Goal: Information Seeking & Learning: Learn about a topic

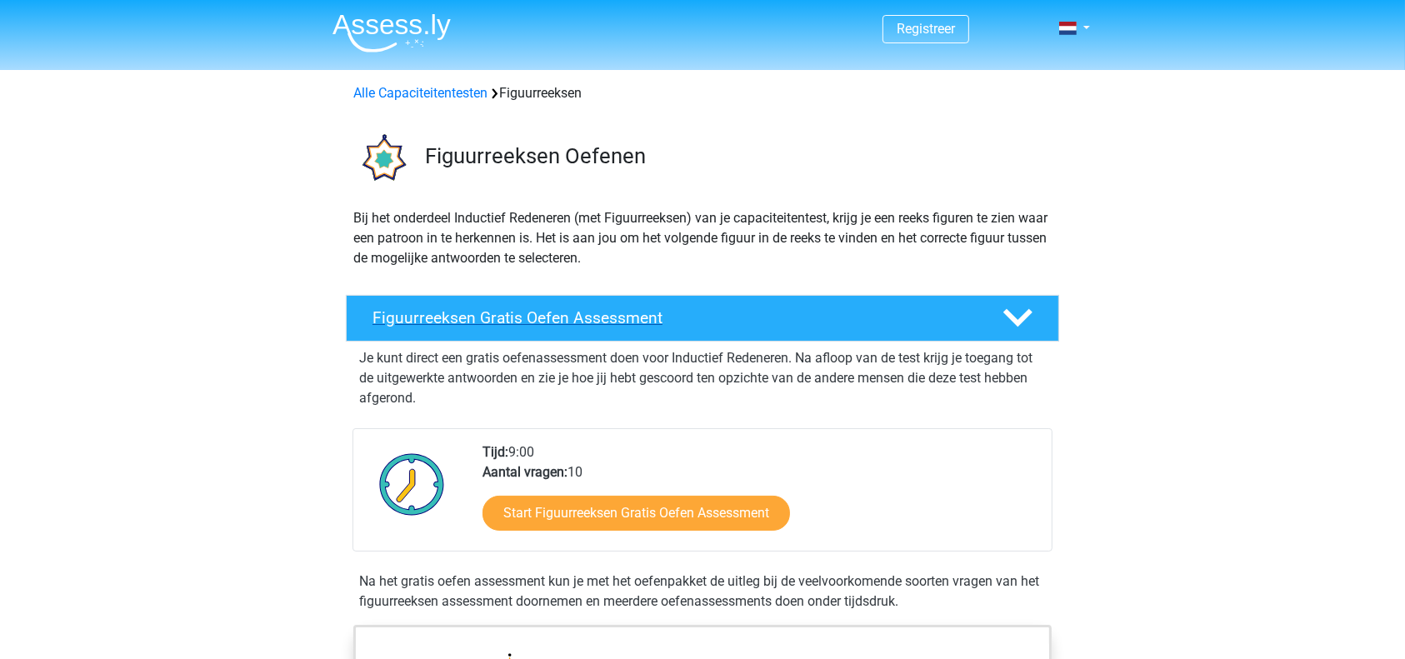
click at [553, 323] on h4 "Figuurreeksen Gratis Oefen Assessment" at bounding box center [673, 317] width 603 height 19
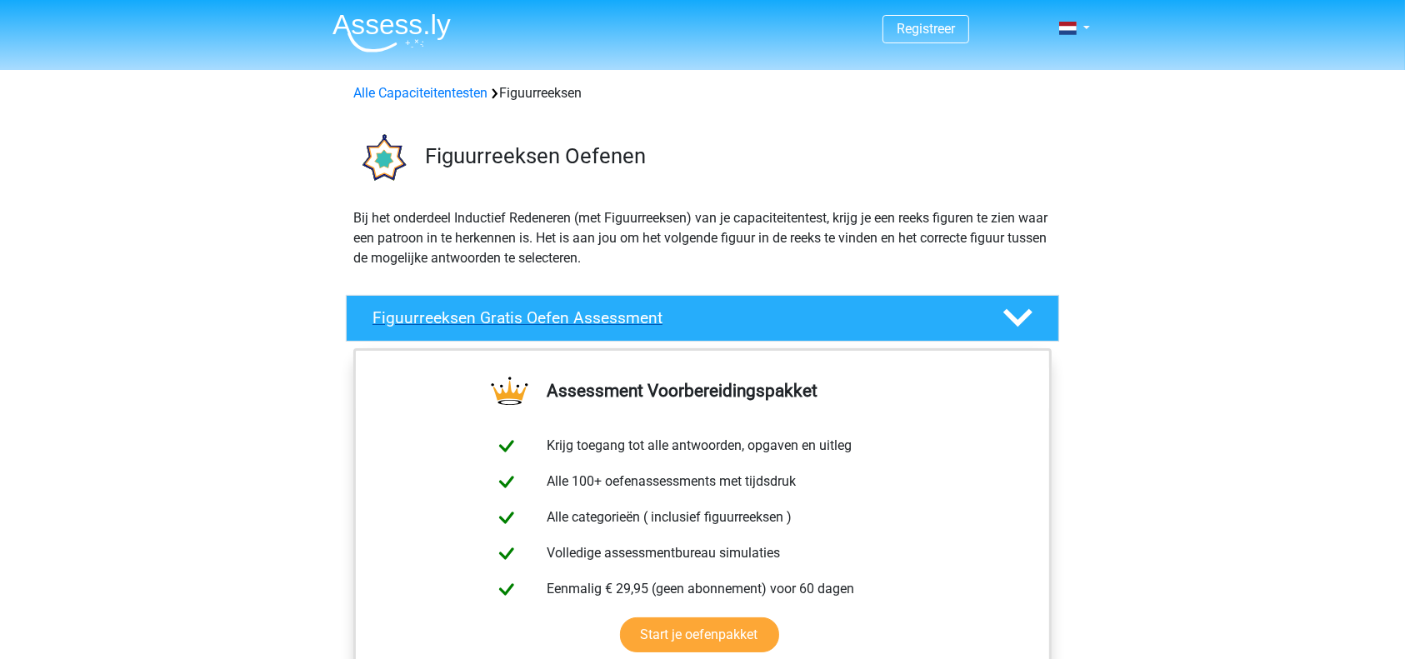
click at [553, 323] on h4 "Figuurreeksen Gratis Oefen Assessment" at bounding box center [673, 317] width 603 height 19
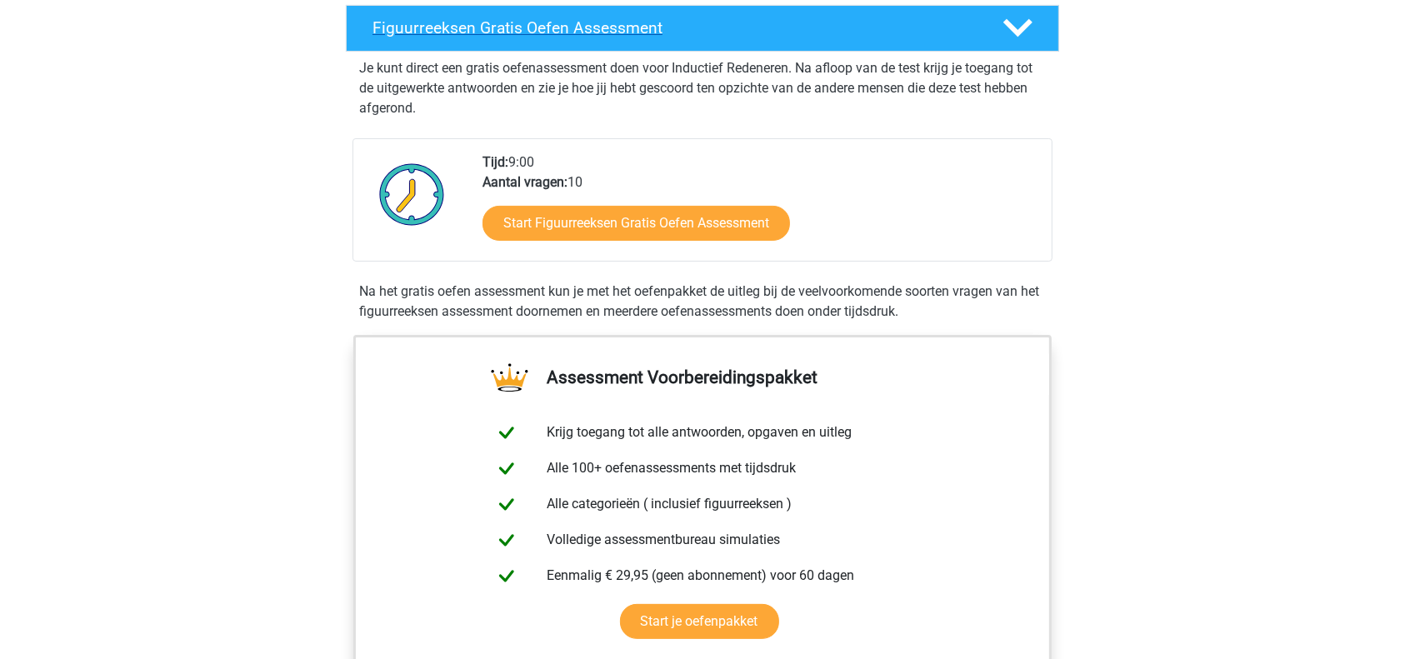
scroll to position [304, 0]
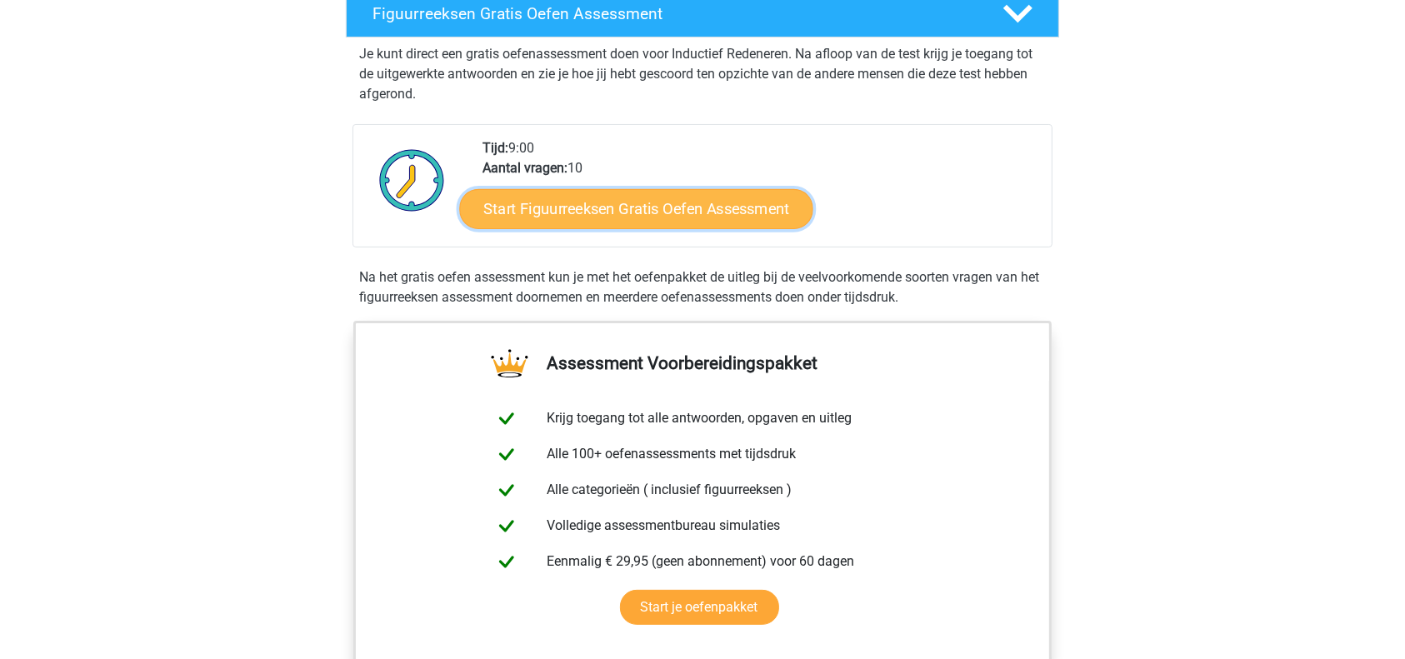
click at [644, 217] on link "Start Figuurreeksen Gratis Oefen Assessment" at bounding box center [636, 208] width 353 height 40
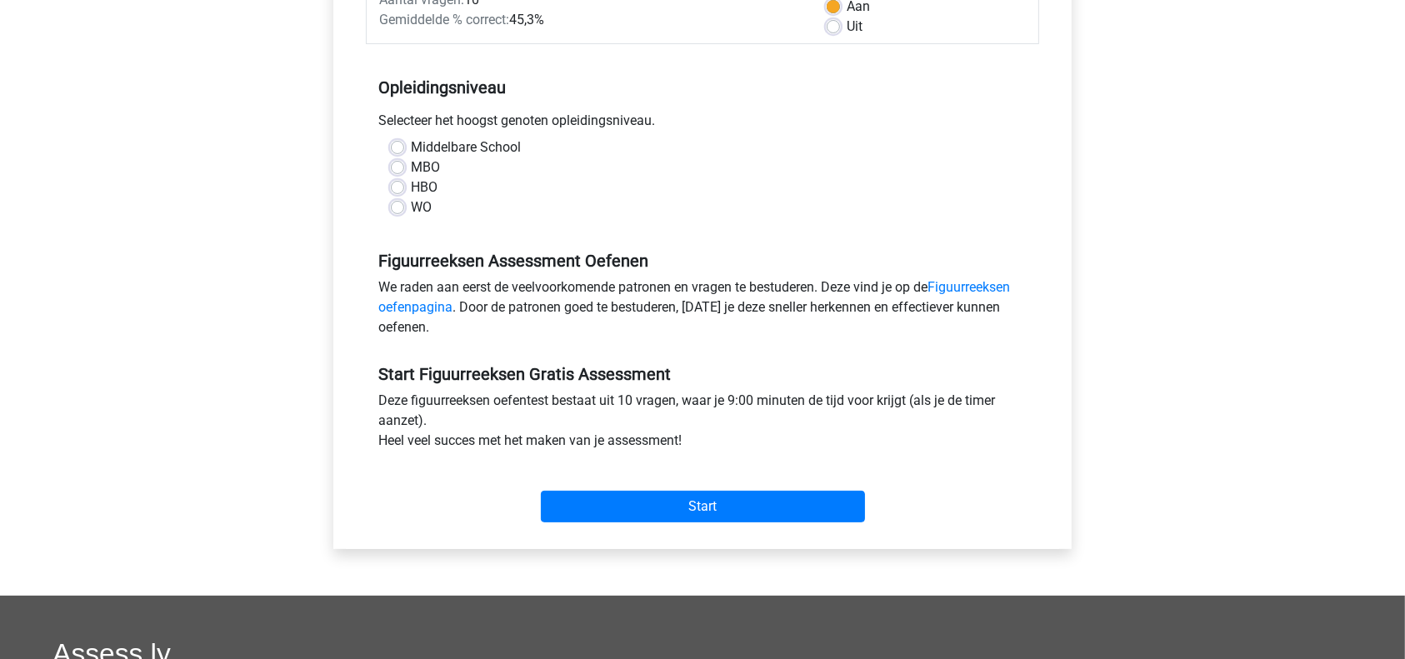
scroll to position [282, 0]
click at [411, 210] on label "WO" at bounding box center [421, 207] width 21 height 20
click at [400, 210] on input "WO" at bounding box center [397, 205] width 13 height 17
radio input "true"
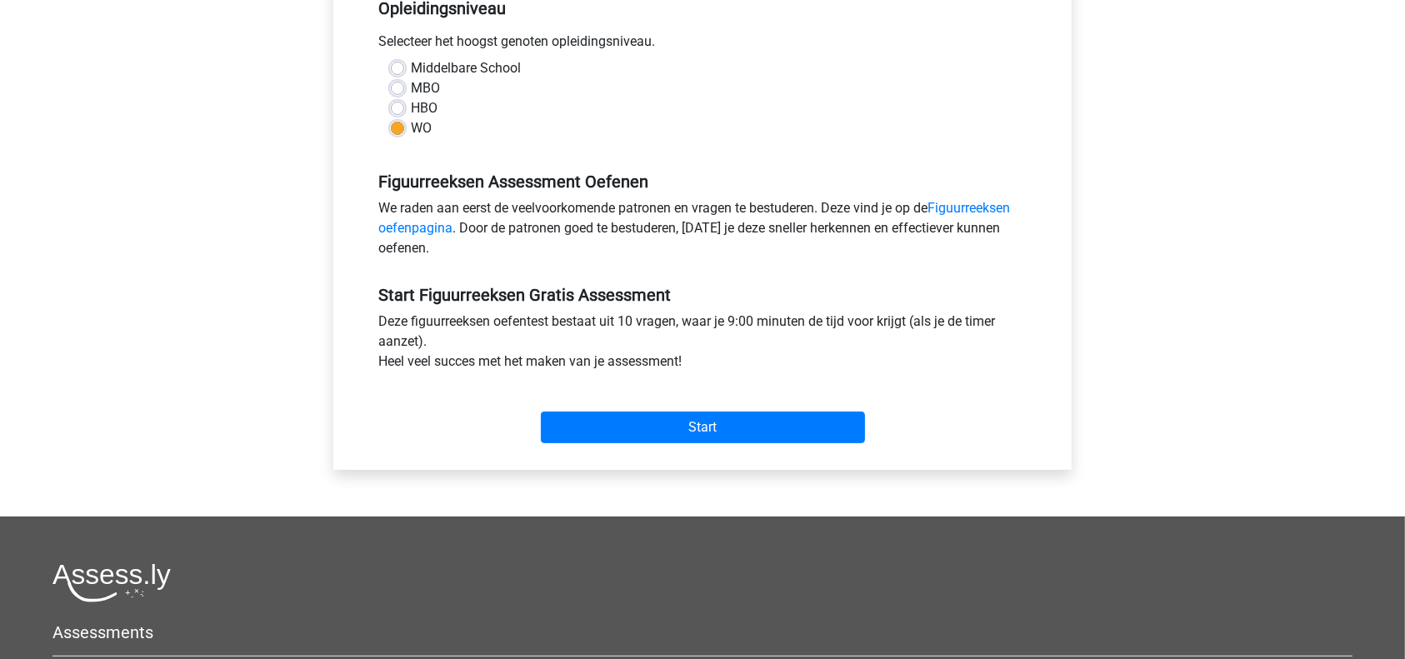
scroll to position [0, 0]
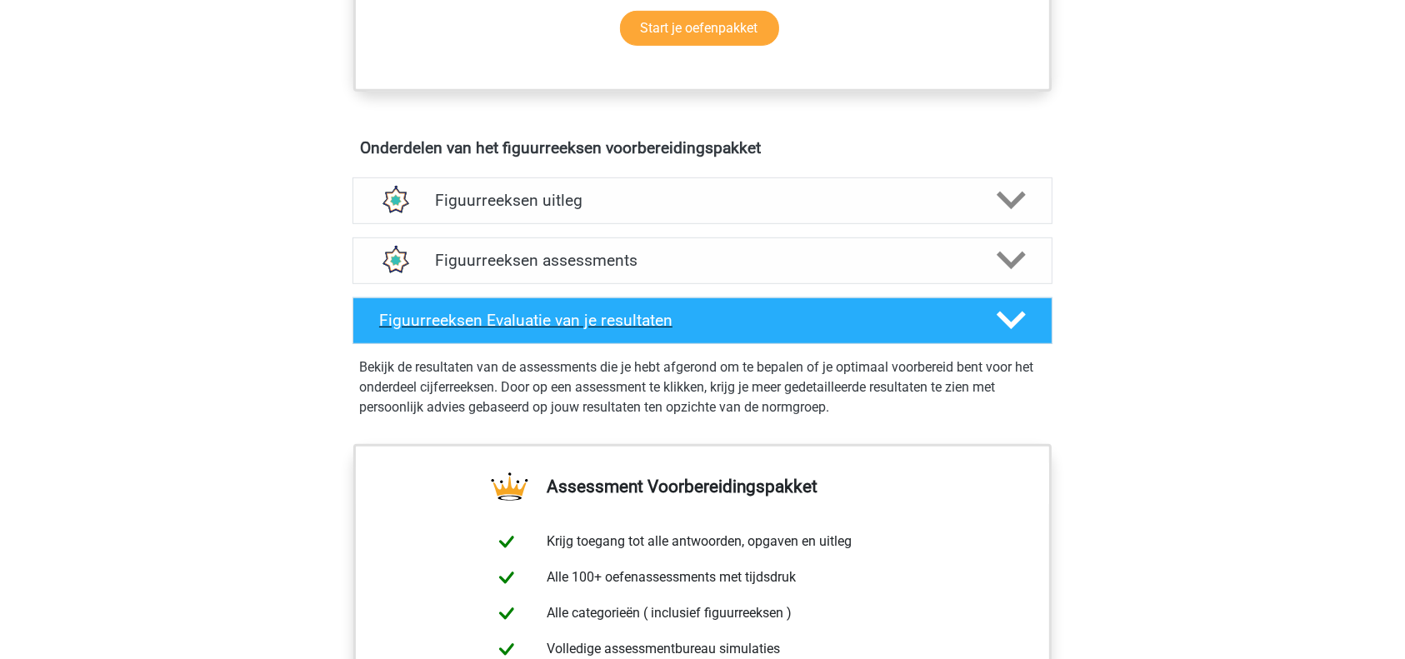
scroll to position [891, 0]
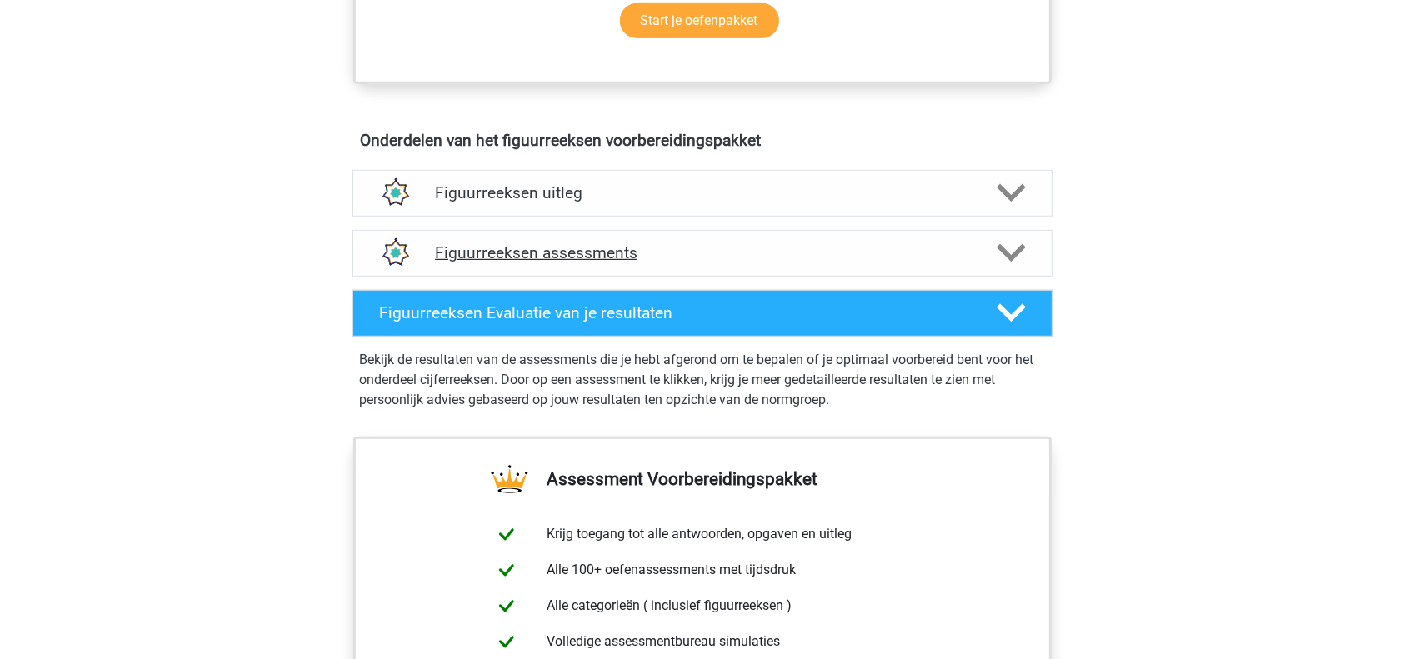
click at [1011, 257] on polygon at bounding box center [1011, 253] width 29 height 18
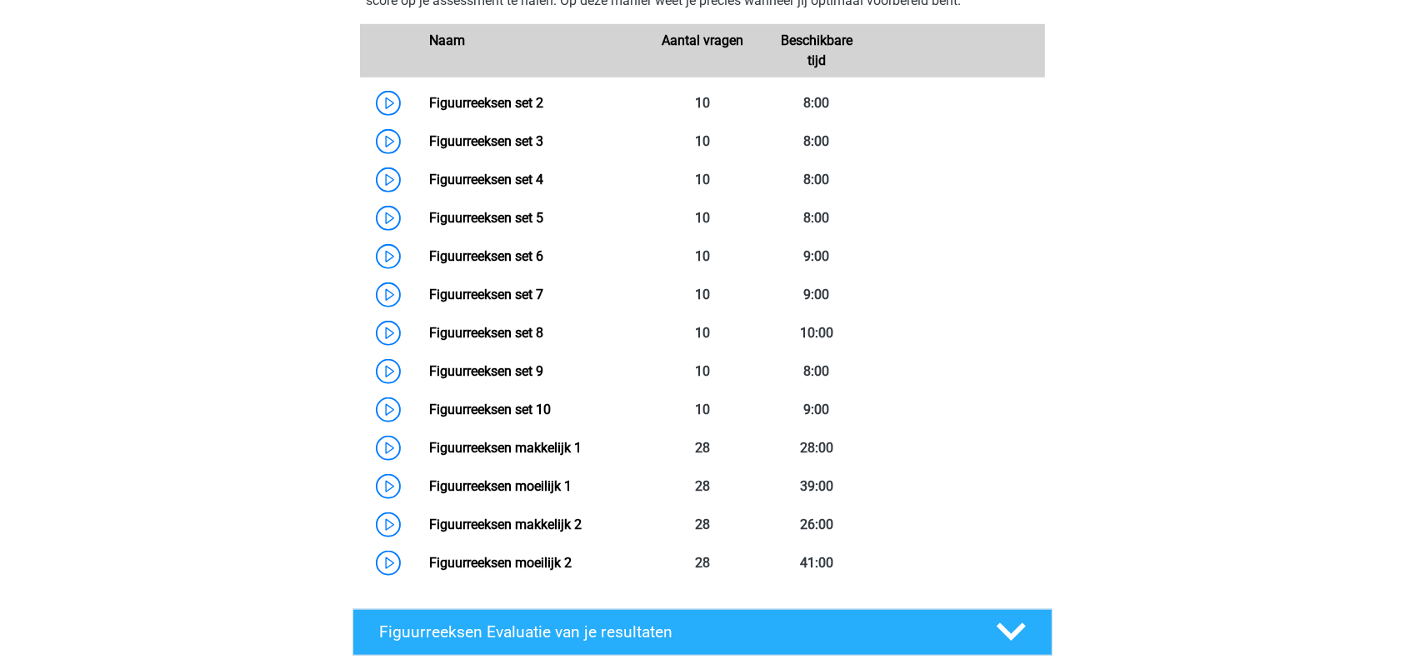
scroll to position [1231, 0]
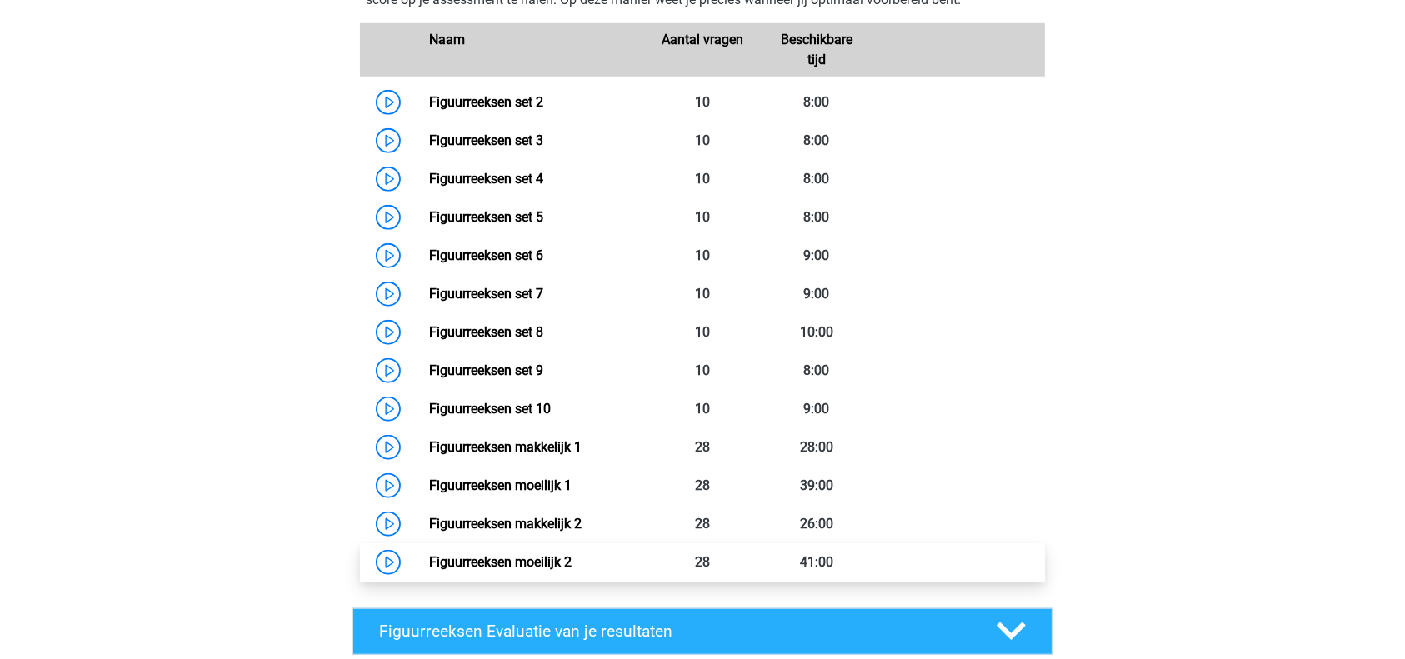
click at [482, 567] on link "Figuurreeksen moeilijk 2" at bounding box center [500, 562] width 142 height 16
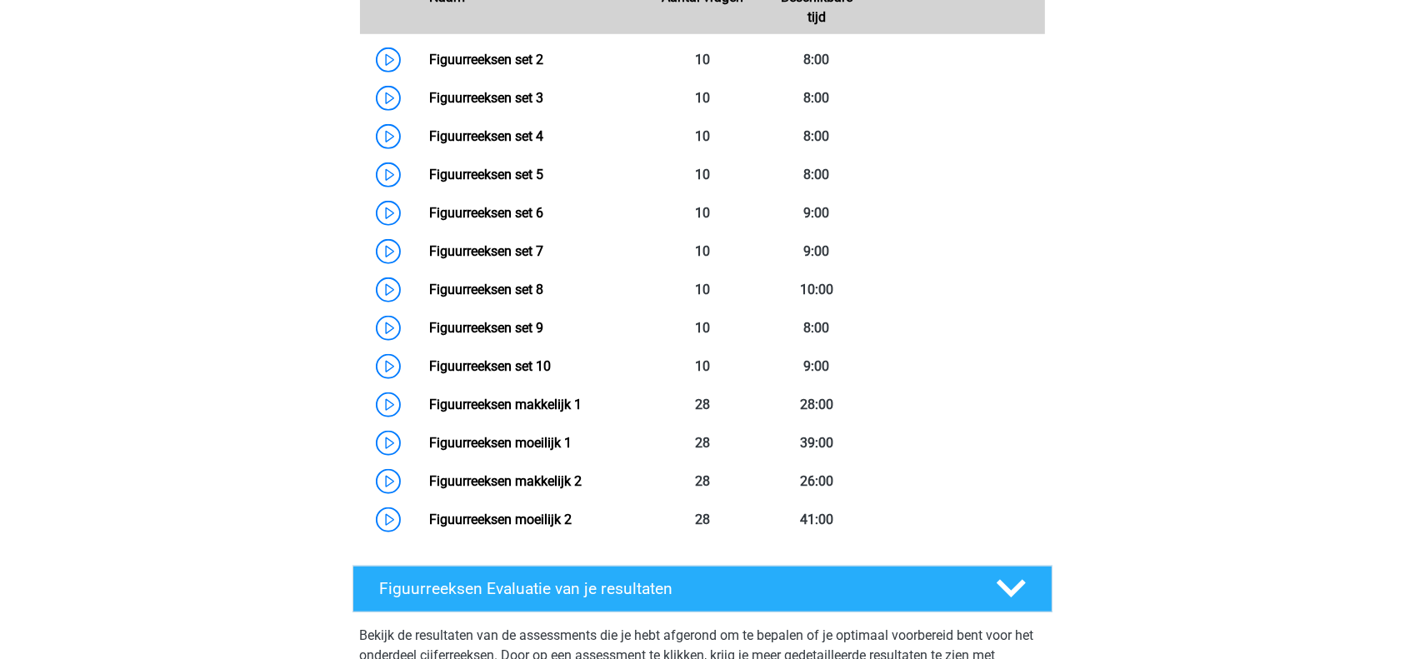
scroll to position [1268, 0]
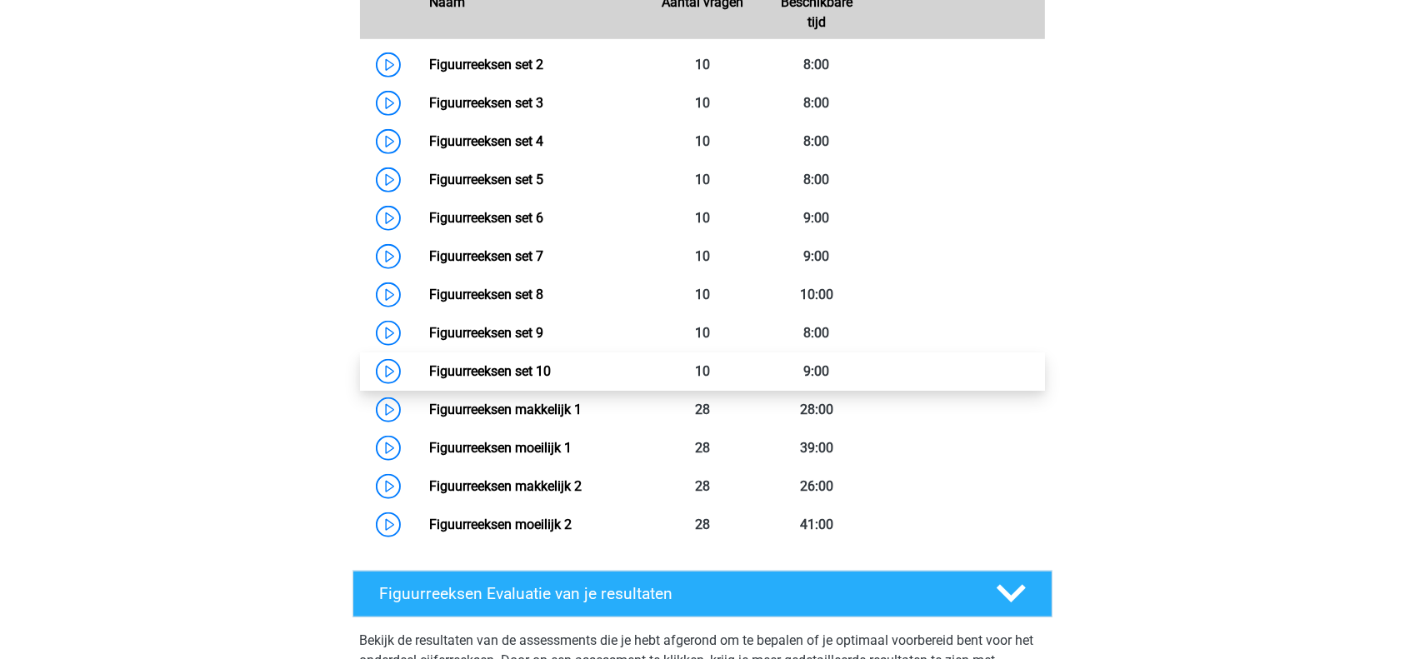
click at [523, 373] on link "Figuurreeksen set 10" at bounding box center [490, 371] width 122 height 16
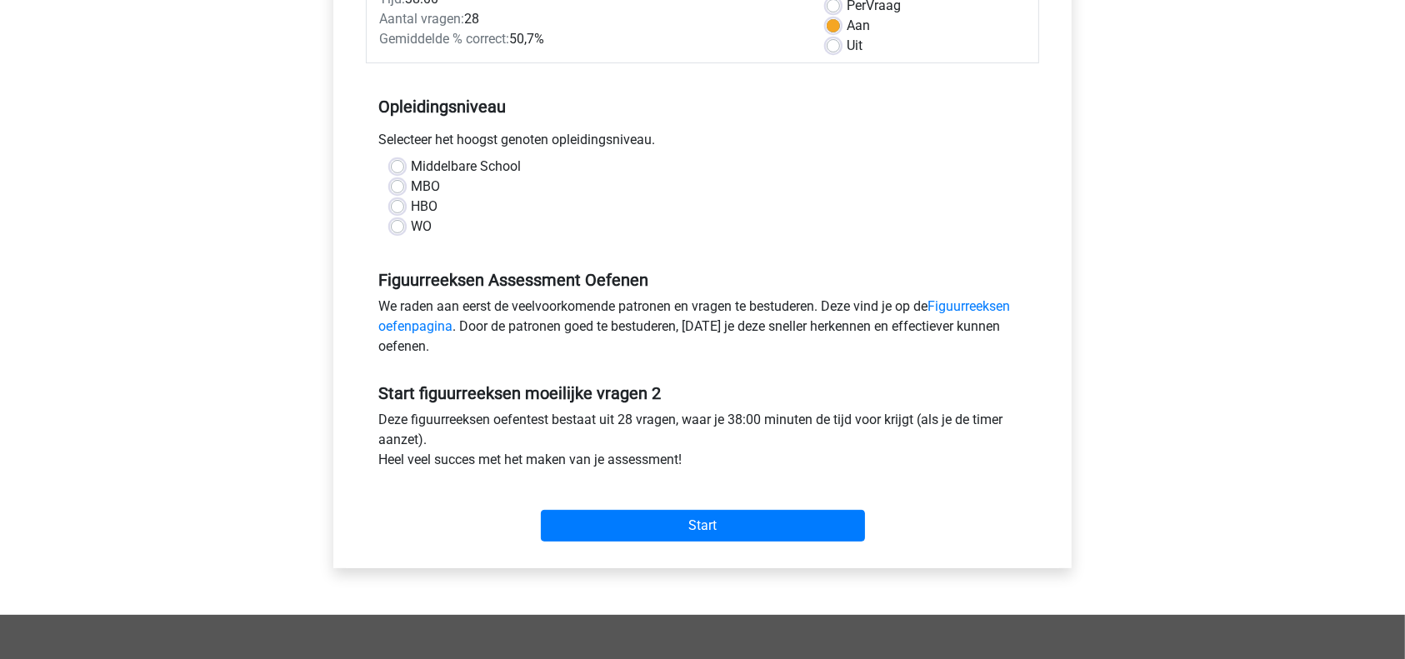
scroll to position [263, 0]
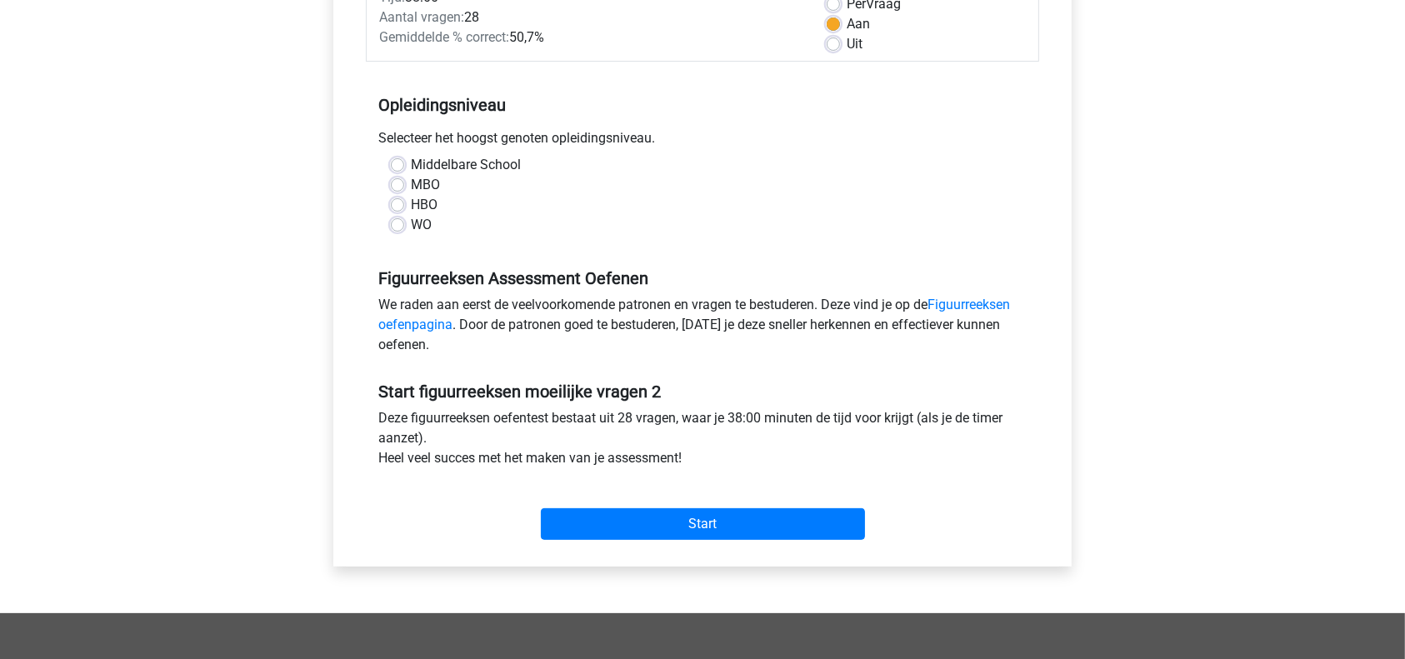
click at [411, 223] on label "WO" at bounding box center [421, 225] width 21 height 20
click at [400, 223] on input "WO" at bounding box center [397, 223] width 13 height 17
radio input "true"
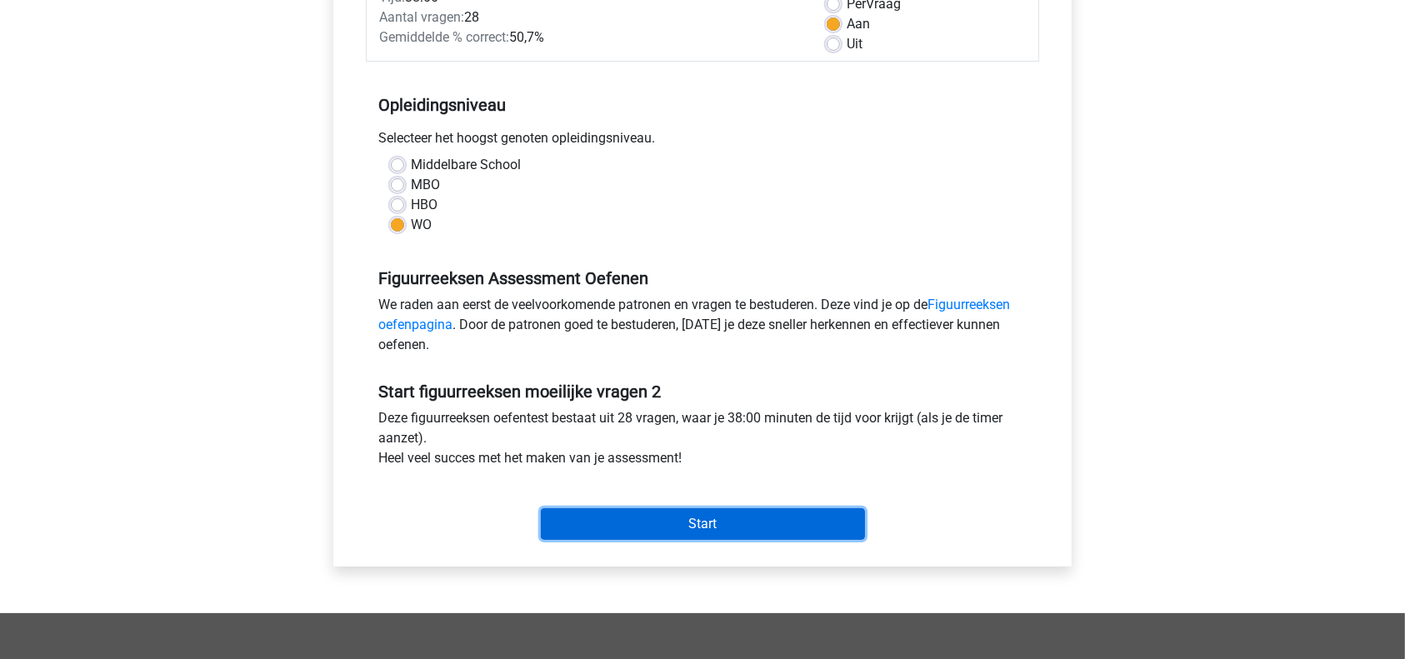
click at [681, 524] on input "Start" at bounding box center [703, 524] width 324 height 32
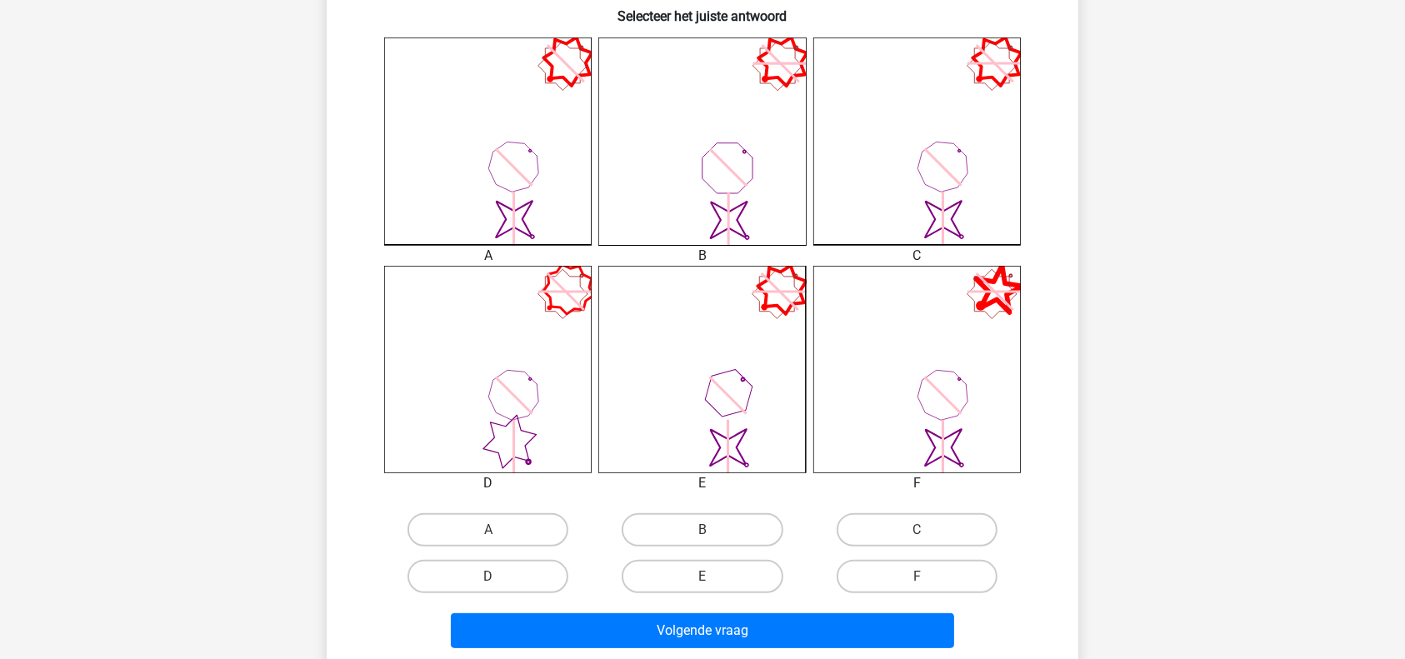
scroll to position [432, 0]
click at [940, 204] on icon "image/svg+xml" at bounding box center [916, 141] width 207 height 207
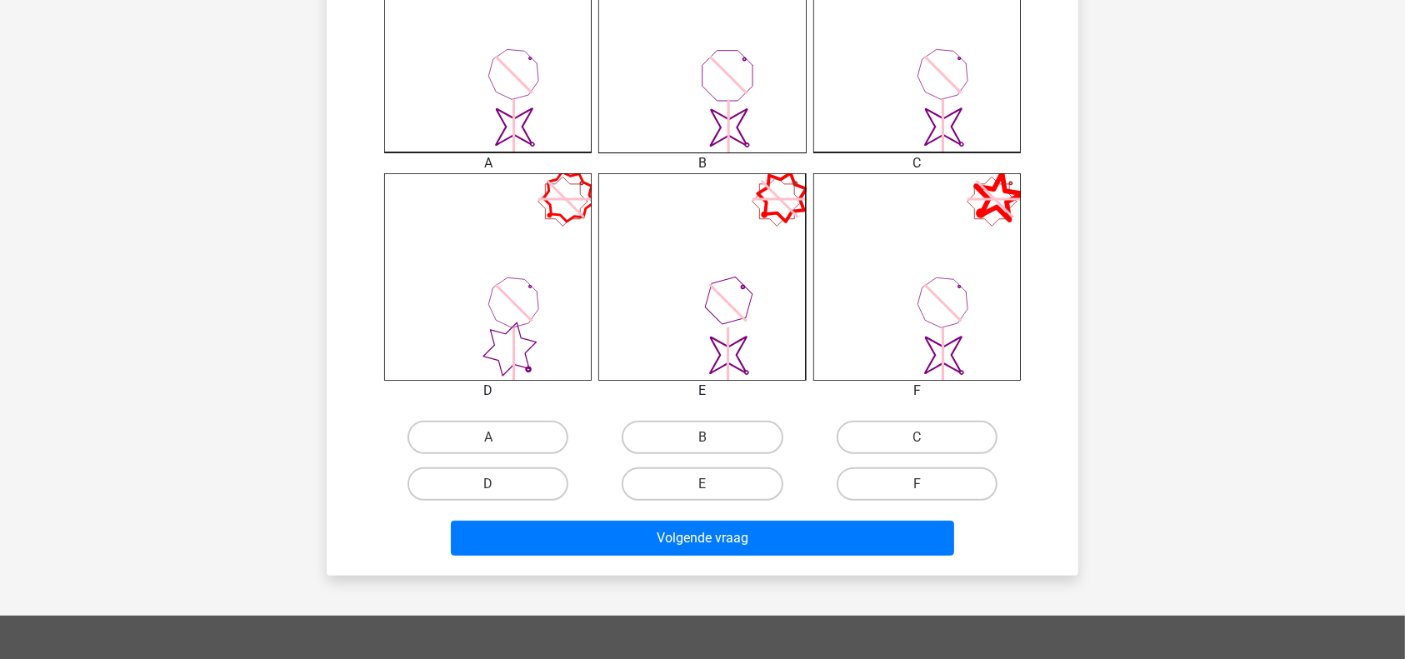
scroll to position [524, 0]
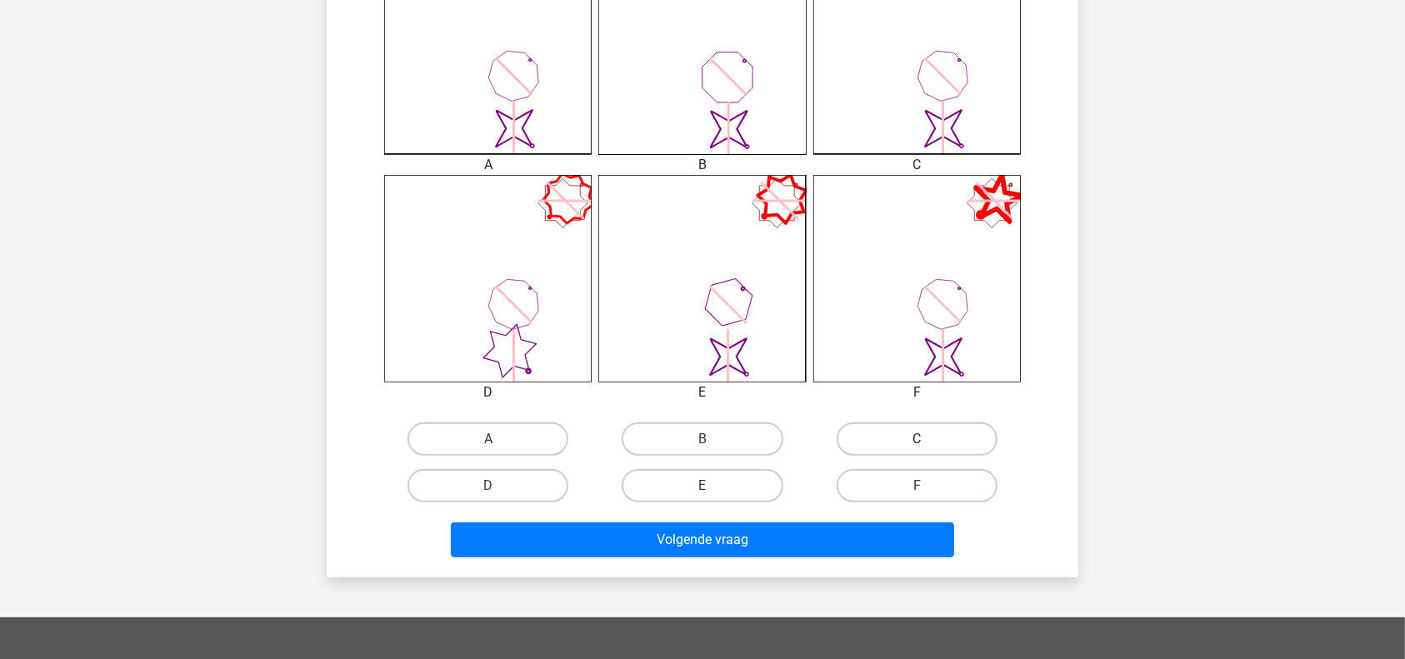
click at [941, 430] on label "C" at bounding box center [917, 438] width 161 height 33
click at [927, 439] on input "C" at bounding box center [922, 444] width 11 height 11
radio input "true"
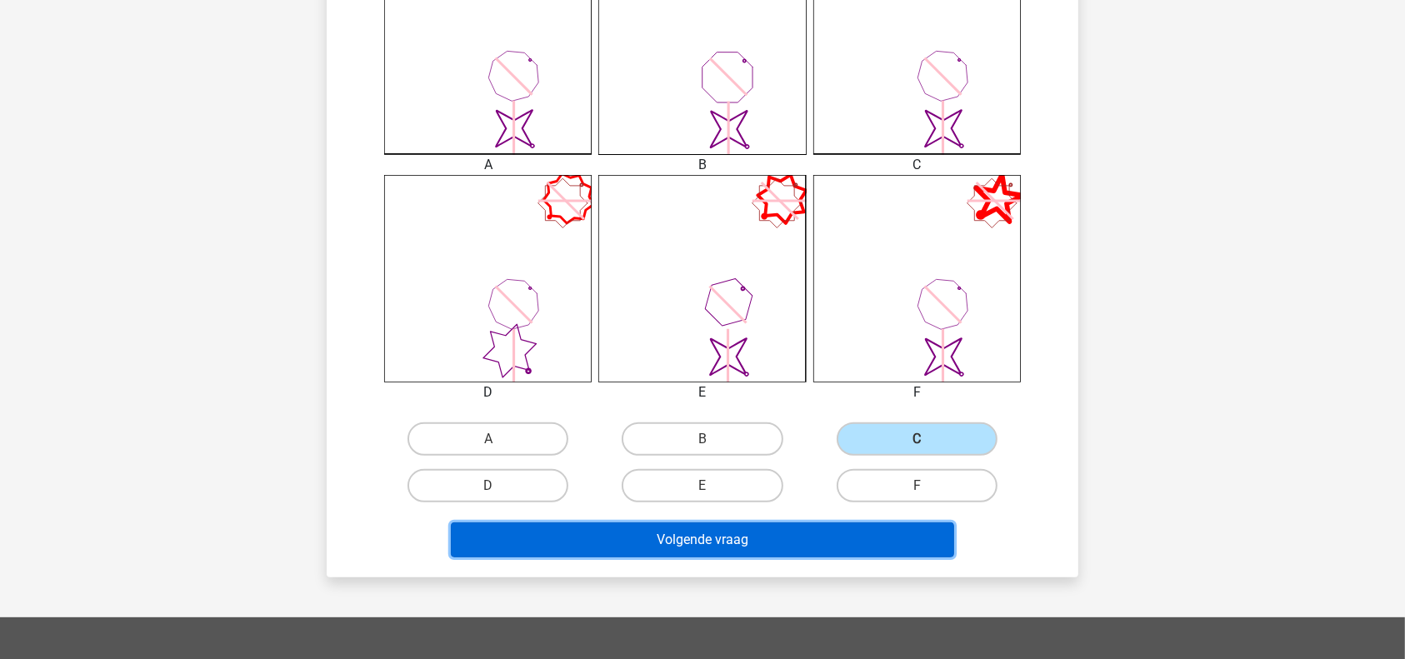
click at [814, 529] on button "Volgende vraag" at bounding box center [703, 539] width 504 height 35
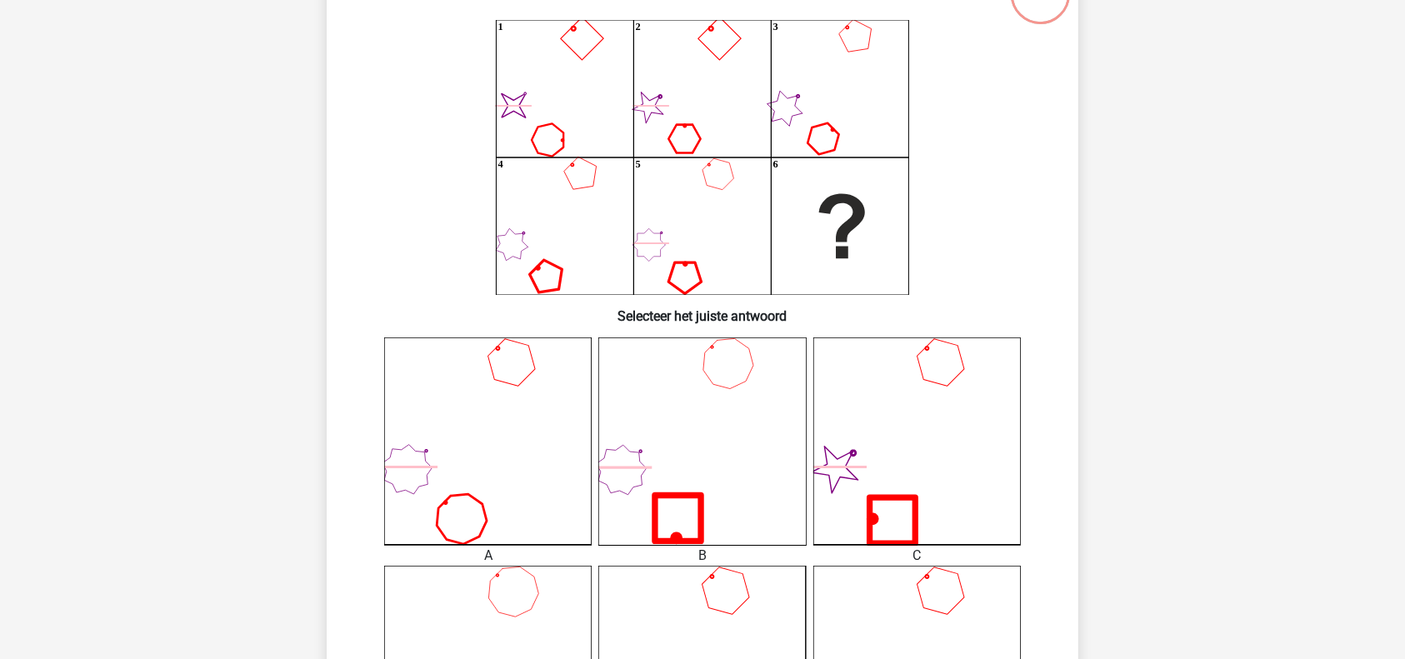
scroll to position [107, 0]
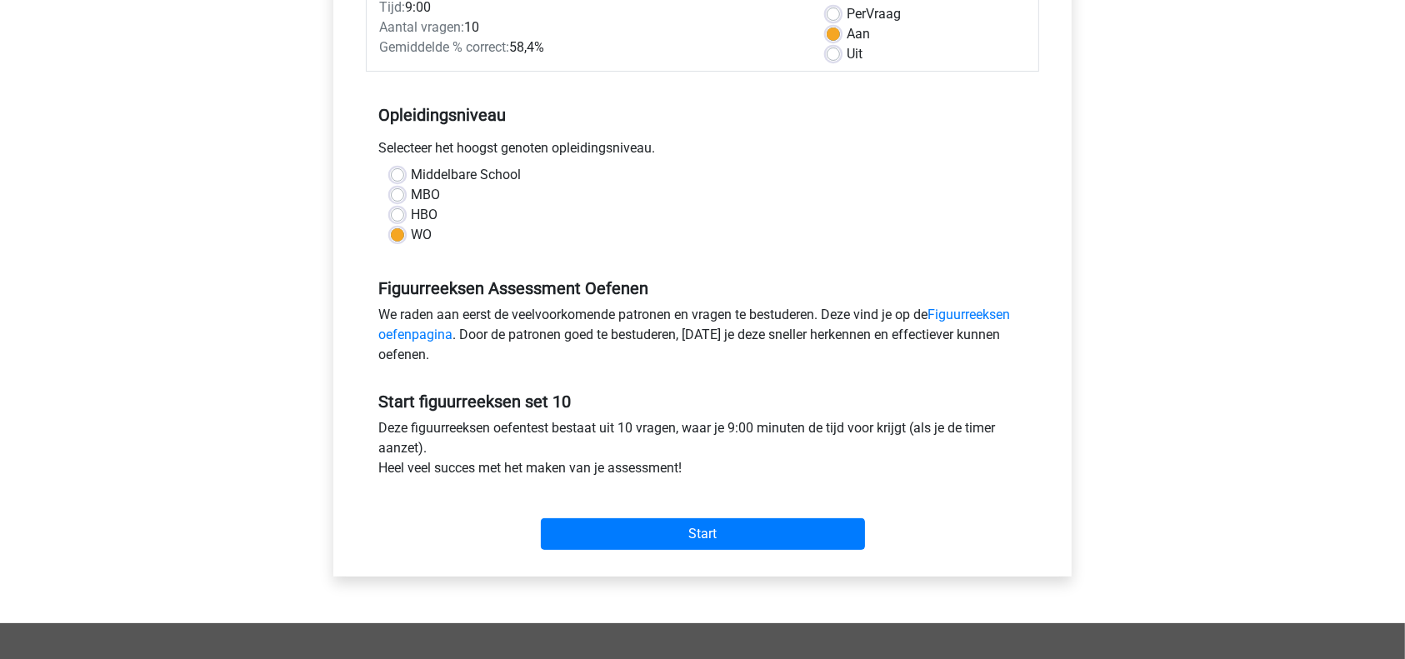
scroll to position [272, 0]
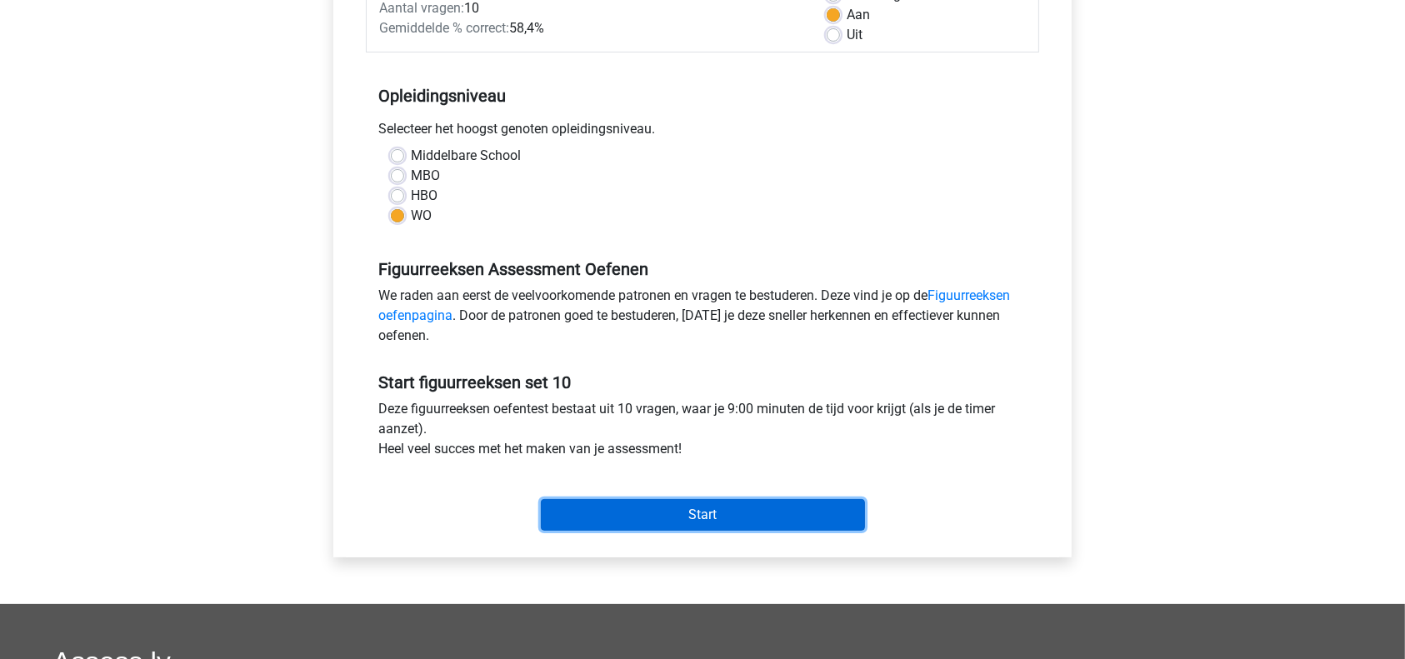
click at [680, 507] on input "Start" at bounding box center [703, 515] width 324 height 32
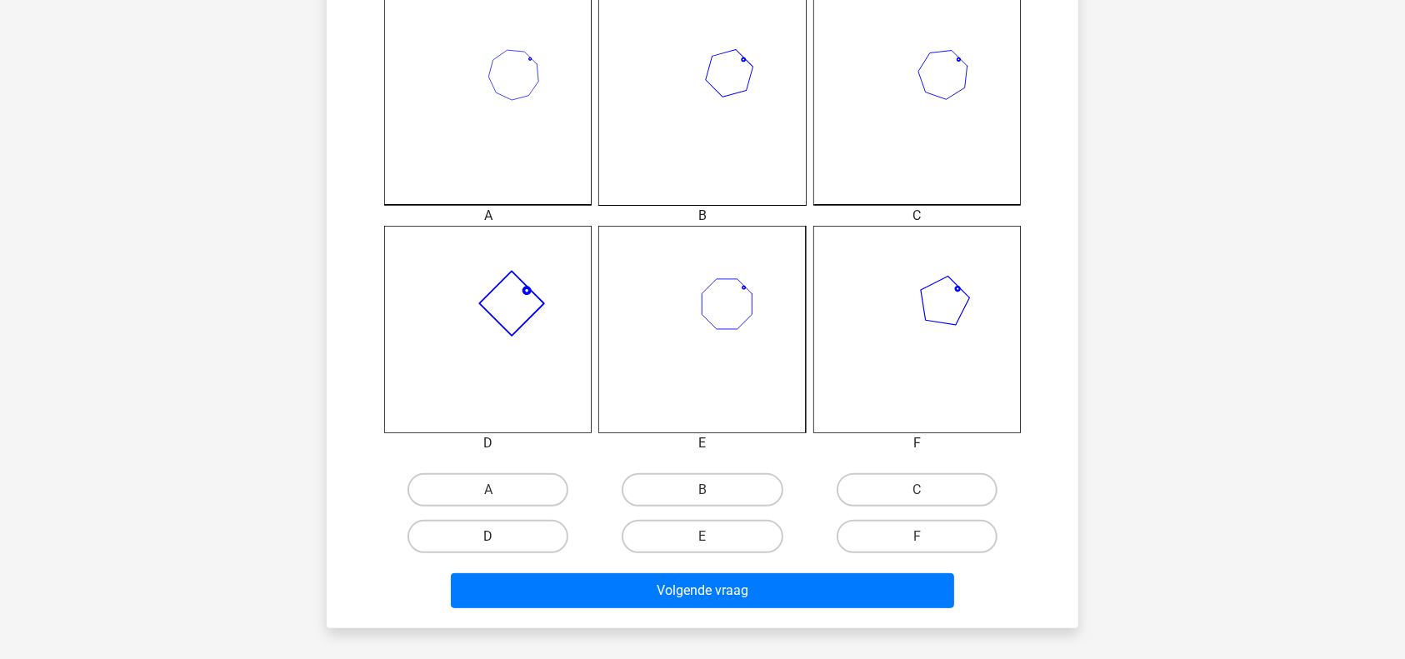
scroll to position [472, 0]
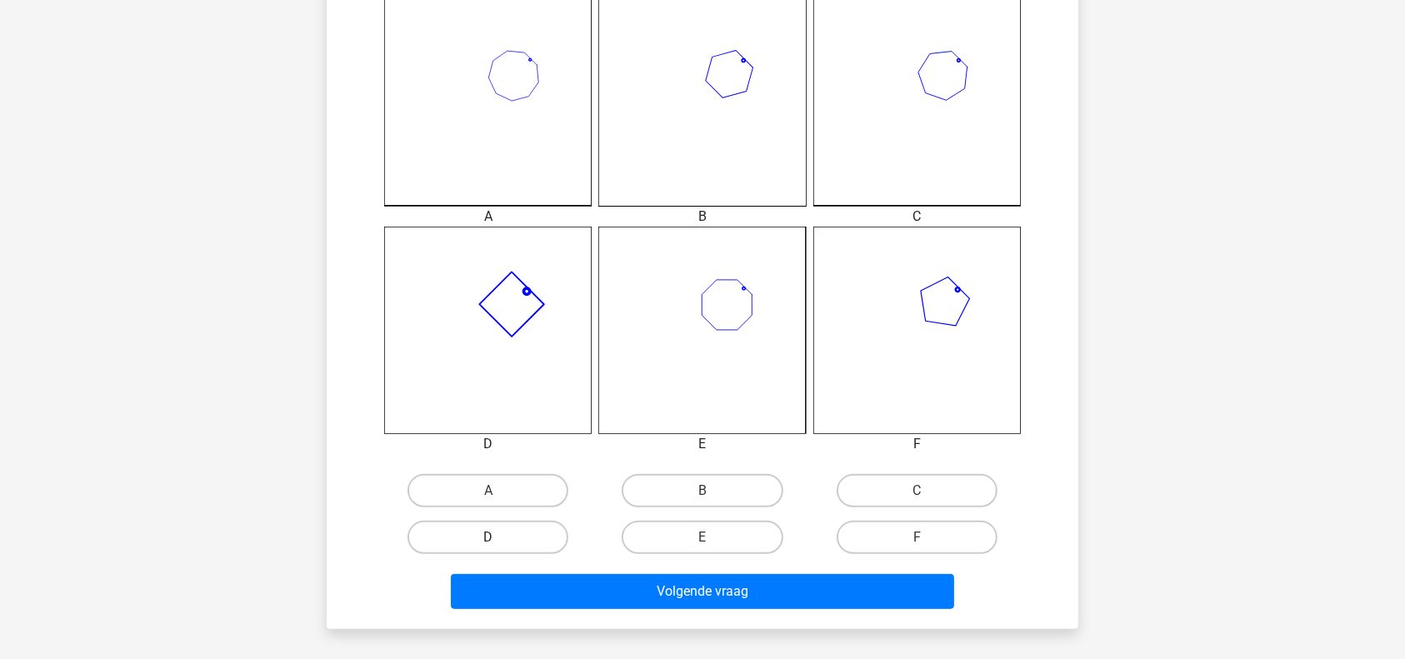
click at [522, 542] on label "D" at bounding box center [487, 537] width 161 height 33
click at [499, 542] on input "D" at bounding box center [493, 542] width 11 height 11
radio input "true"
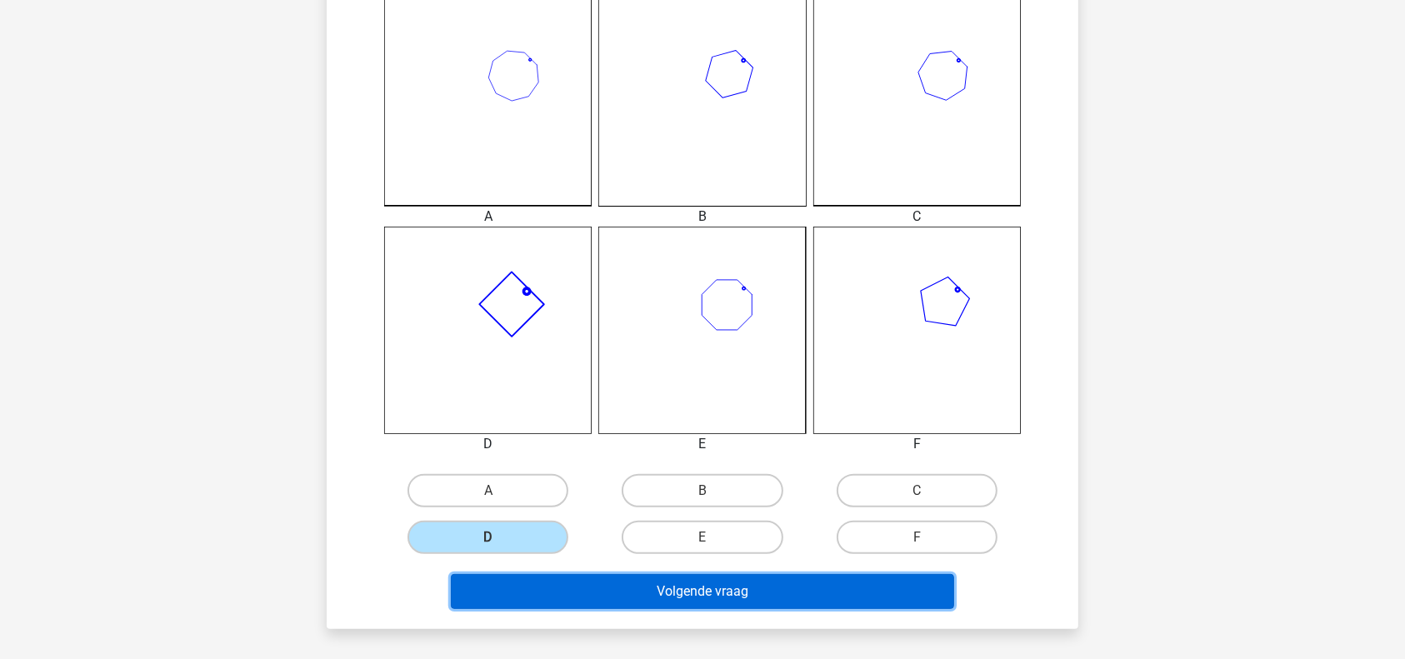
click at [708, 597] on button "Volgende vraag" at bounding box center [703, 591] width 504 height 35
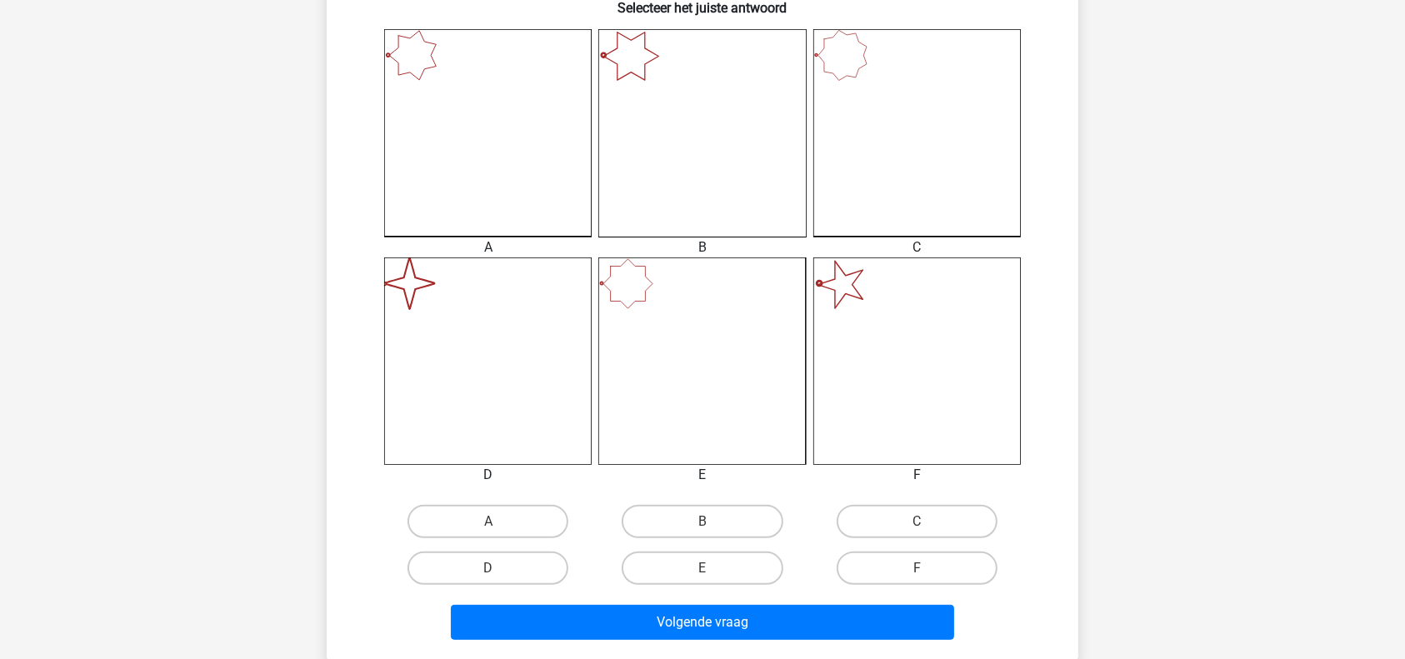
scroll to position [477, 0]
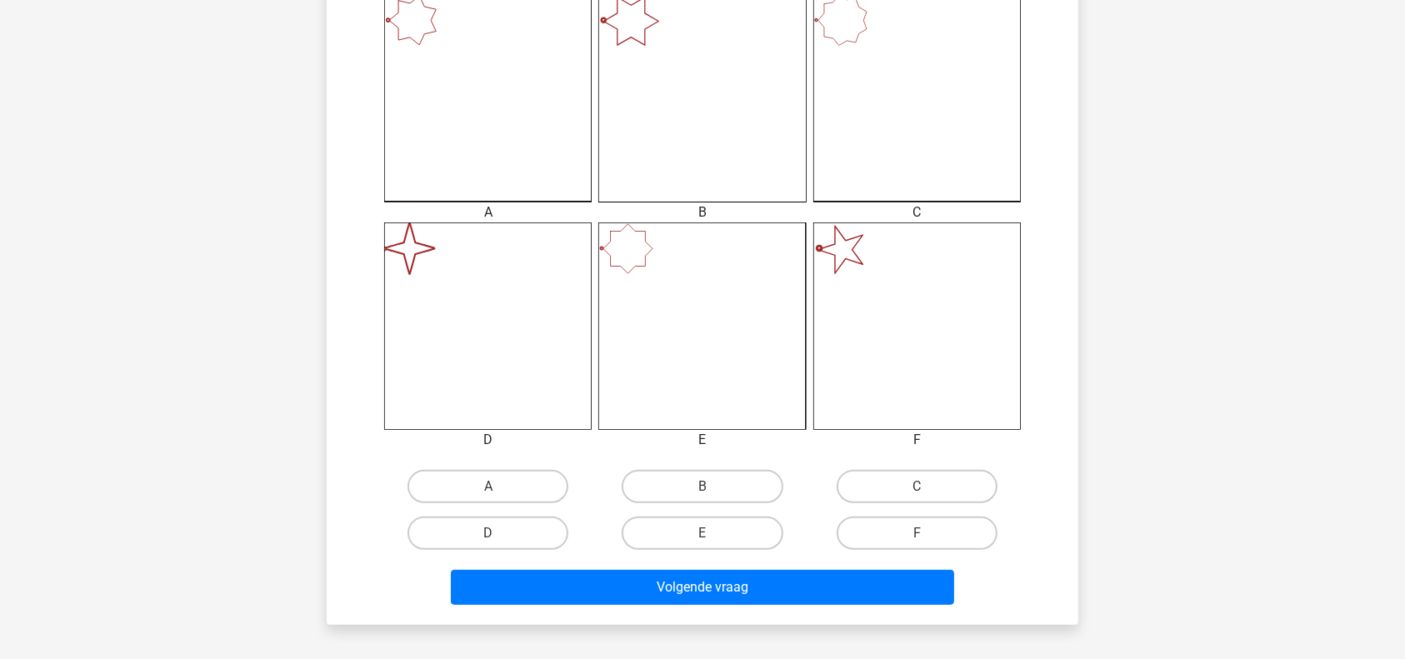
click at [493, 536] on input "D" at bounding box center [493, 538] width 11 height 11
radio input "true"
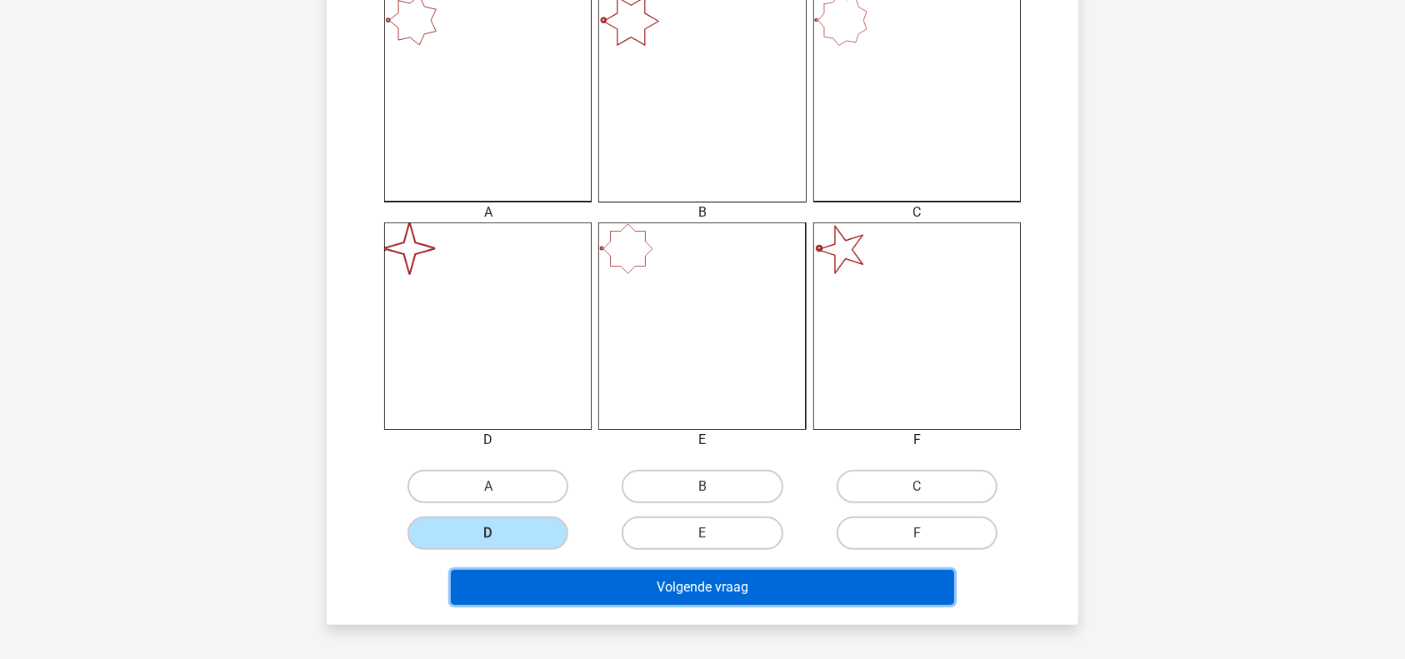
click at [733, 584] on button "Volgende vraag" at bounding box center [703, 587] width 504 height 35
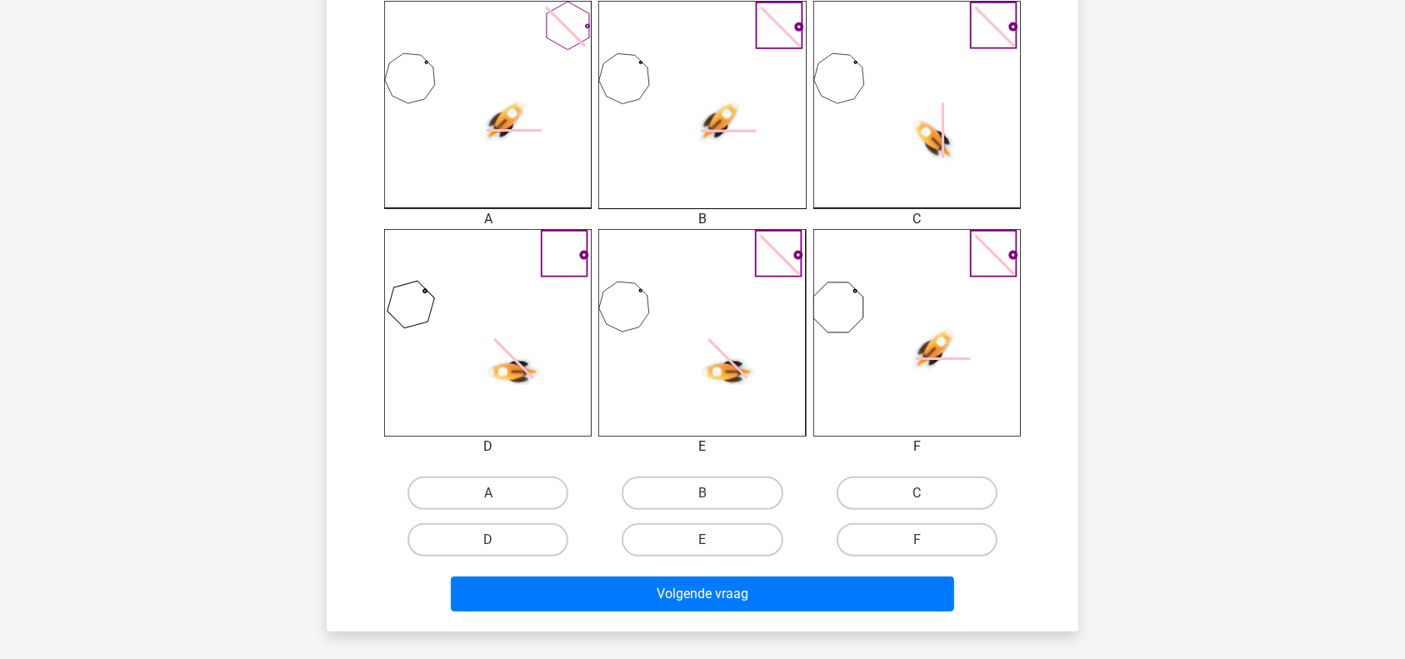
scroll to position [467, 0]
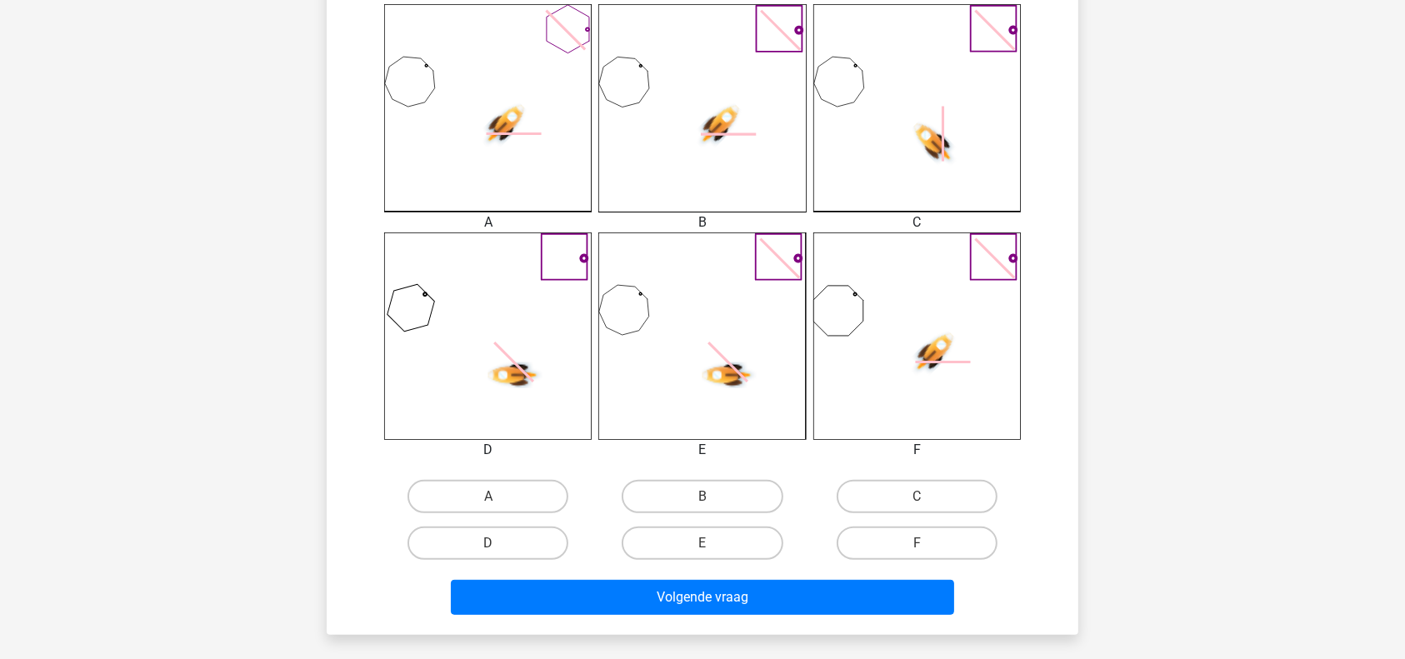
click at [920, 501] on input "C" at bounding box center [922, 502] width 11 height 11
radio input "true"
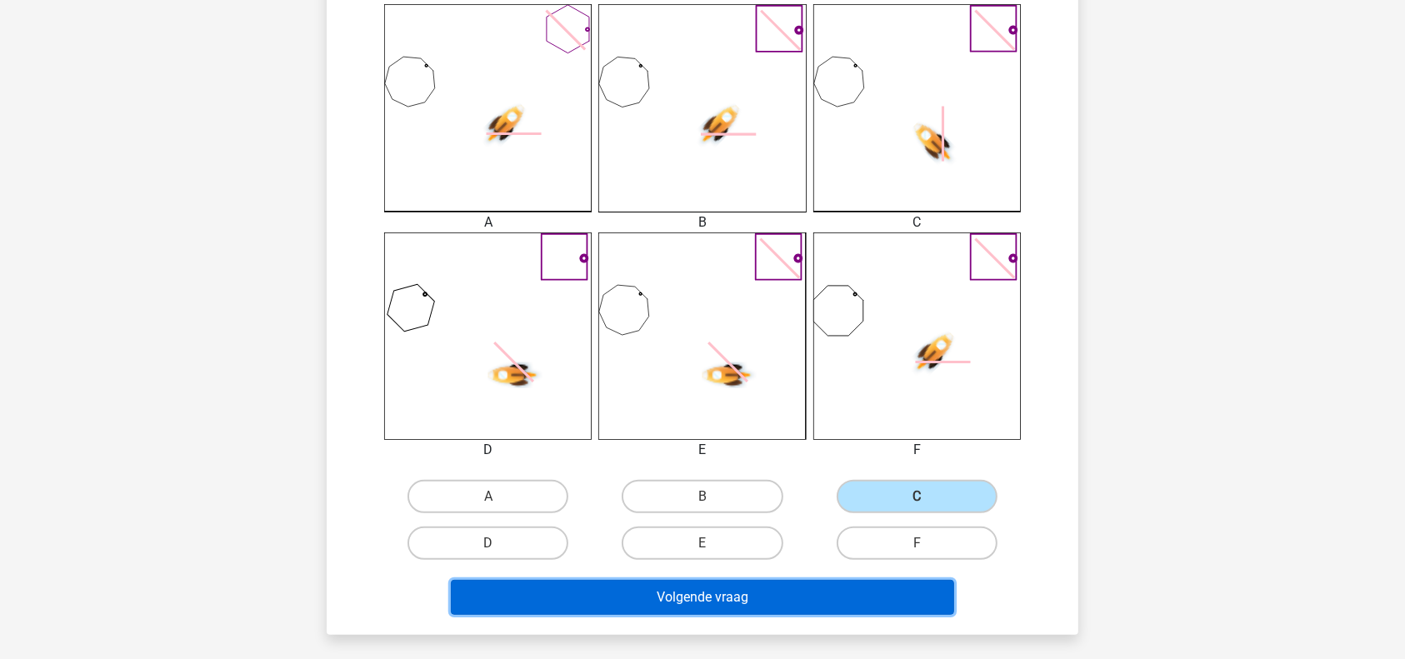
click at [754, 605] on button "Volgende vraag" at bounding box center [703, 597] width 504 height 35
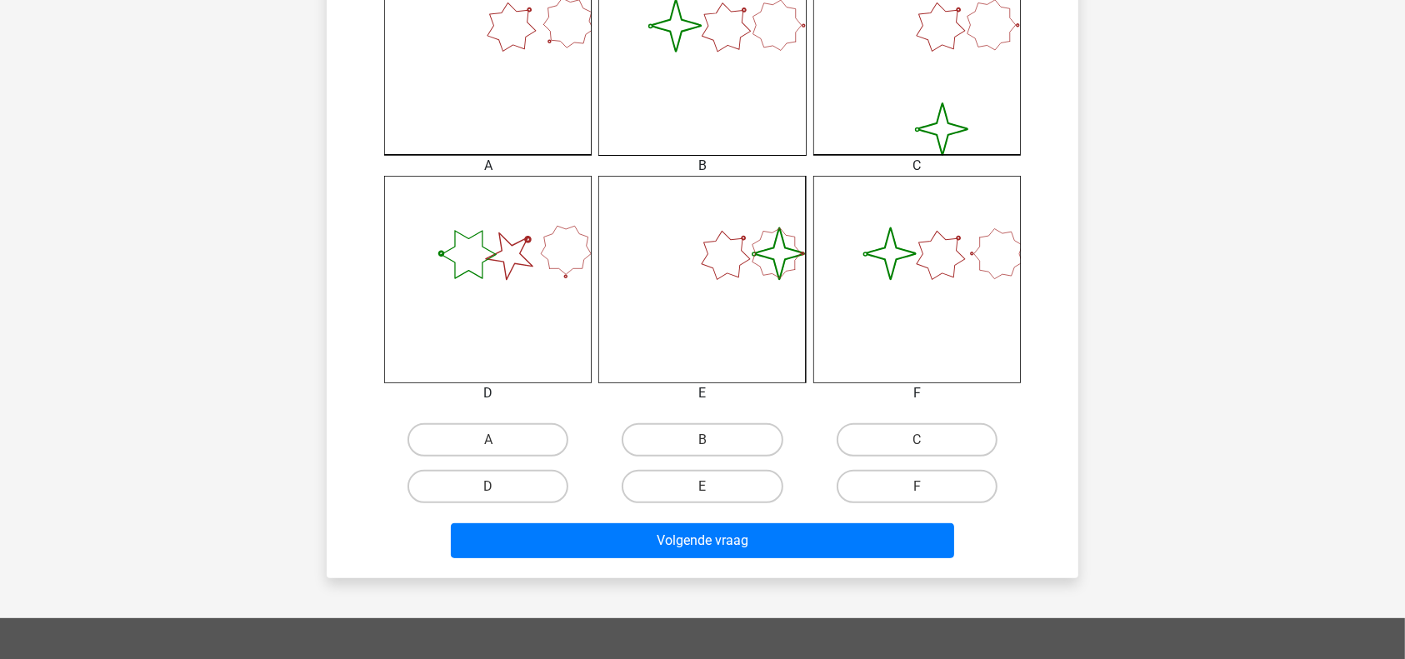
scroll to position [532, 0]
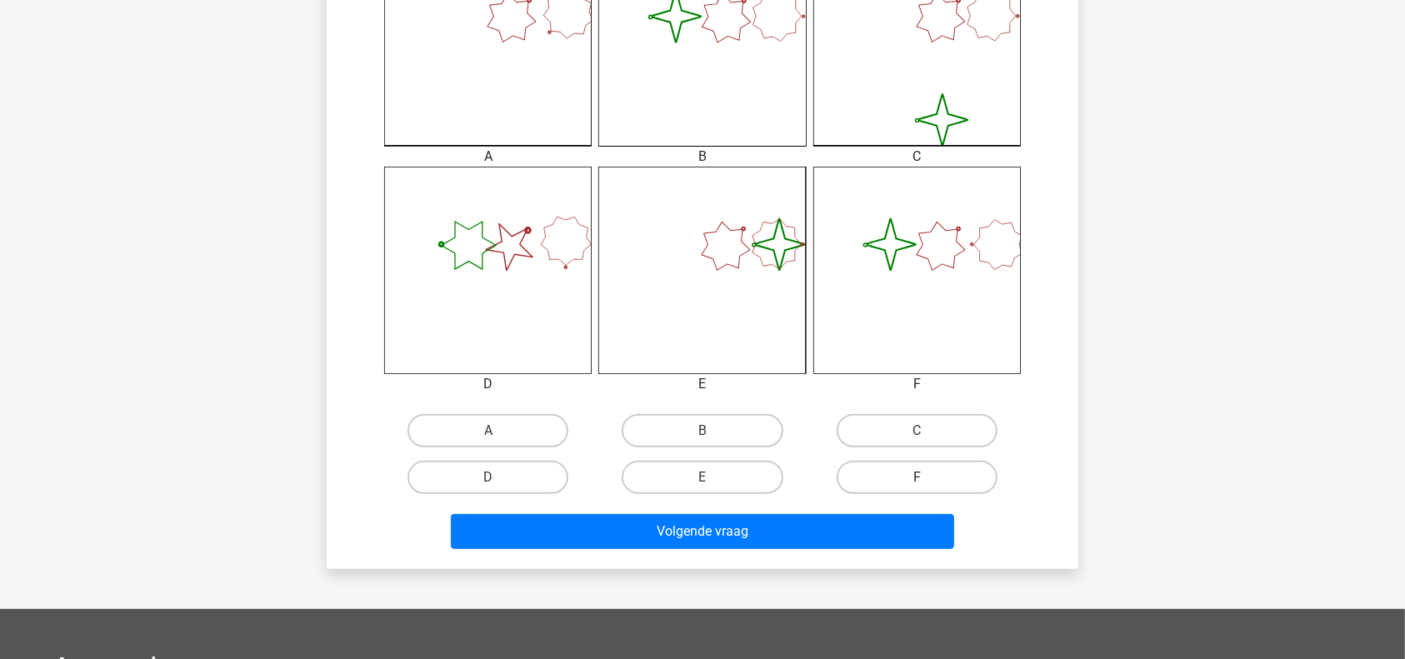
click at [914, 469] on label "F" at bounding box center [917, 477] width 161 height 33
click at [917, 477] on input "F" at bounding box center [922, 482] width 11 height 11
radio input "true"
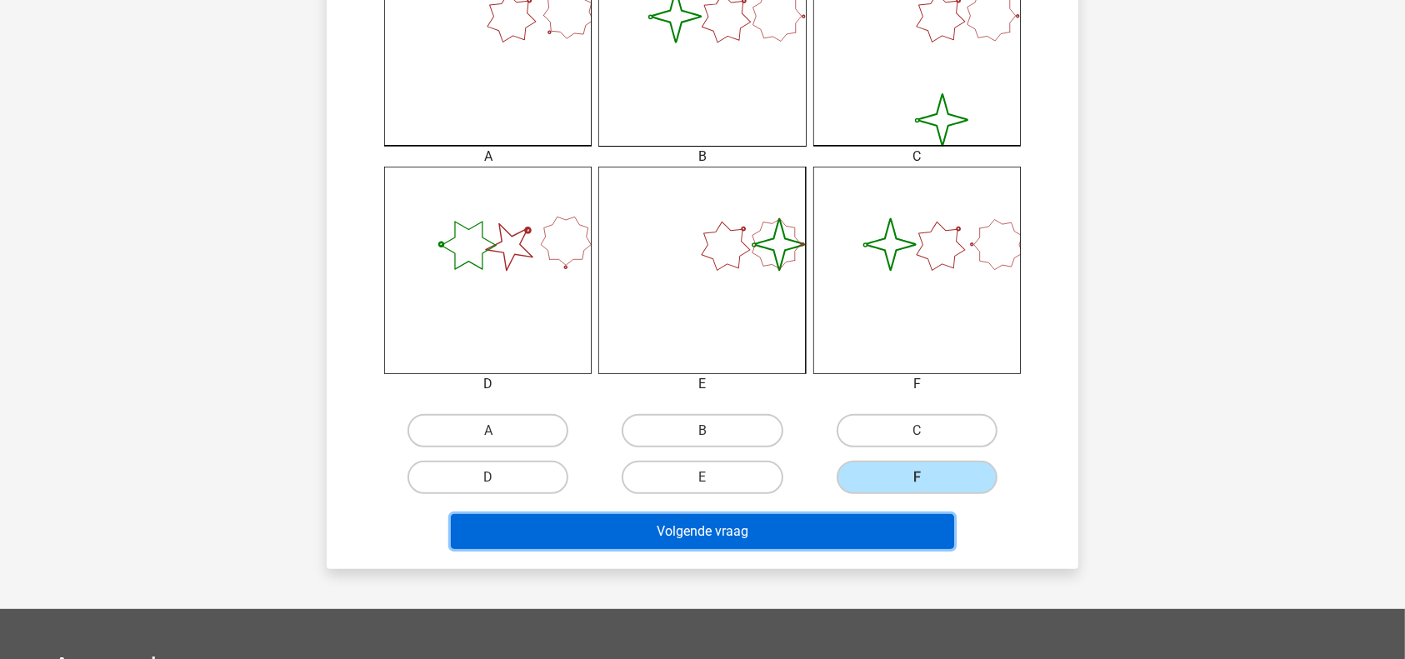
click at [829, 534] on button "Volgende vraag" at bounding box center [703, 531] width 504 height 35
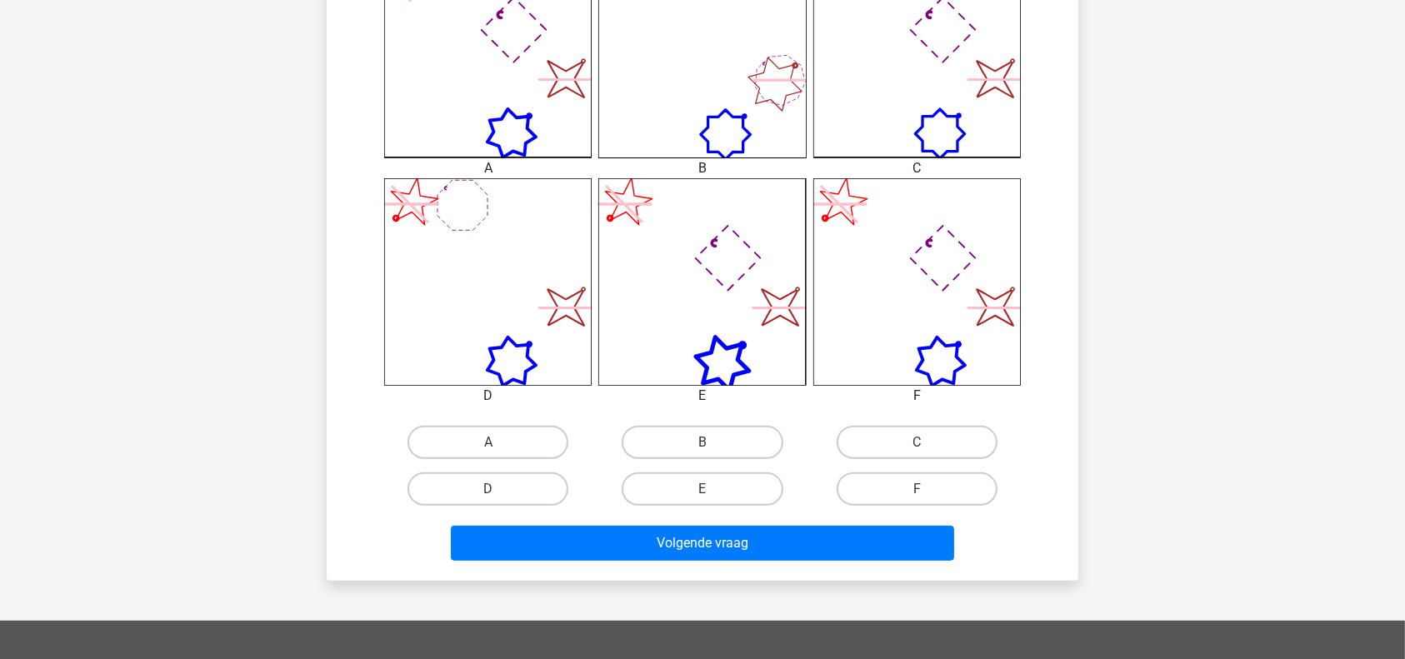
scroll to position [517, 0]
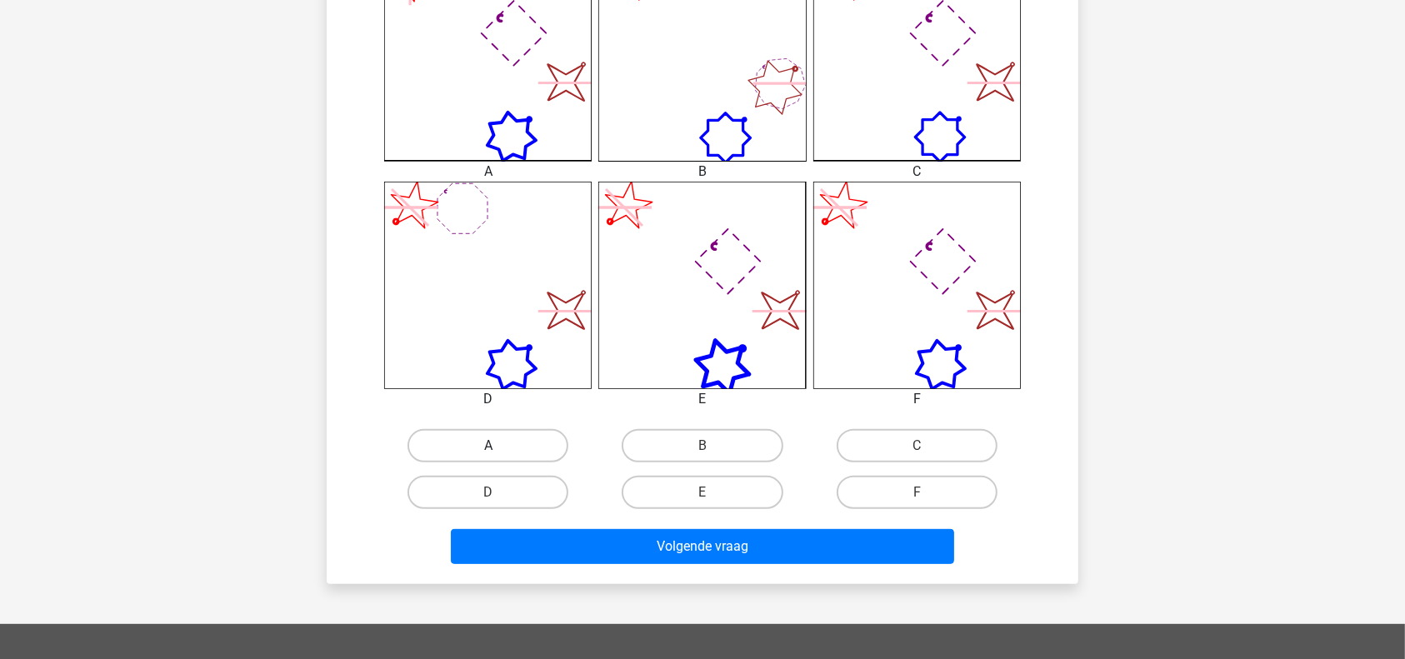
click at [446, 453] on label "A" at bounding box center [487, 445] width 161 height 33
click at [488, 453] on input "A" at bounding box center [493, 451] width 11 height 11
radio input "true"
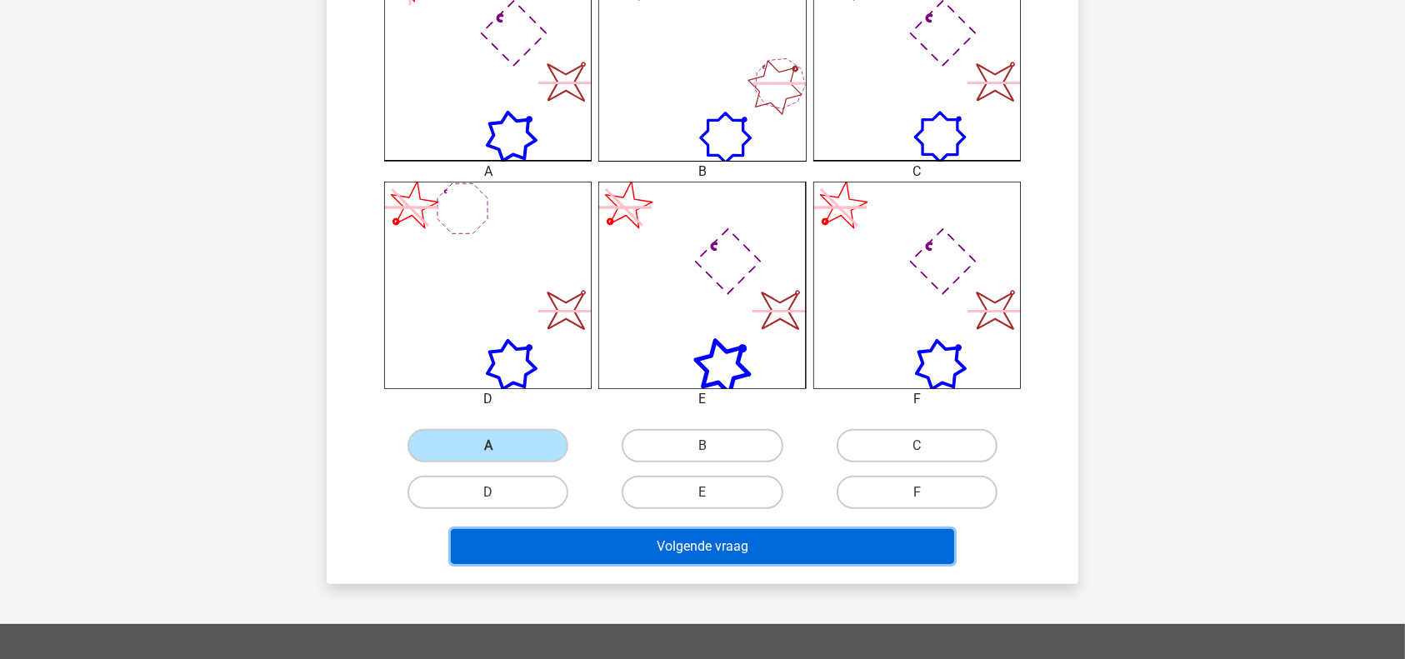
click at [719, 542] on button "Volgende vraag" at bounding box center [703, 546] width 504 height 35
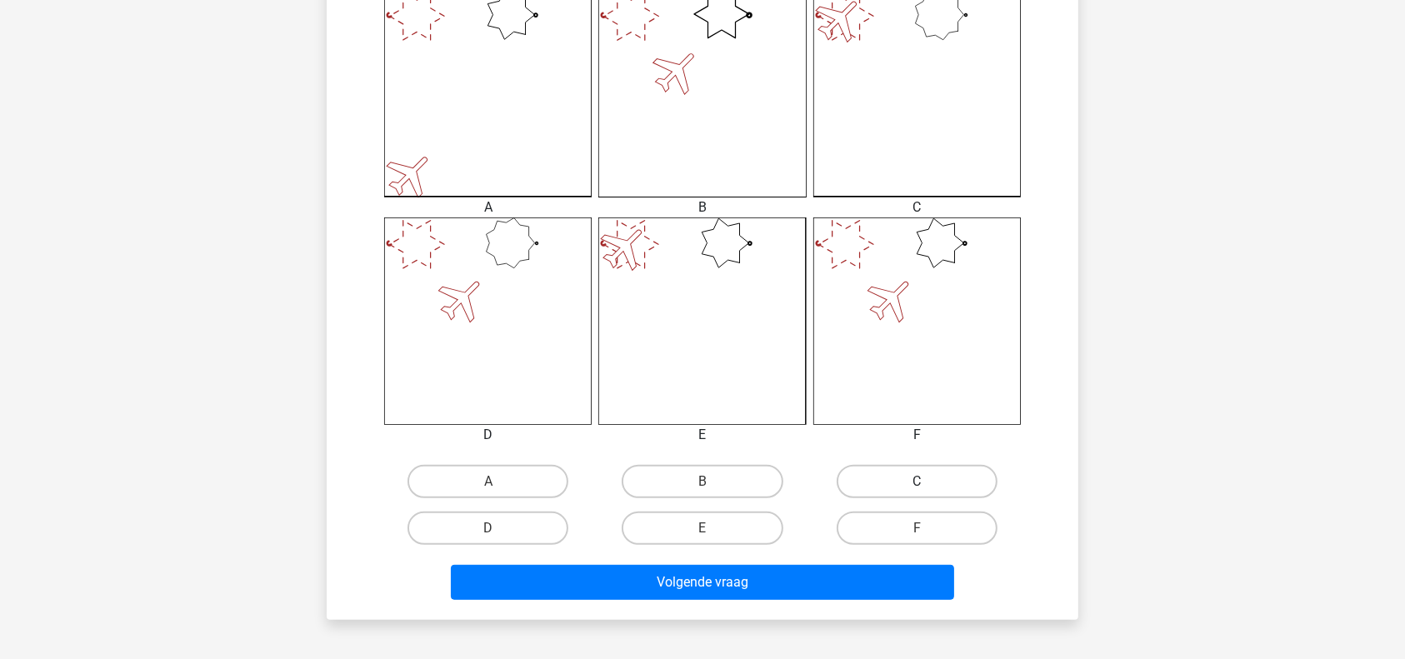
scroll to position [481, 0]
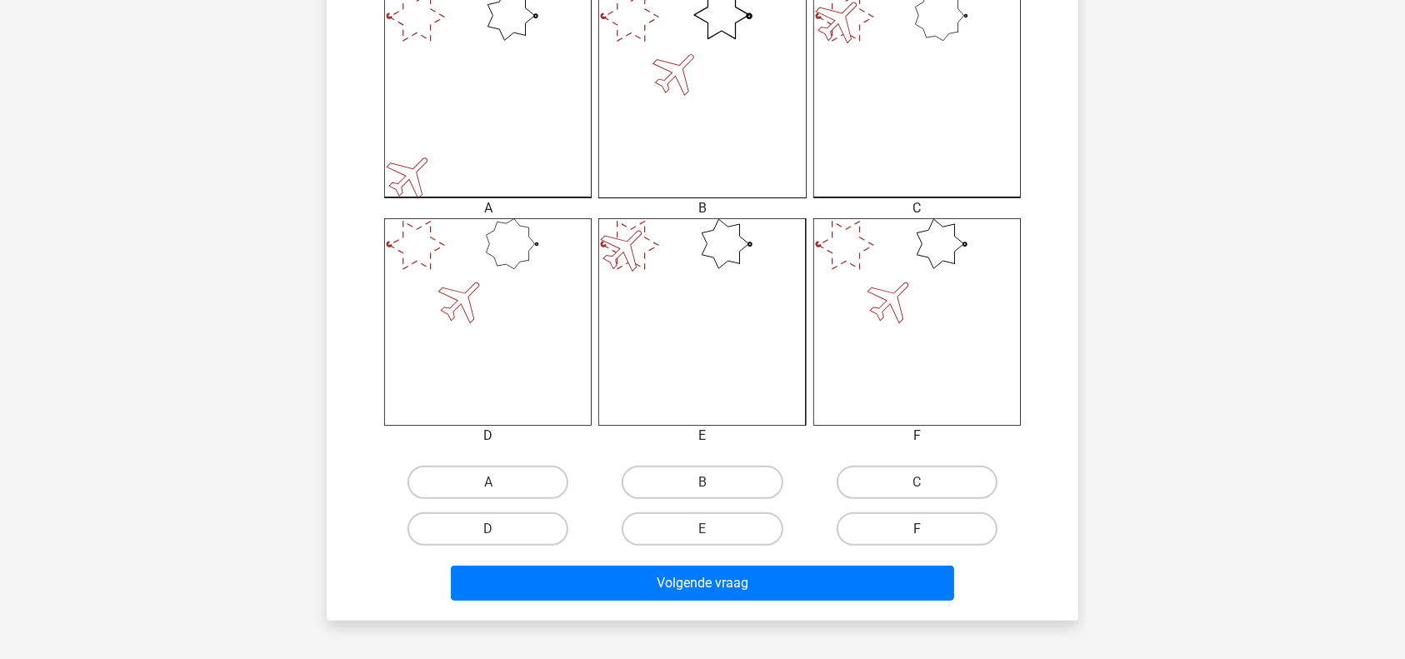
click at [915, 524] on label "F" at bounding box center [917, 528] width 161 height 33
click at [917, 529] on input "F" at bounding box center [922, 534] width 11 height 11
radio input "true"
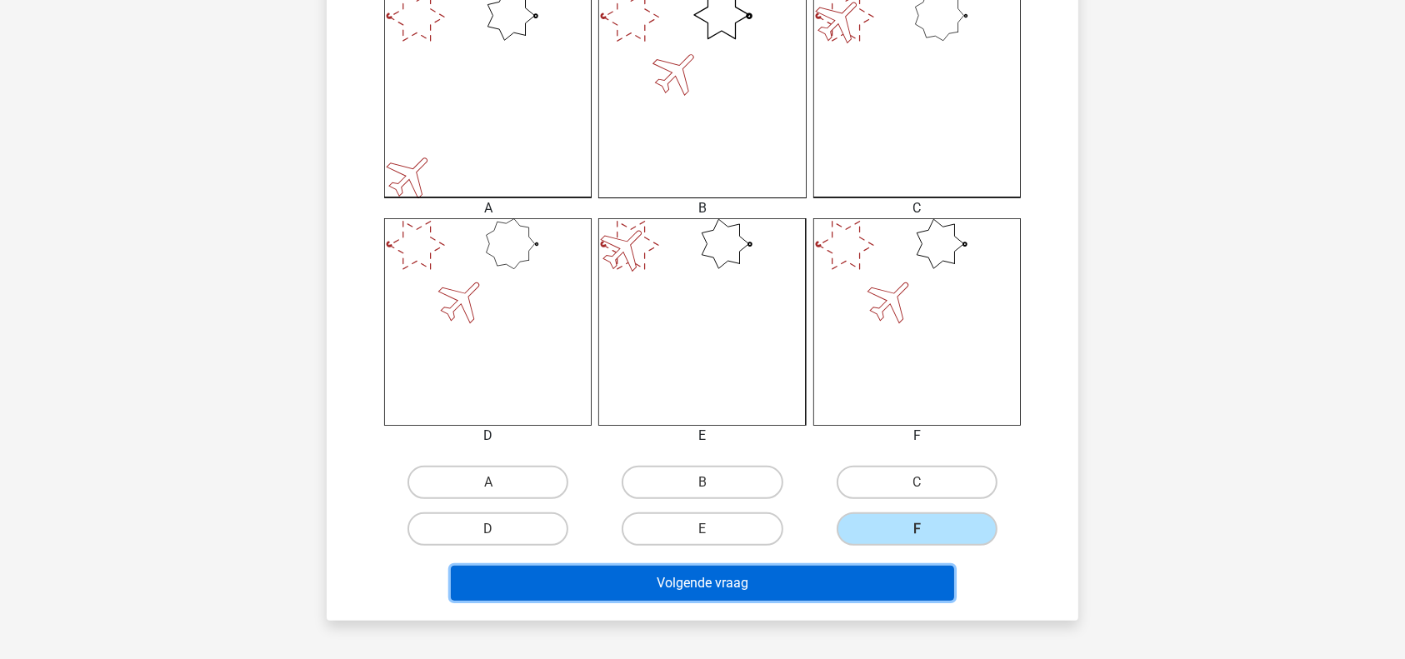
click at [792, 594] on button "Volgende vraag" at bounding box center [703, 583] width 504 height 35
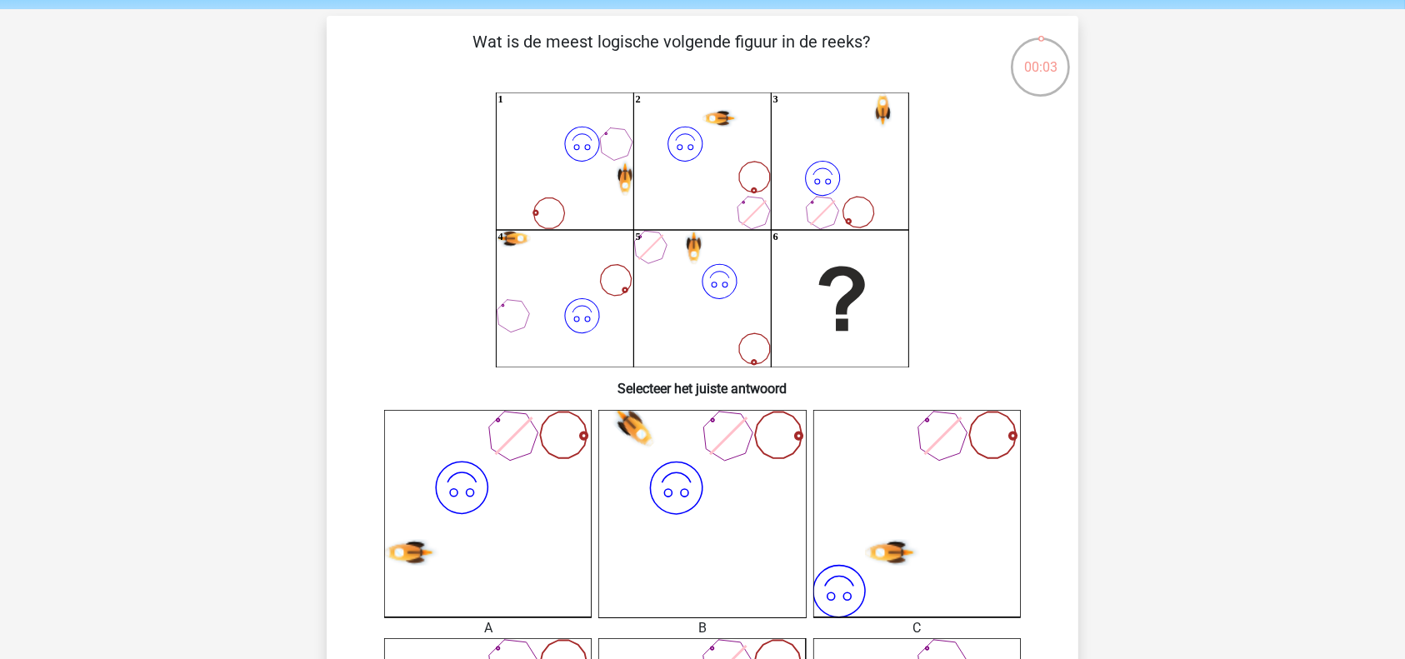
scroll to position [97, 0]
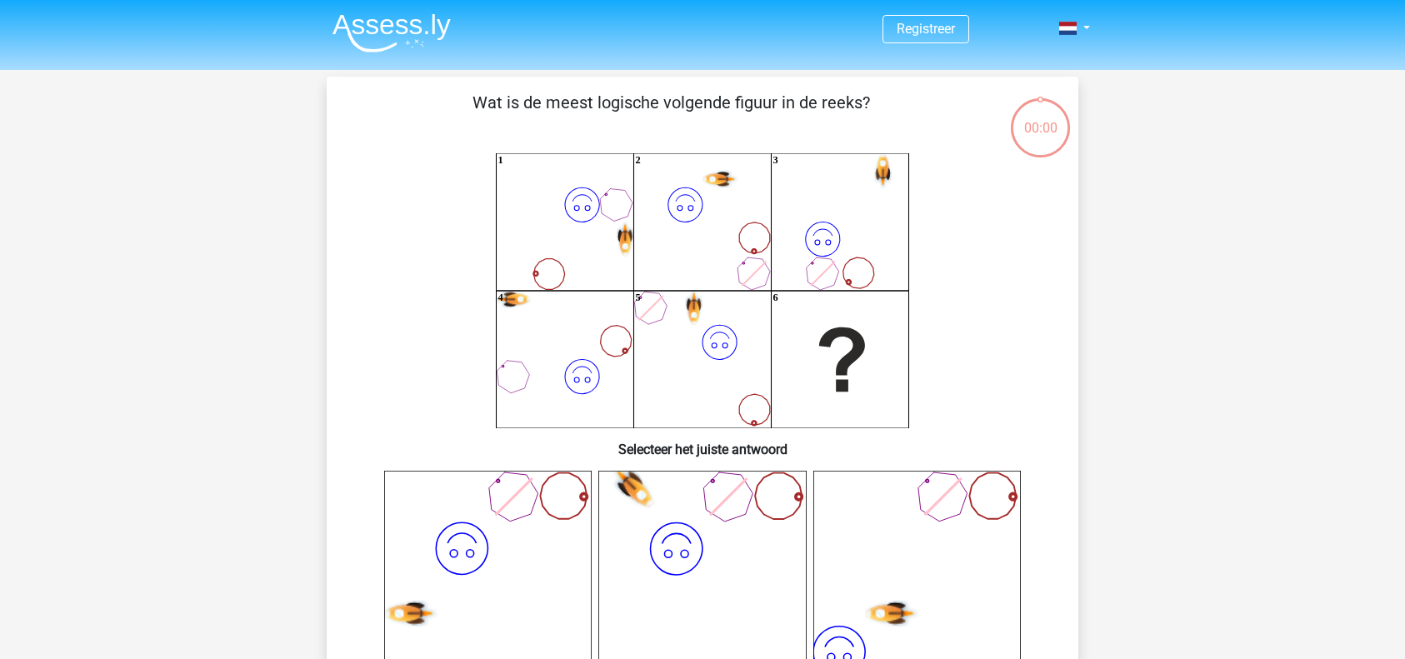
scroll to position [97, 0]
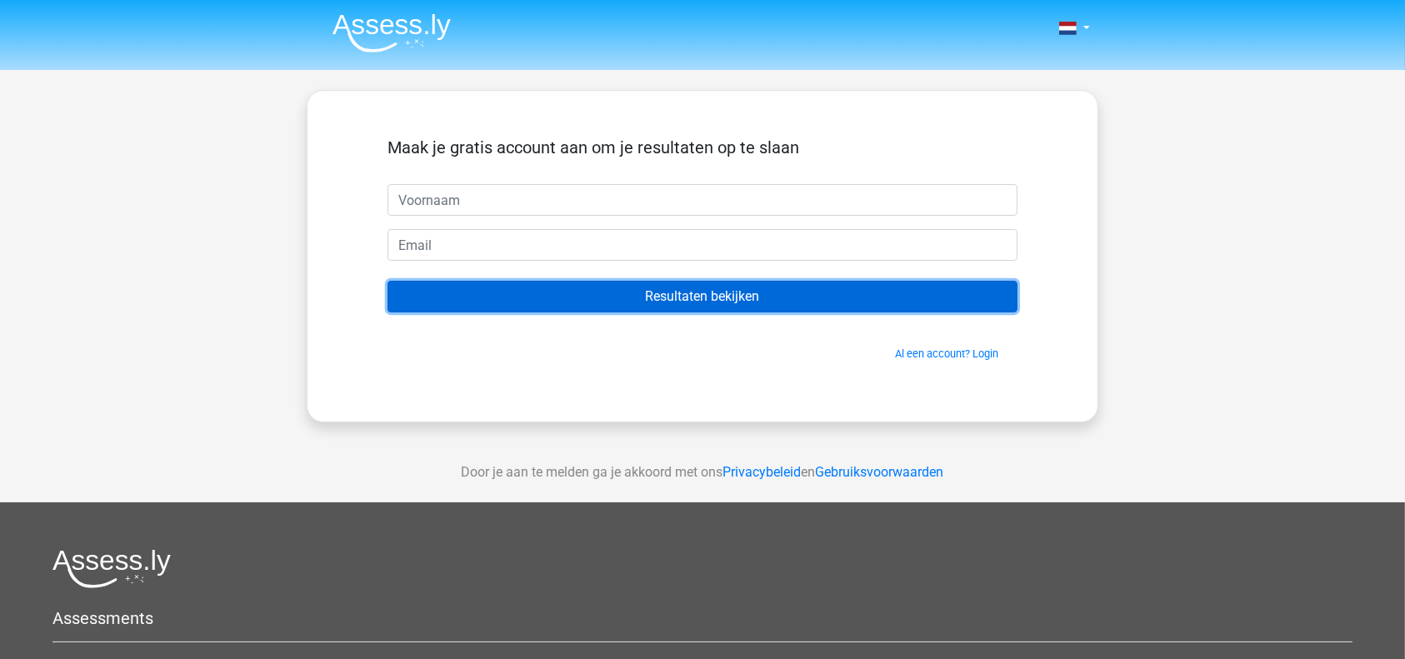
click at [611, 297] on input "Resultaten bekijken" at bounding box center [702, 297] width 630 height 32
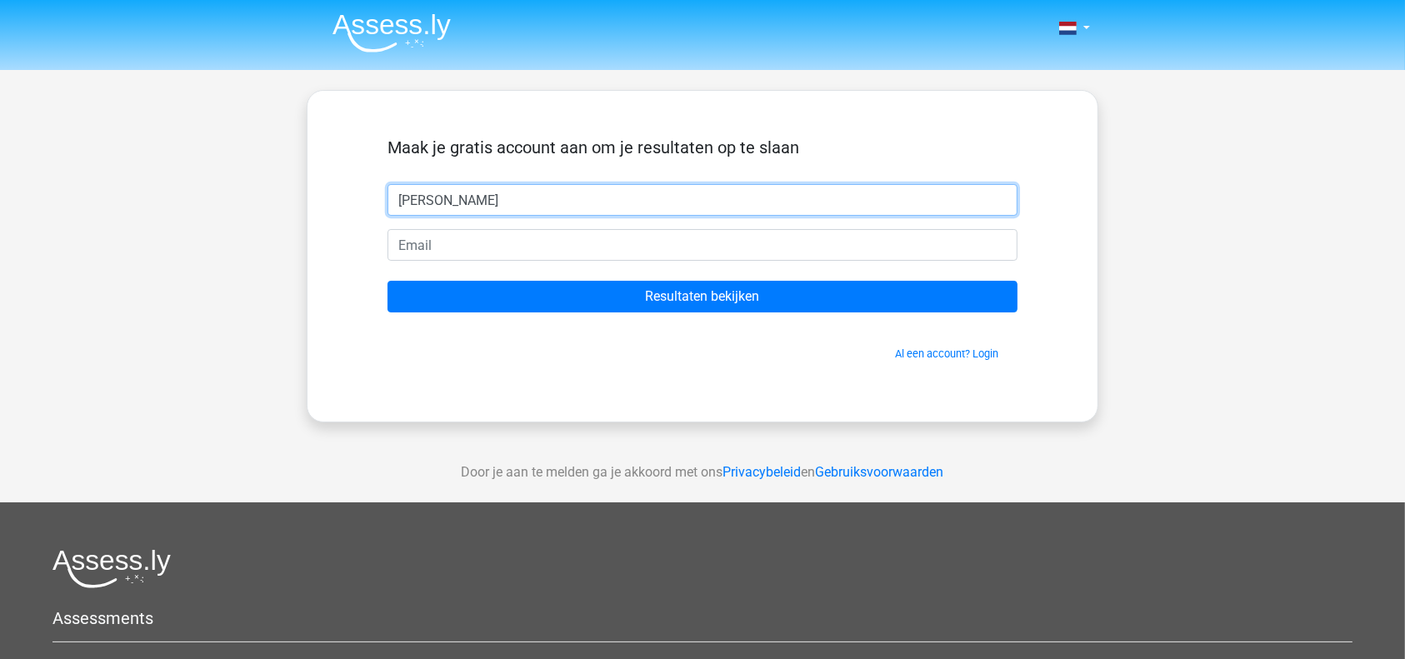
type input "[PERSON_NAME]"
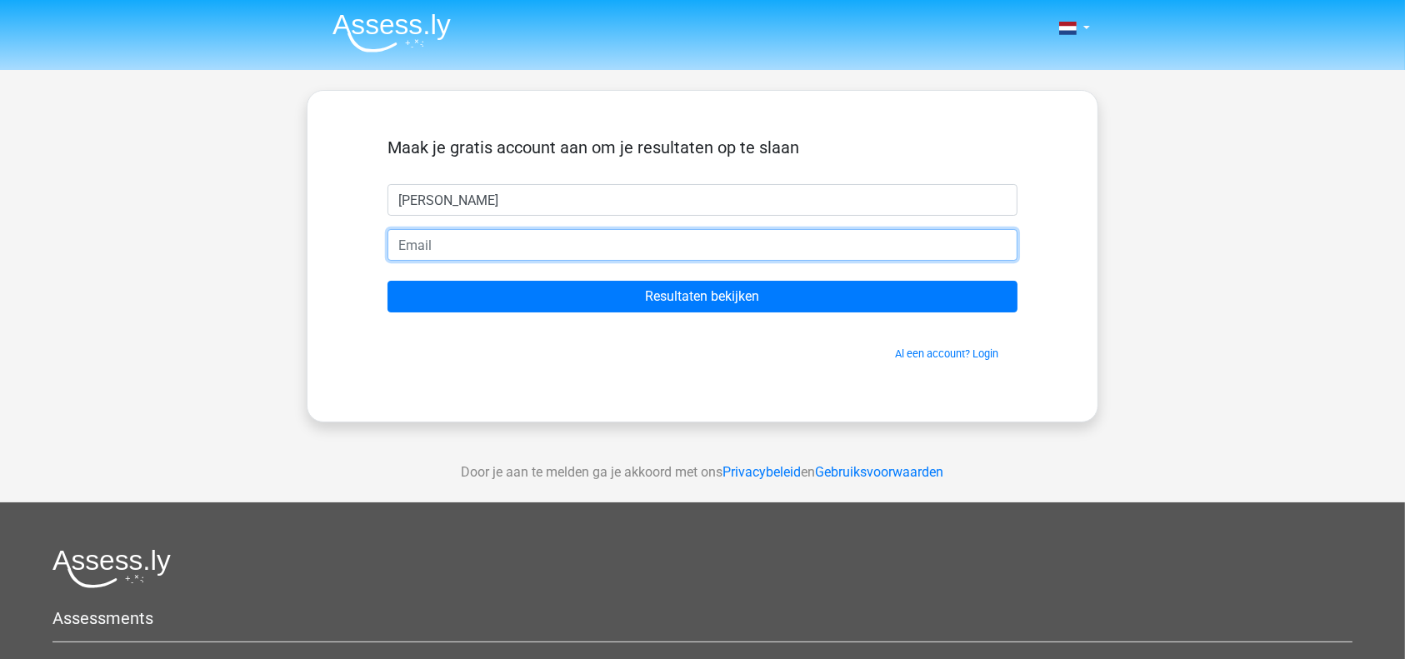
click at [519, 233] on input "email" at bounding box center [702, 245] width 630 height 32
type input "[EMAIL_ADDRESS][PERSON_NAME][DOMAIN_NAME]"
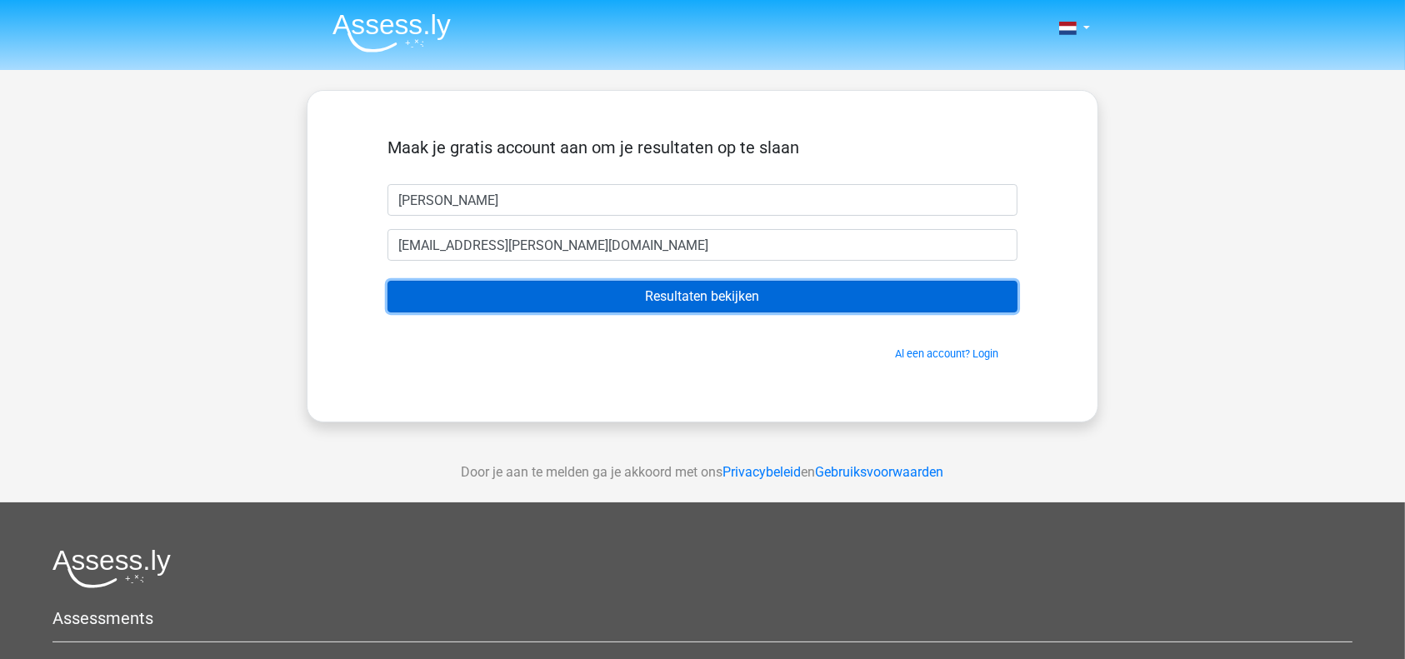
click at [549, 287] on input "Resultaten bekijken" at bounding box center [702, 297] width 630 height 32
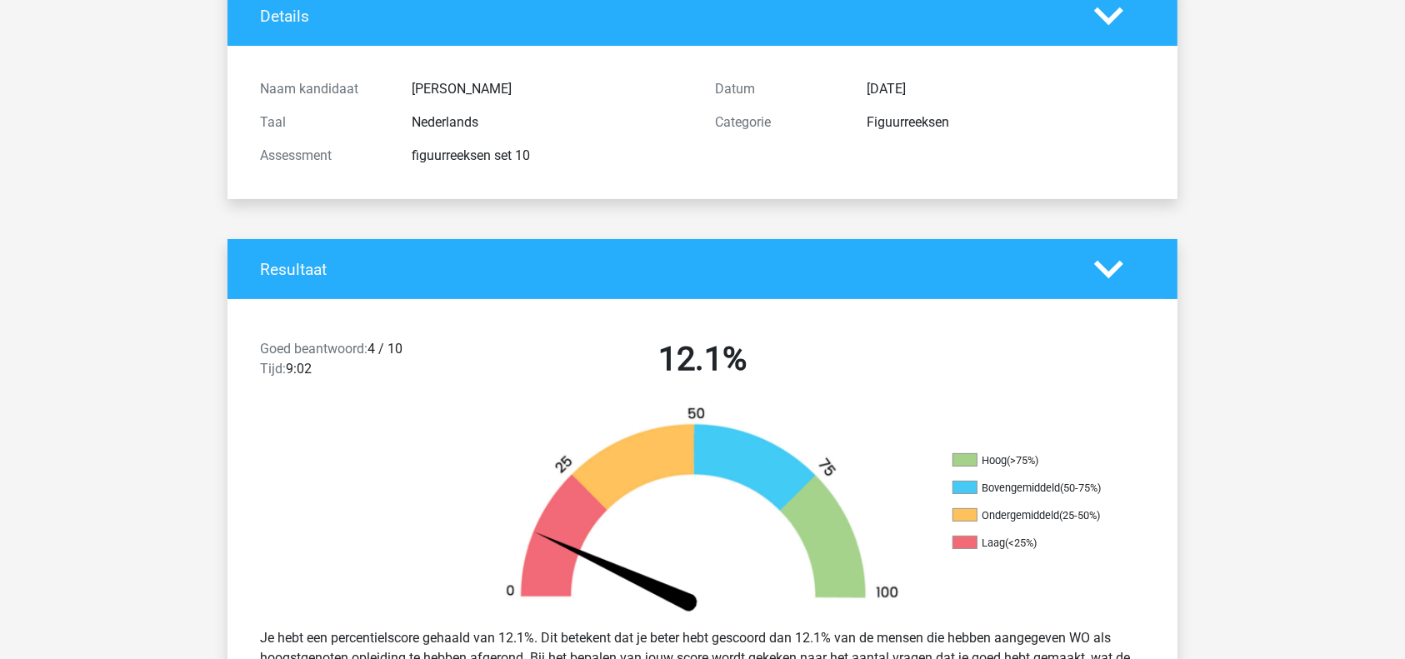
scroll to position [148, 0]
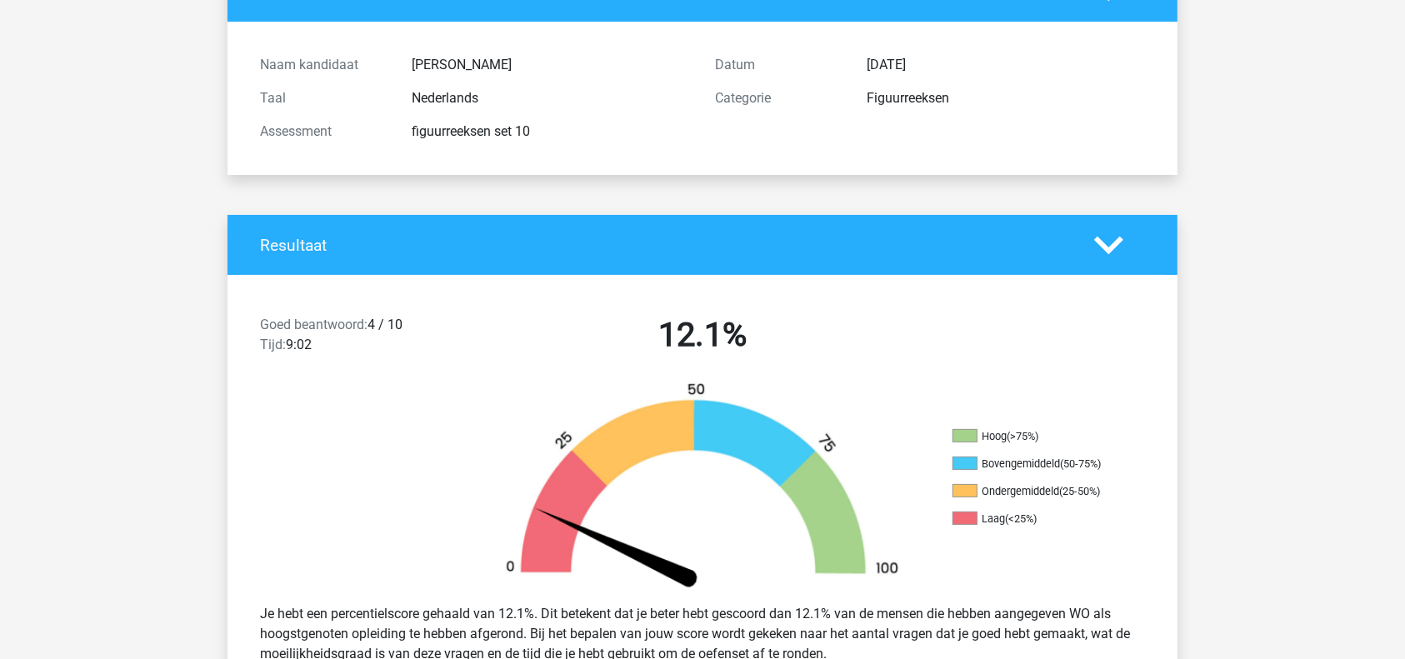
click at [545, 432] on img at bounding box center [702, 486] width 450 height 209
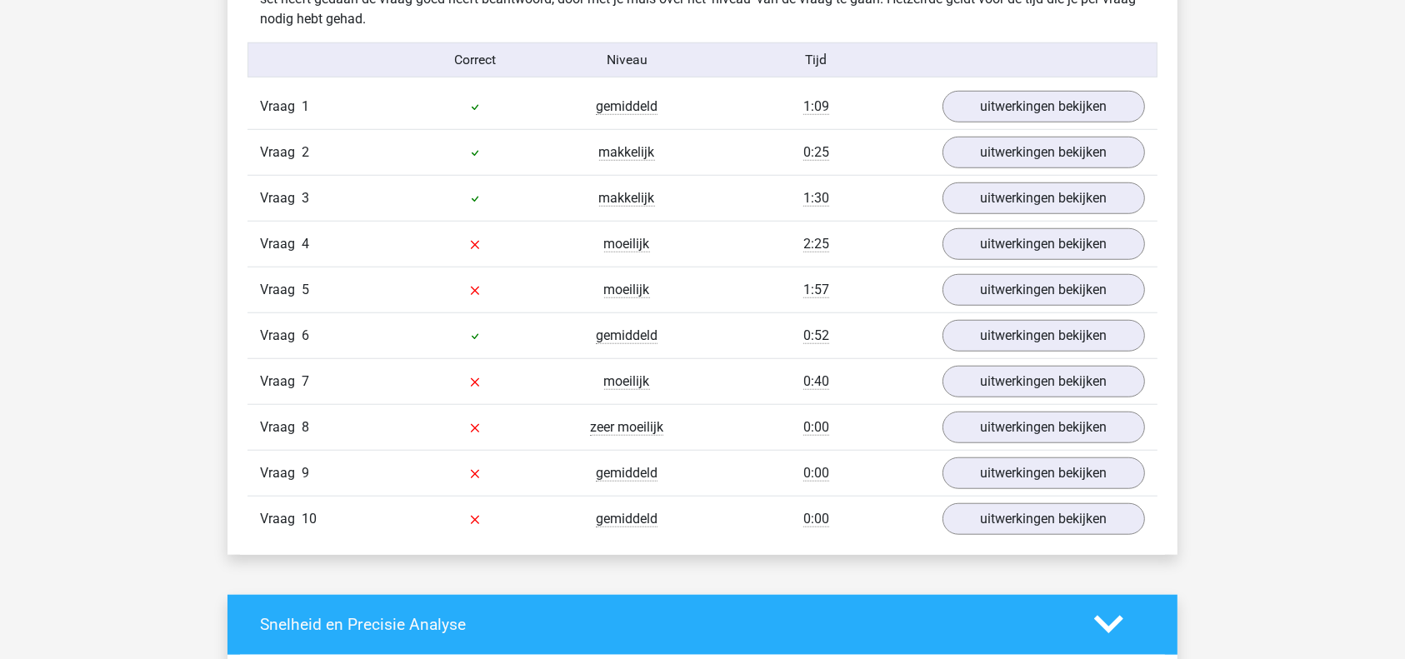
scroll to position [1359, 0]
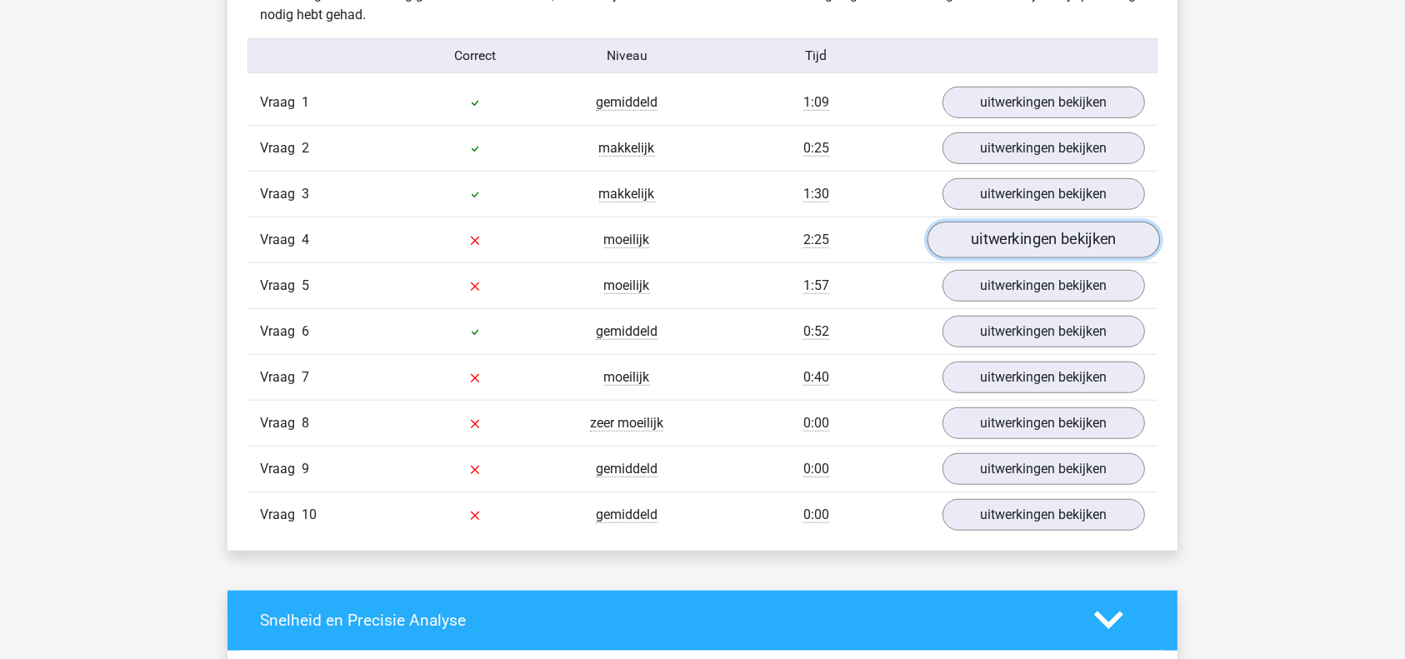
click at [994, 230] on link "uitwerkingen bekijken" at bounding box center [1043, 240] width 232 height 37
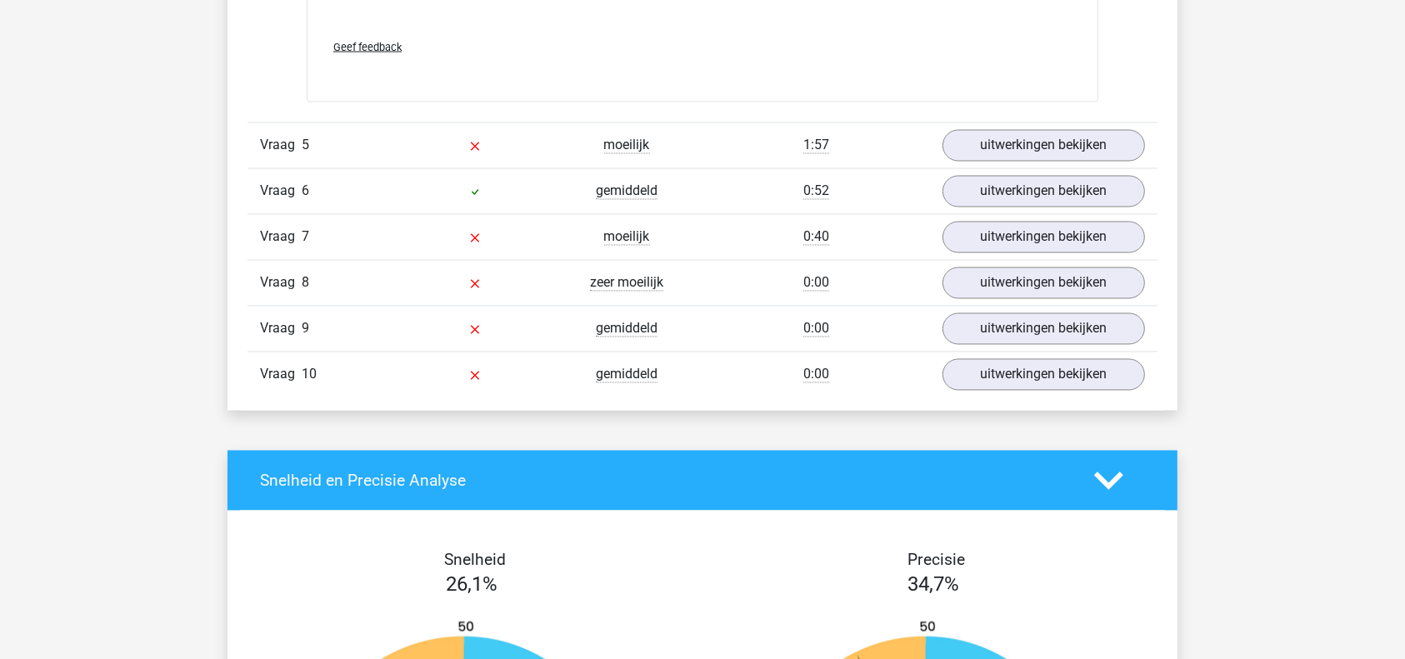
scroll to position [3042, 0]
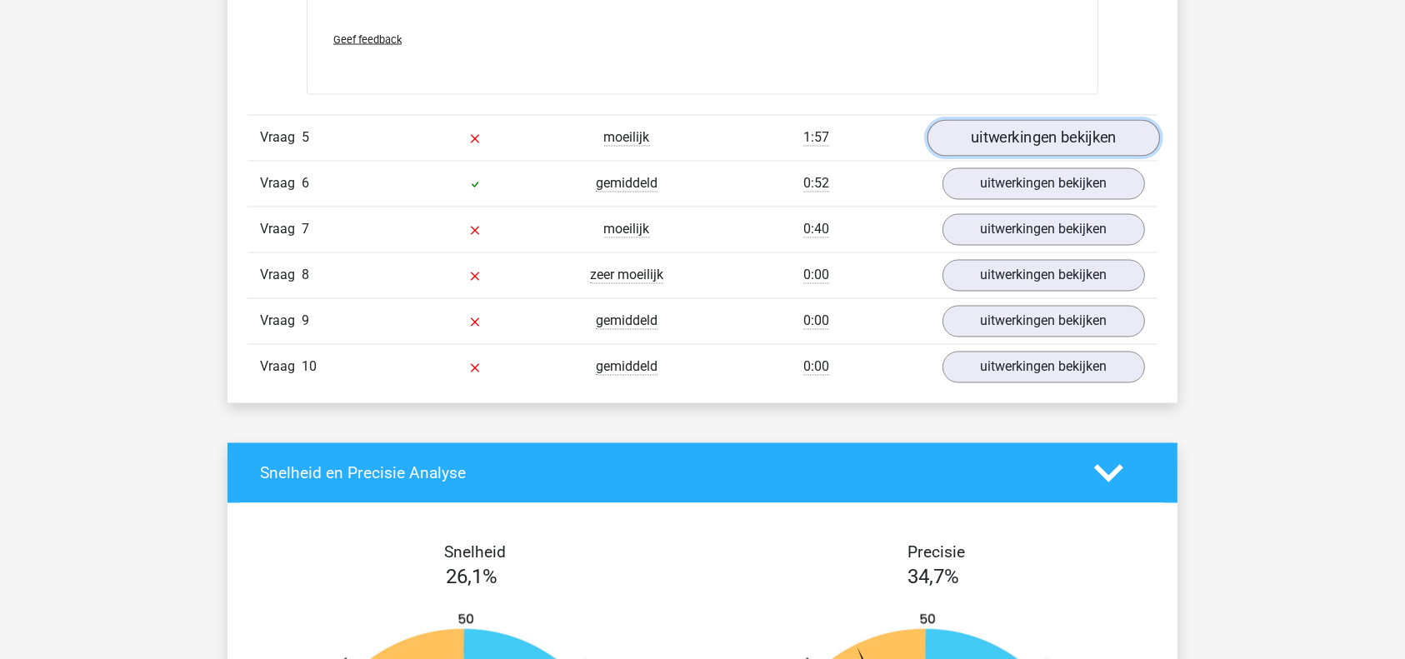
click at [1045, 130] on link "uitwerkingen bekijken" at bounding box center [1043, 138] width 232 height 37
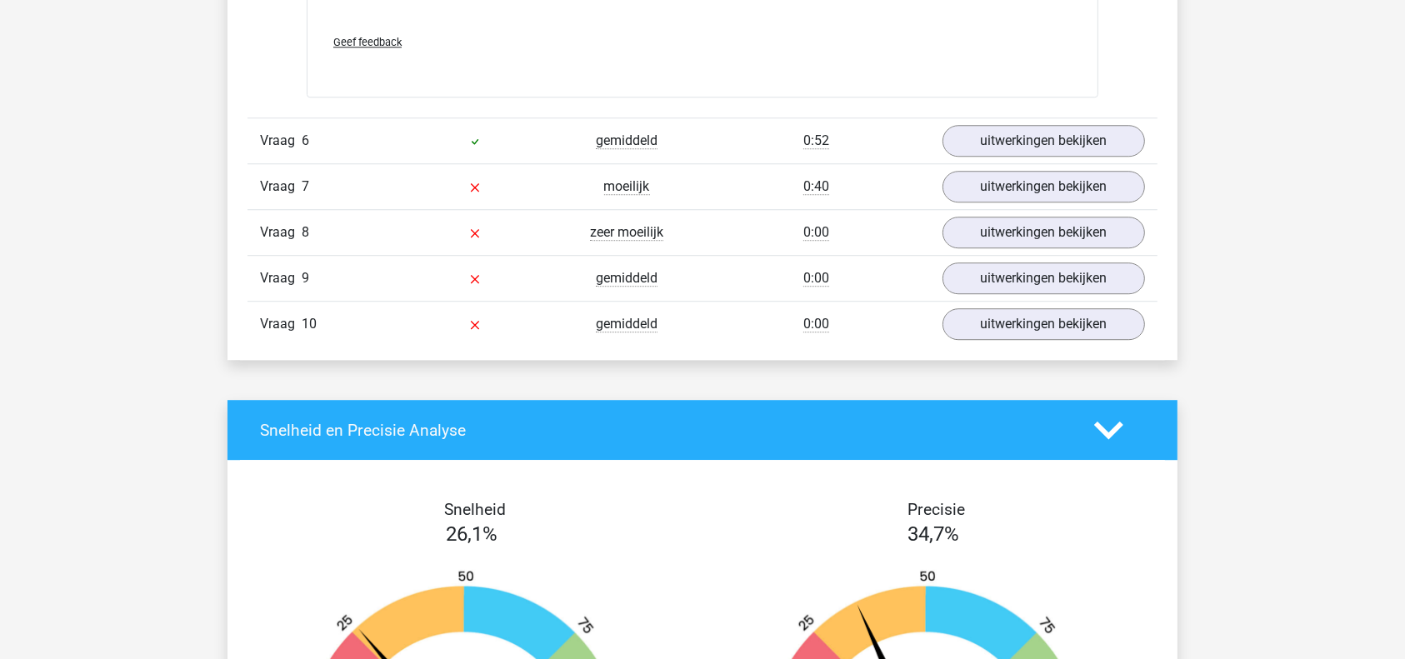
scroll to position [4621, 0]
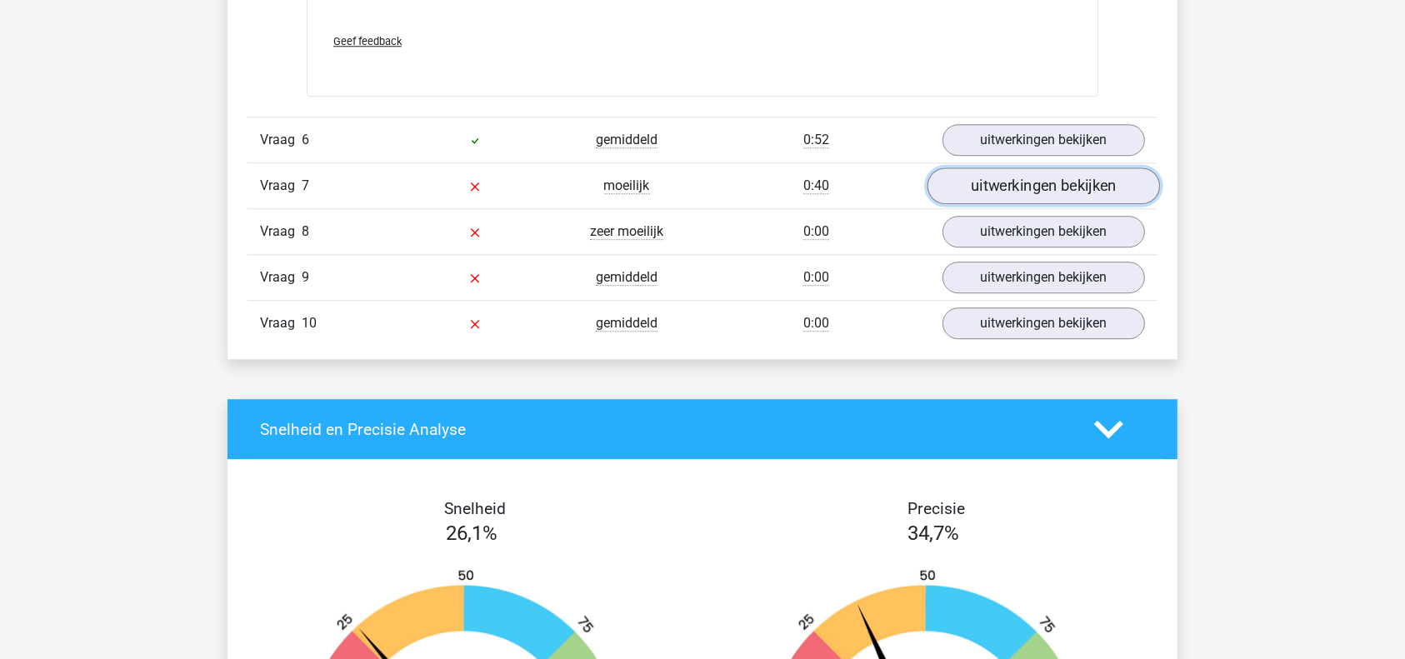
click at [1047, 186] on link "uitwerkingen bekijken" at bounding box center [1043, 185] width 232 height 37
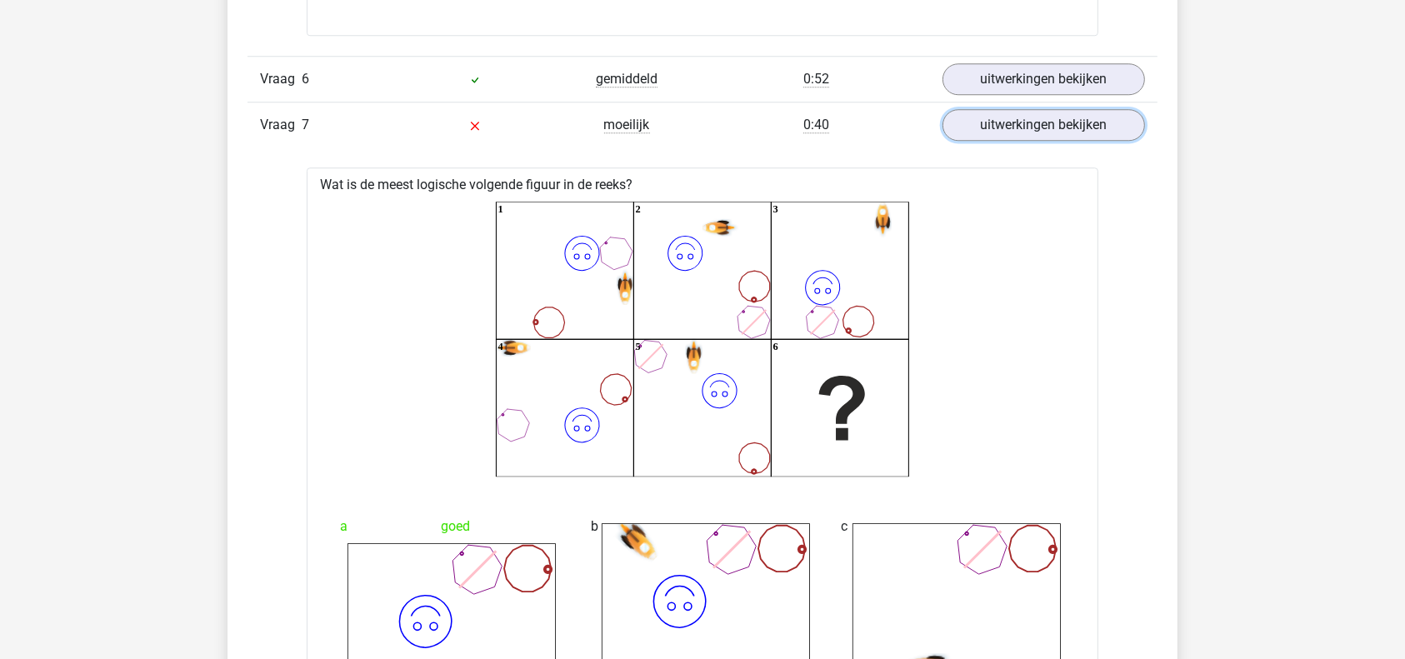
scroll to position [4677, 0]
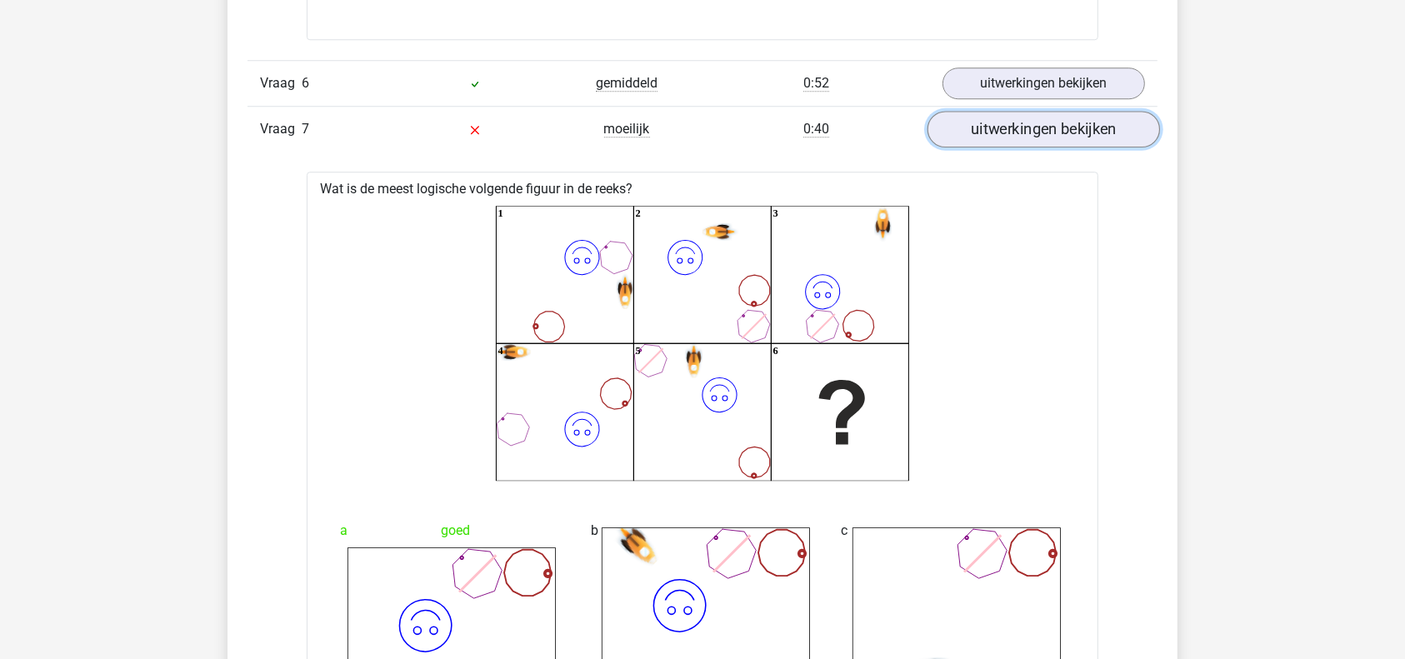
click at [1013, 137] on link "uitwerkingen bekijken" at bounding box center [1043, 129] width 232 height 37
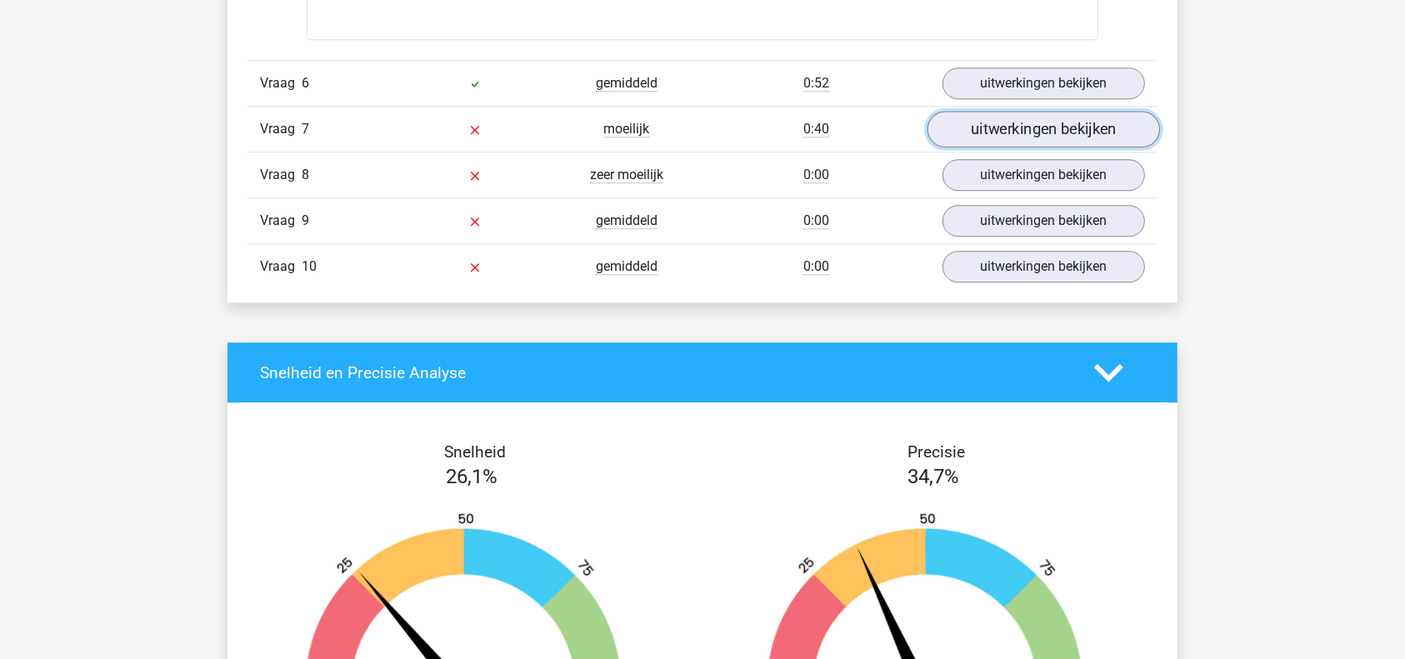
click at [1013, 137] on link "uitwerkingen bekijken" at bounding box center [1043, 129] width 232 height 37
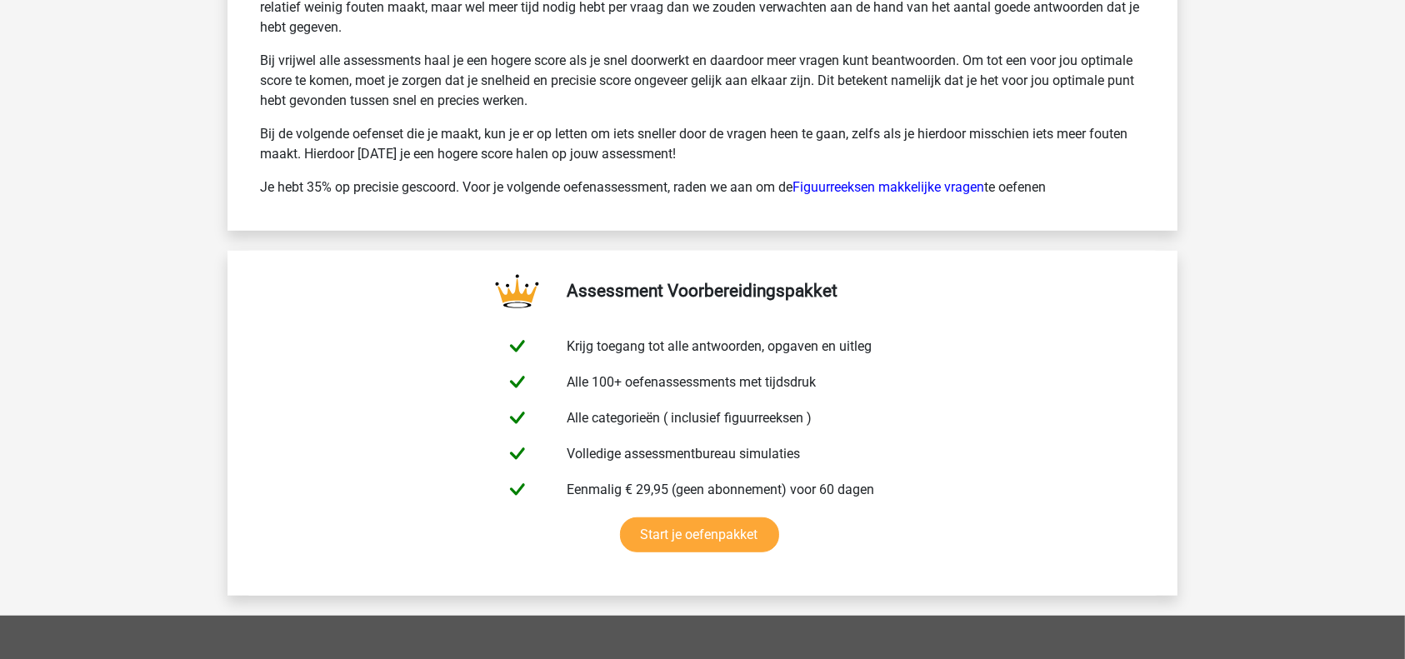
scroll to position [7201, 0]
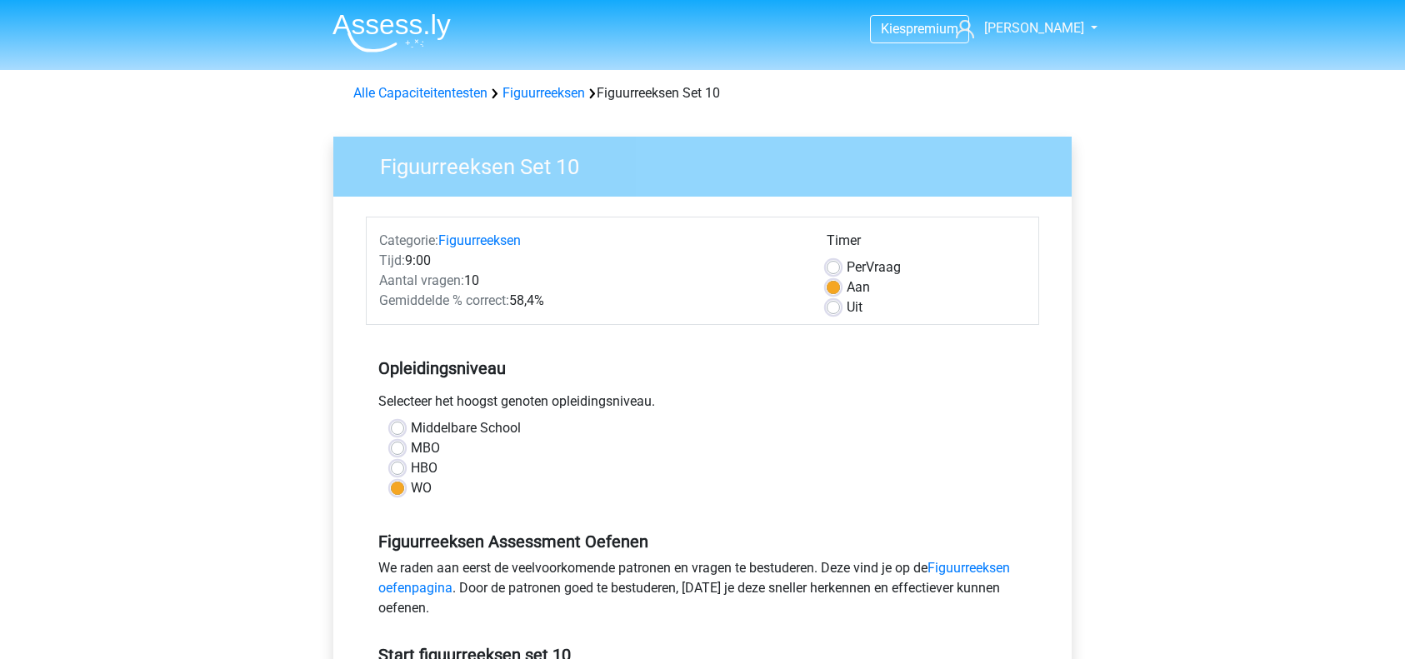
scroll to position [272, 0]
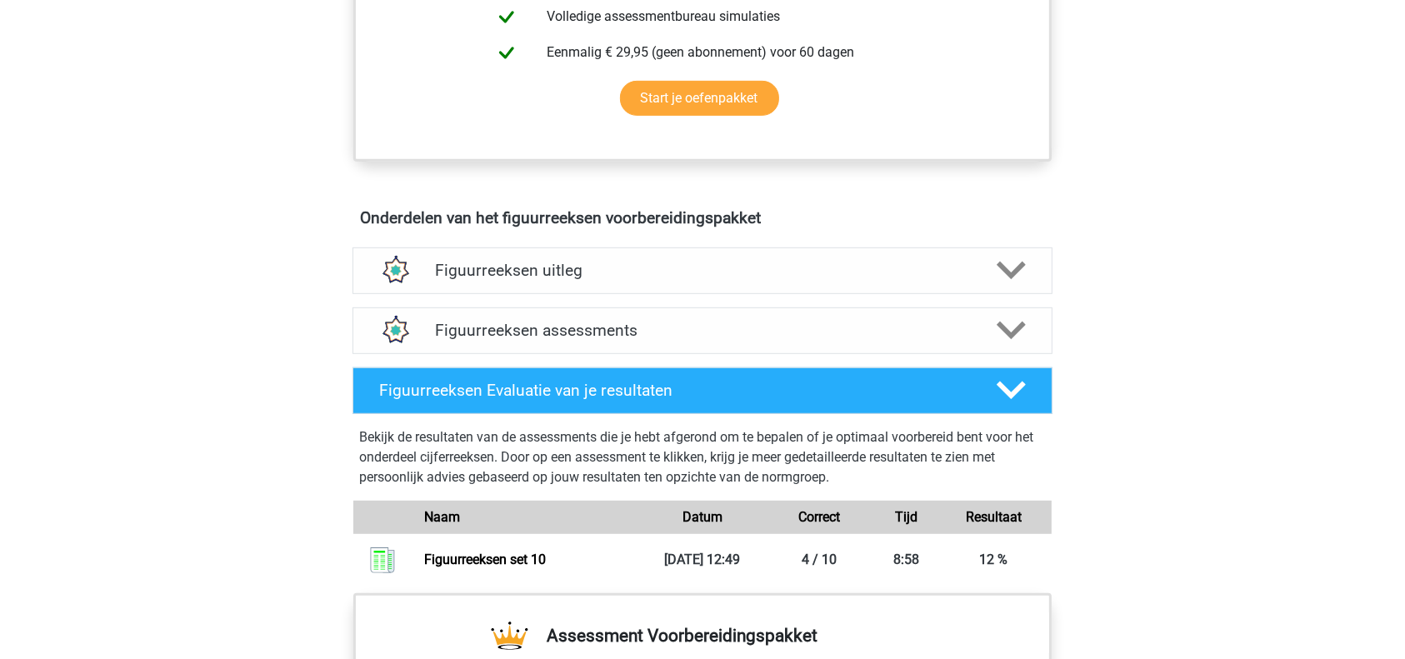
scroll to position [800, 0]
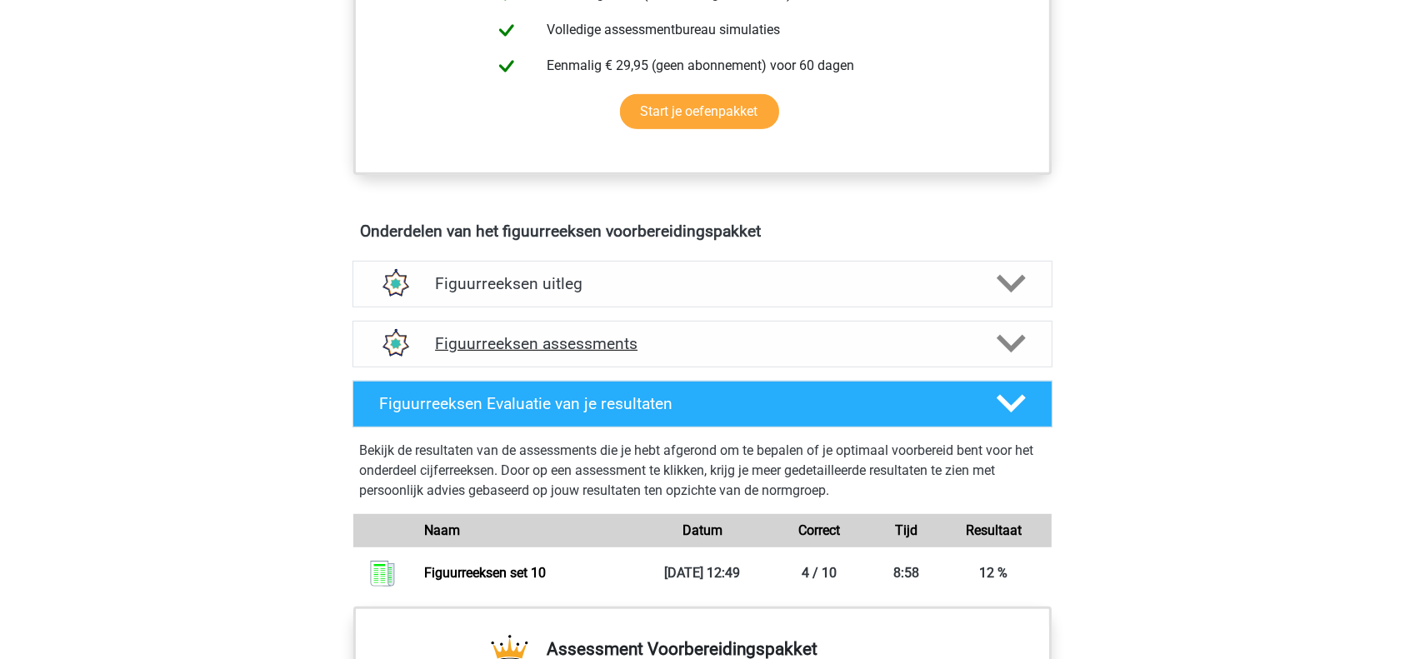
click at [773, 346] on h4 "Figuurreeksen assessments" at bounding box center [702, 343] width 535 height 19
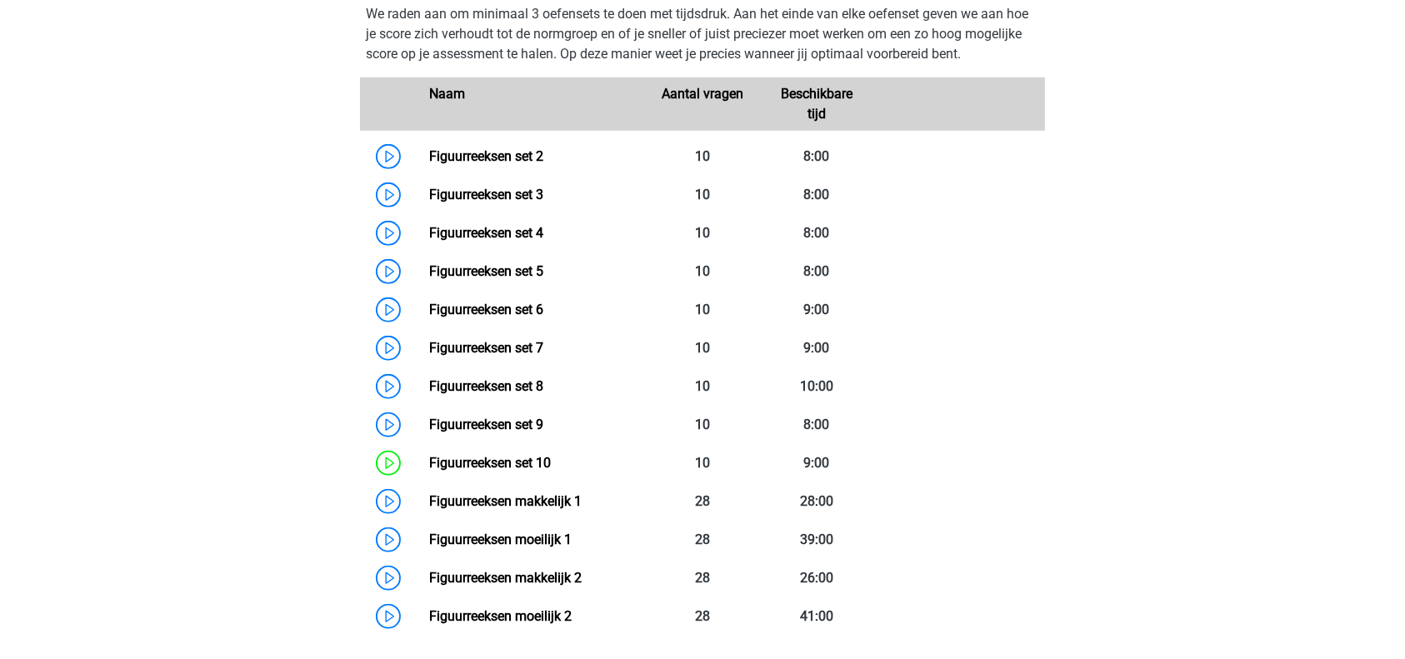
scroll to position [1248, 0]
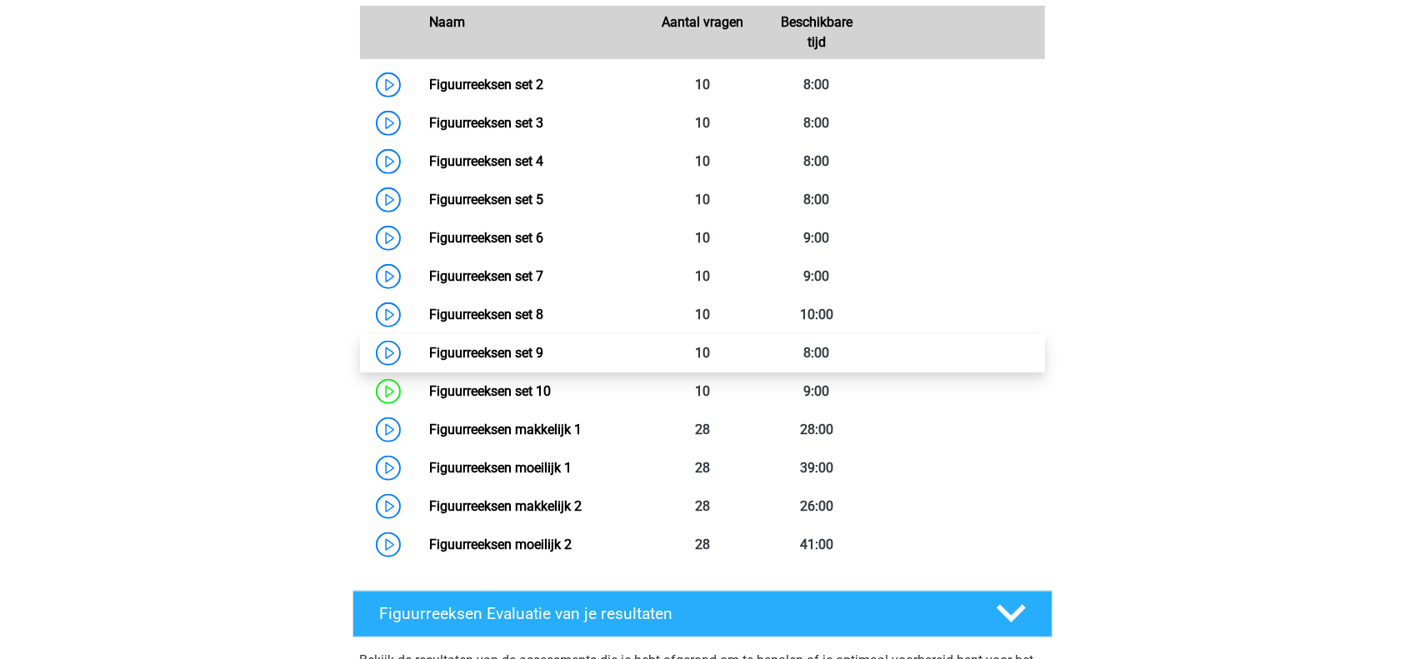
click at [429, 354] on link "Figuurreeksen set 9" at bounding box center [486, 353] width 114 height 16
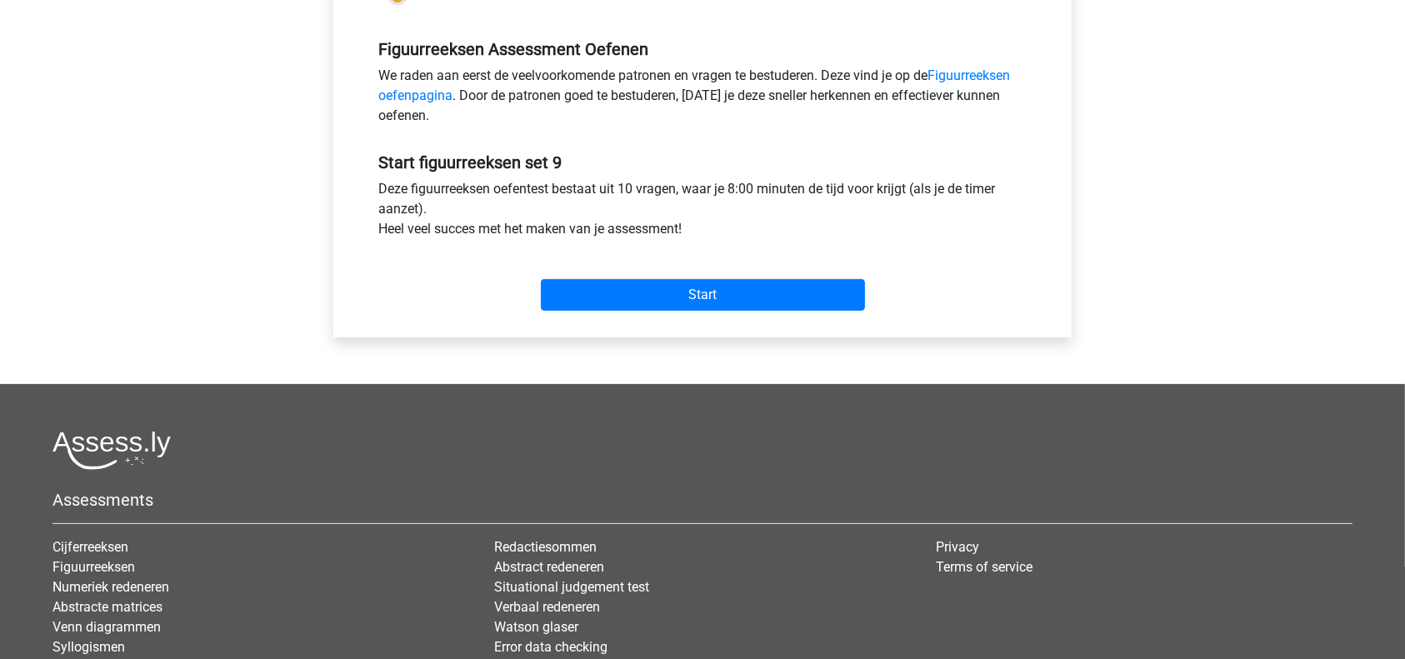
scroll to position [491, 0]
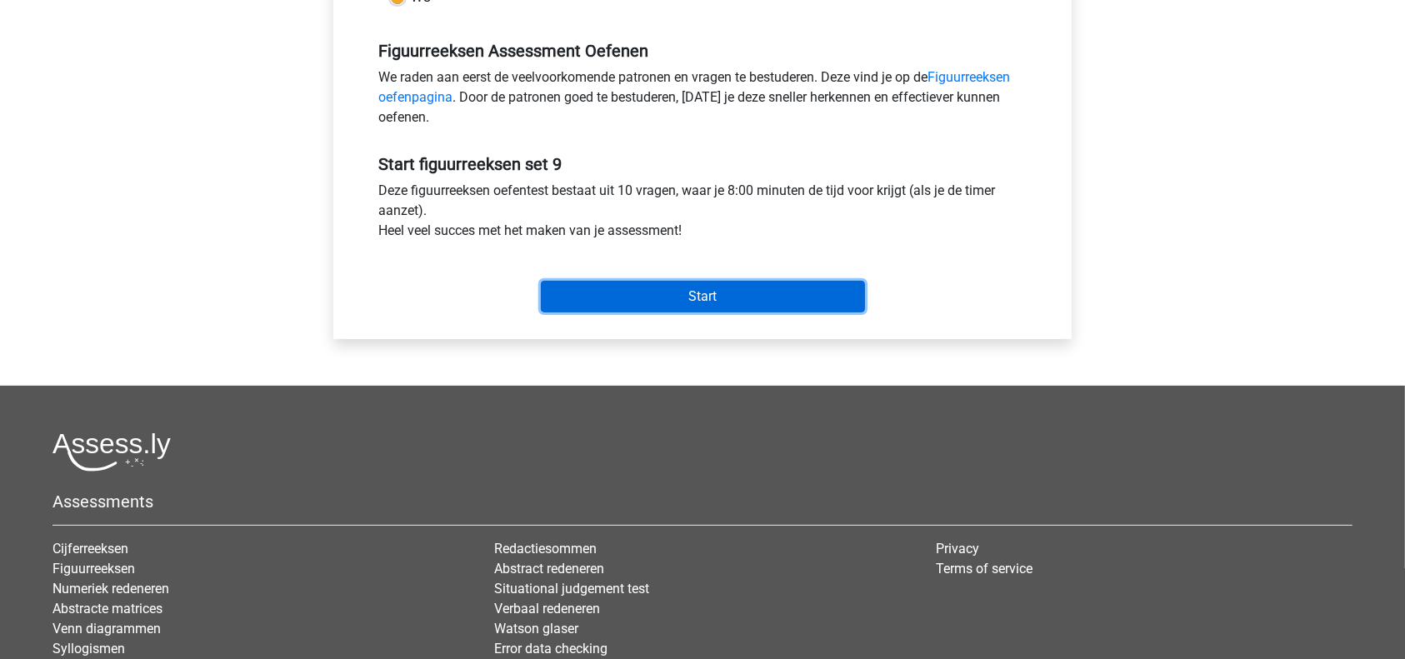
click at [633, 301] on input "Start" at bounding box center [703, 297] width 324 height 32
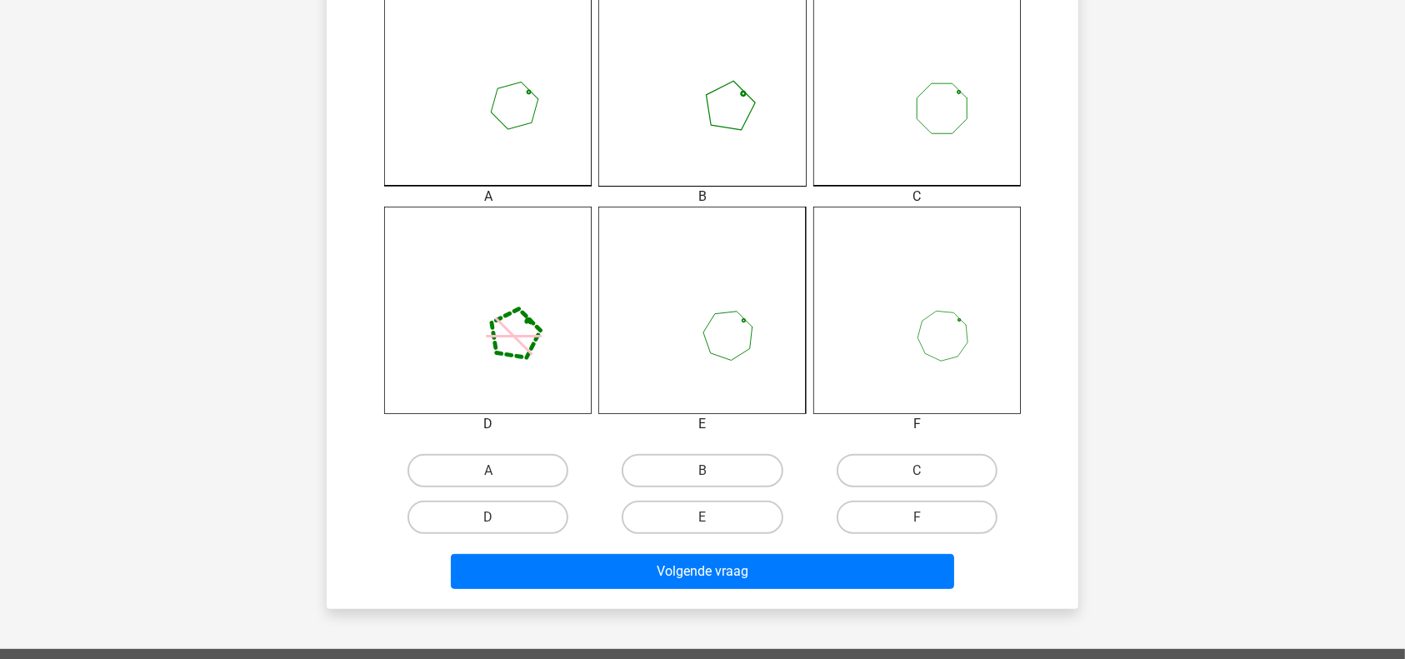
scroll to position [493, 0]
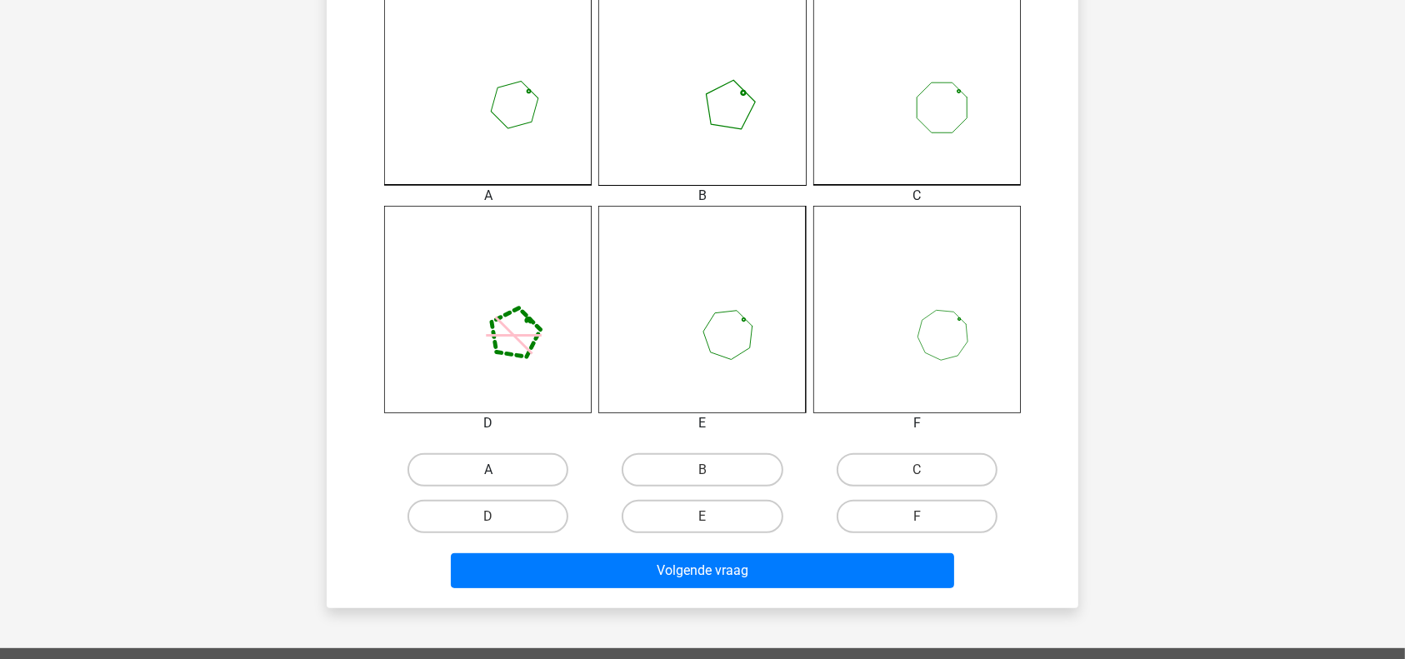
click at [511, 477] on label "A" at bounding box center [487, 469] width 161 height 33
click at [499, 477] on input "A" at bounding box center [493, 475] width 11 height 11
radio input "true"
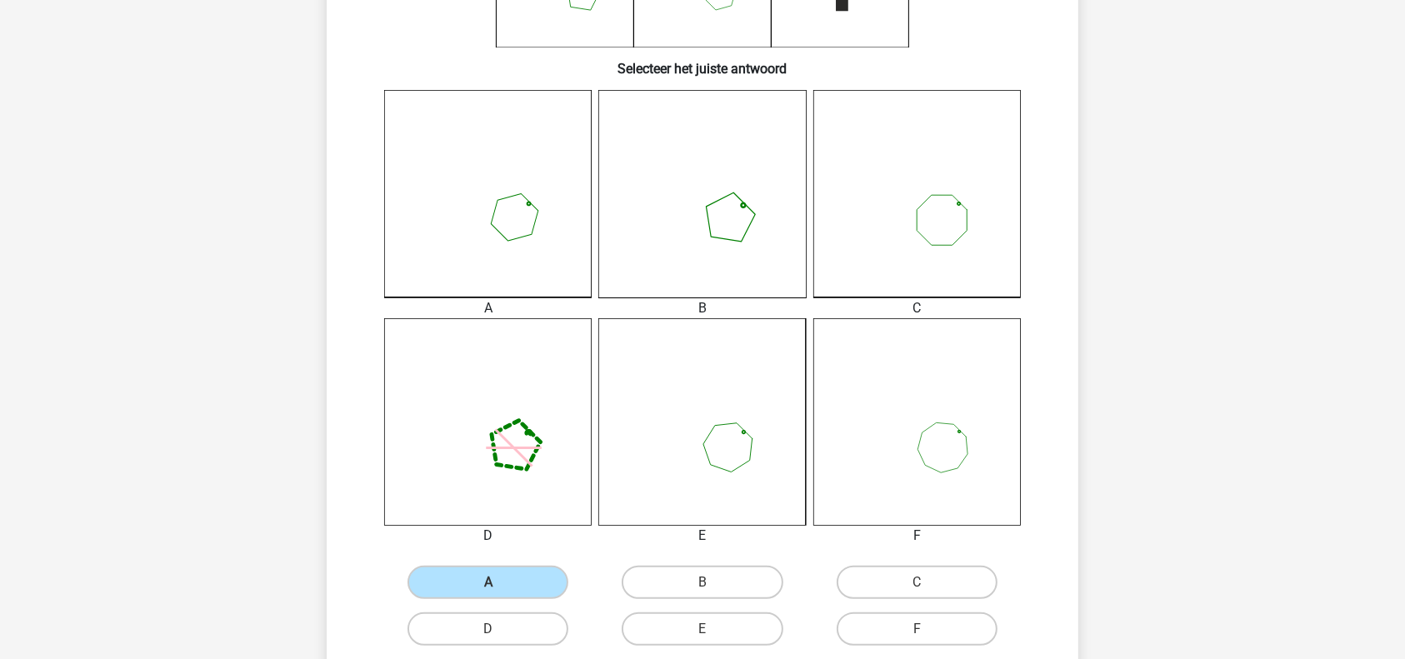
scroll to position [546, 0]
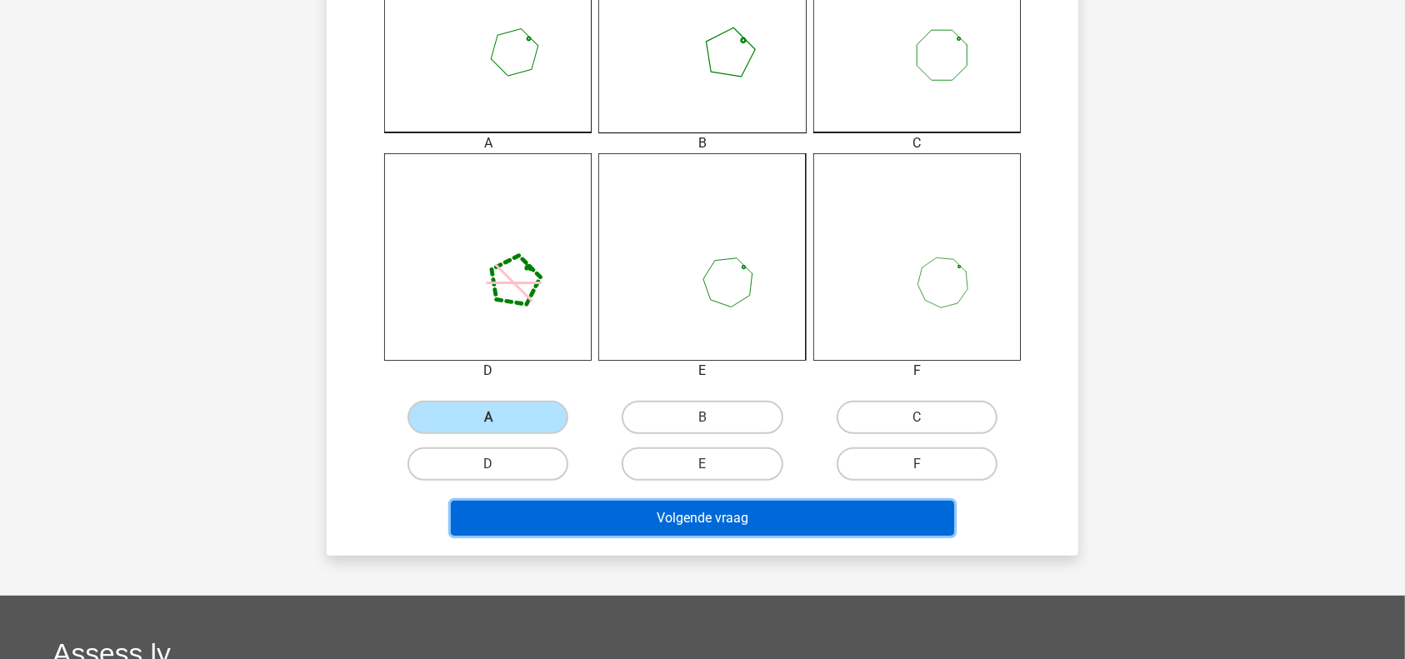
click at [667, 522] on button "Volgende vraag" at bounding box center [703, 518] width 504 height 35
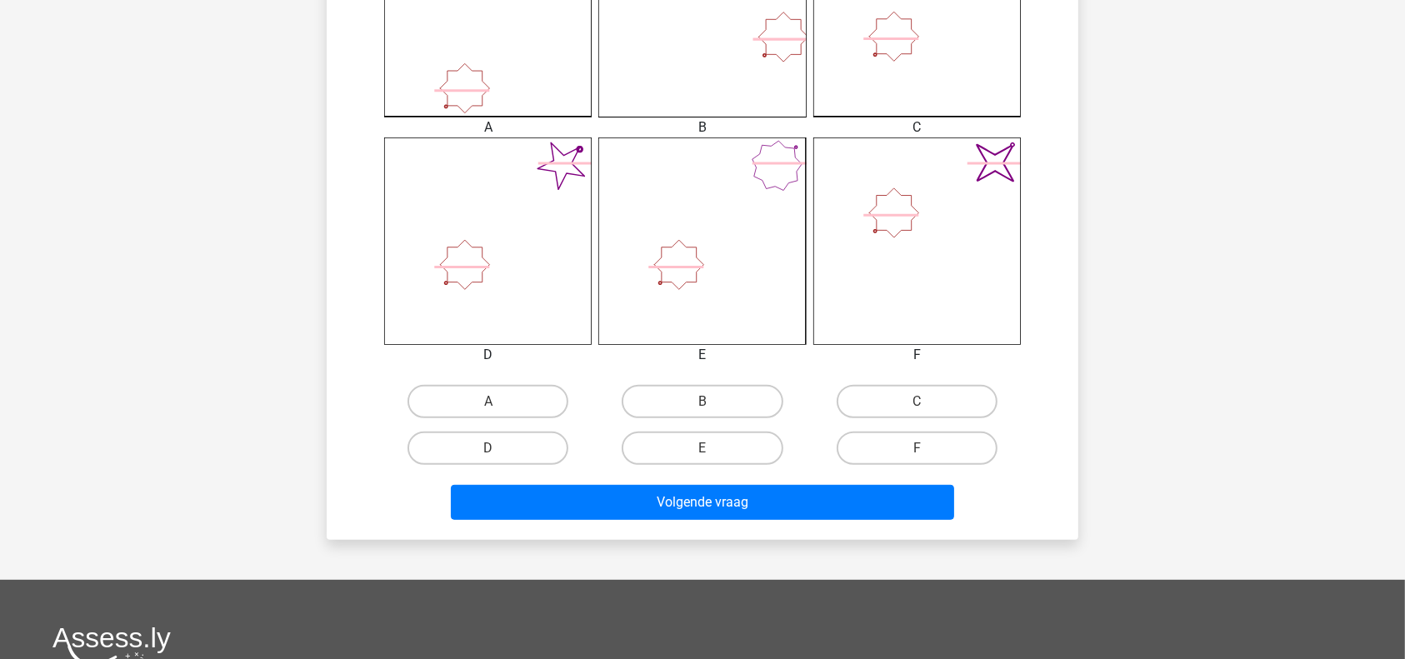
scroll to position [557, 0]
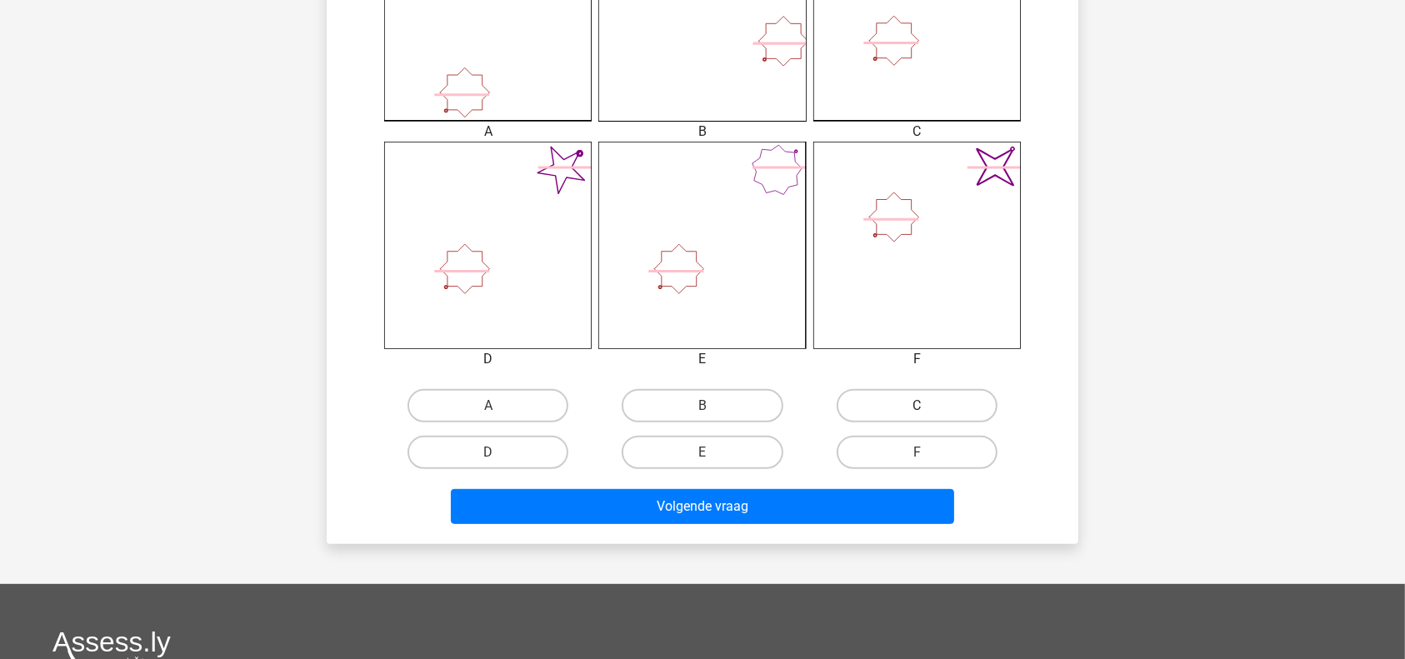
click at [932, 422] on label "C" at bounding box center [917, 405] width 161 height 33
click at [927, 417] on input "C" at bounding box center [922, 411] width 11 height 11
radio input "true"
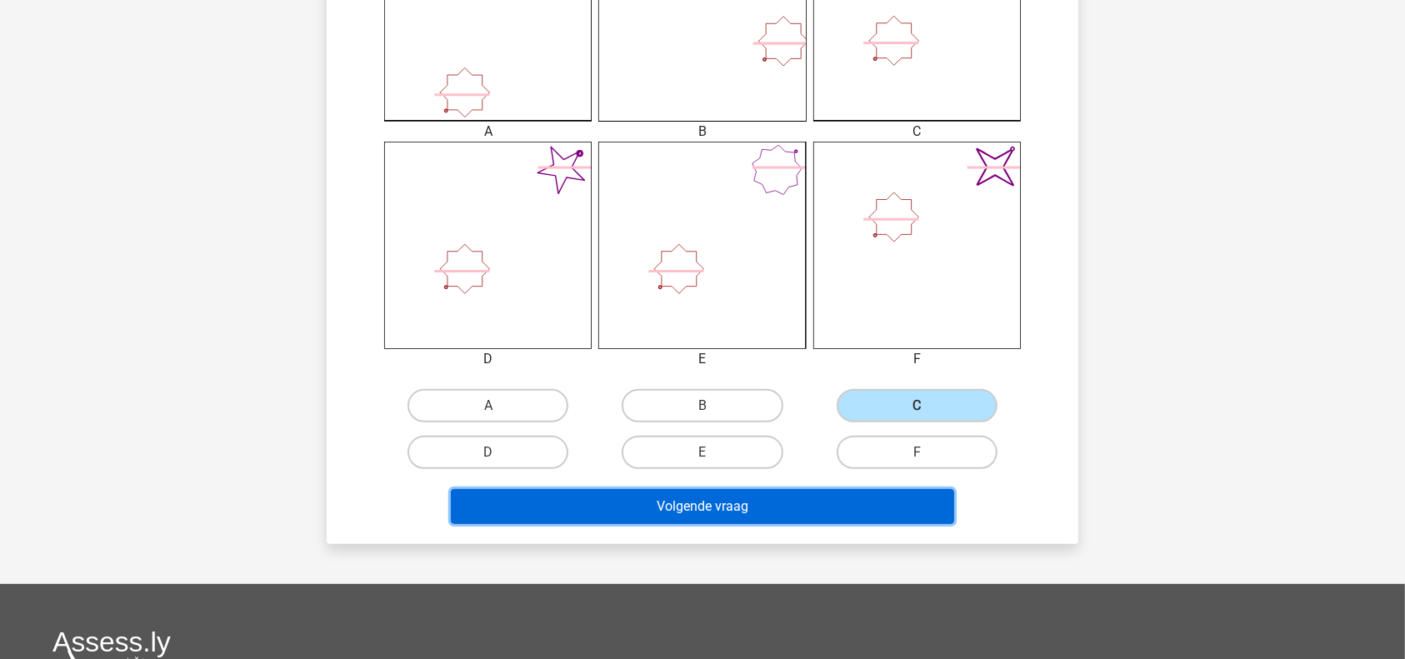
click at [809, 515] on button "Volgende vraag" at bounding box center [703, 506] width 504 height 35
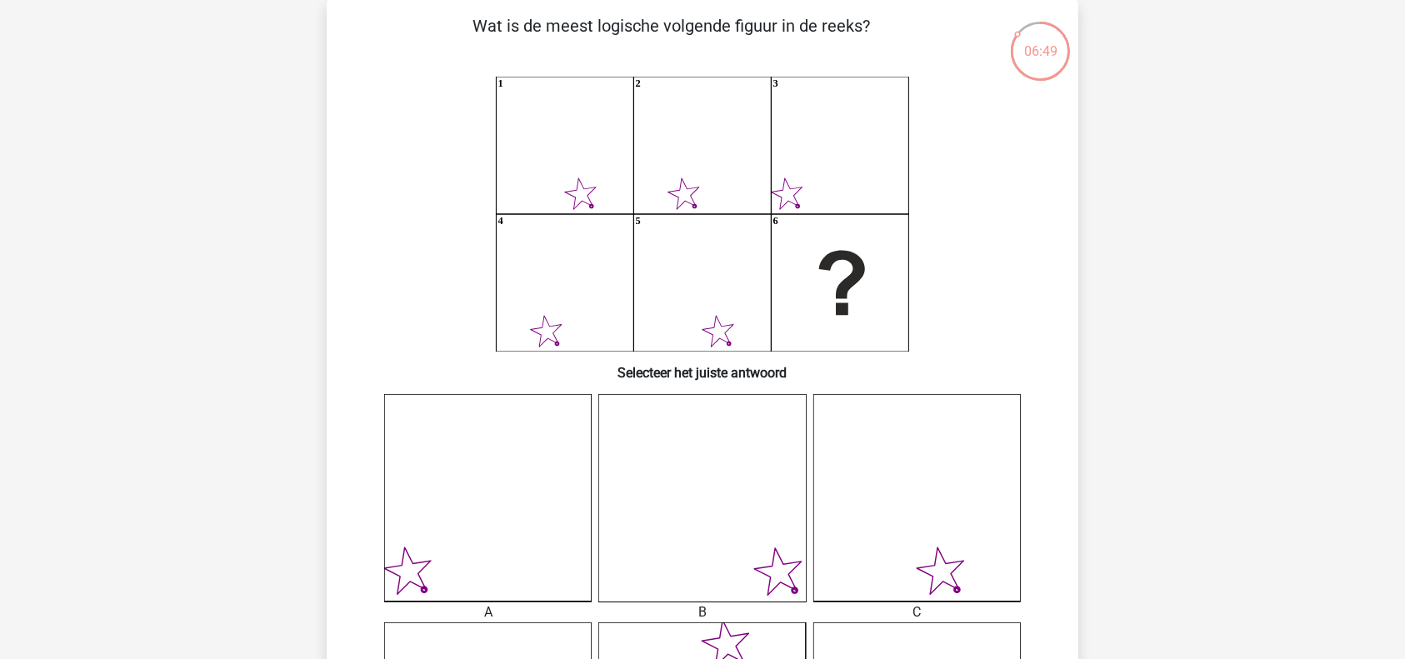
scroll to position [0, 0]
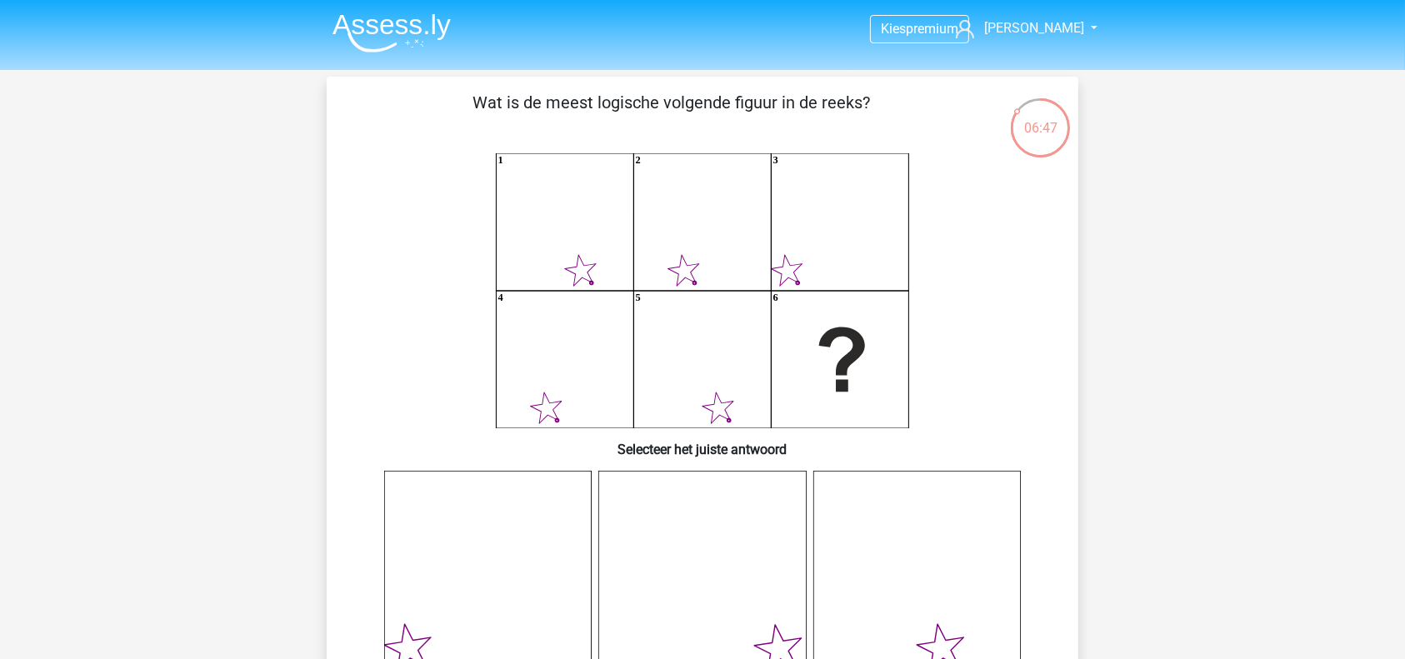
click at [567, 264] on icon "1 2 3 4 5 6" at bounding box center [703, 290] width 672 height 275
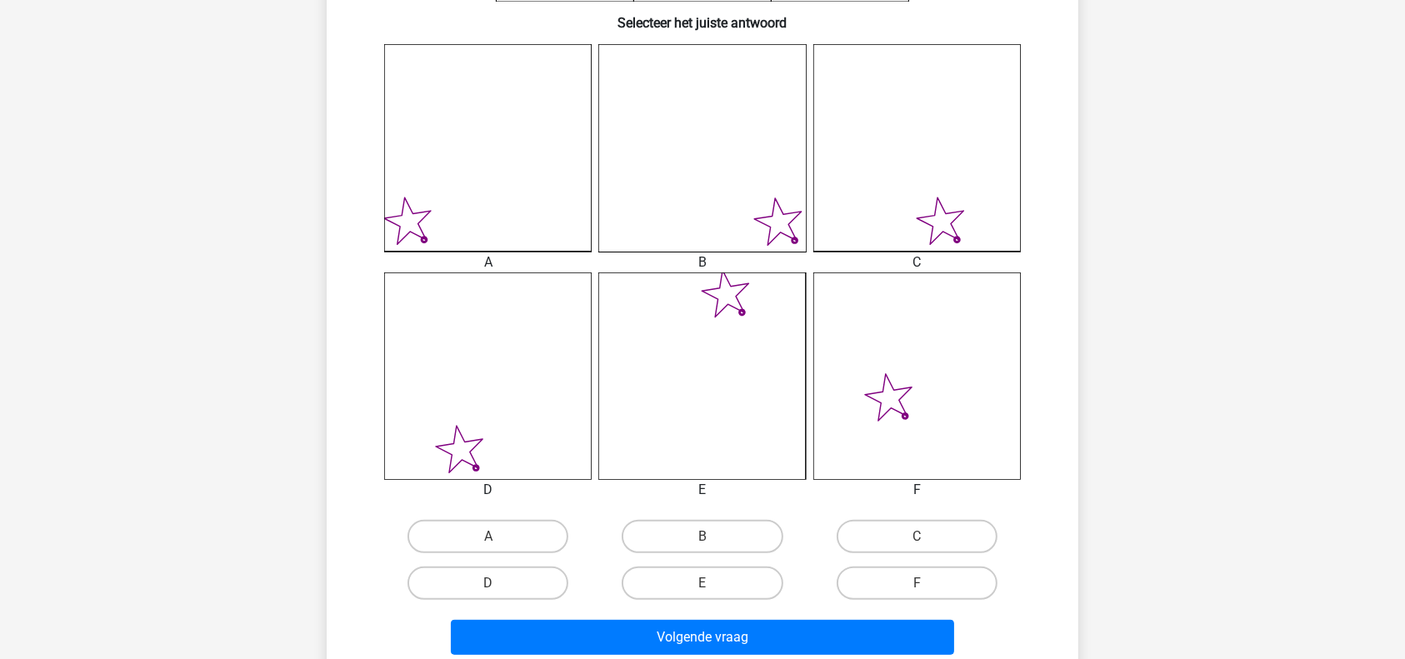
scroll to position [427, 0]
click at [717, 542] on label "B" at bounding box center [702, 535] width 161 height 33
click at [713, 542] on input "B" at bounding box center [707, 541] width 11 height 11
radio input "true"
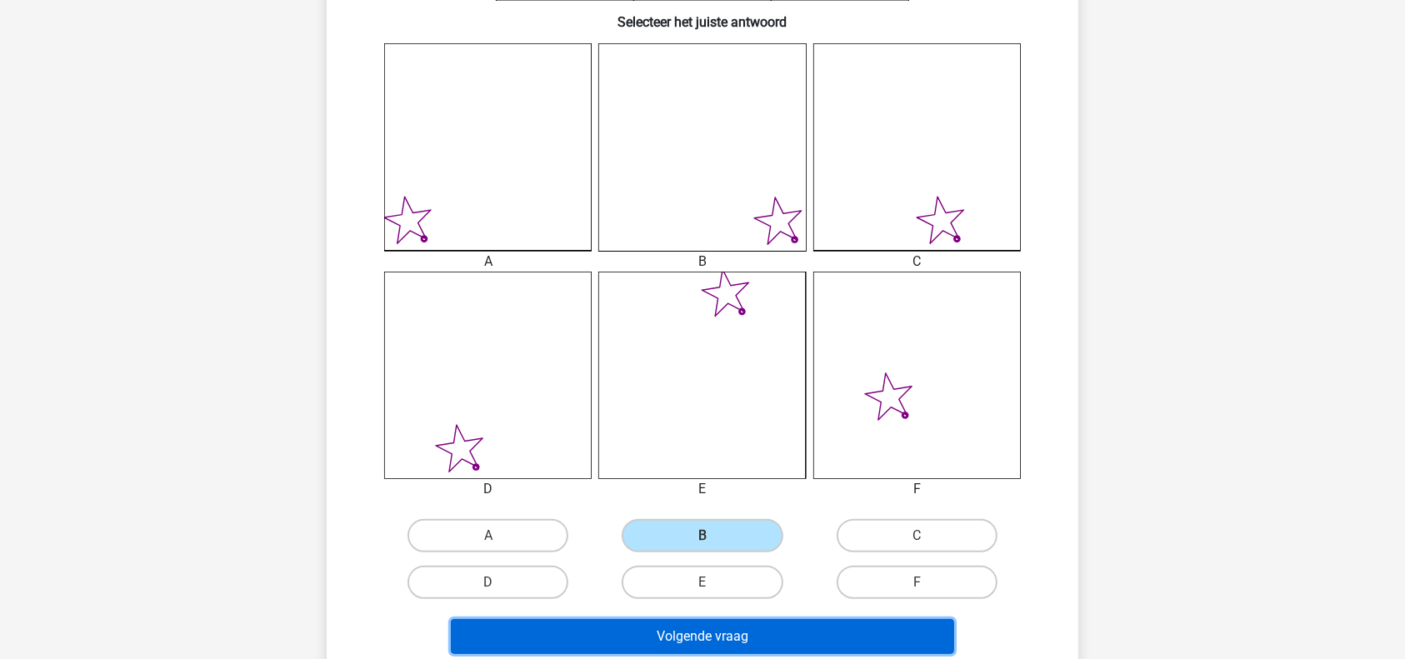
click at [722, 632] on button "Volgende vraag" at bounding box center [703, 636] width 504 height 35
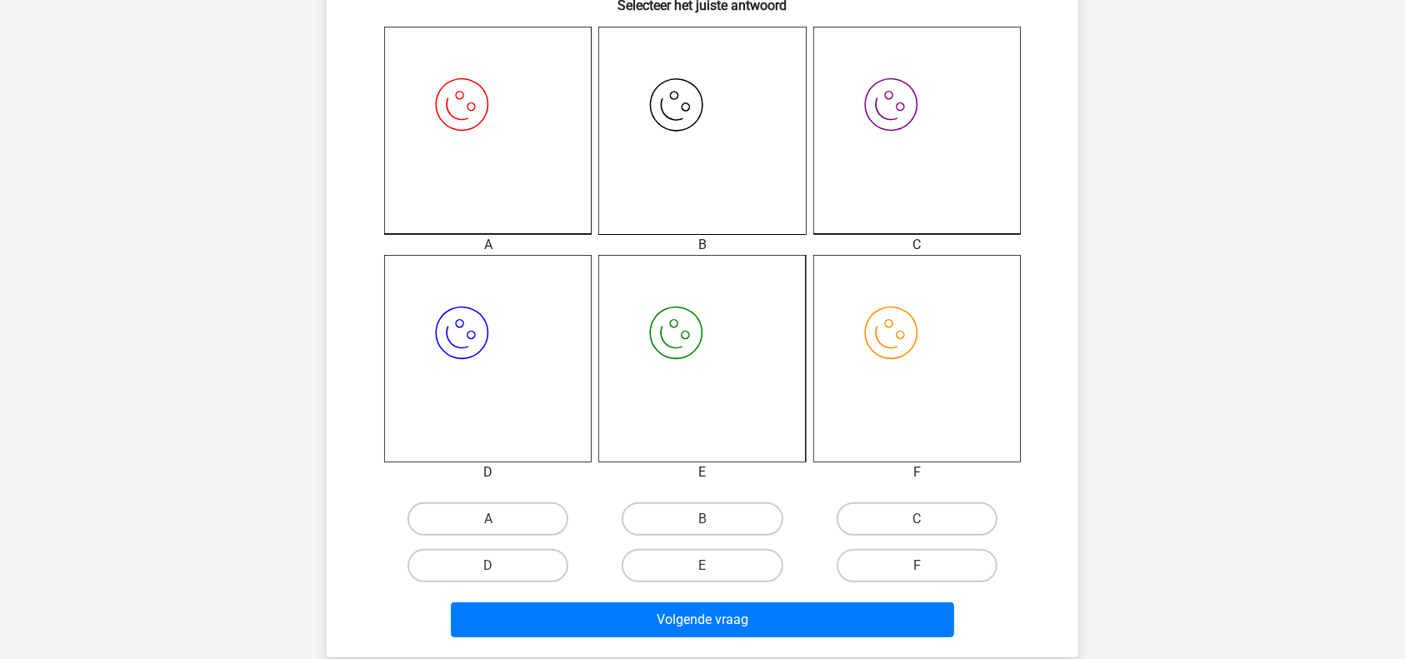
scroll to position [467, 0]
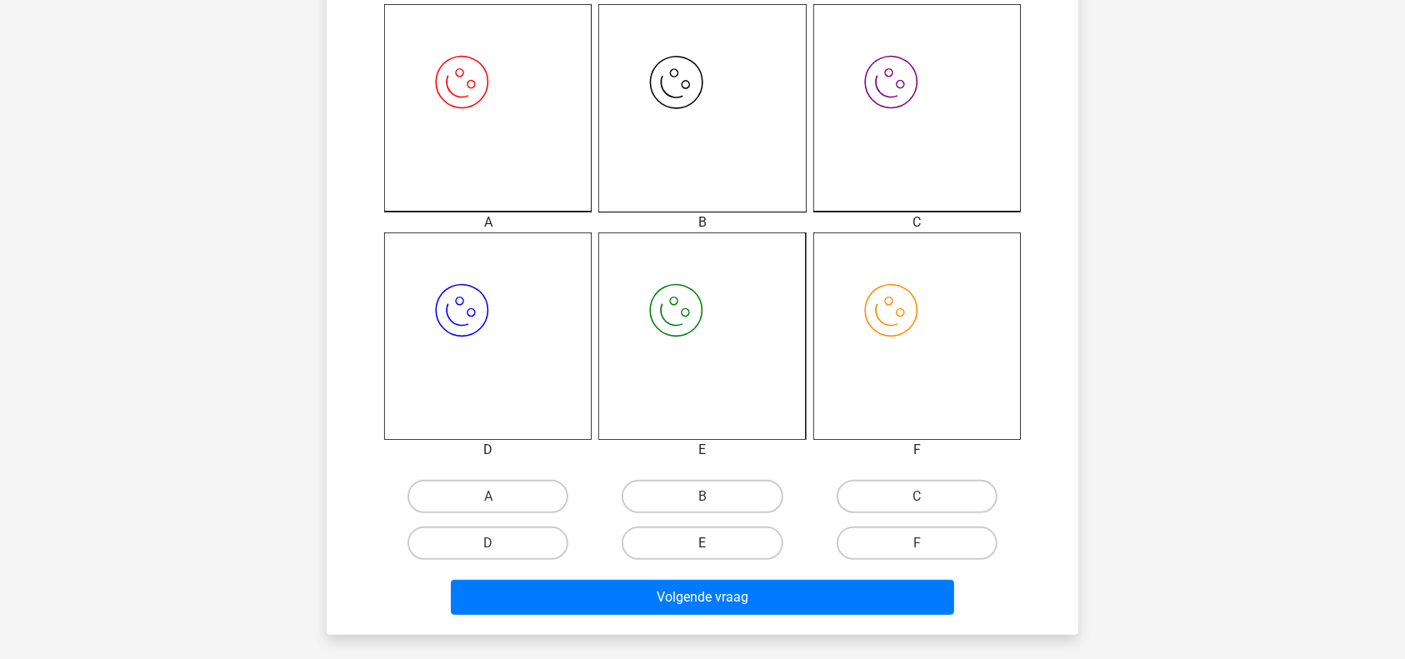
click at [717, 547] on label "E" at bounding box center [702, 543] width 161 height 33
click at [713, 547] on input "E" at bounding box center [707, 548] width 11 height 11
radio input "true"
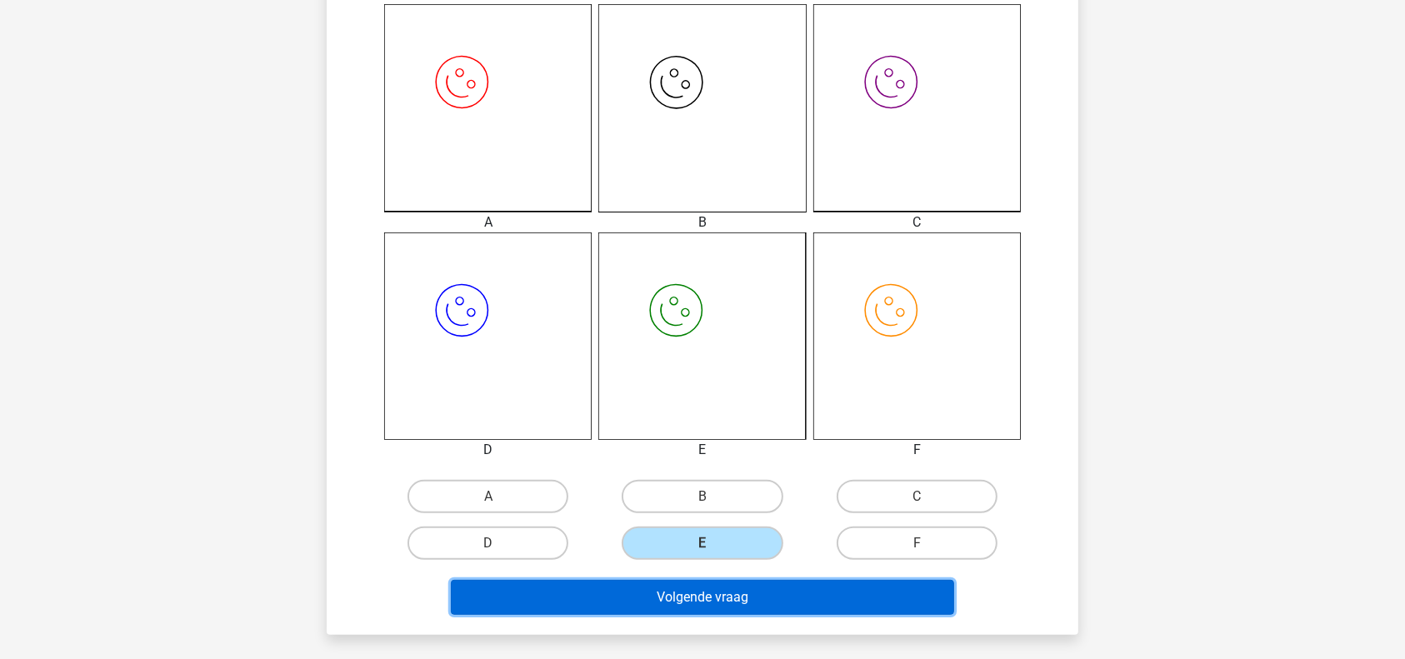
click at [709, 588] on button "Volgende vraag" at bounding box center [703, 597] width 504 height 35
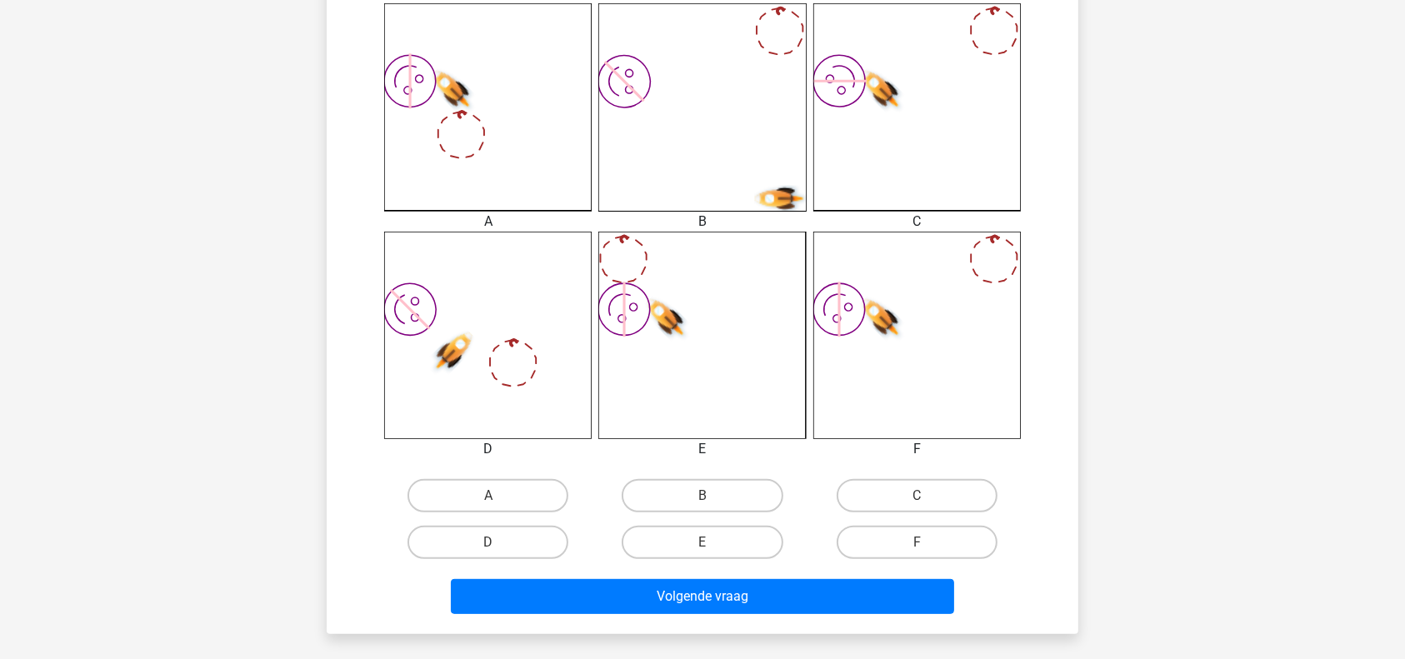
scroll to position [468, 0]
click at [889, 543] on label "F" at bounding box center [917, 541] width 161 height 33
click at [917, 543] on input "F" at bounding box center [922, 547] width 11 height 11
radio input "true"
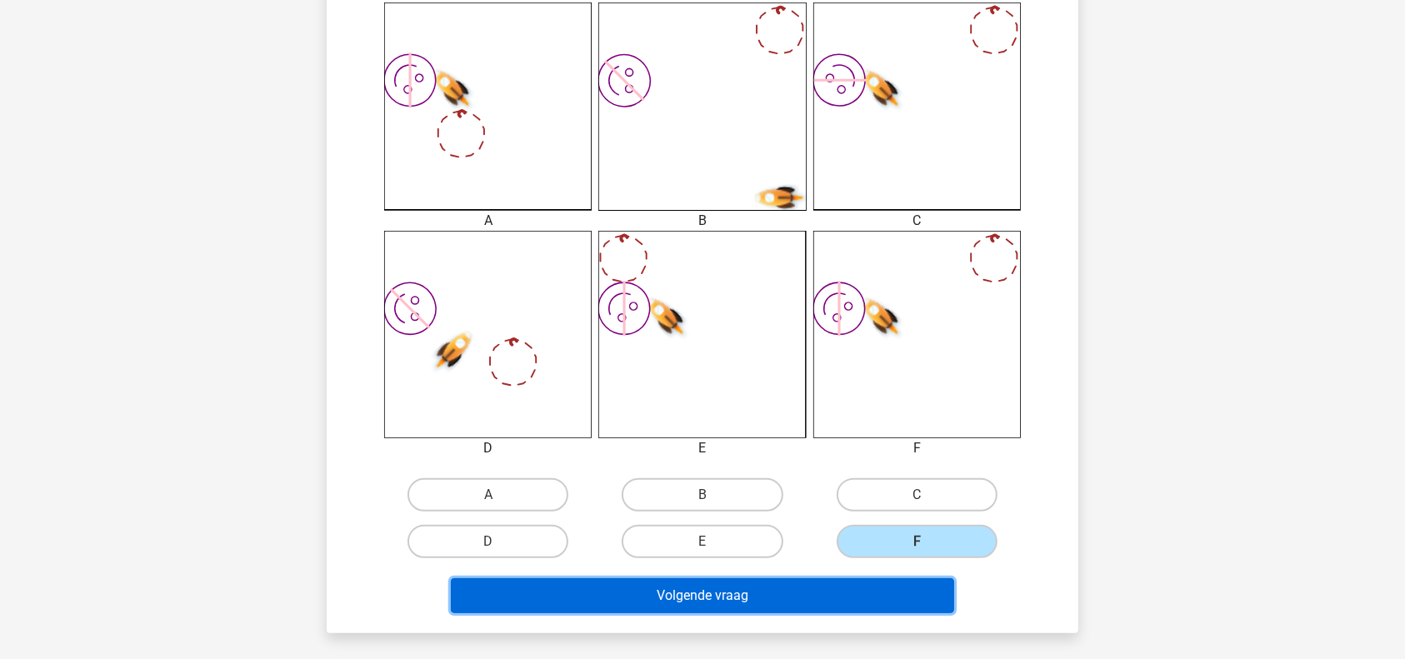
click at [800, 592] on button "Volgende vraag" at bounding box center [703, 595] width 504 height 35
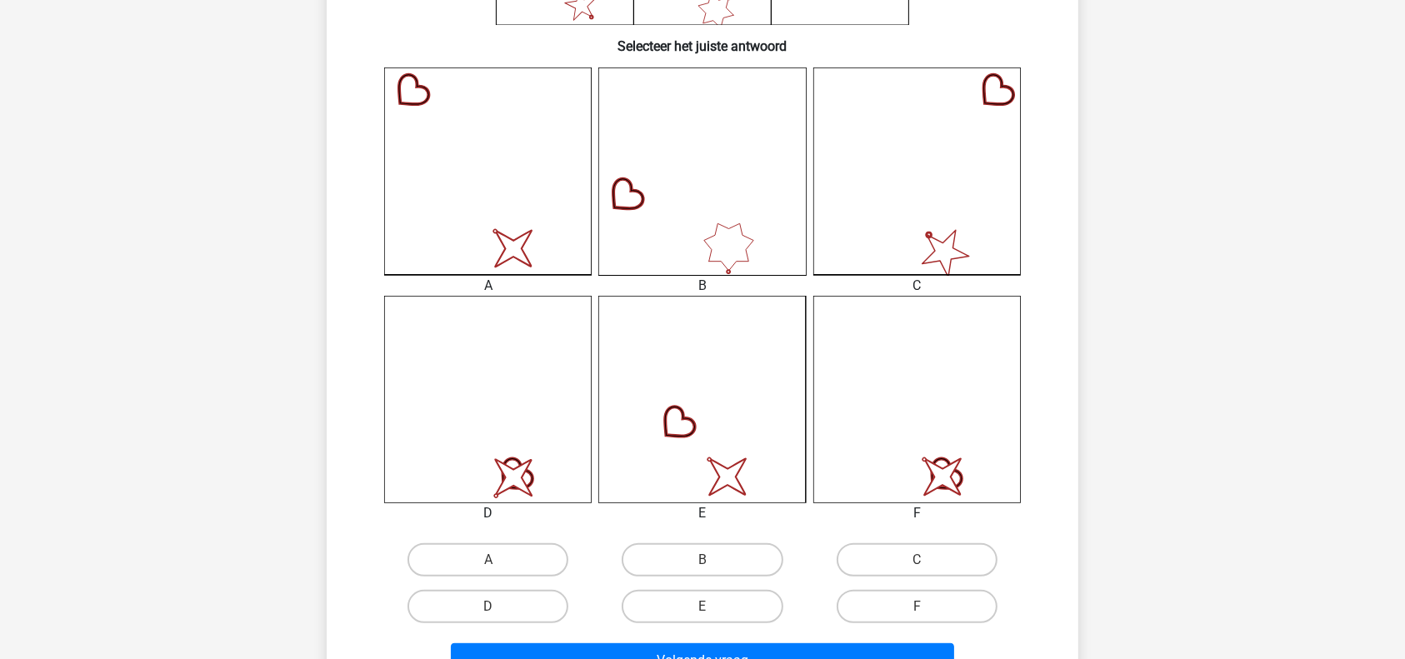
scroll to position [486, 0]
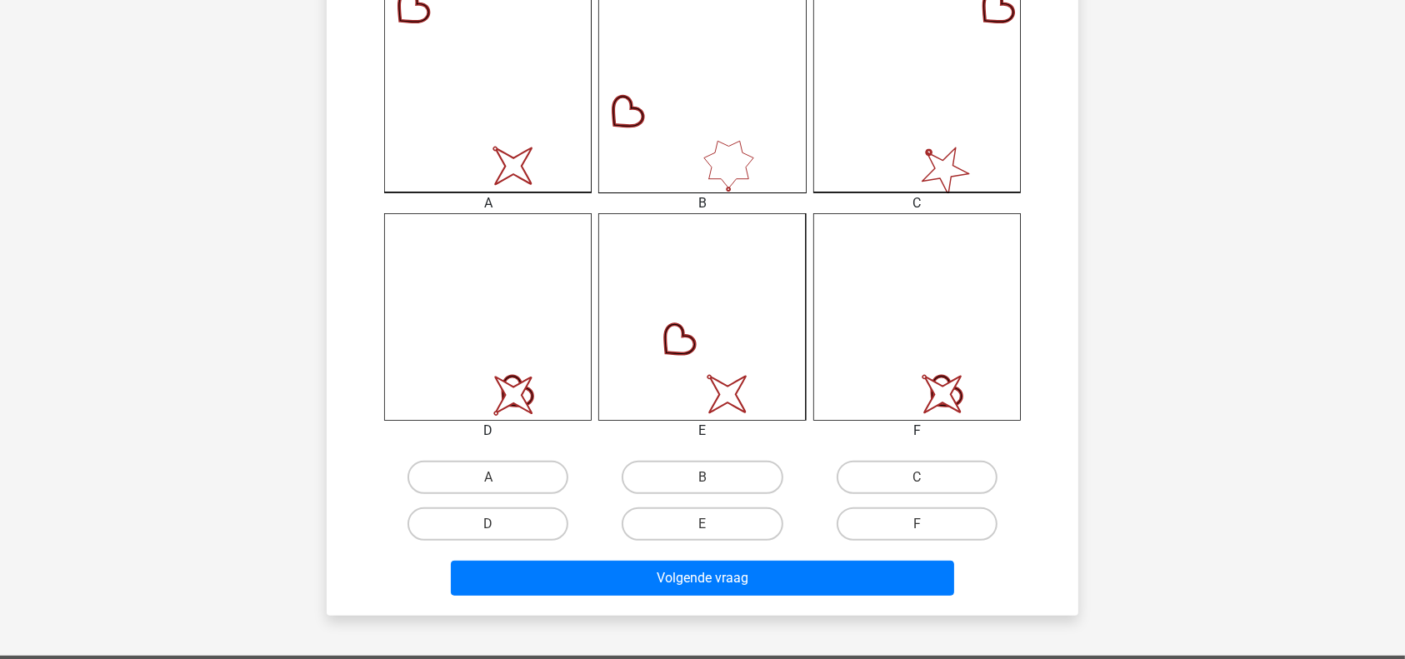
click at [923, 528] on input "F" at bounding box center [922, 529] width 11 height 11
radio input "true"
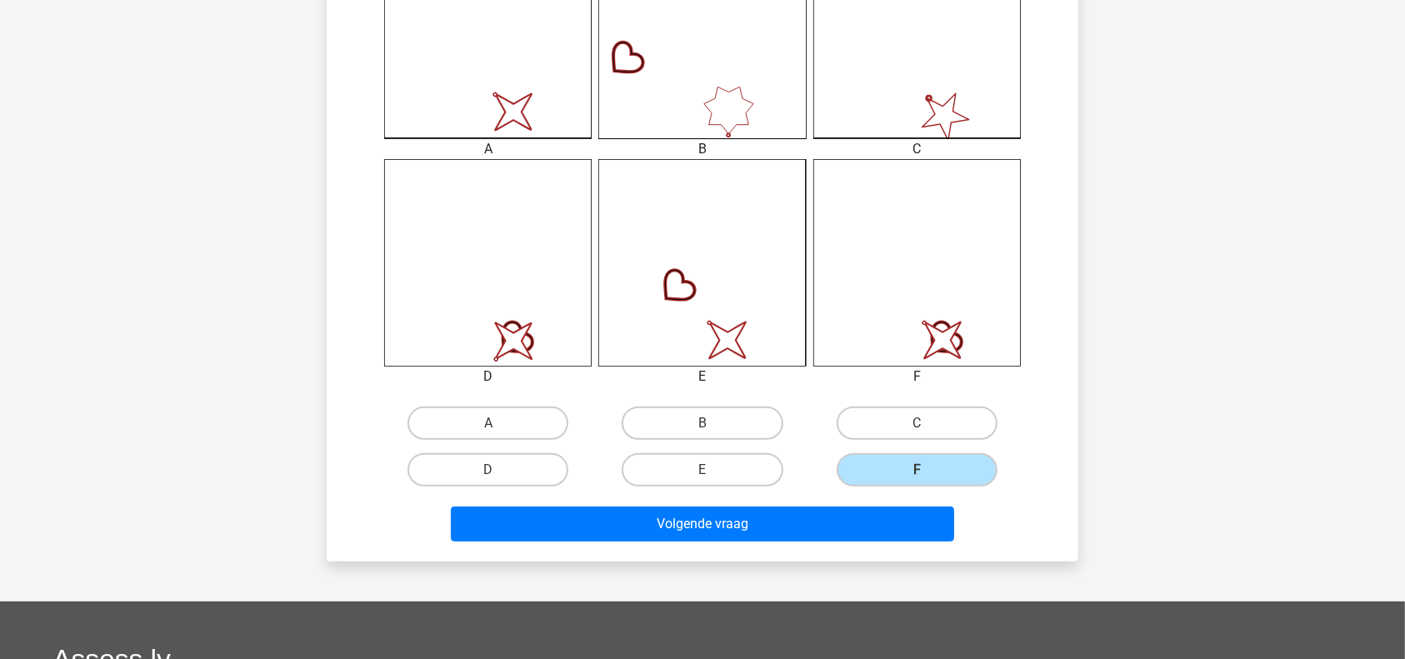
scroll to position [541, 0]
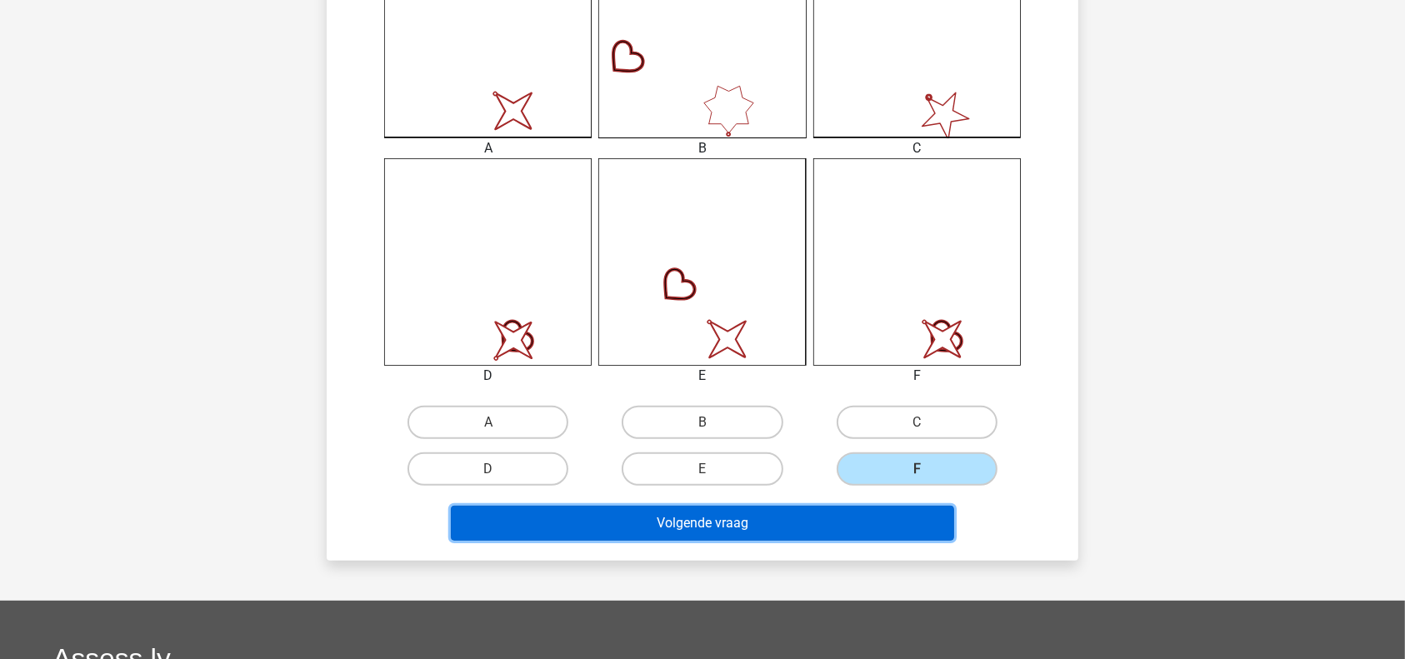
click at [856, 513] on button "Volgende vraag" at bounding box center [703, 523] width 504 height 35
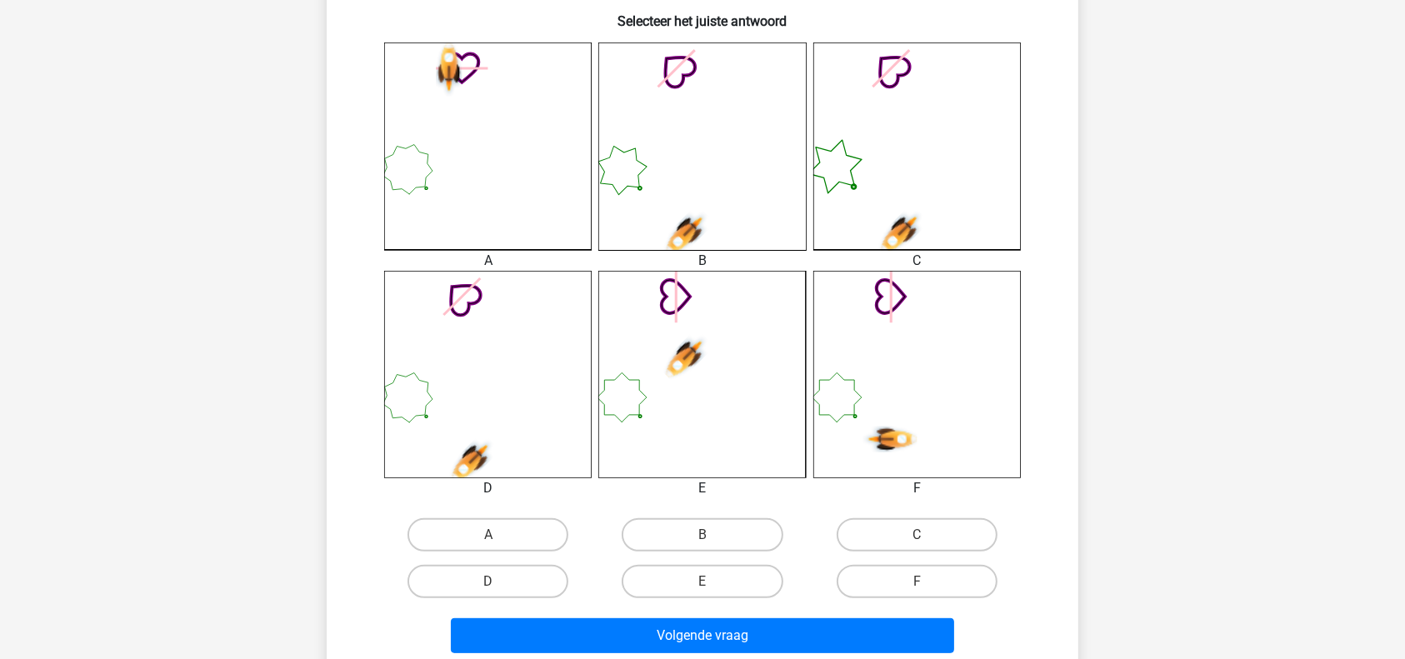
scroll to position [430, 0]
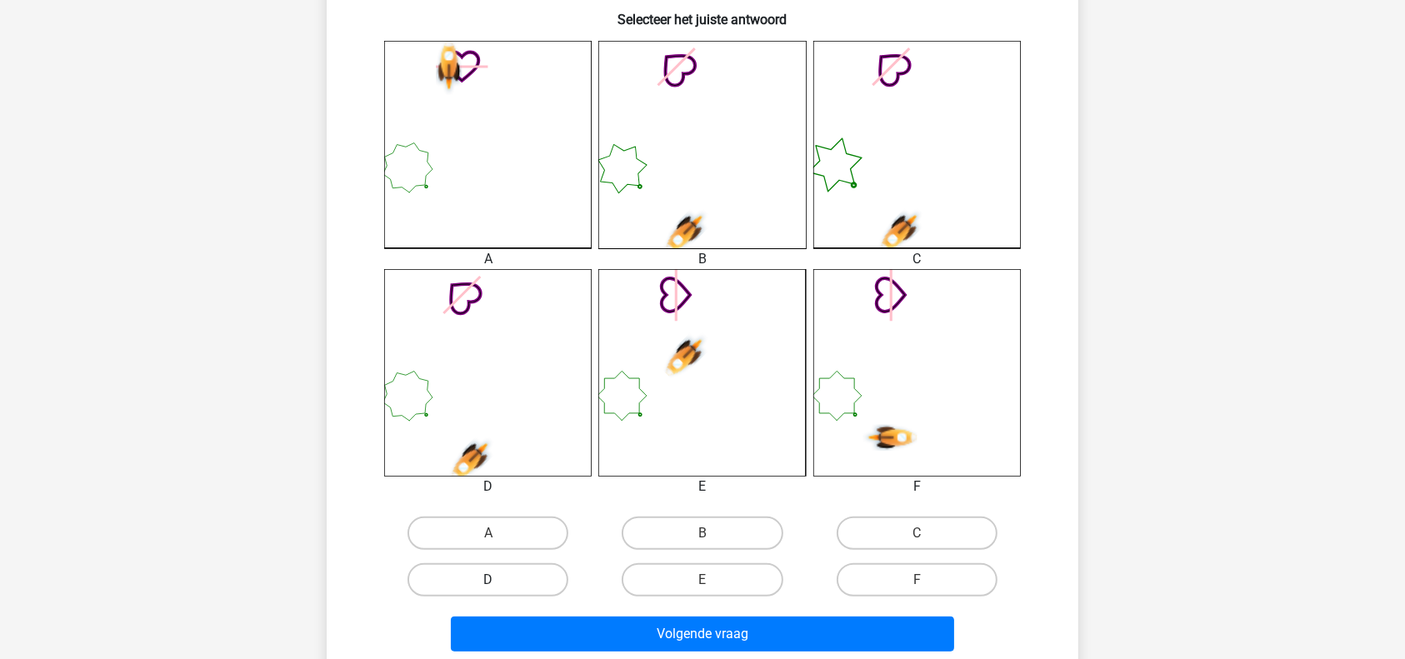
click at [508, 577] on label "D" at bounding box center [487, 579] width 161 height 33
click at [499, 580] on input "D" at bounding box center [493, 585] width 11 height 11
radio input "true"
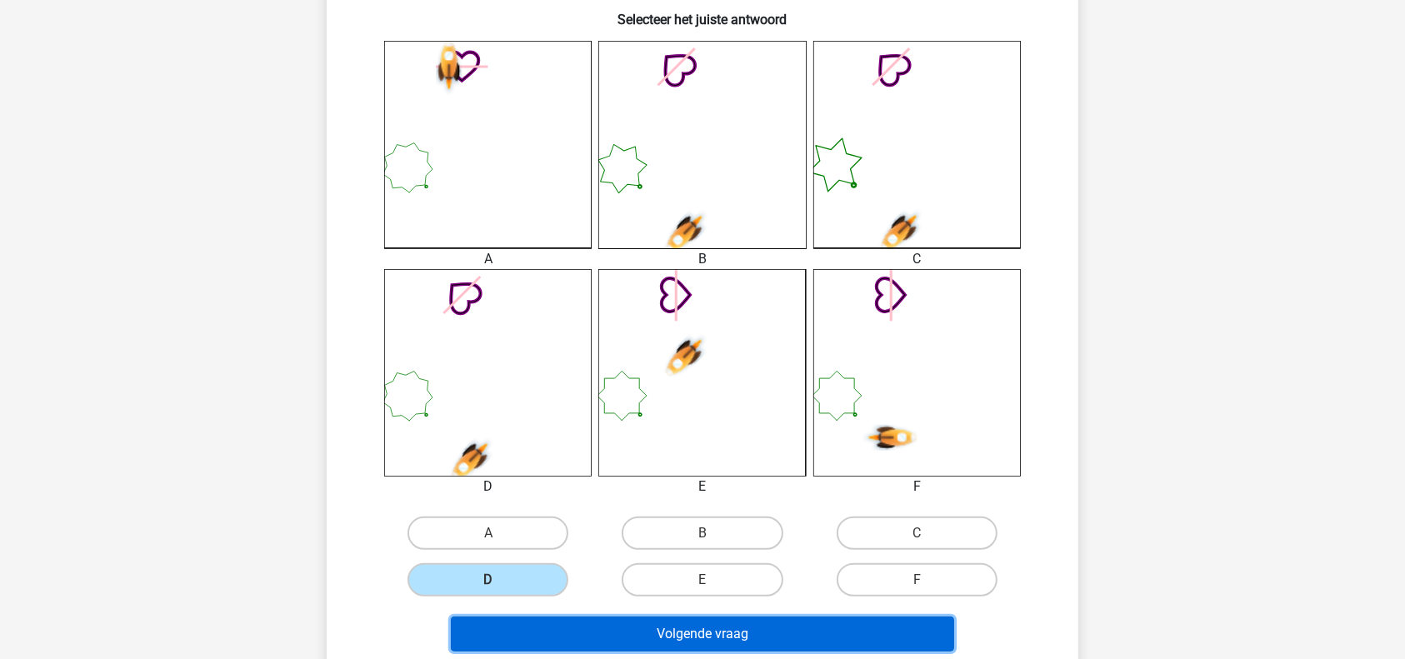
click at [643, 638] on button "Volgende vraag" at bounding box center [703, 634] width 504 height 35
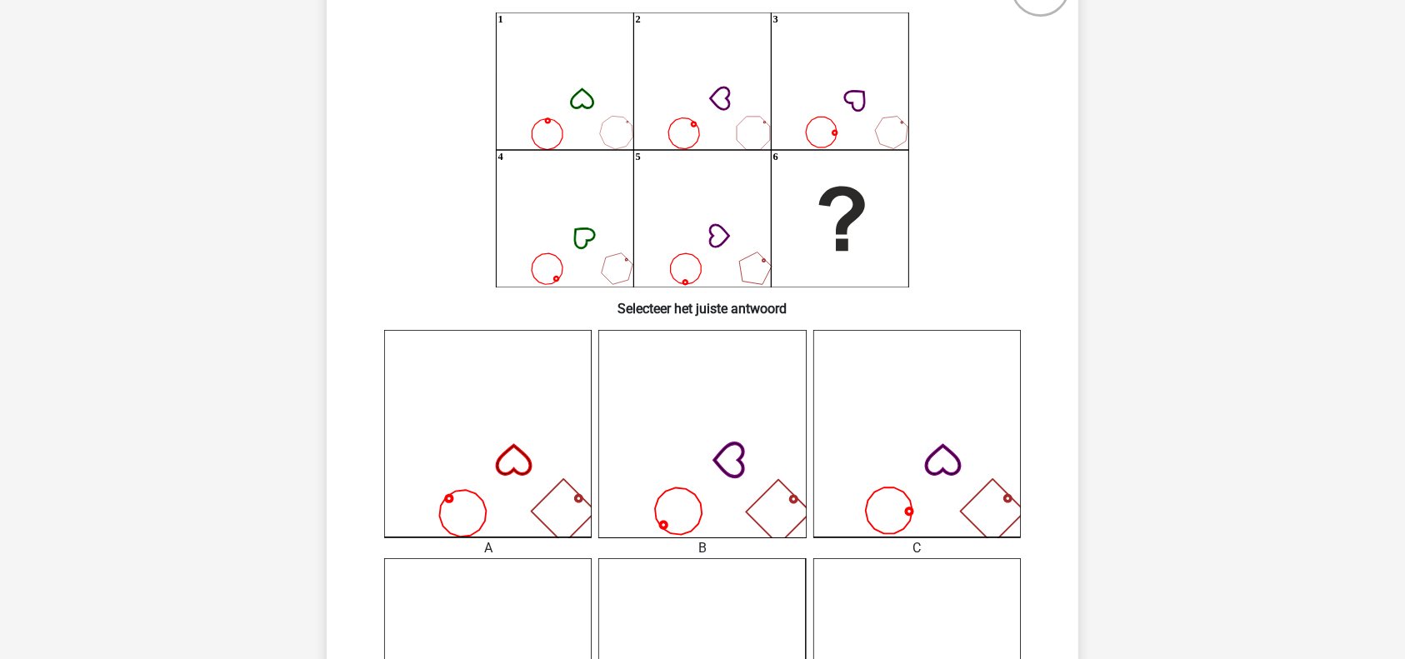
scroll to position [134, 0]
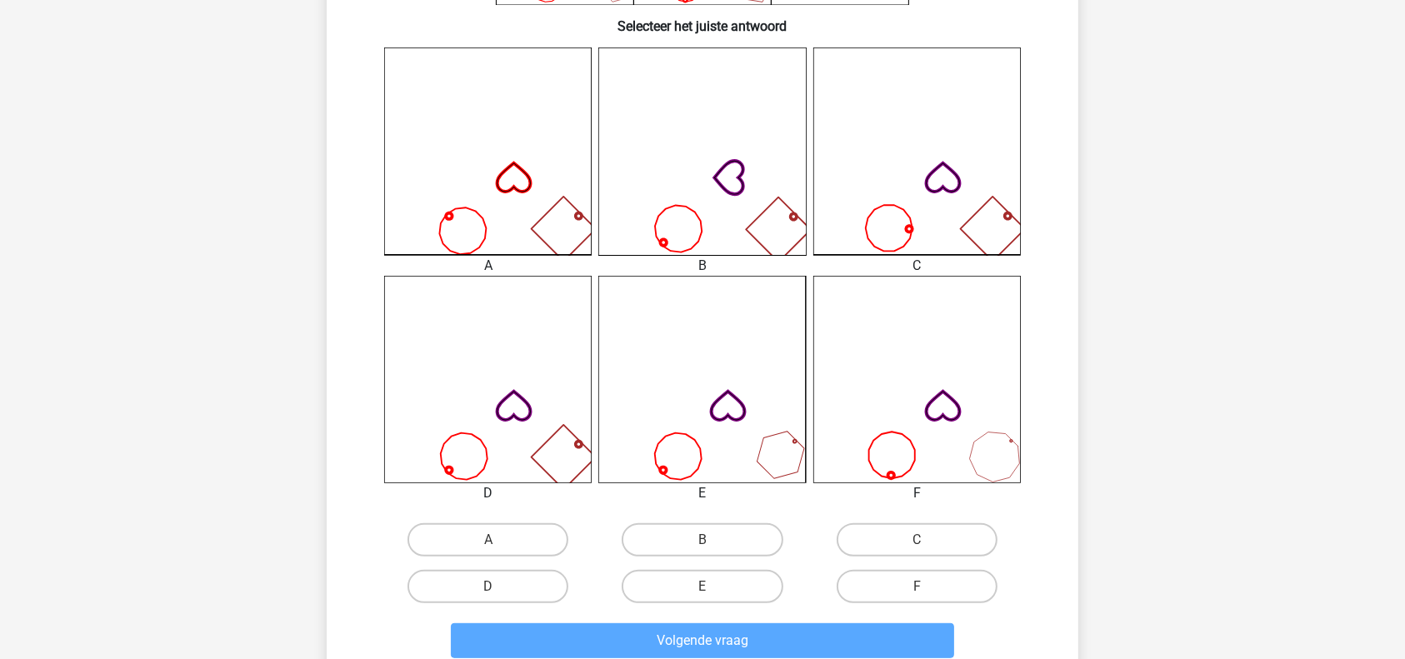
scroll to position [456, 0]
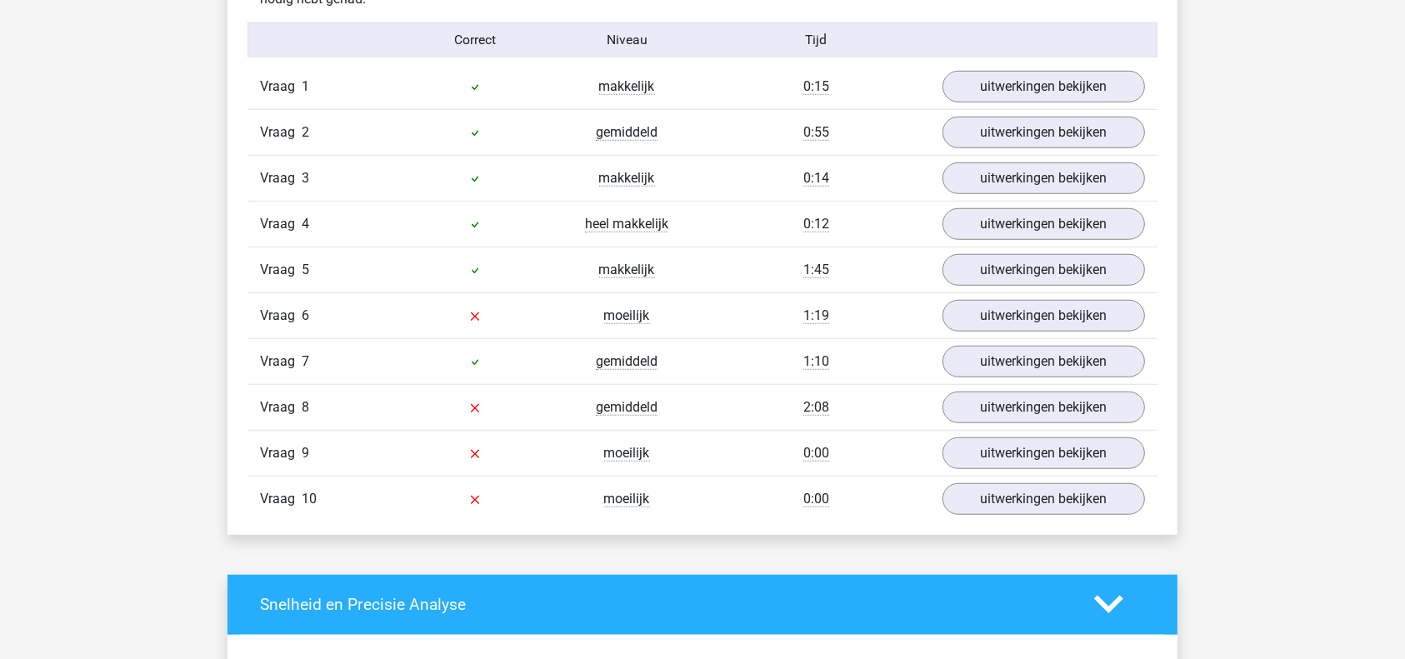
scroll to position [1372, 0]
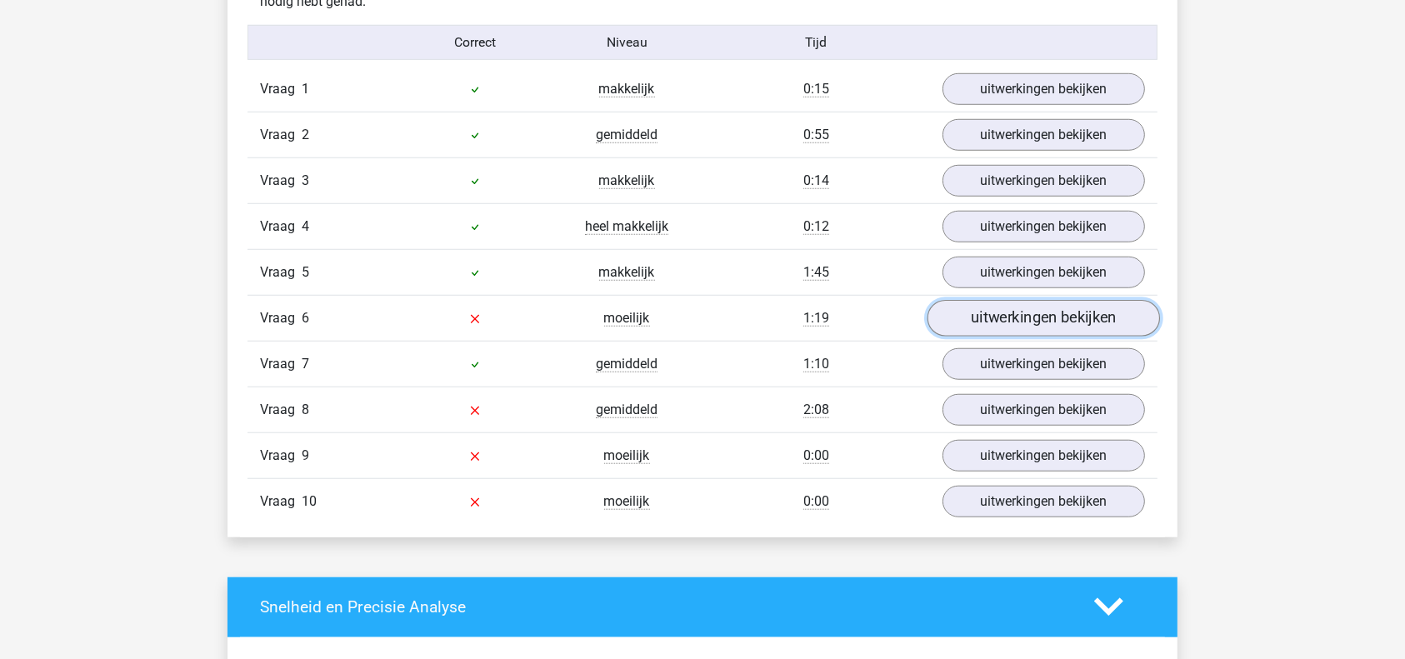
click at [1042, 320] on link "uitwerkingen bekijken" at bounding box center [1043, 318] width 232 height 37
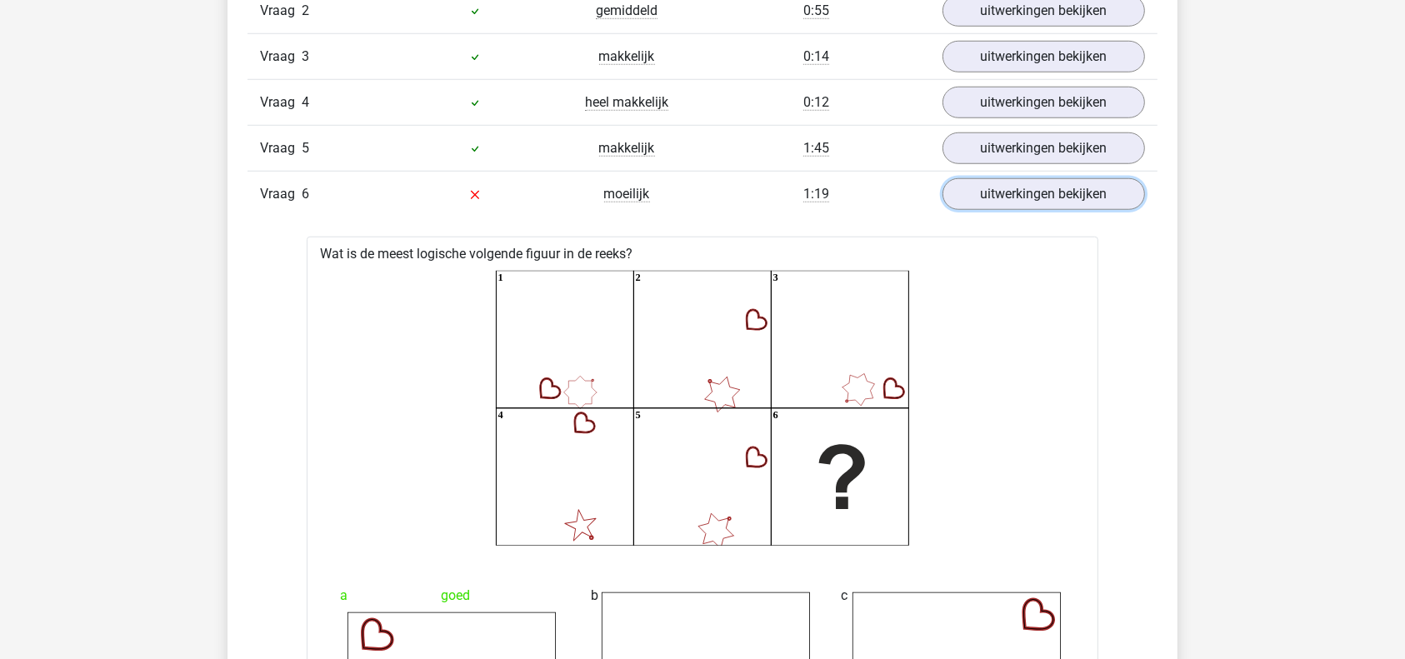
scroll to position [1519, 0]
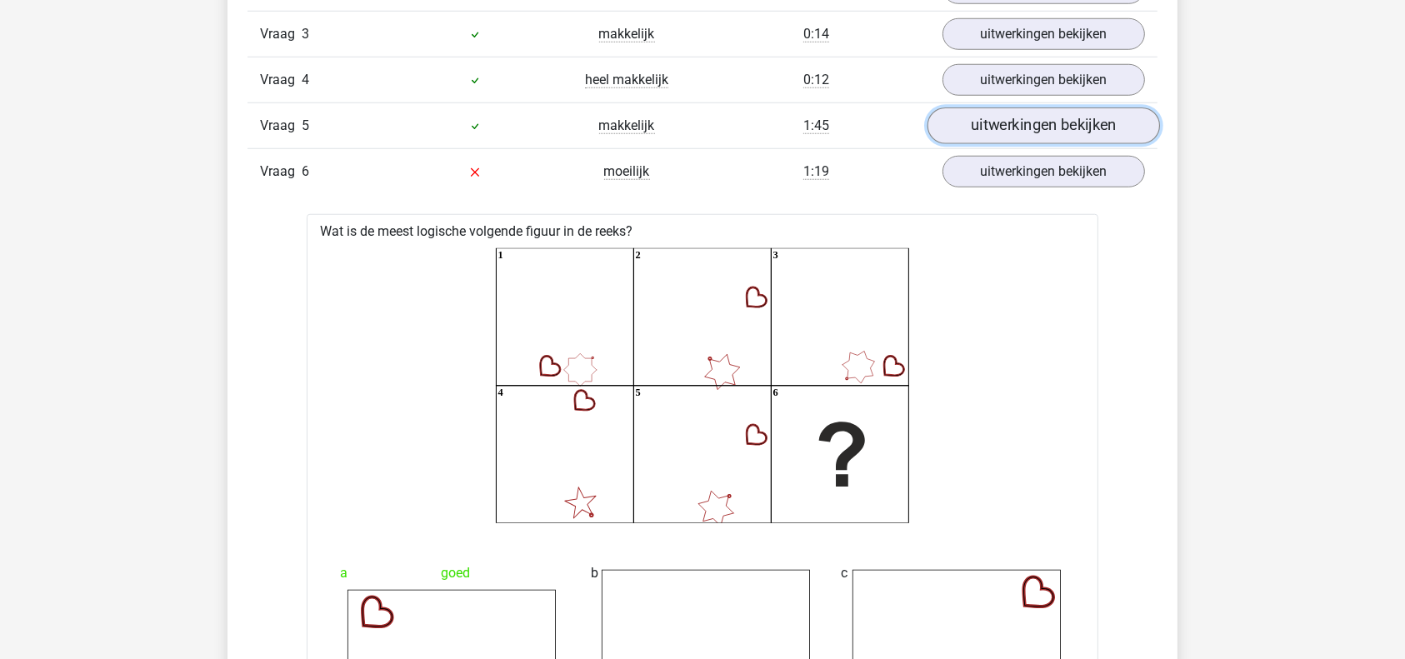
click at [1007, 116] on link "uitwerkingen bekijken" at bounding box center [1043, 125] width 232 height 37
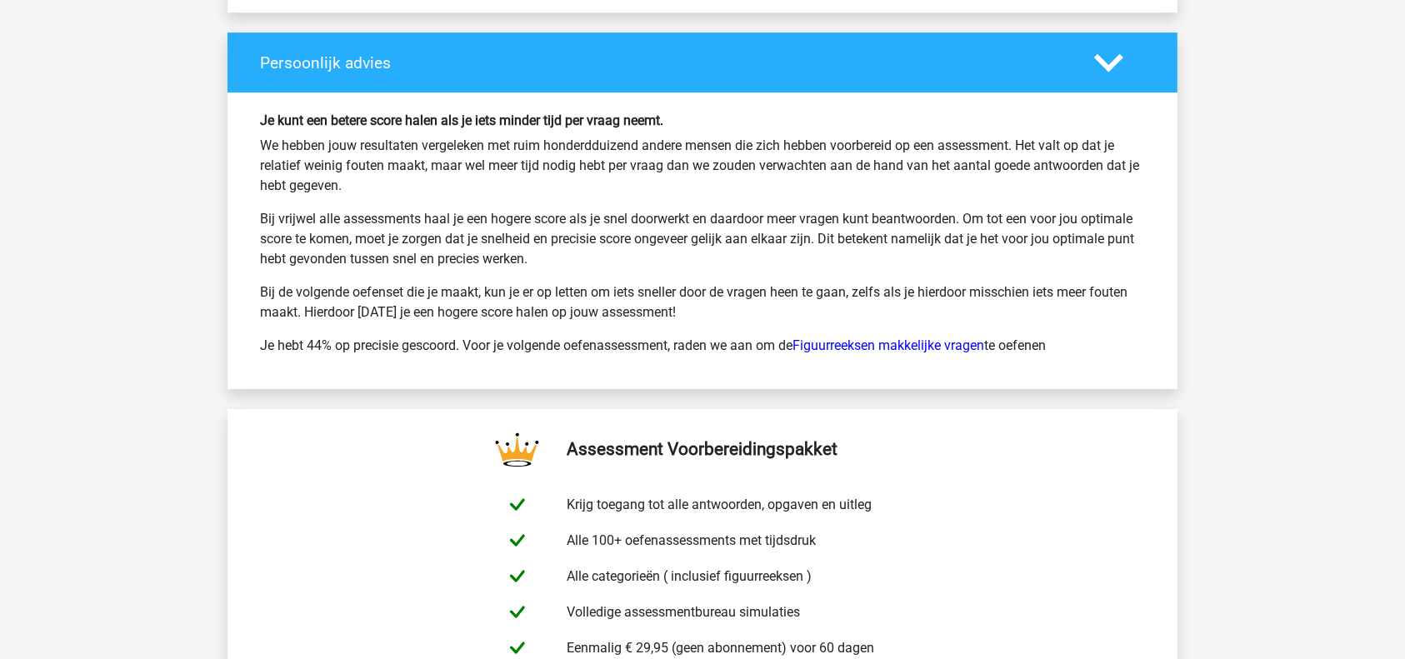
scroll to position [5527, 0]
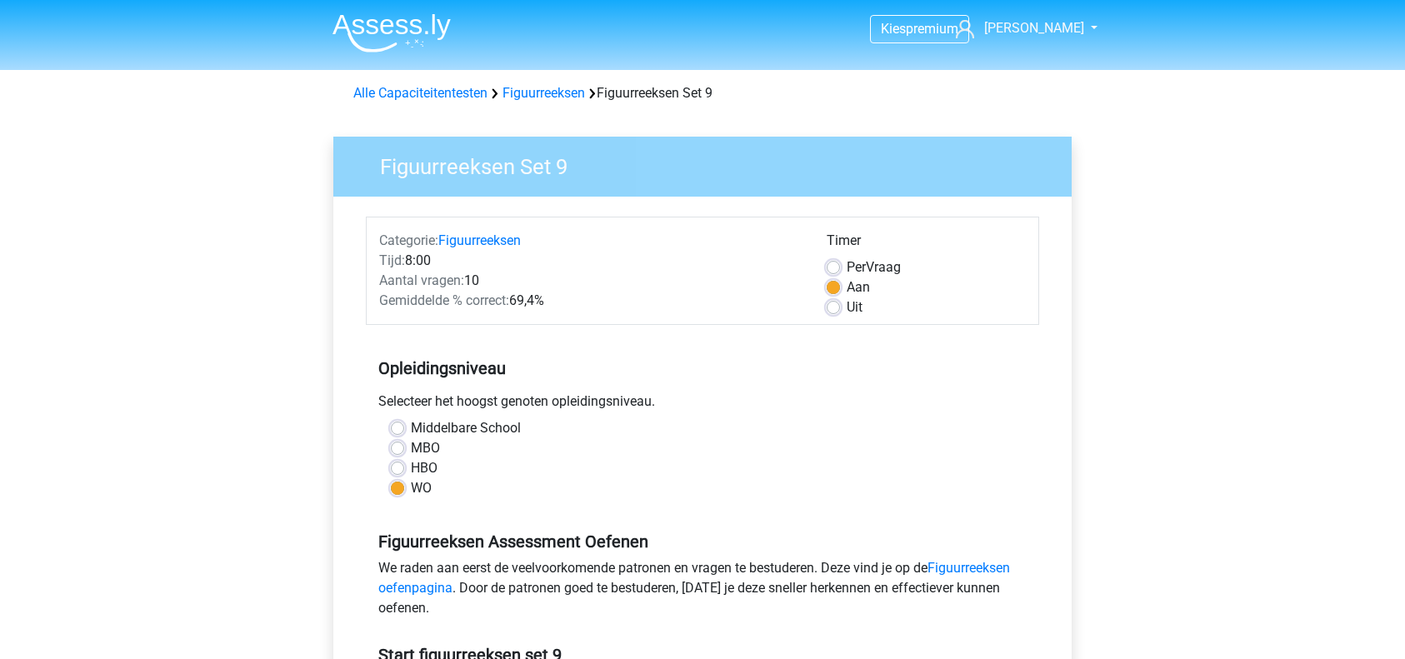
scroll to position [491, 0]
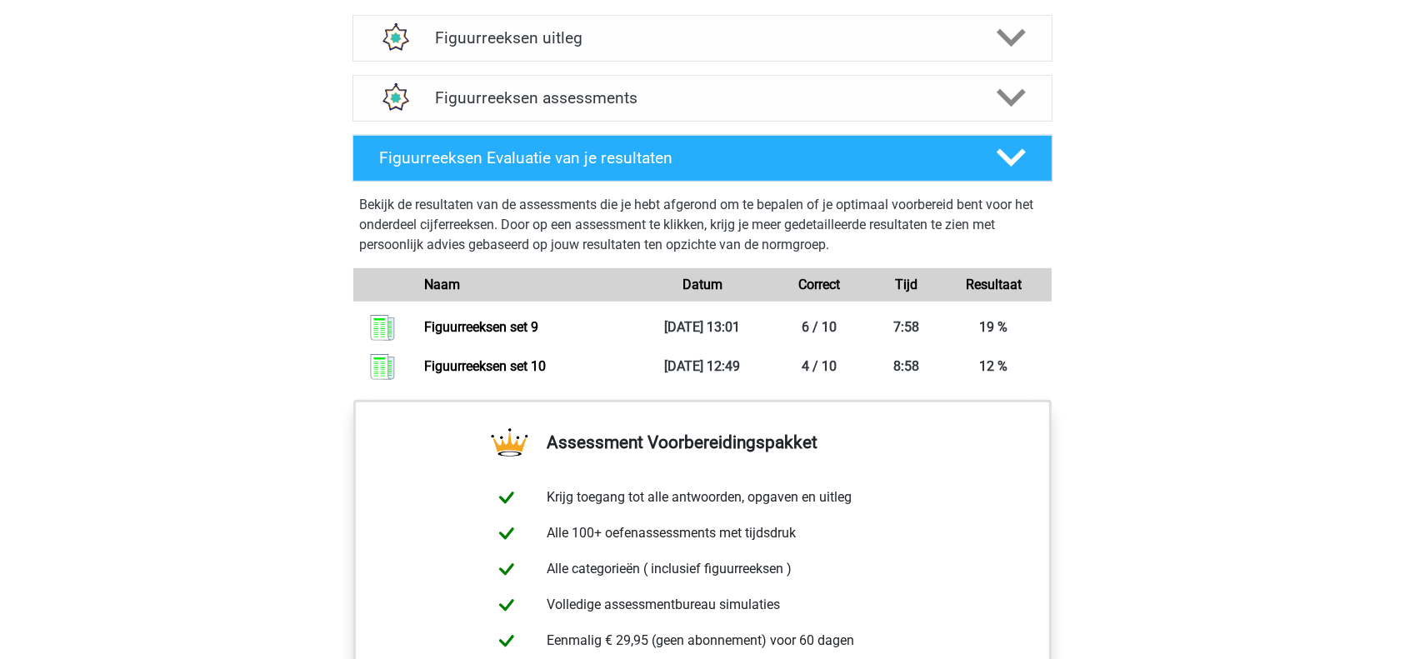
scroll to position [1047, 0]
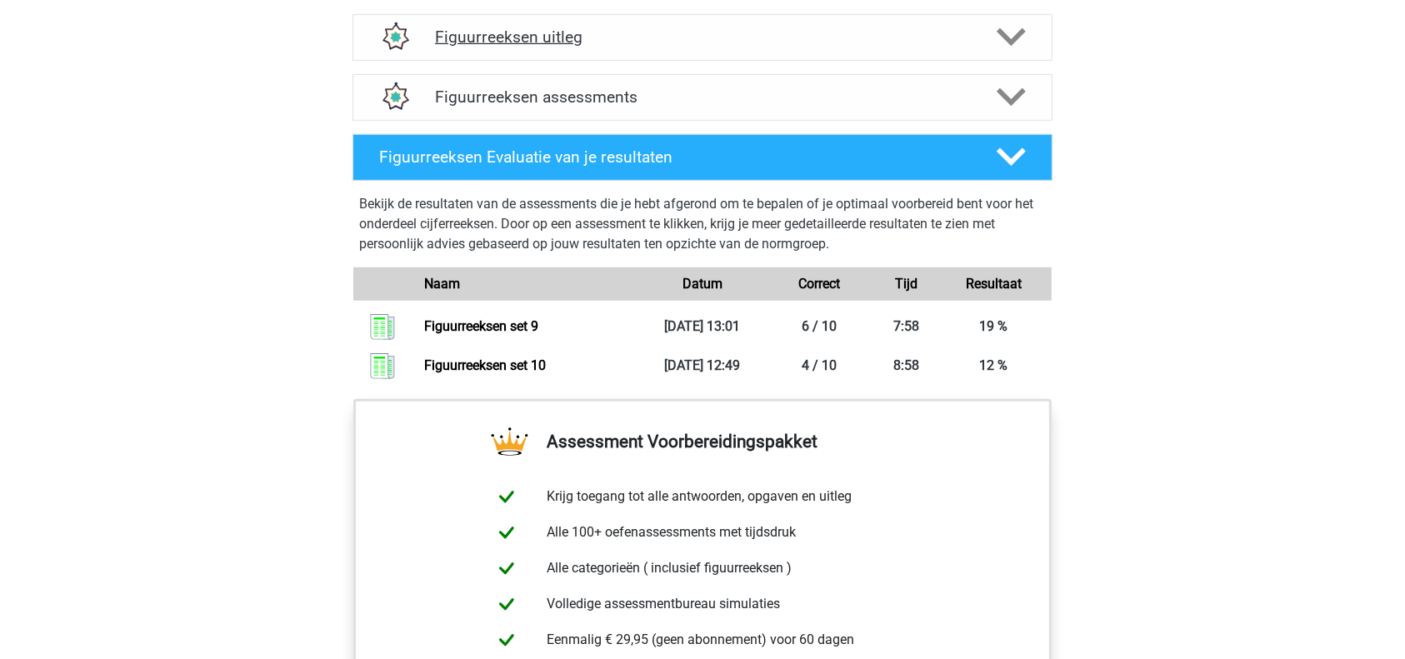
click at [731, 23] on div "Figuurreeksen uitleg" at bounding box center [702, 37] width 700 height 47
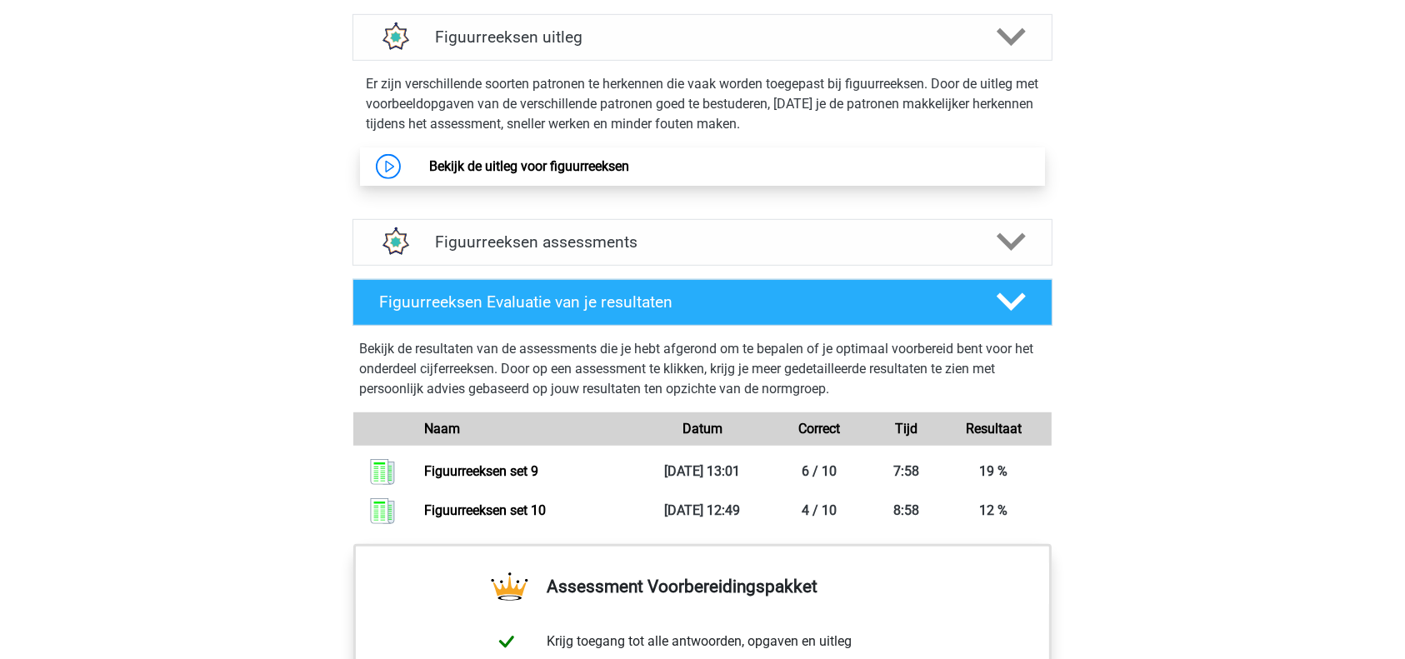
click at [566, 163] on link "Bekijk de uitleg voor figuurreeksen" at bounding box center [529, 166] width 200 height 16
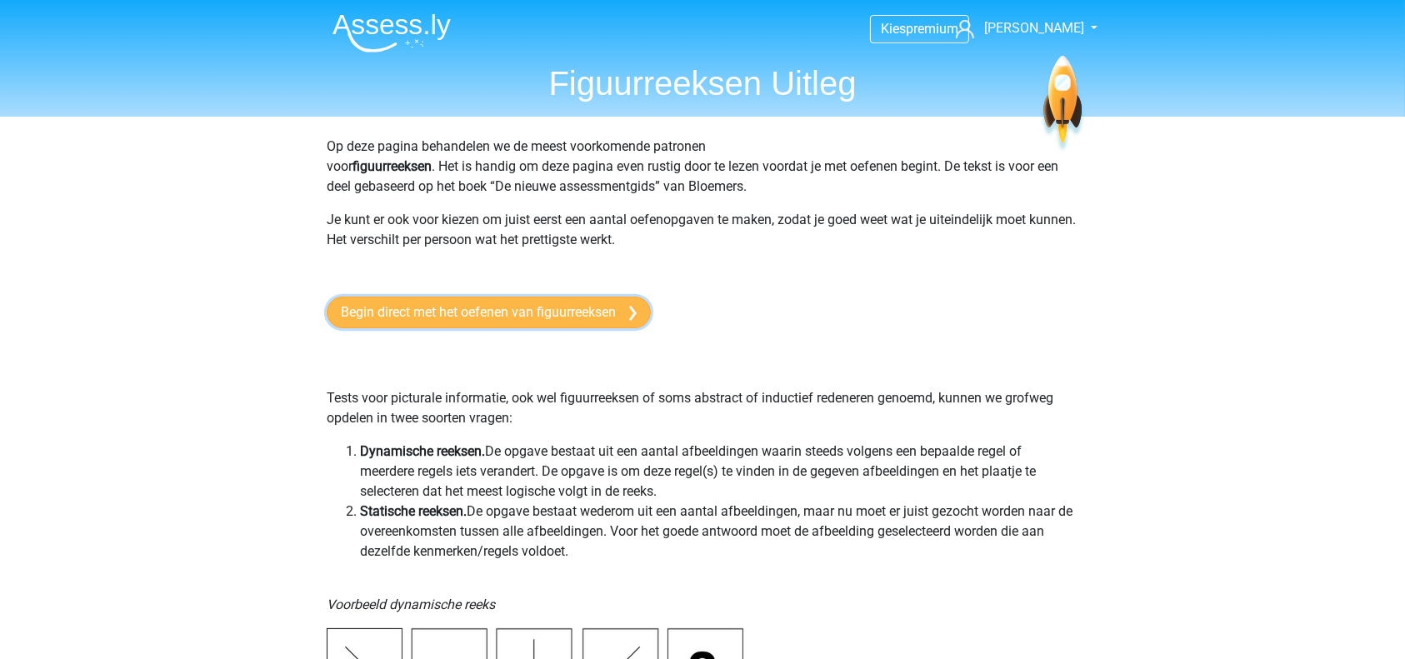
click at [444, 307] on link "Begin direct met het oefenen van figuurreeksen" at bounding box center [489, 313] width 324 height 32
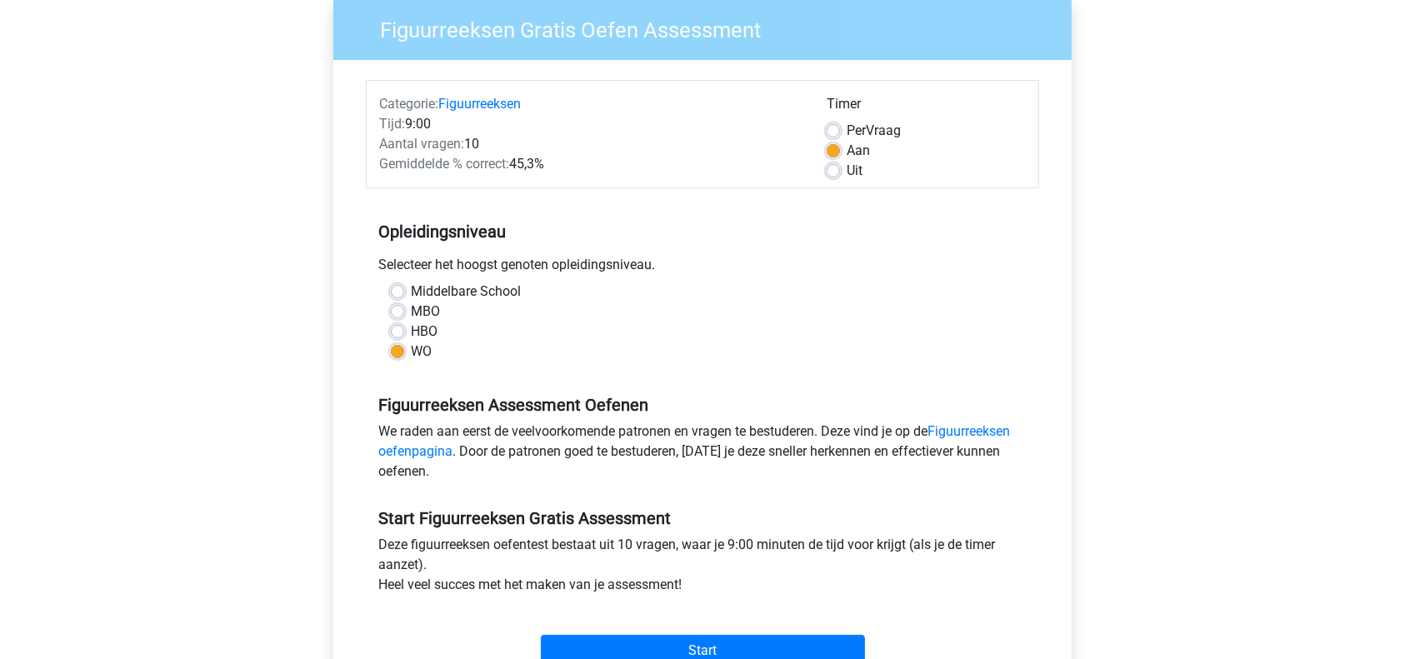
scroll to position [142, 0]
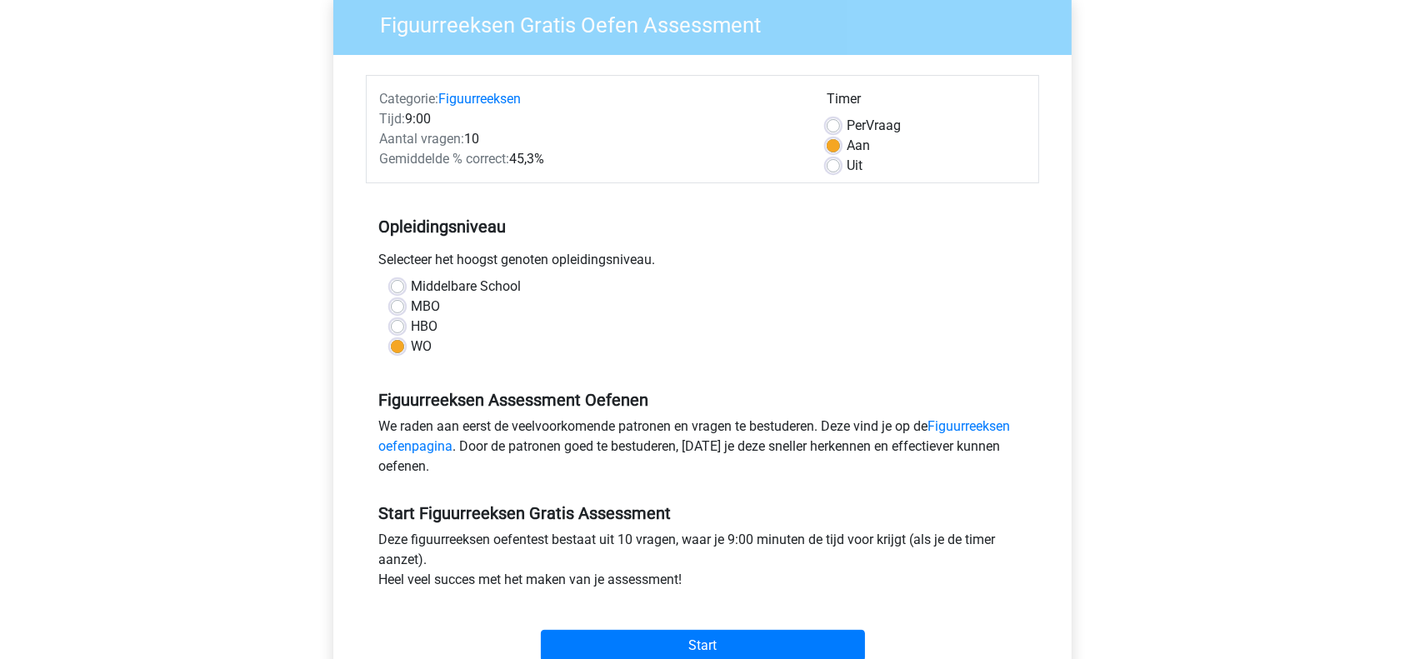
click at [847, 129] on label "Per Vraag" at bounding box center [874, 126] width 54 height 20
click at [834, 129] on input "Per Vraag" at bounding box center [833, 124] width 13 height 17
radio input "true"
click at [847, 144] on label "Aan" at bounding box center [858, 146] width 23 height 20
click at [834, 144] on input "Aan" at bounding box center [833, 144] width 13 height 17
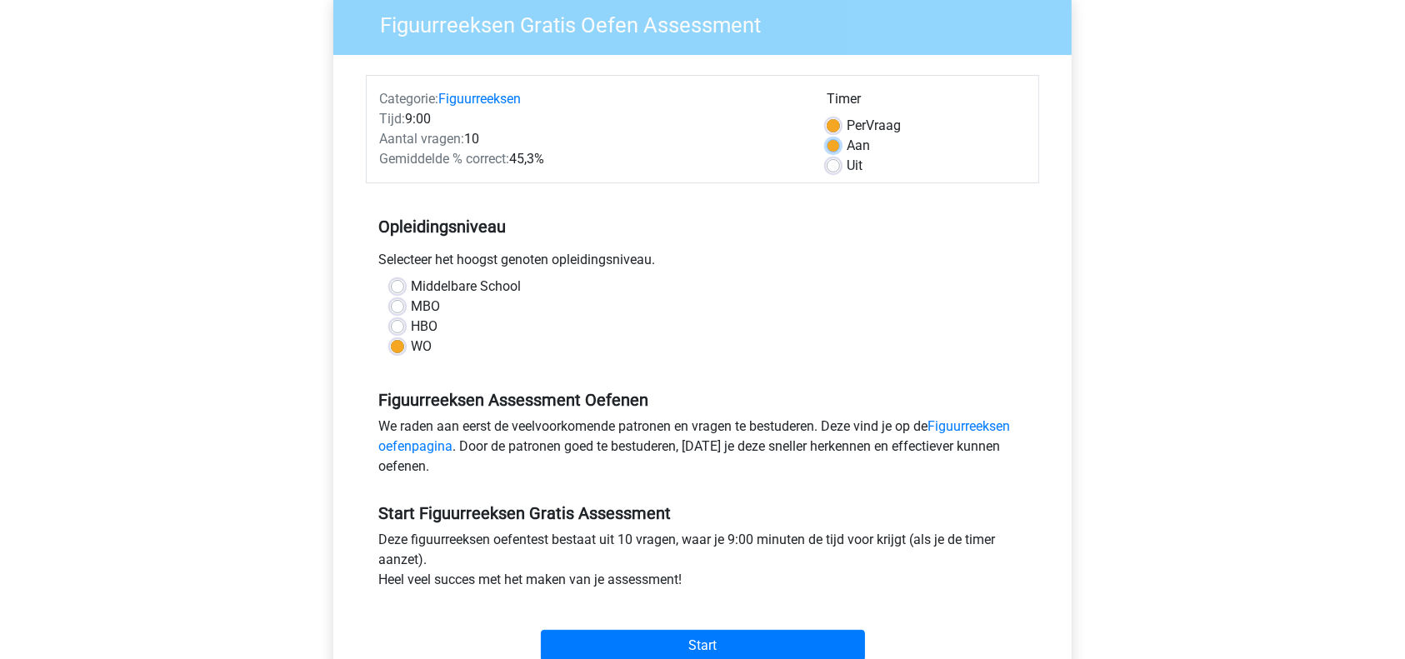
radio input "true"
click at [847, 123] on label "Per Vraag" at bounding box center [874, 126] width 54 height 20
click at [834, 123] on input "Per Vraag" at bounding box center [833, 124] width 13 height 17
radio input "true"
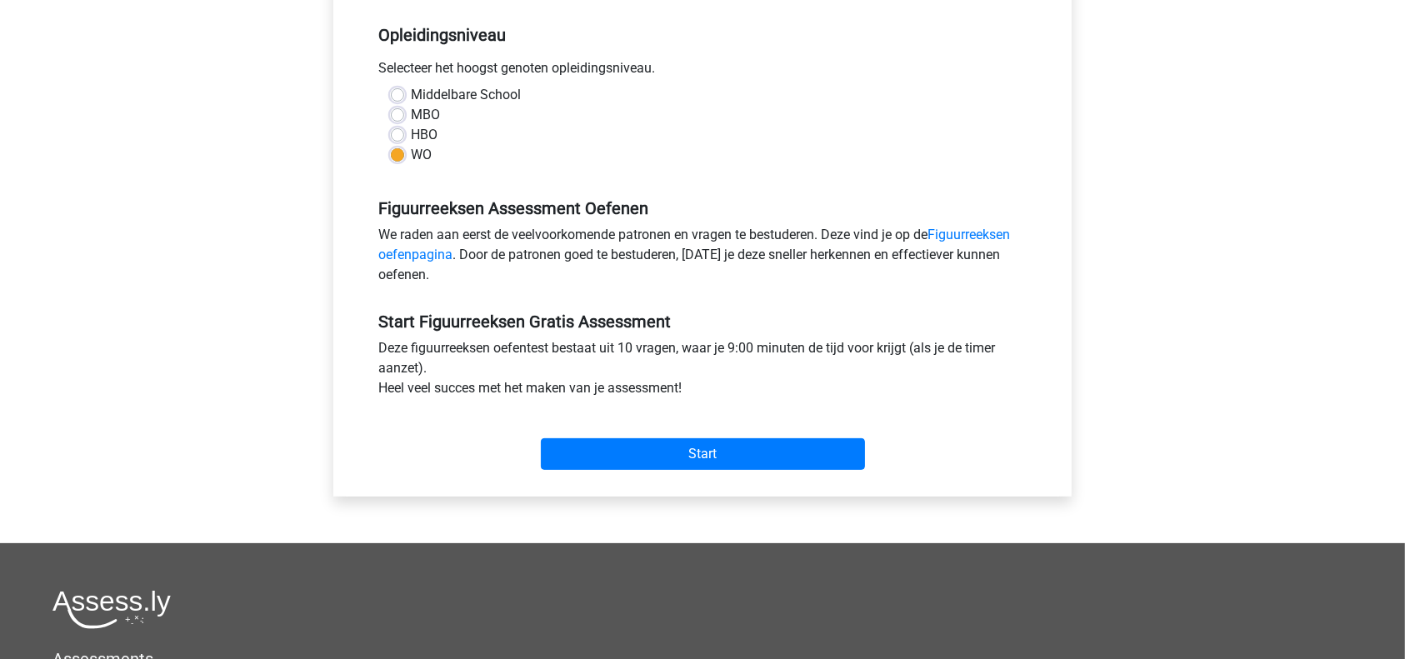
scroll to position [342, 0]
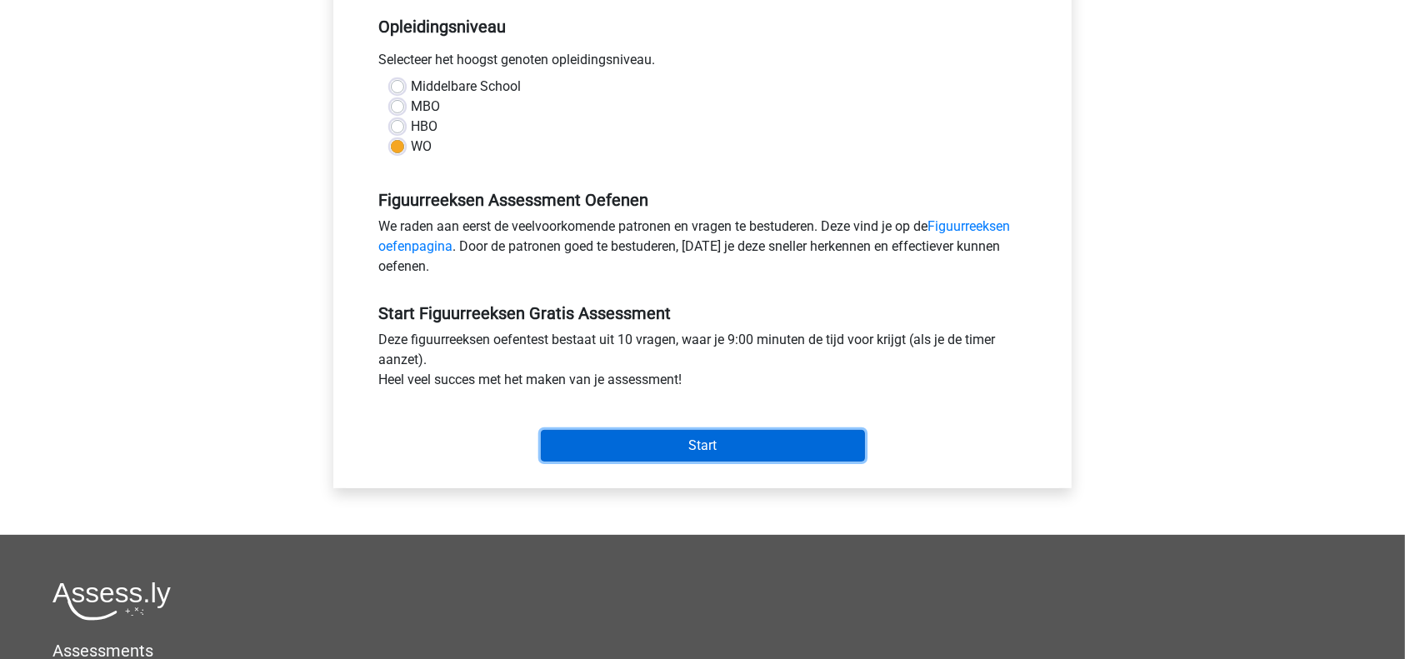
click at [787, 442] on input "Start" at bounding box center [703, 446] width 324 height 32
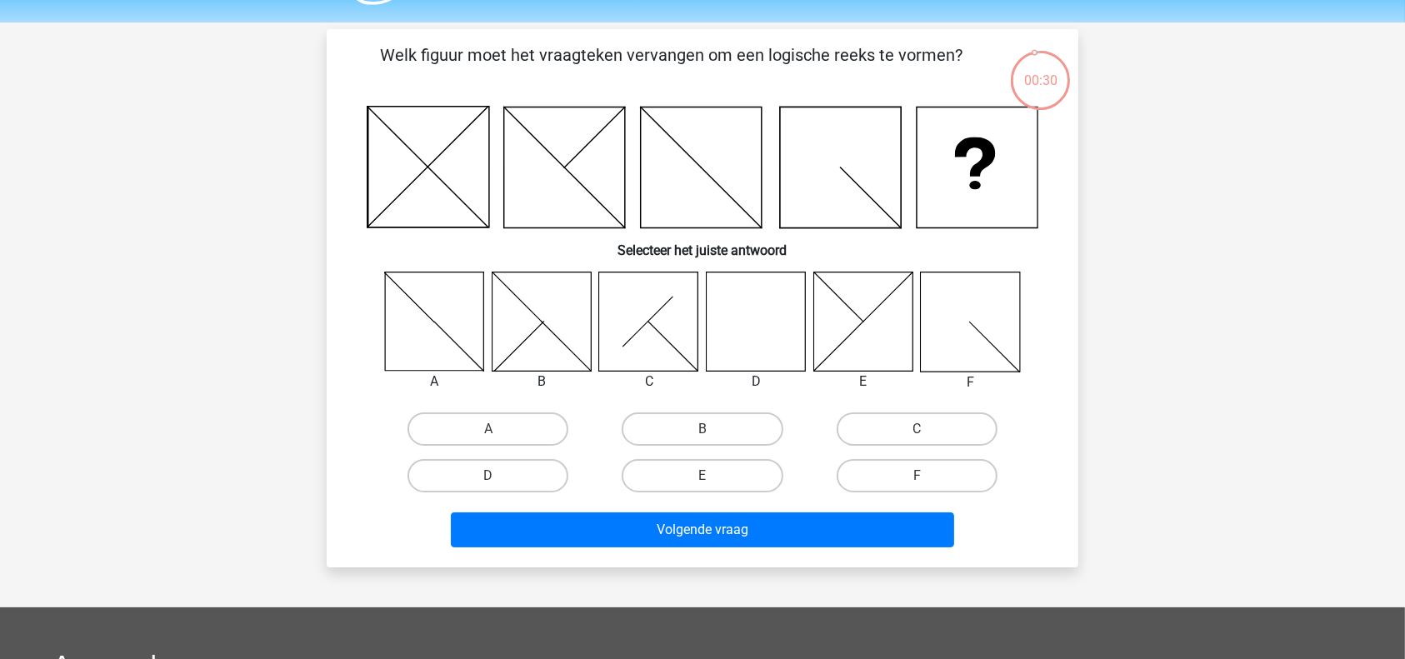
scroll to position [53, 0]
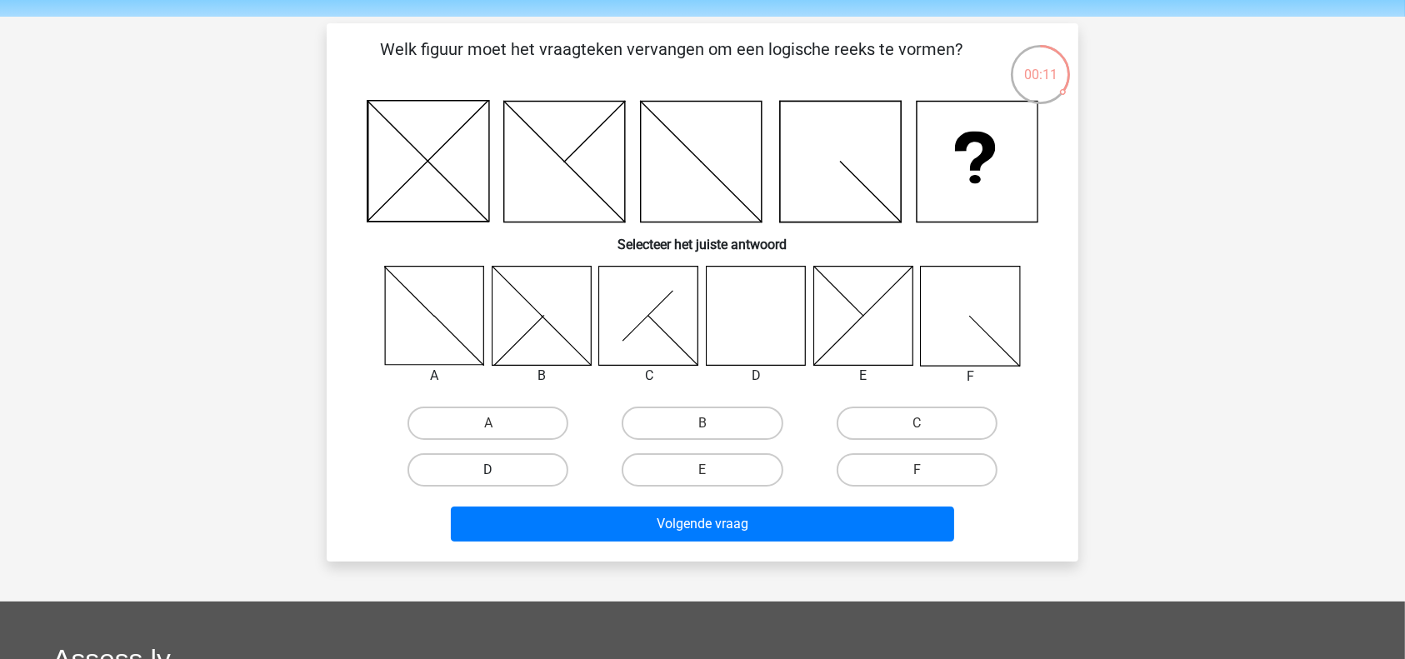
click at [447, 462] on label "D" at bounding box center [487, 469] width 161 height 33
click at [488, 470] on input "D" at bounding box center [493, 475] width 11 height 11
radio input "true"
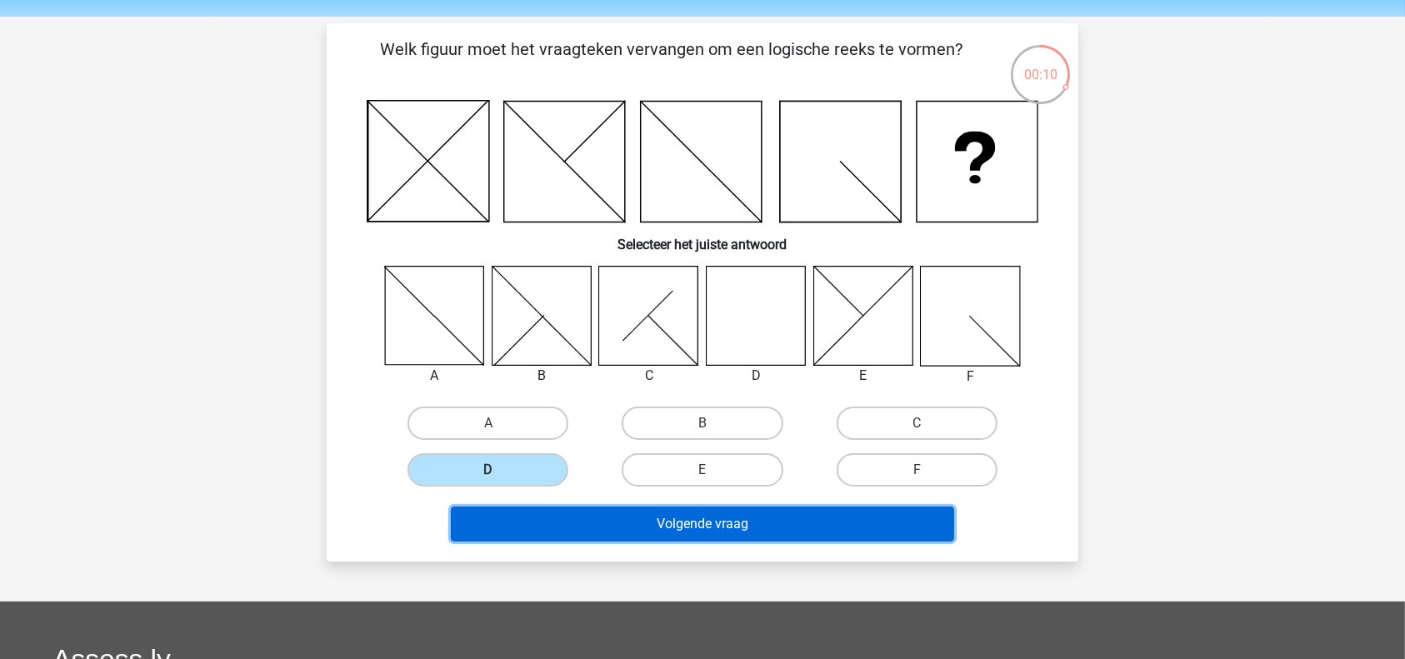
click at [667, 517] on button "Volgende vraag" at bounding box center [703, 524] width 504 height 35
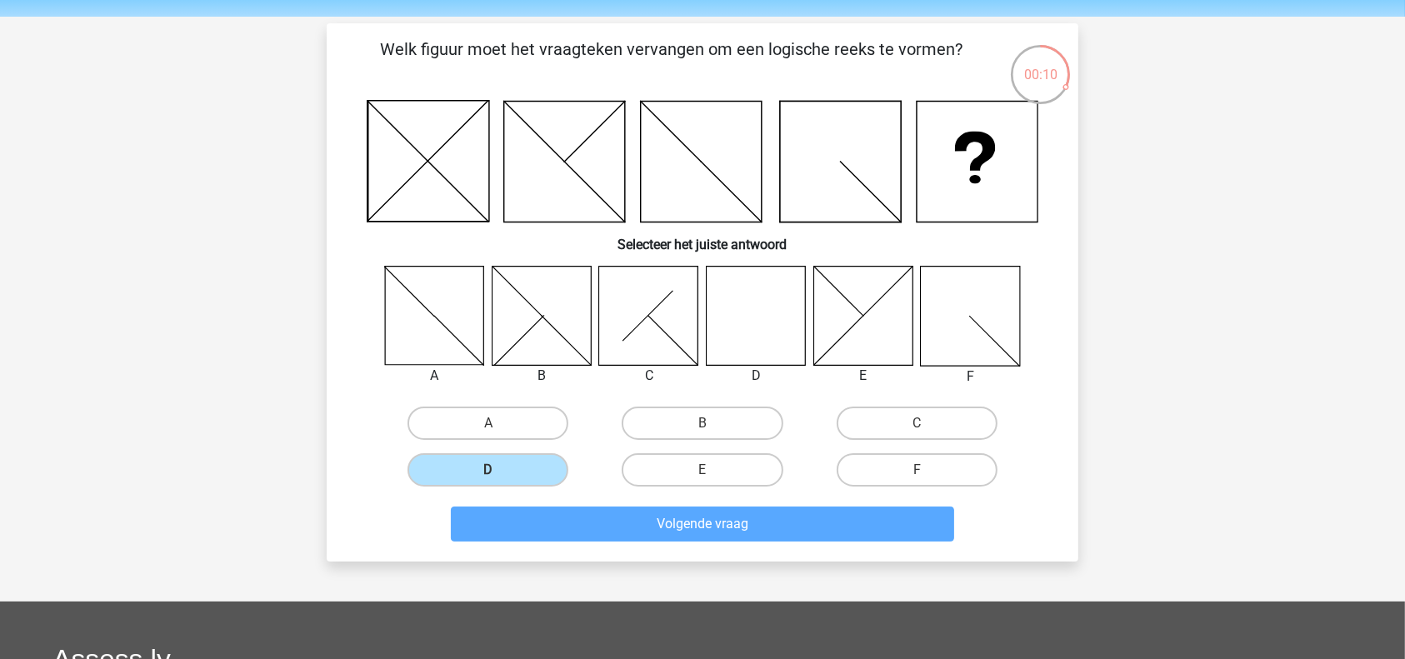
scroll to position [77, 0]
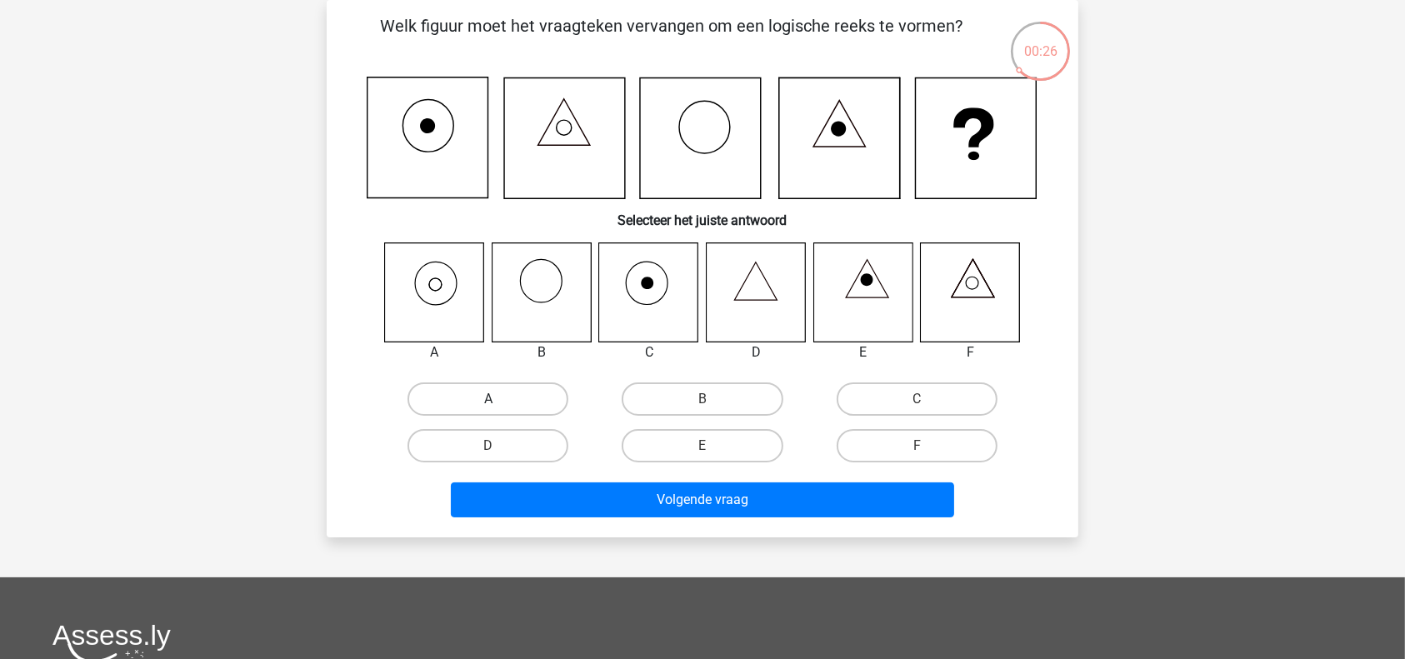
click at [504, 395] on label "A" at bounding box center [487, 398] width 161 height 33
click at [499, 399] on input "A" at bounding box center [493, 404] width 11 height 11
radio input "true"
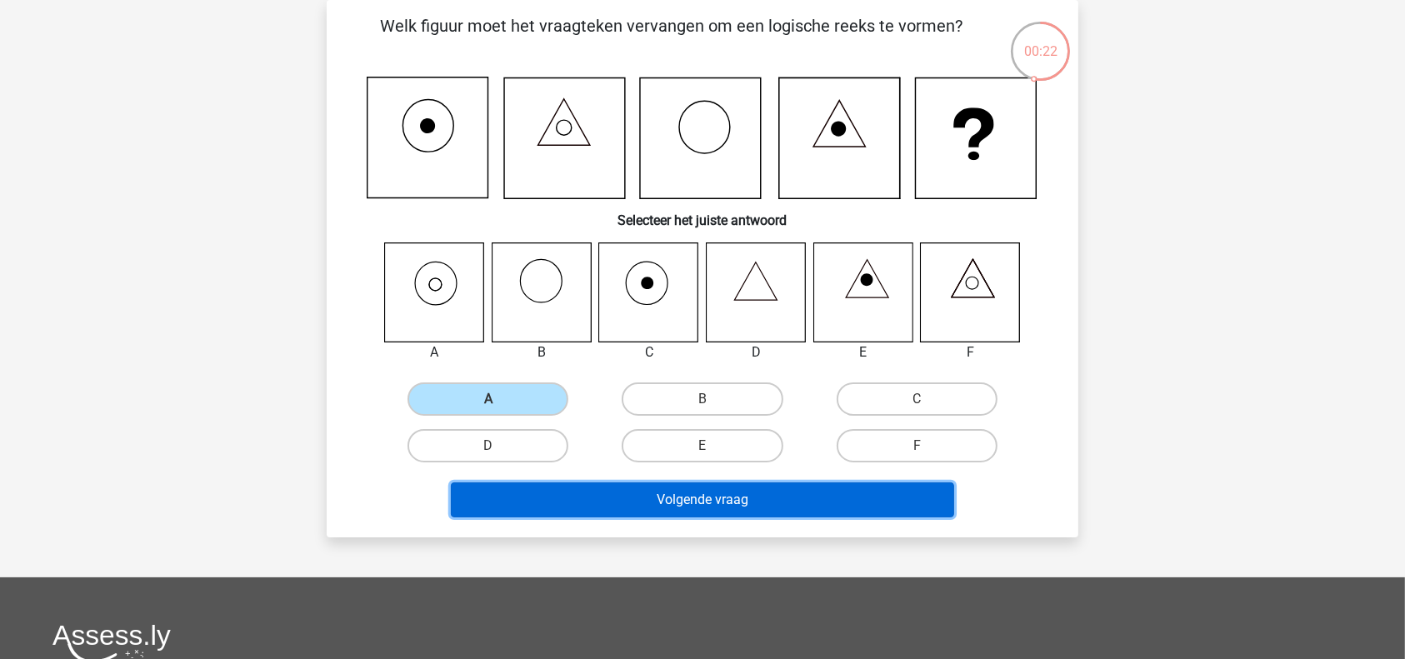
click at [583, 497] on button "Volgende vraag" at bounding box center [703, 499] width 504 height 35
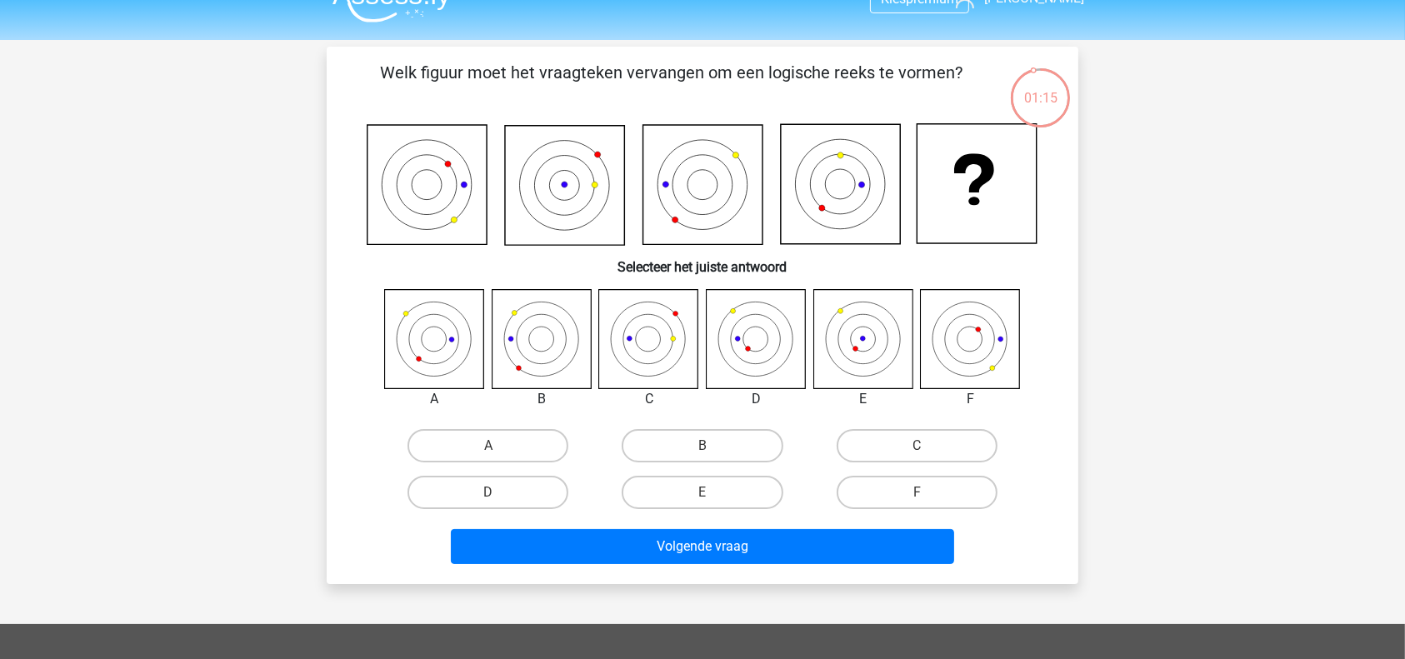
scroll to position [86, 0]
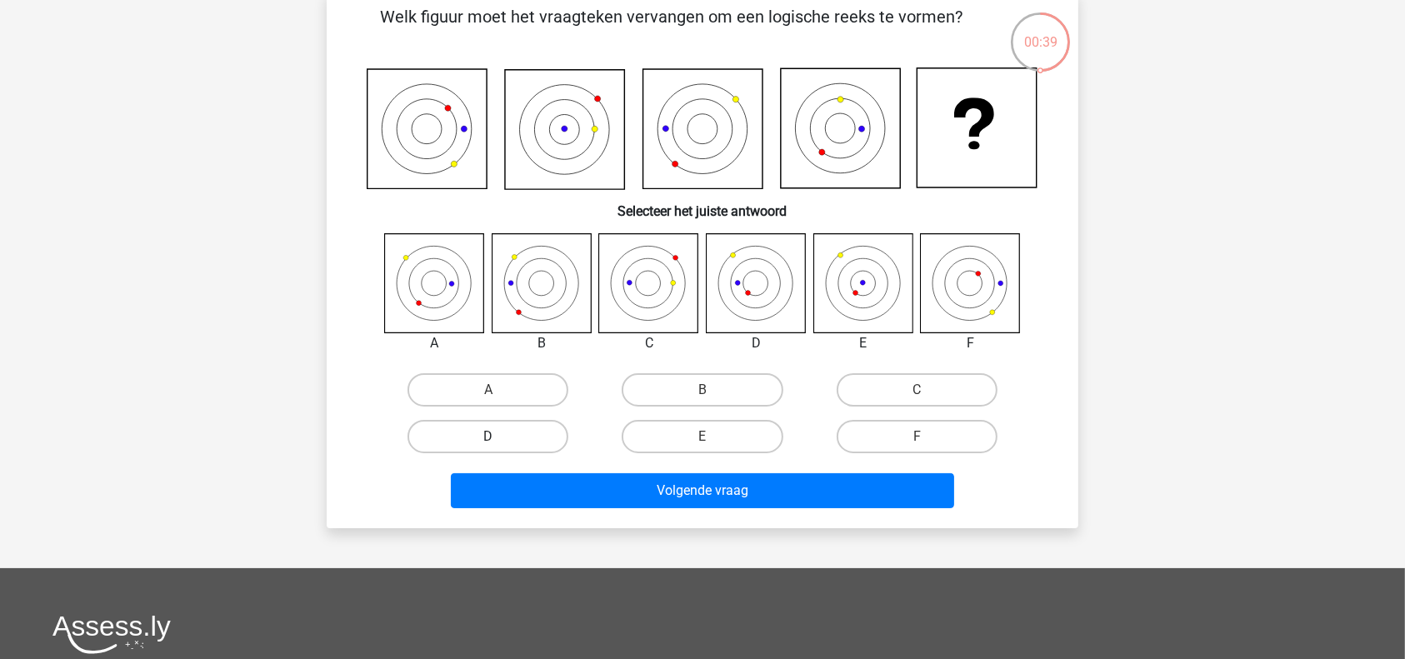
click at [507, 435] on label "D" at bounding box center [487, 436] width 161 height 33
click at [499, 437] on input "D" at bounding box center [493, 442] width 11 height 11
radio input "true"
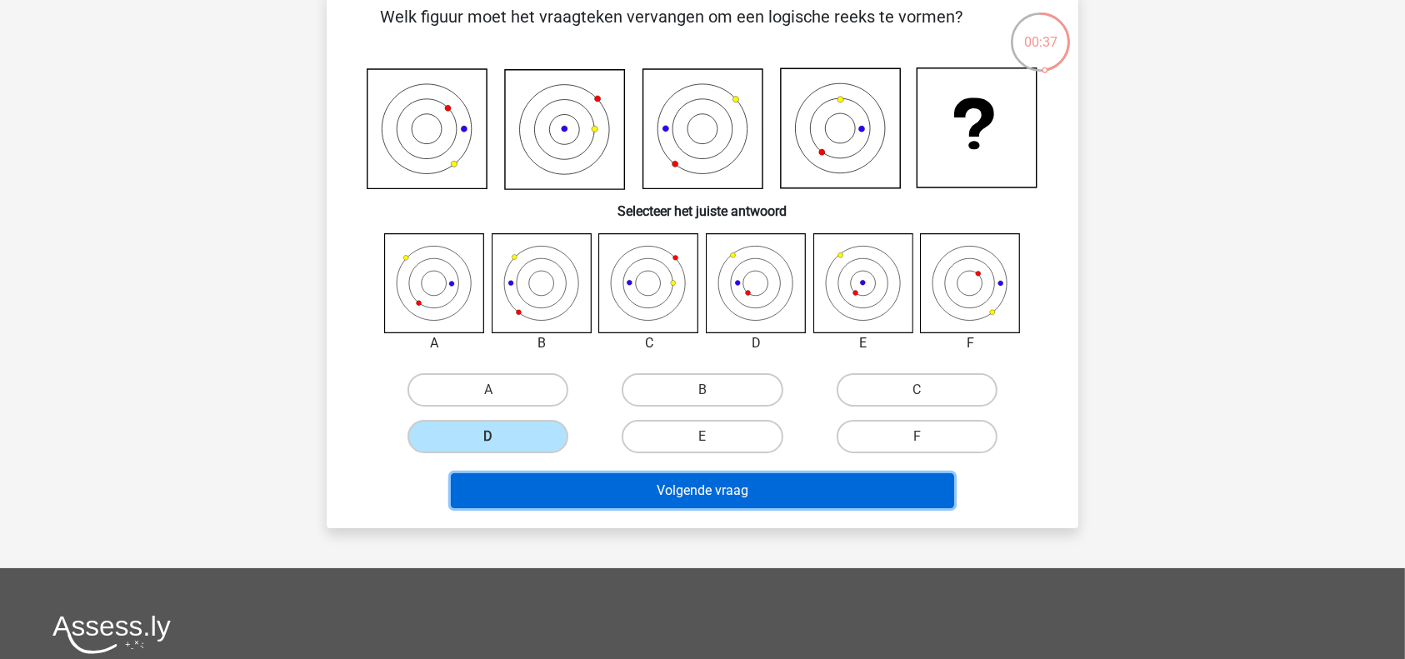
click at [681, 496] on button "Volgende vraag" at bounding box center [703, 490] width 504 height 35
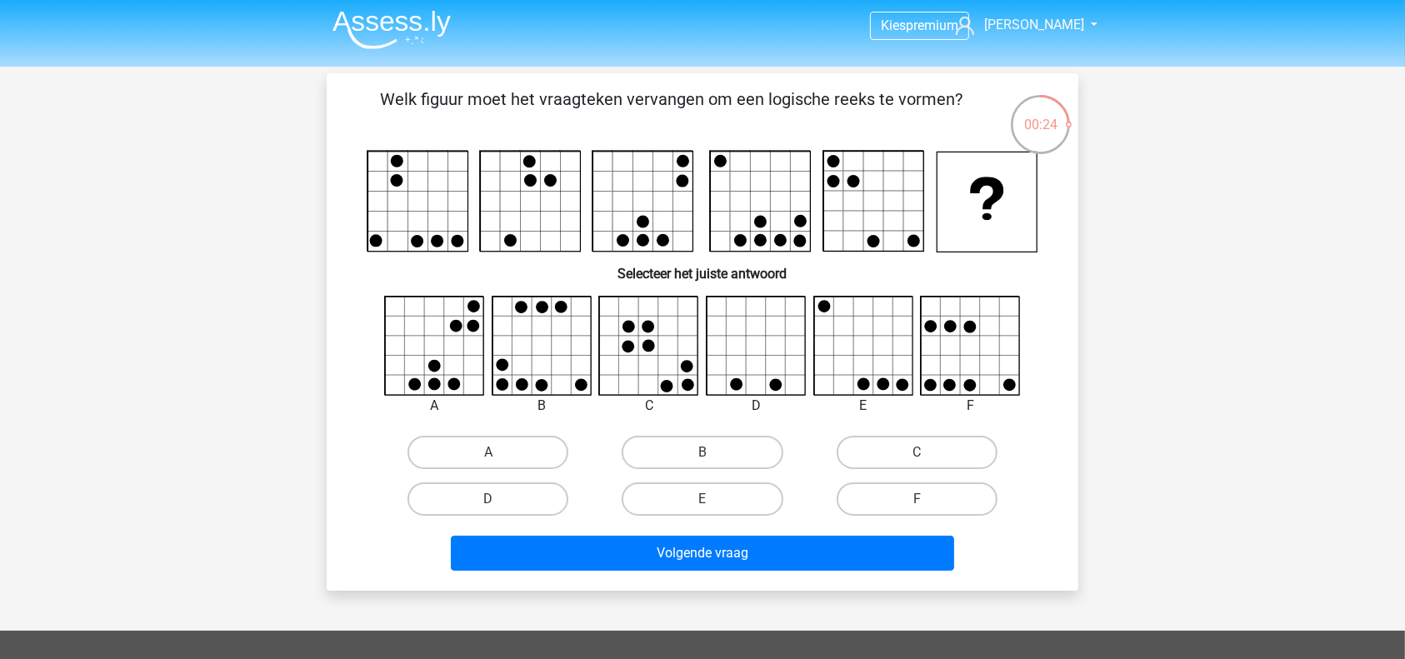
scroll to position [83, 0]
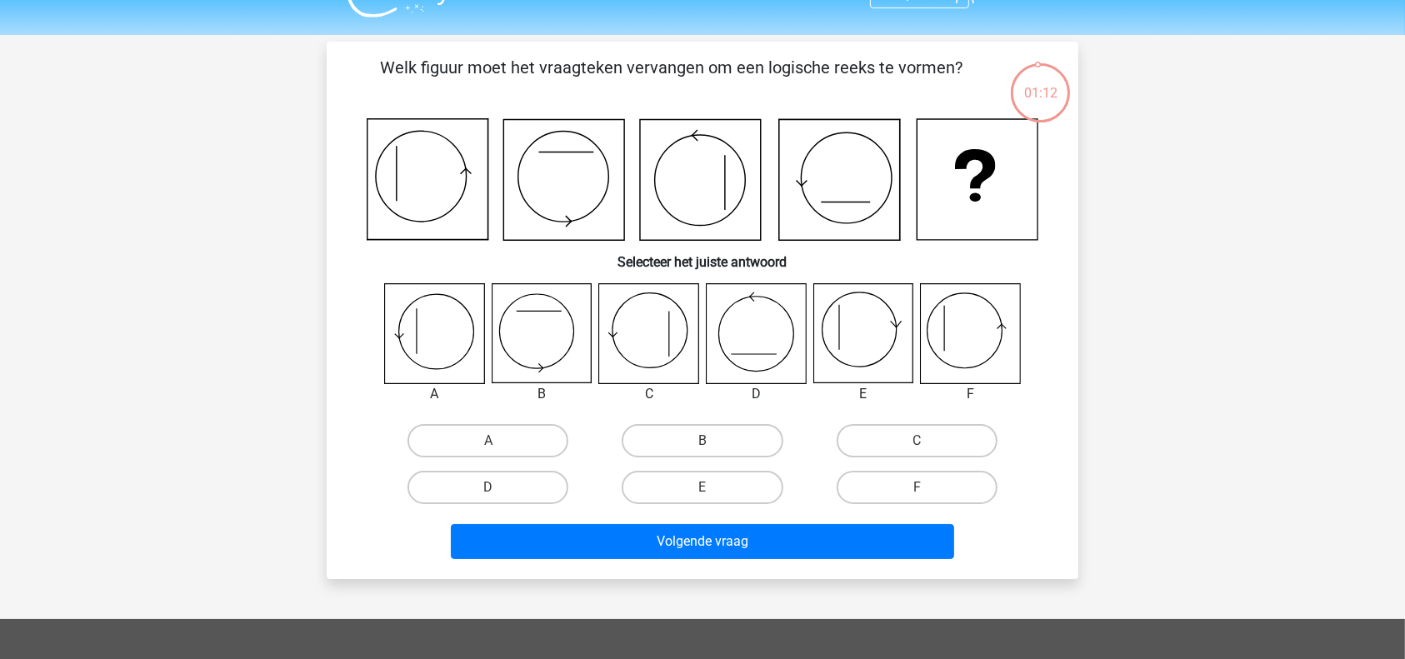
scroll to position [61, 0]
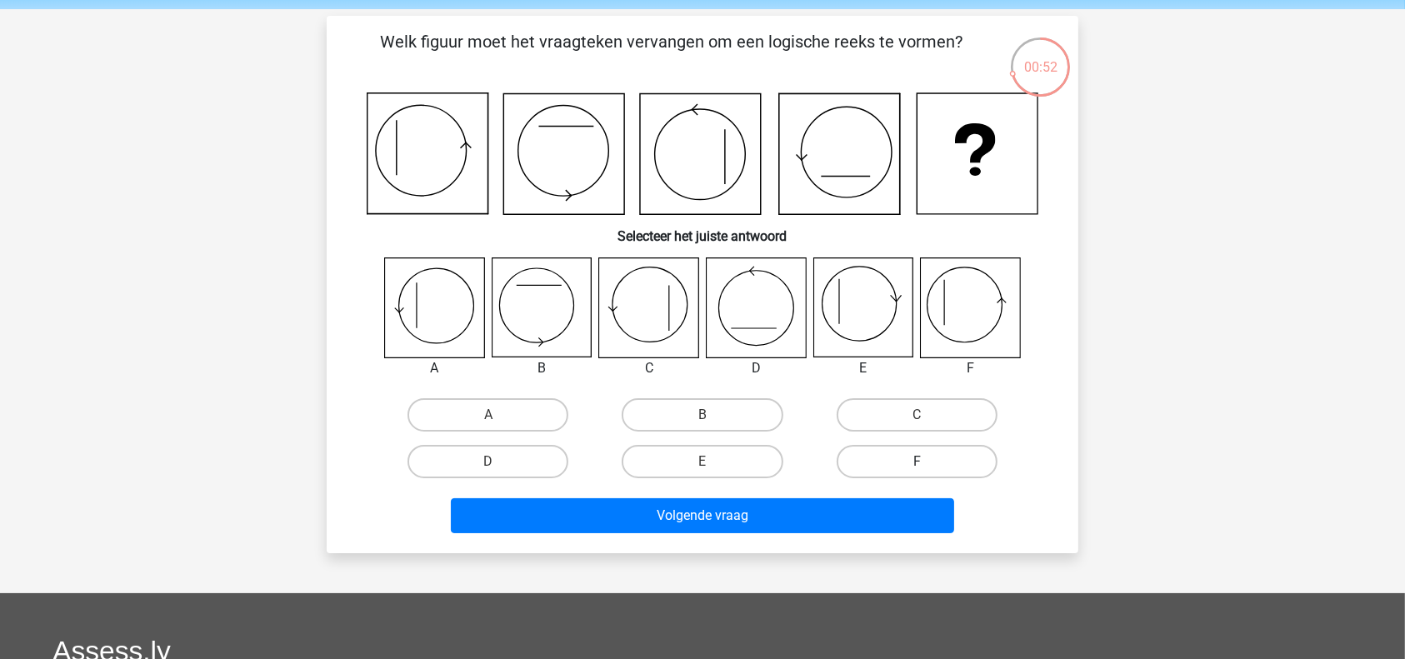
click at [932, 477] on label "F" at bounding box center [917, 461] width 161 height 33
click at [927, 472] on input "F" at bounding box center [922, 467] width 11 height 11
radio input "true"
click at [486, 410] on label "A" at bounding box center [487, 414] width 161 height 33
click at [488, 415] on input "A" at bounding box center [493, 420] width 11 height 11
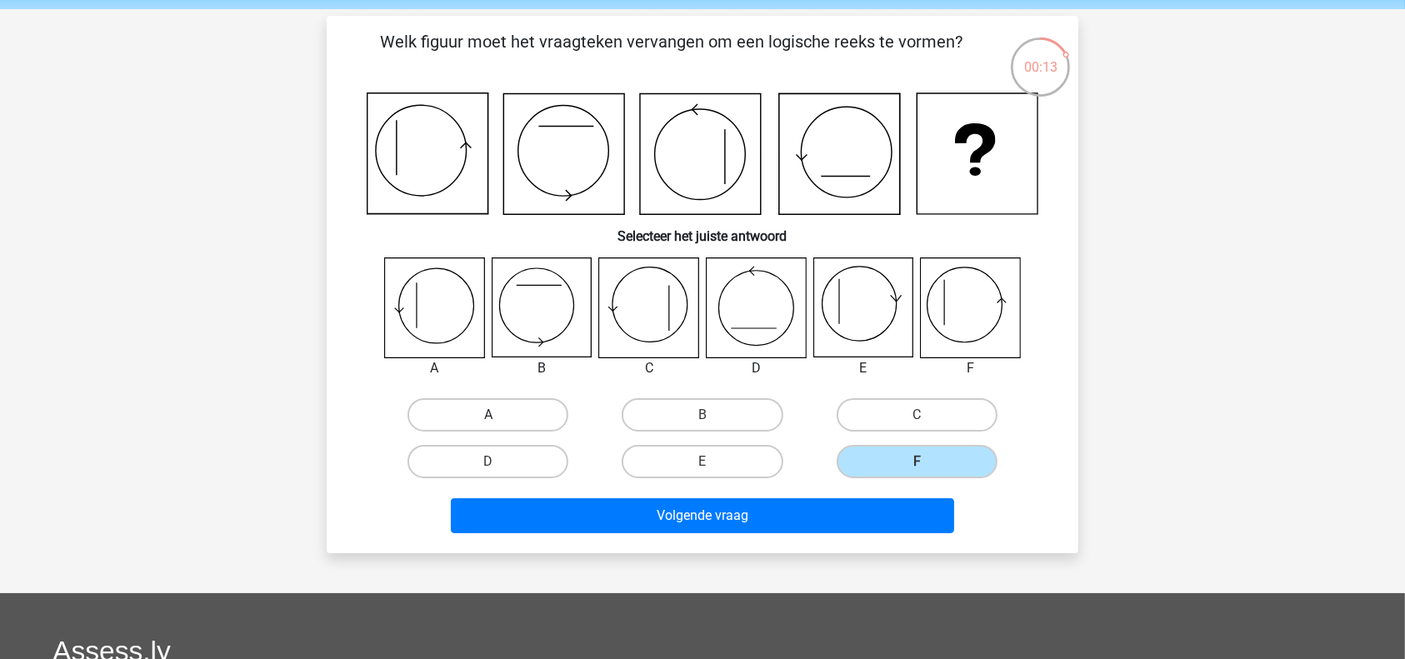
radio input "true"
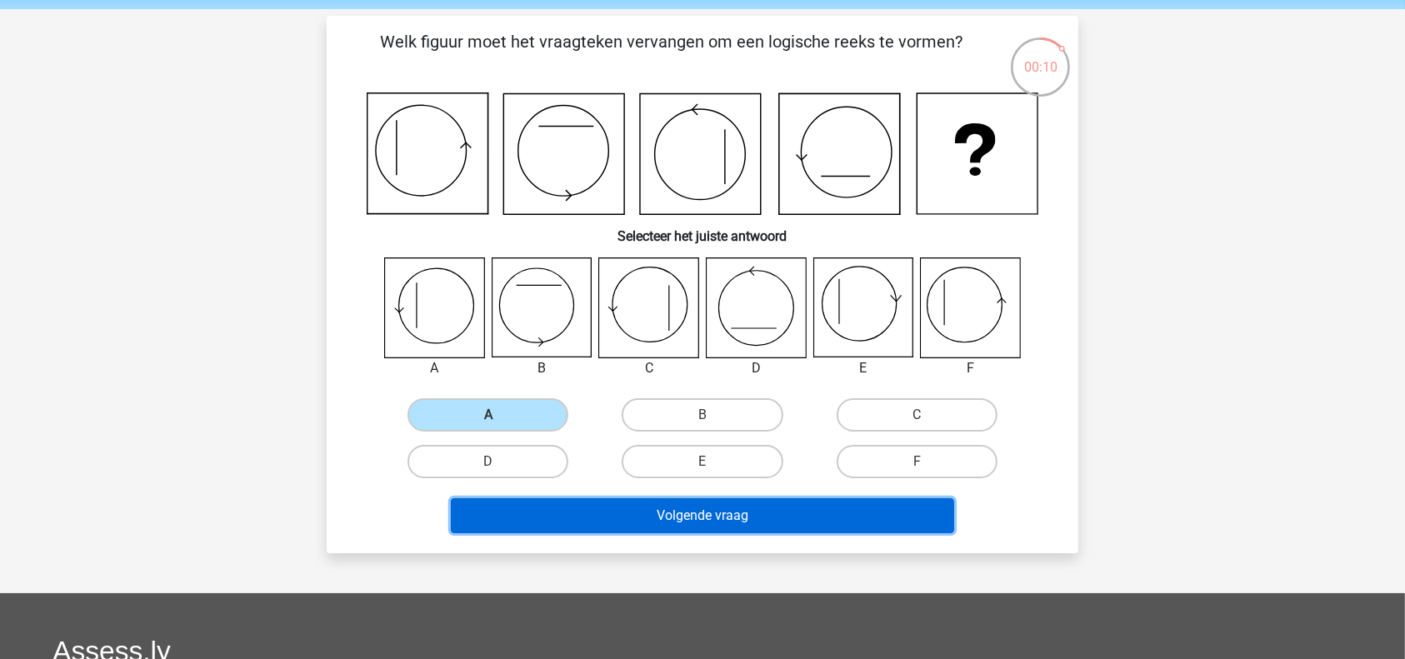
click at [717, 514] on button "Volgende vraag" at bounding box center [703, 515] width 504 height 35
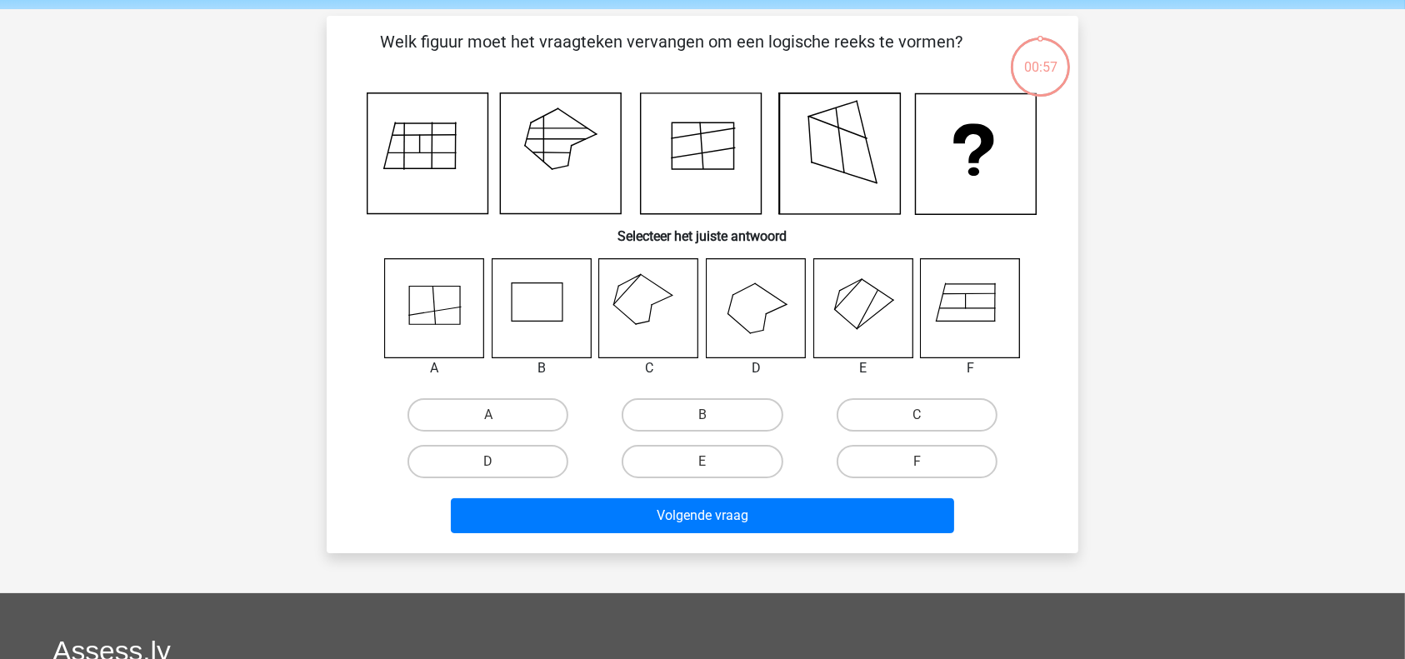
scroll to position [77, 0]
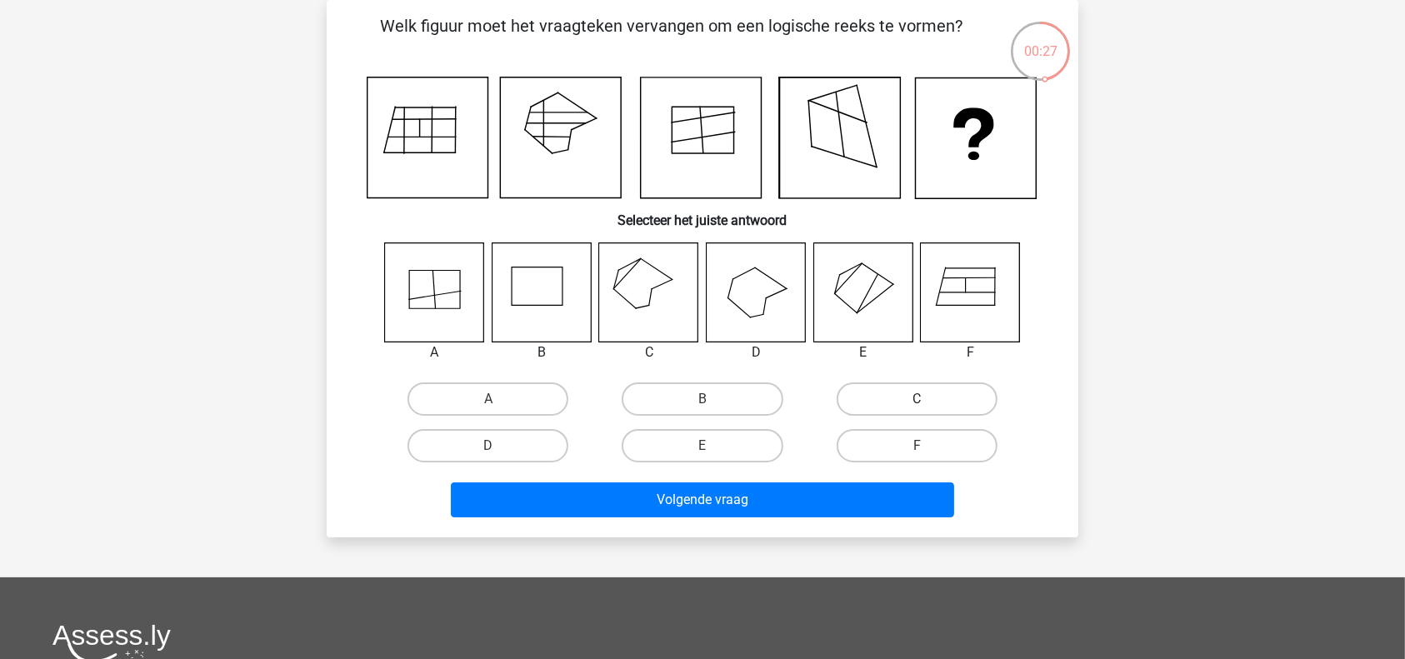
click at [893, 411] on label "C" at bounding box center [917, 398] width 161 height 33
click at [917, 410] on input "C" at bounding box center [922, 404] width 11 height 11
radio input "true"
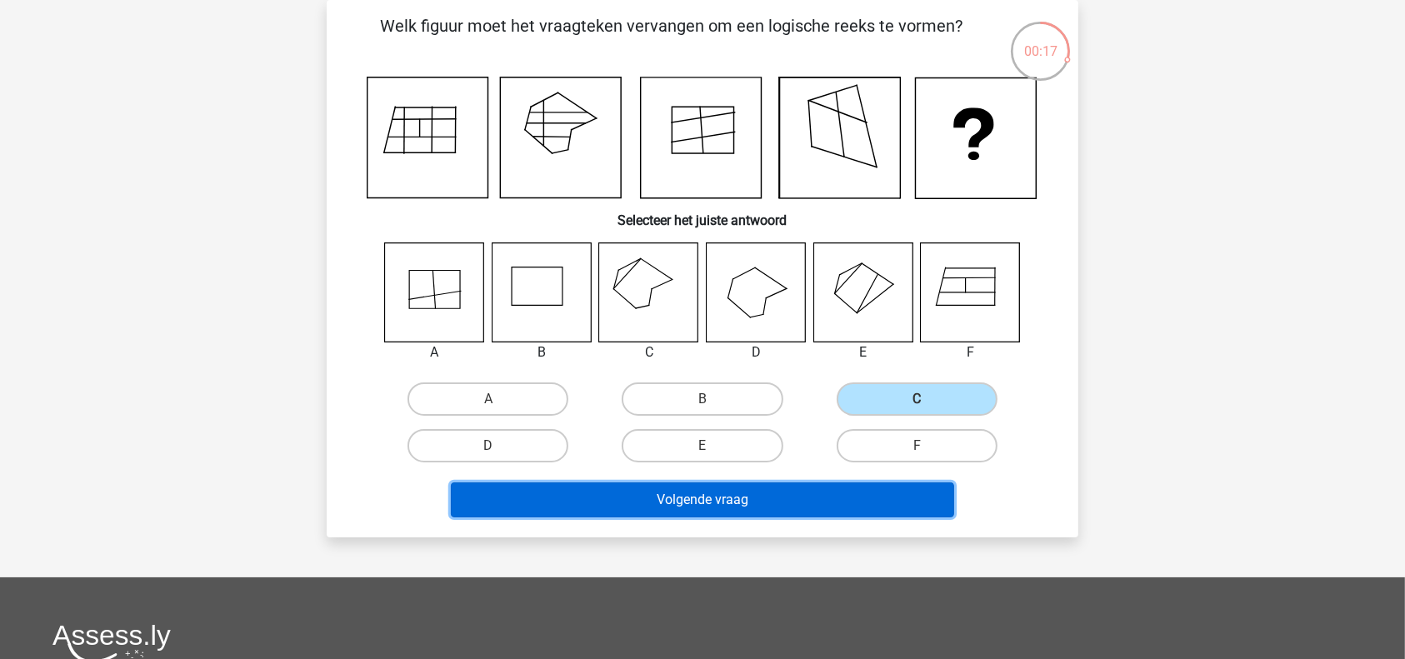
click at [793, 496] on button "Volgende vraag" at bounding box center [703, 499] width 504 height 35
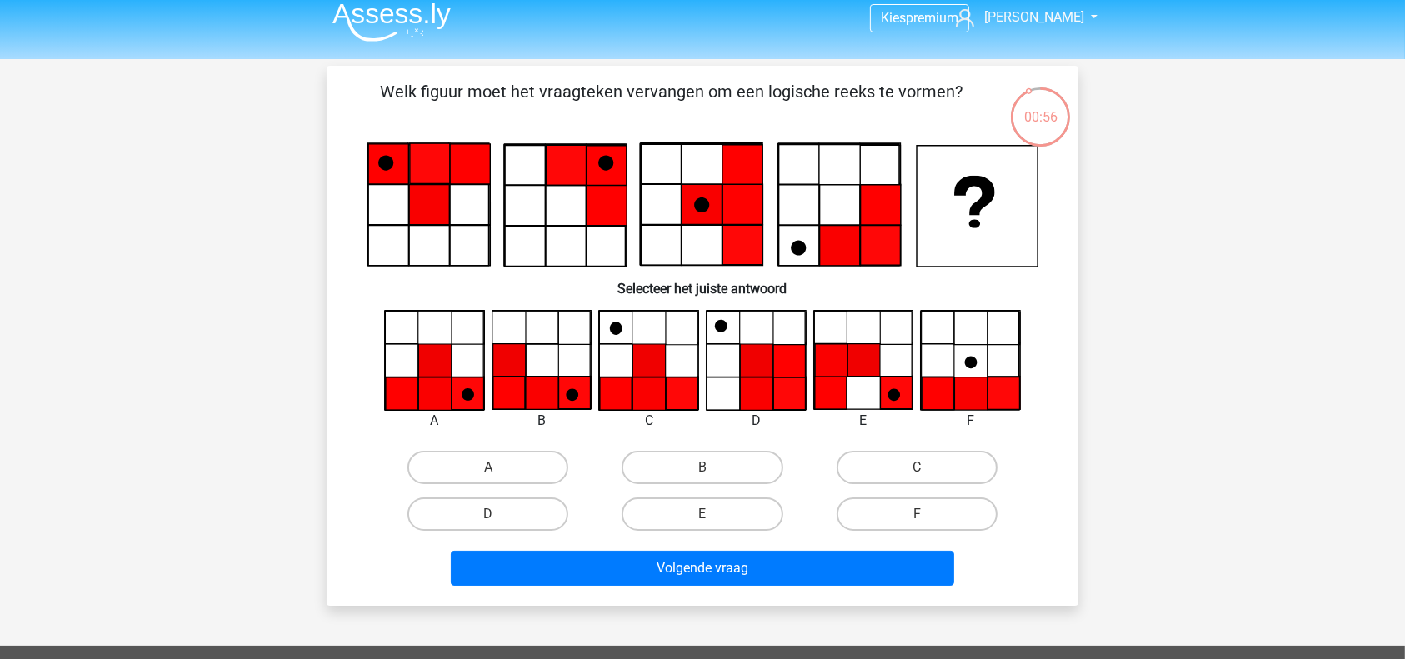
scroll to position [1, 0]
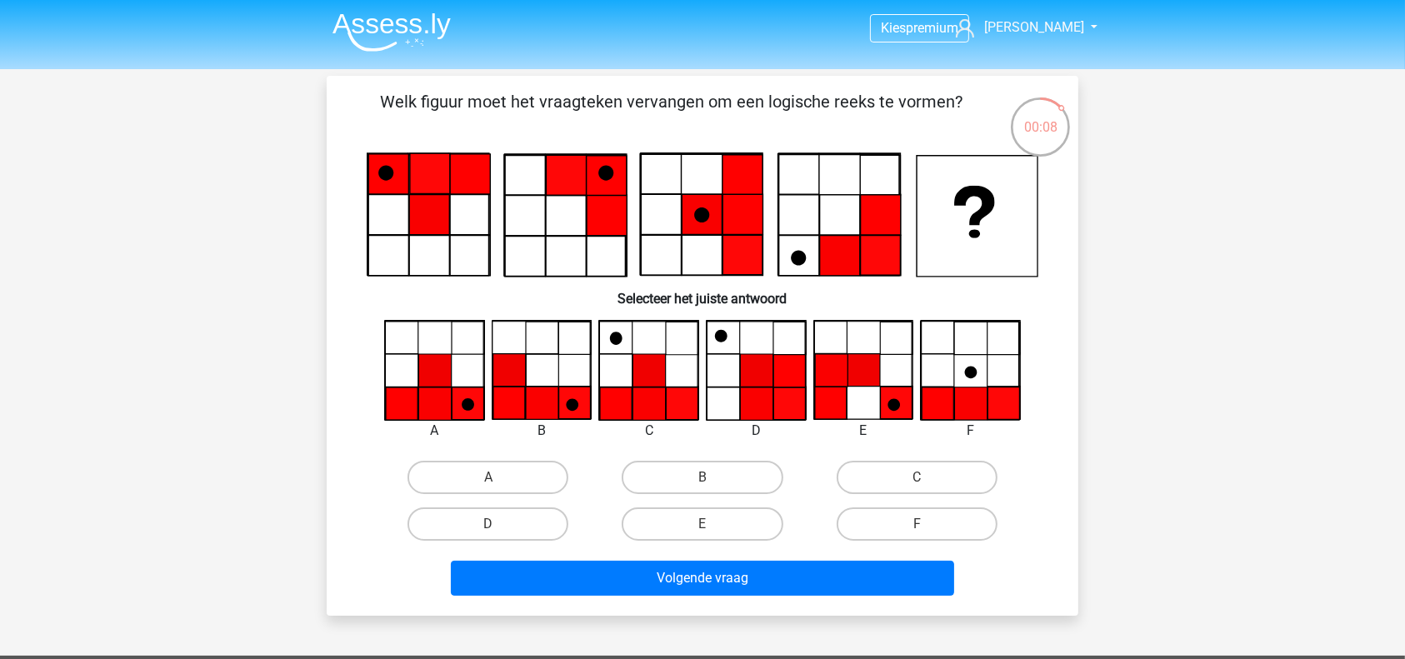
click at [493, 483] on input "A" at bounding box center [493, 482] width 11 height 11
radio input "true"
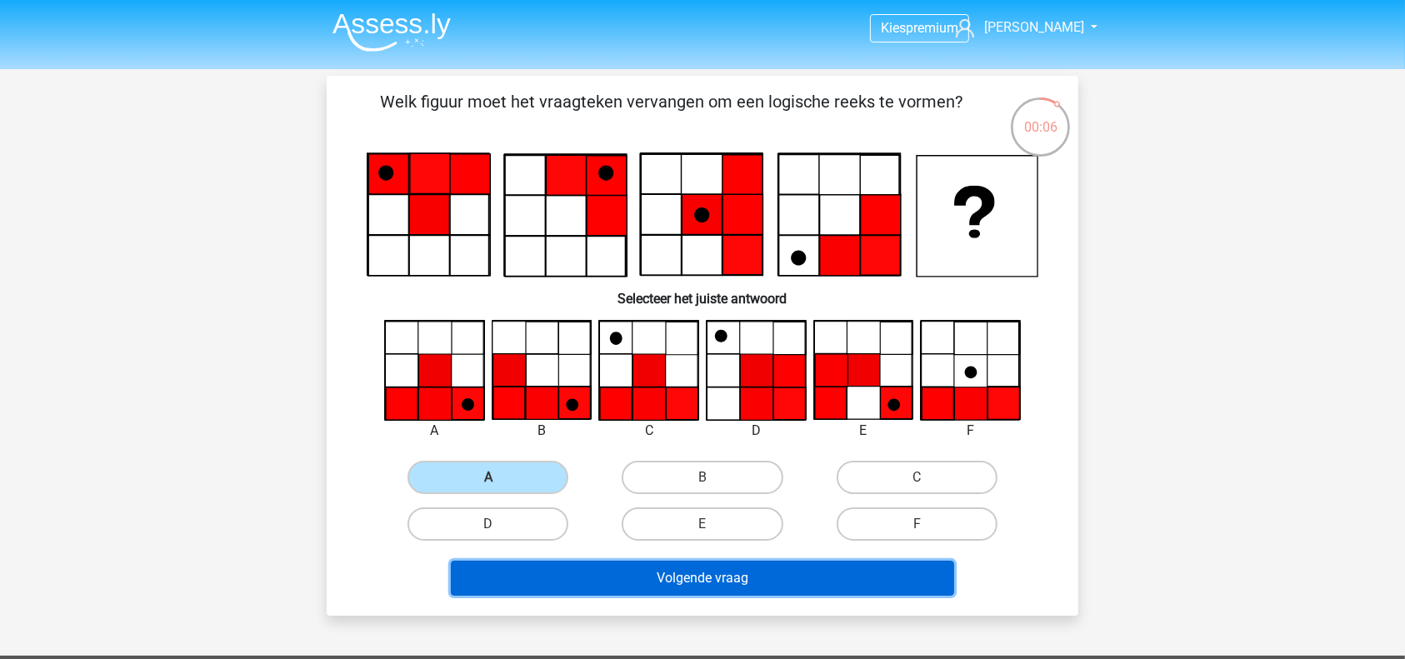
click at [726, 575] on button "Volgende vraag" at bounding box center [703, 578] width 504 height 35
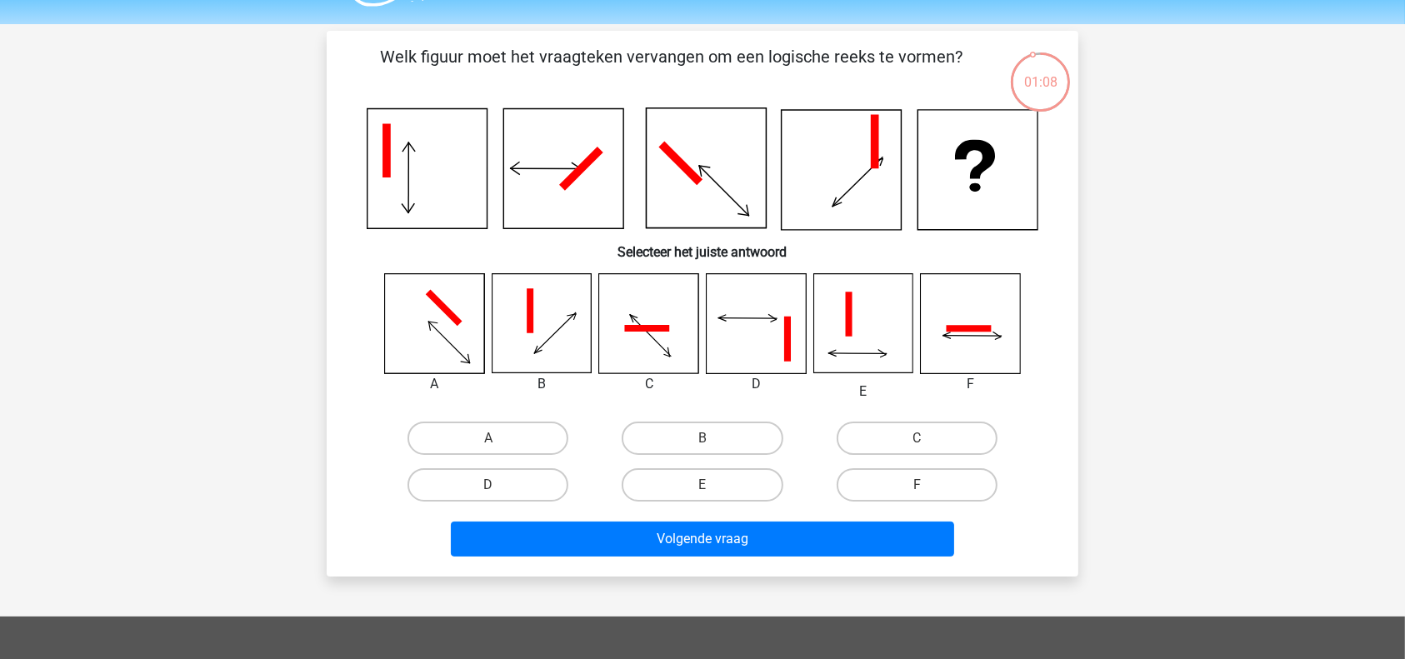
scroll to position [47, 0]
click at [501, 476] on label "D" at bounding box center [487, 483] width 161 height 33
click at [499, 484] on input "D" at bounding box center [493, 489] width 11 height 11
radio input "true"
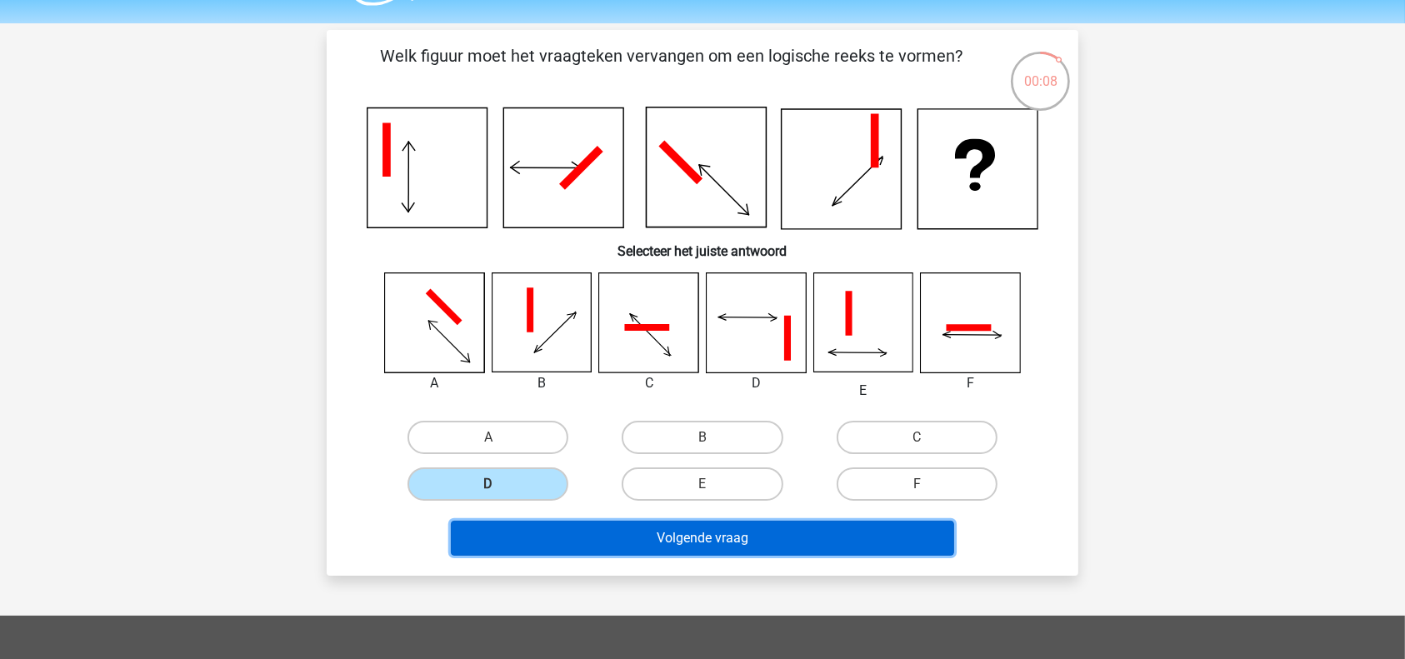
click at [615, 537] on button "Volgende vraag" at bounding box center [703, 538] width 504 height 35
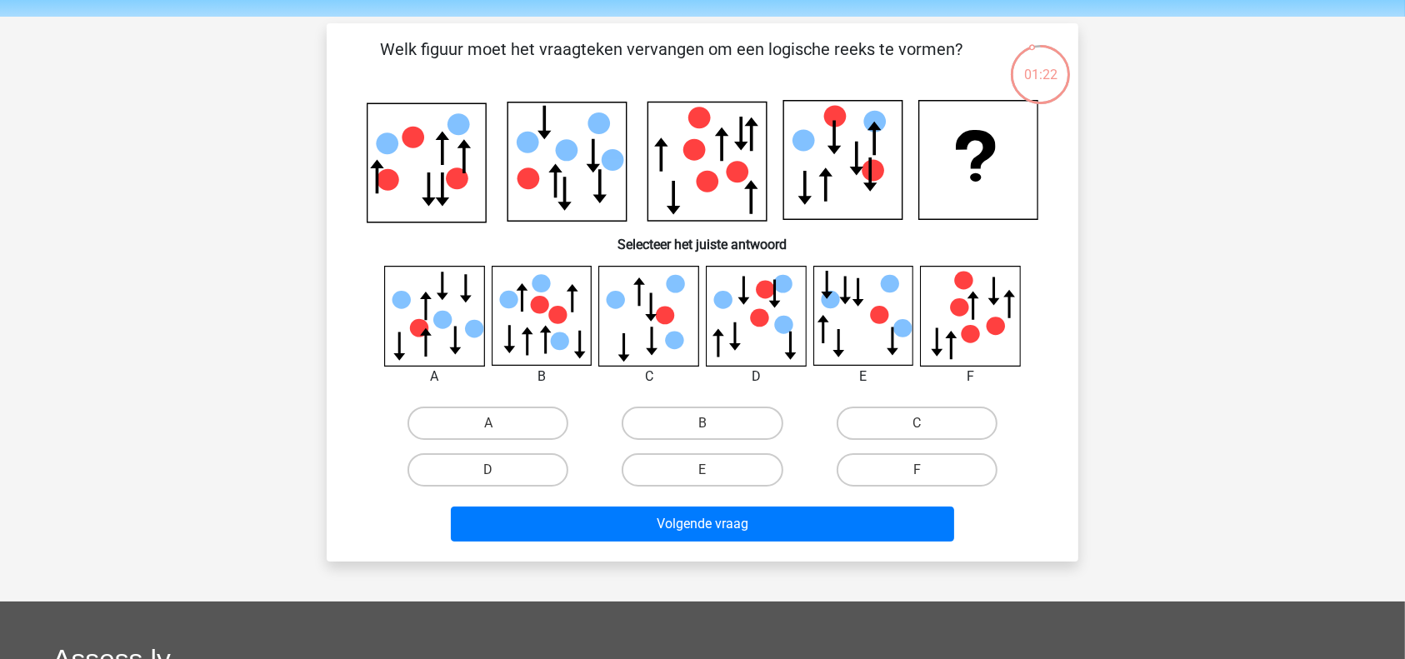
scroll to position [54, 0]
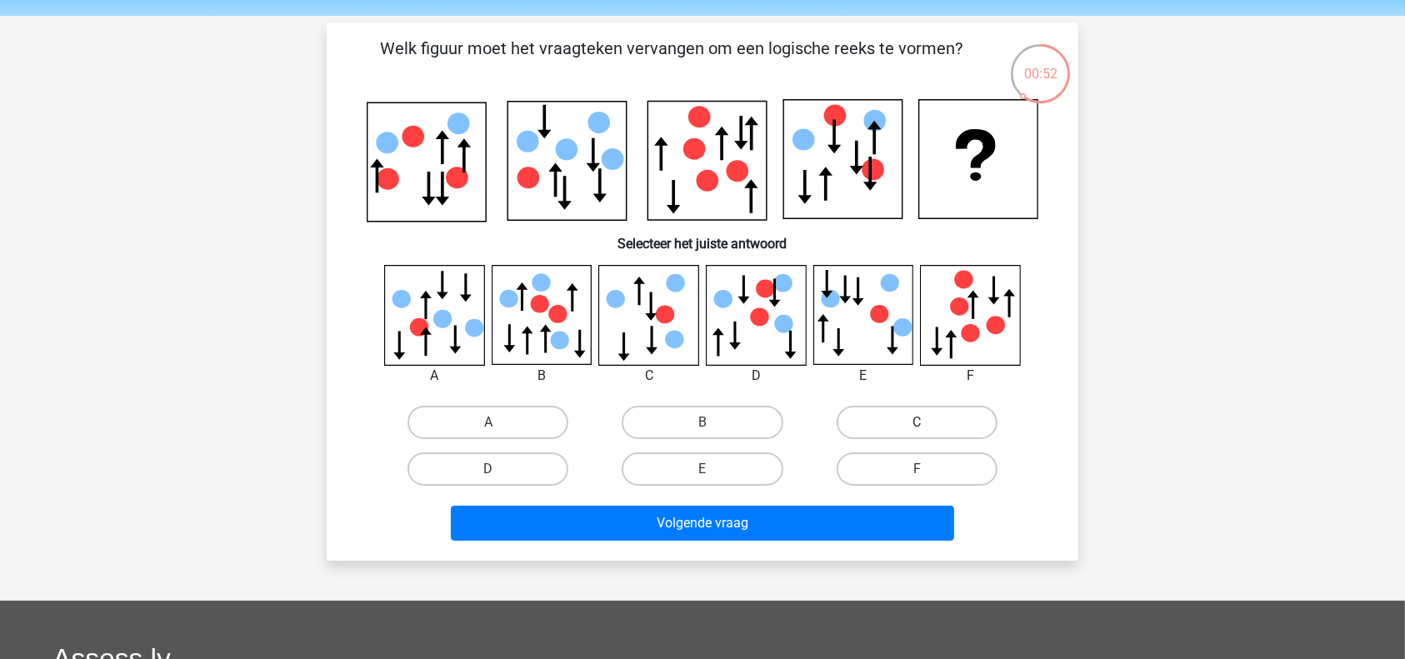
click at [894, 411] on label "C" at bounding box center [917, 422] width 161 height 33
click at [917, 422] on input "C" at bounding box center [922, 427] width 11 height 11
radio input "true"
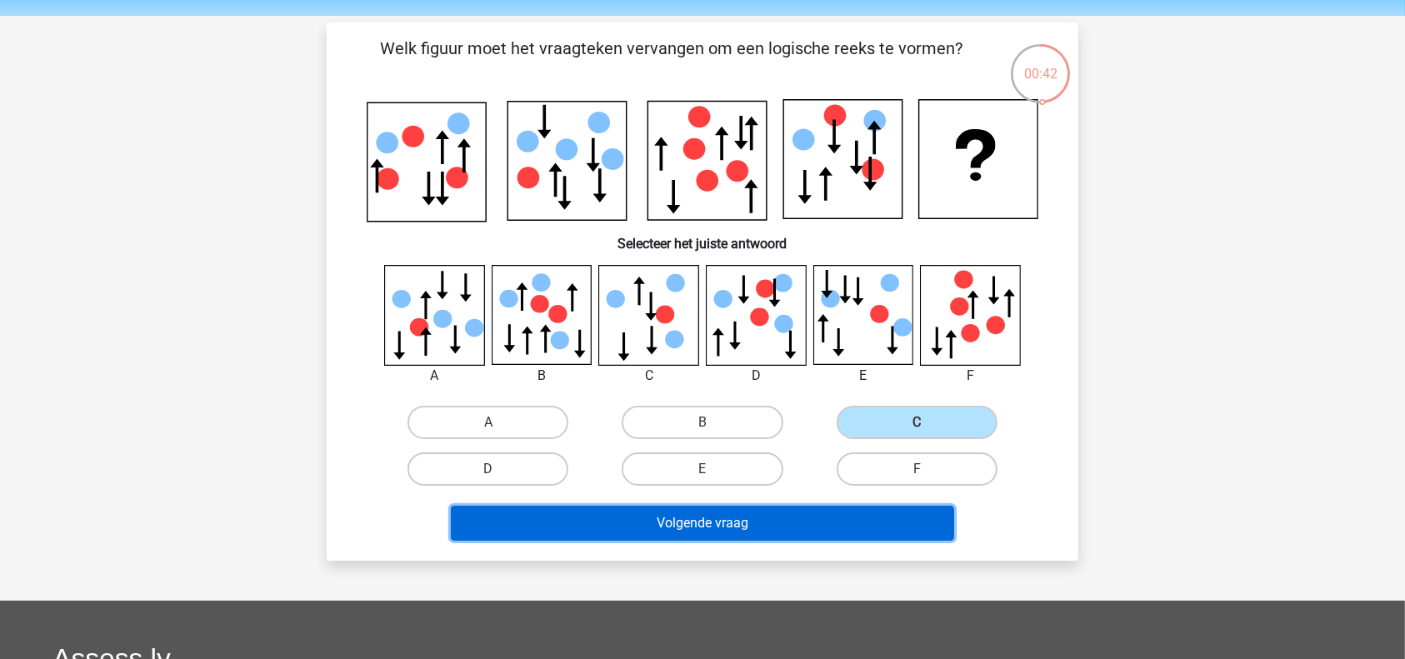
click at [709, 530] on button "Volgende vraag" at bounding box center [703, 523] width 504 height 35
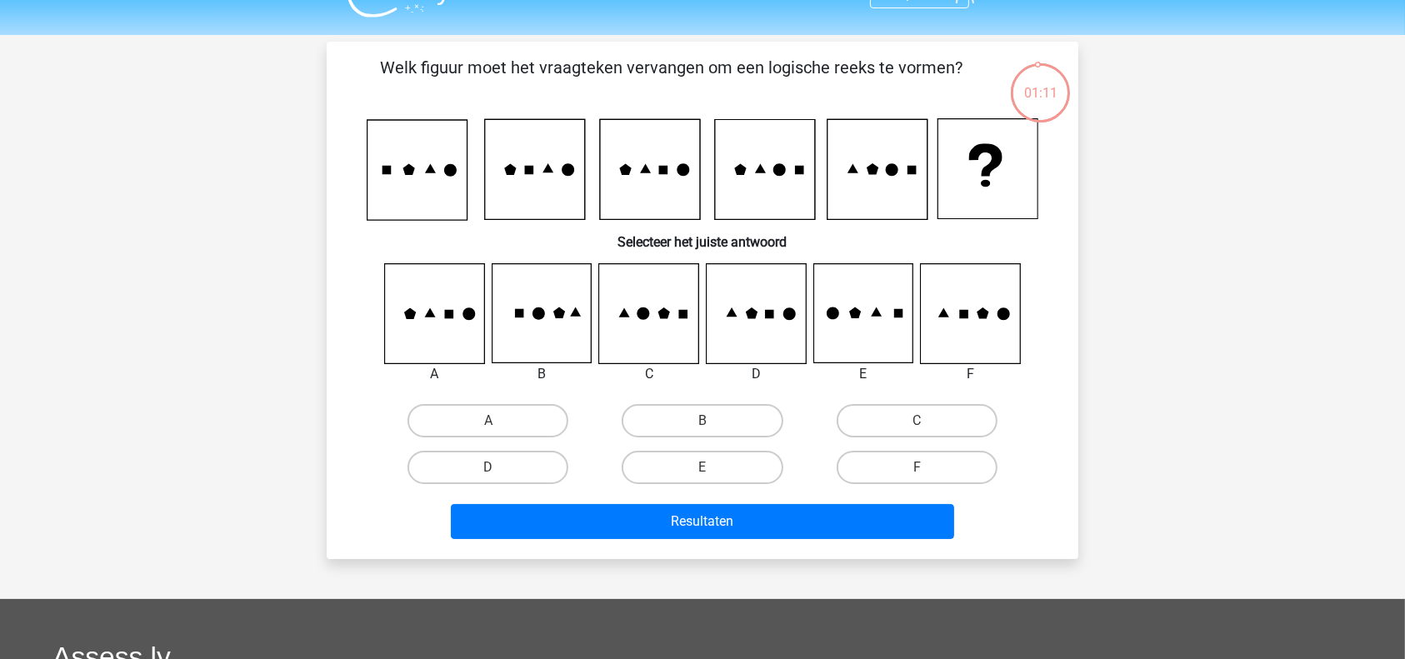
scroll to position [34, 0]
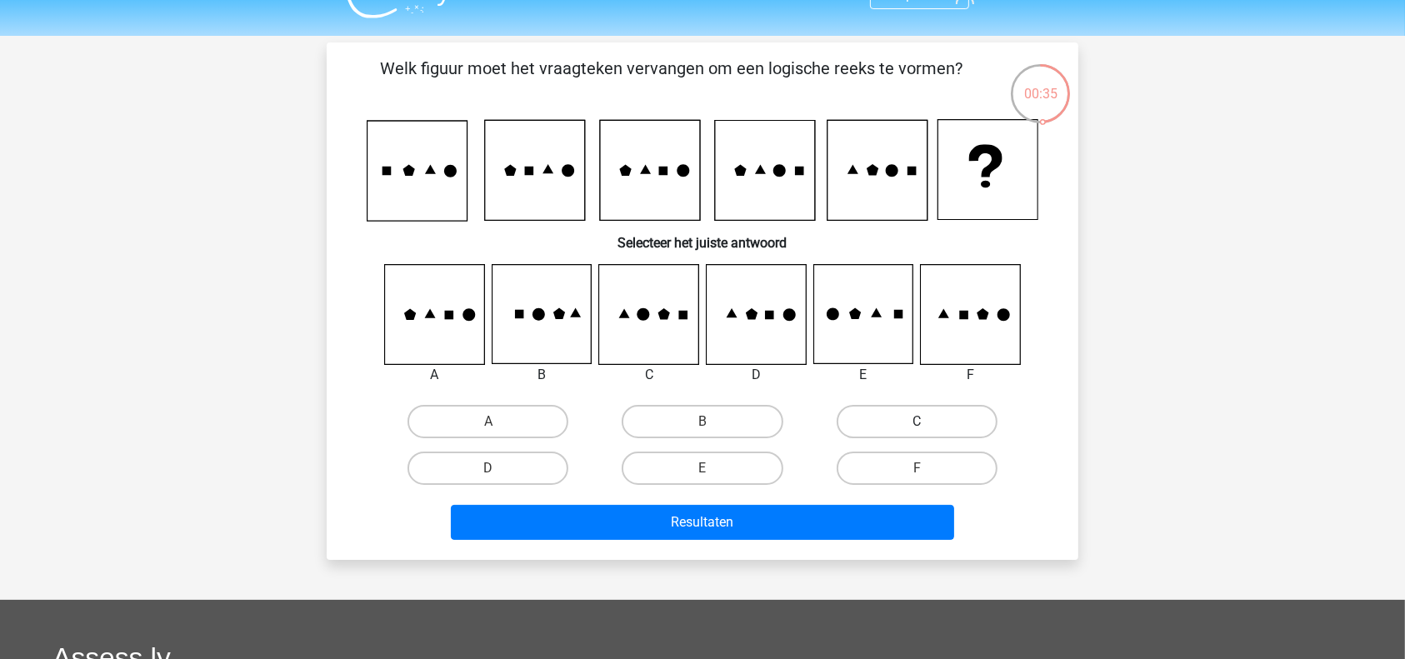
click at [958, 408] on label "C" at bounding box center [917, 421] width 161 height 33
click at [927, 422] on input "C" at bounding box center [922, 427] width 11 height 11
radio input "true"
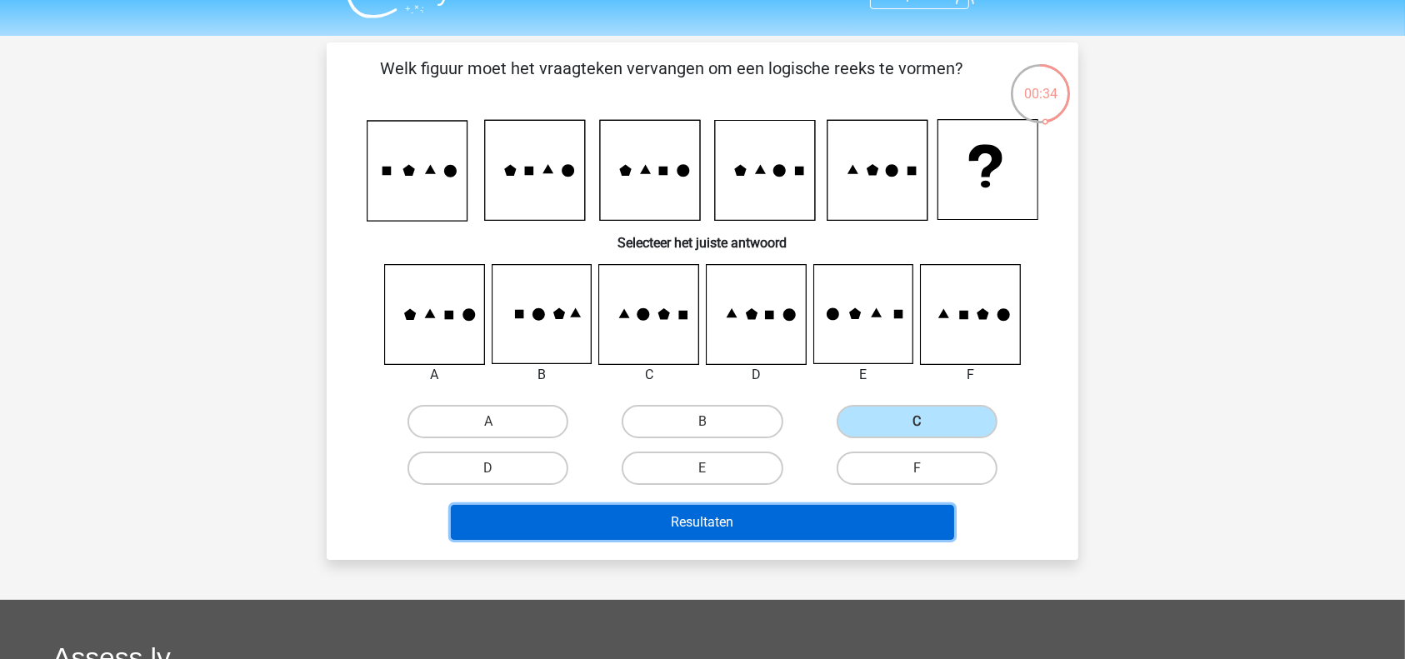
click at [790, 512] on button "Resultaten" at bounding box center [703, 522] width 504 height 35
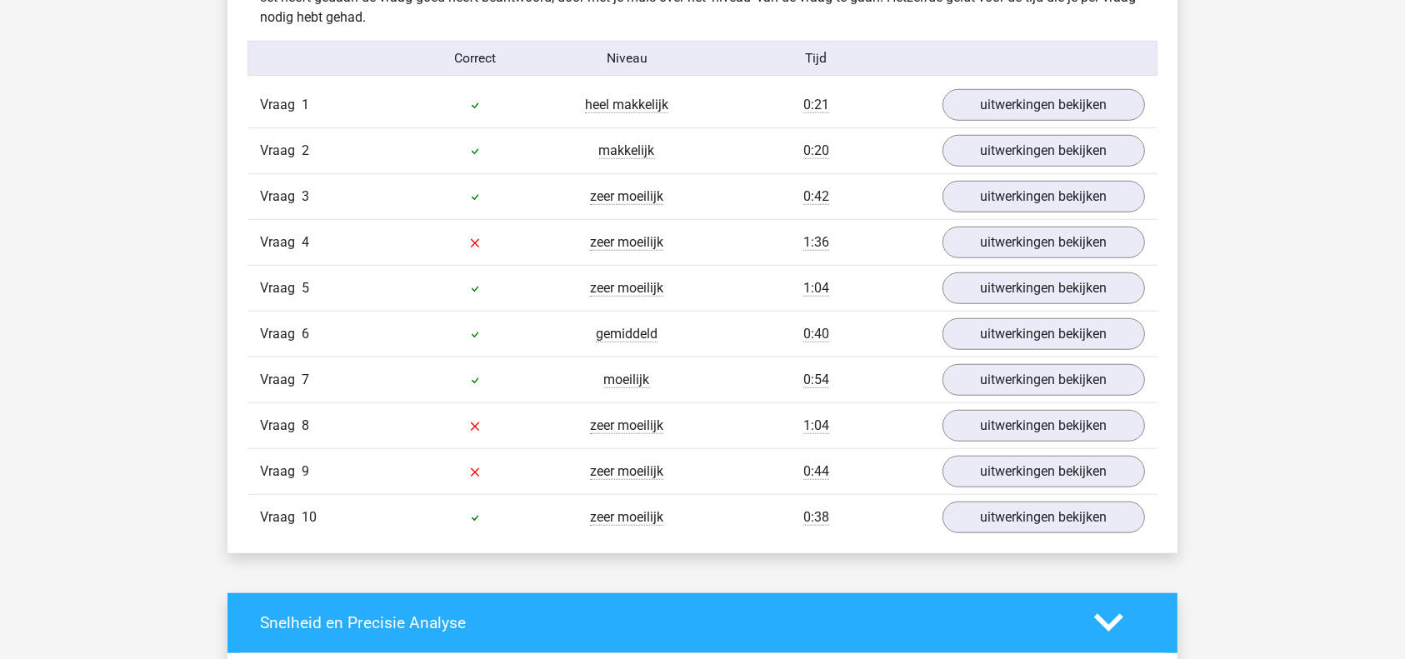
scroll to position [1359, 0]
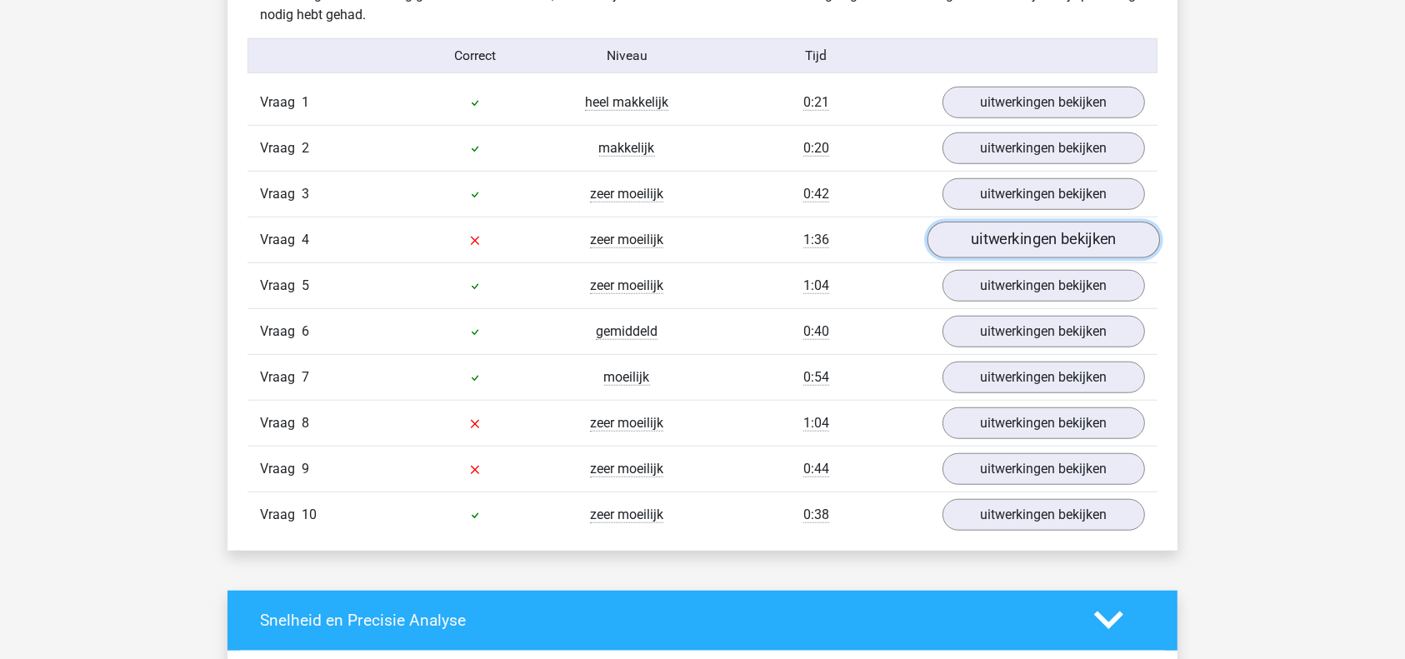
click at [1032, 237] on link "uitwerkingen bekijken" at bounding box center [1043, 240] width 232 height 37
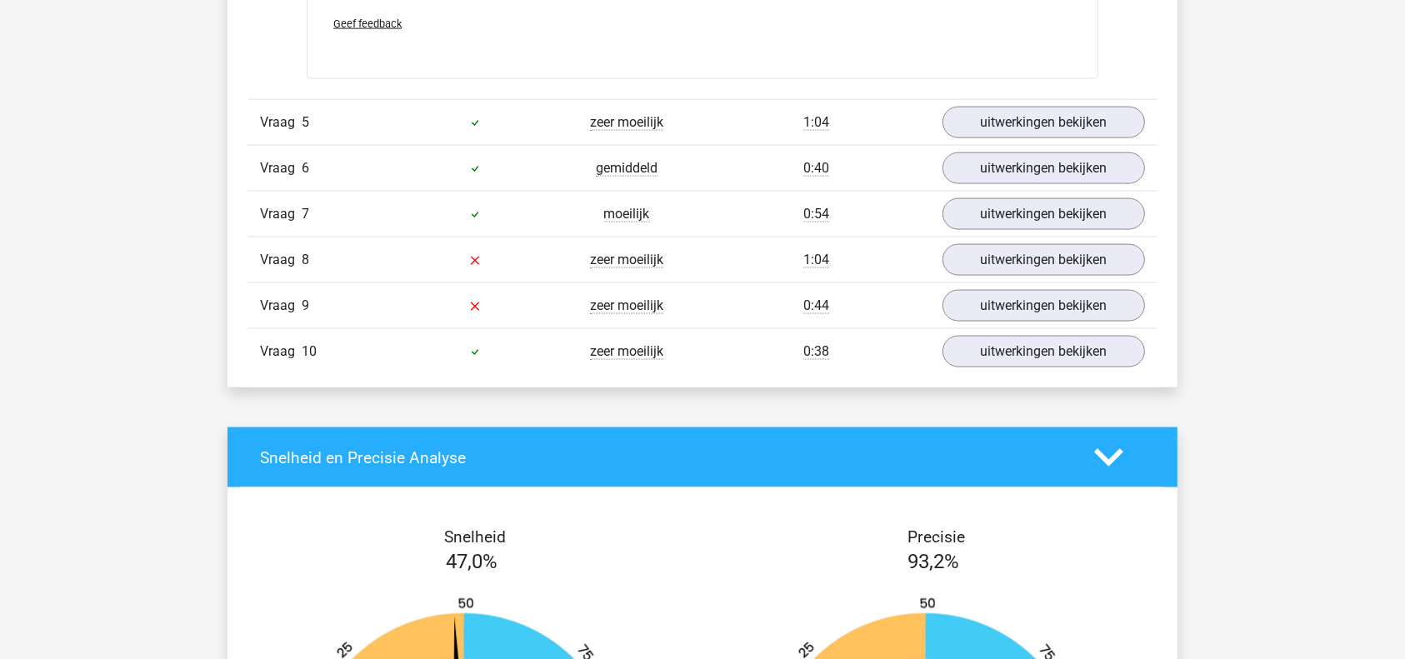
scroll to position [2520, 0]
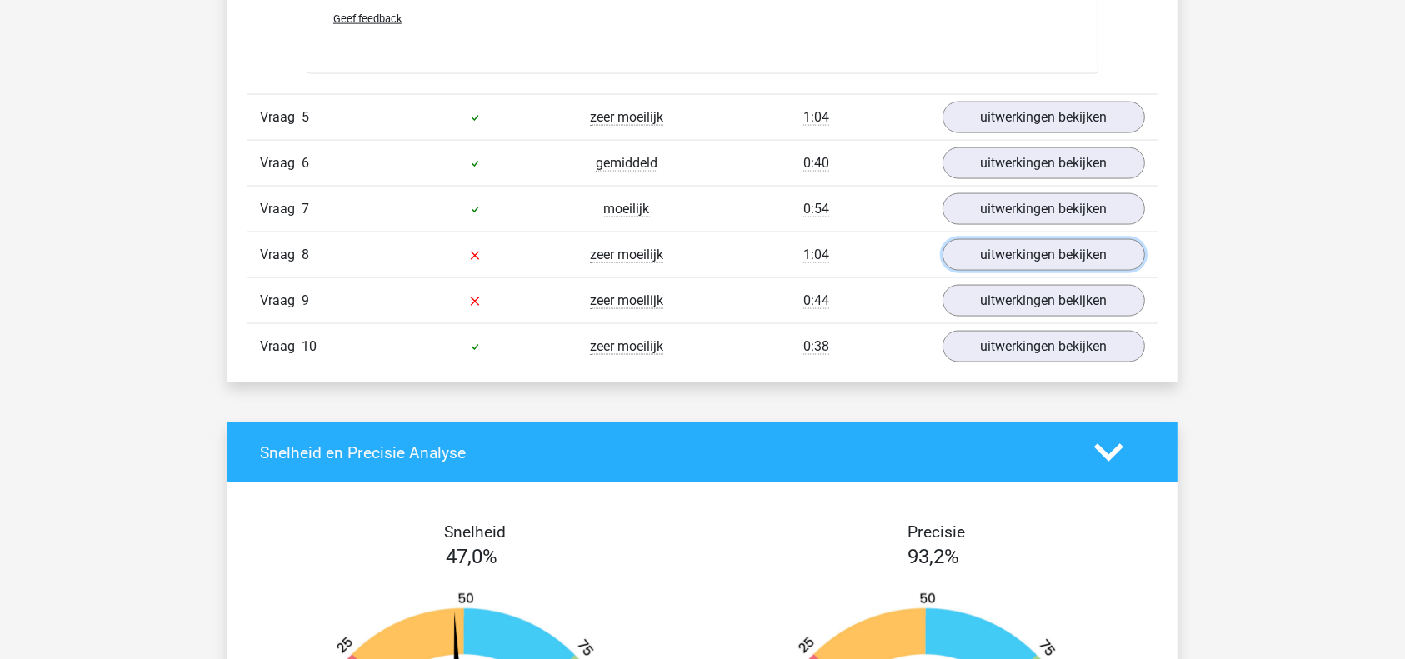
click at [1011, 267] on link "uitwerkingen bekijken" at bounding box center [1043, 255] width 202 height 32
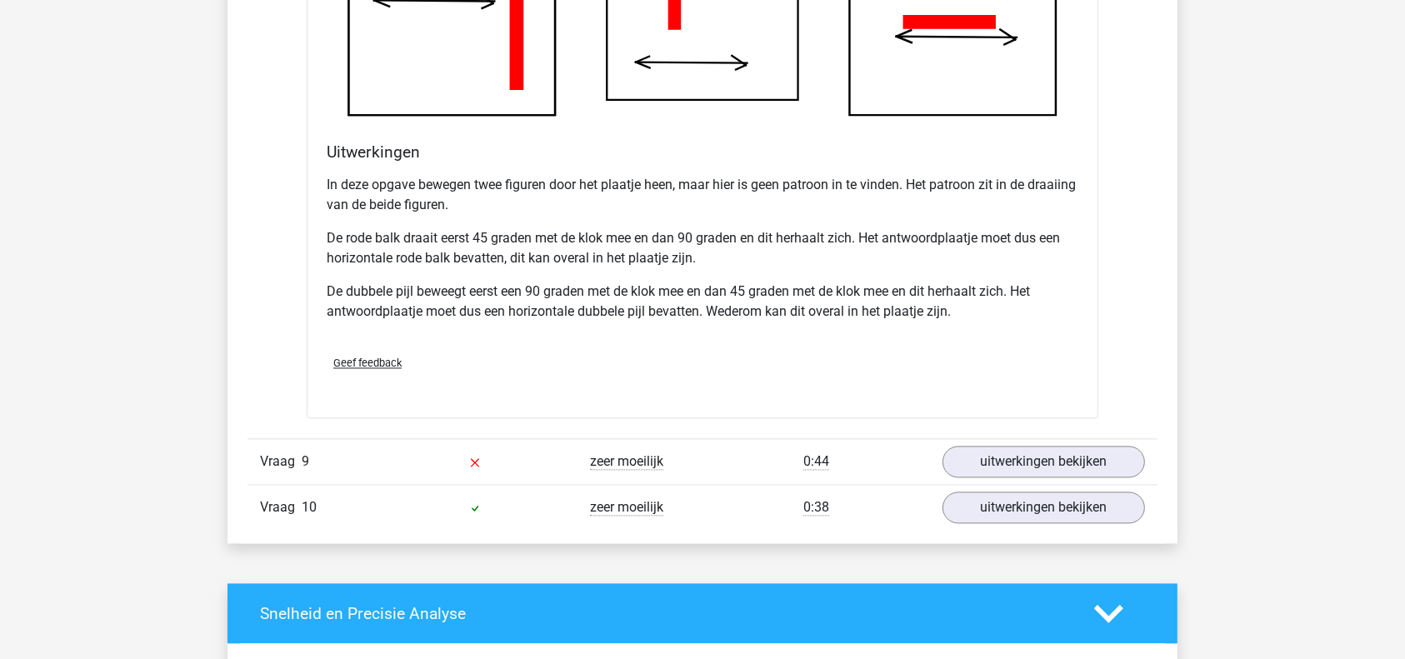
scroll to position [3417, 0]
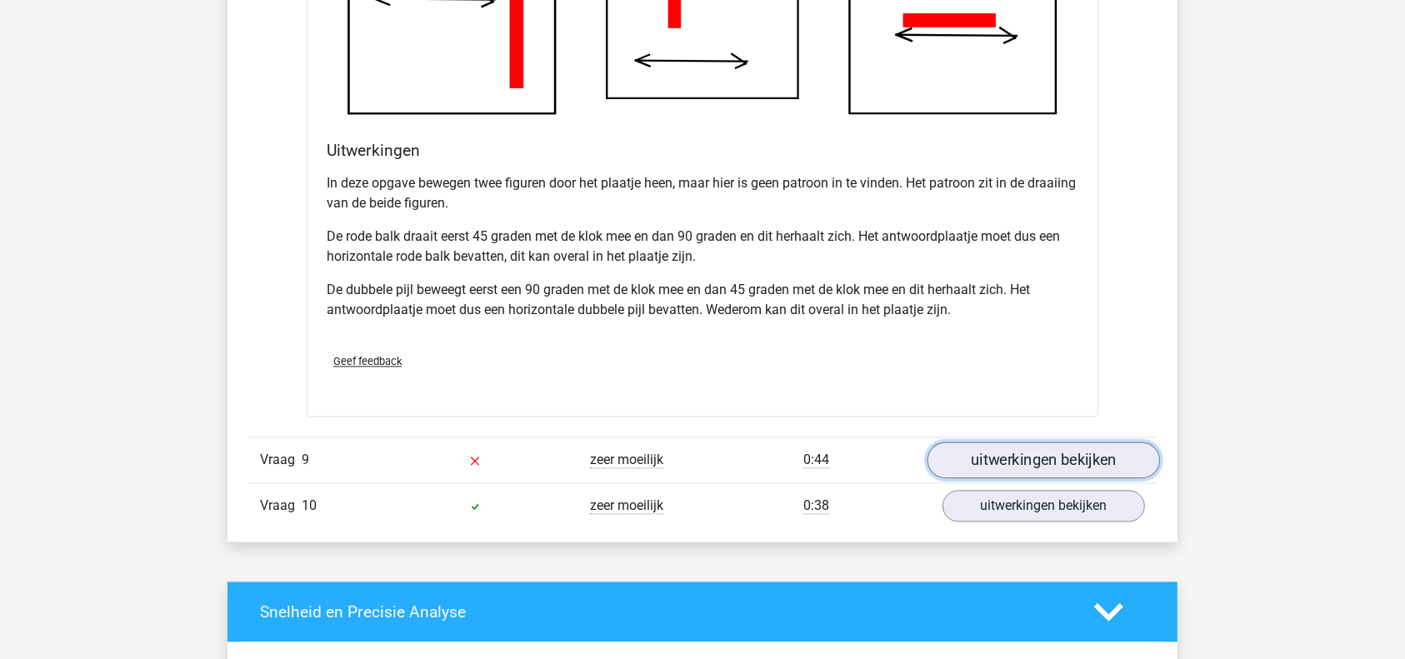
click at [1022, 455] on link "uitwerkingen bekijken" at bounding box center [1043, 460] width 232 height 37
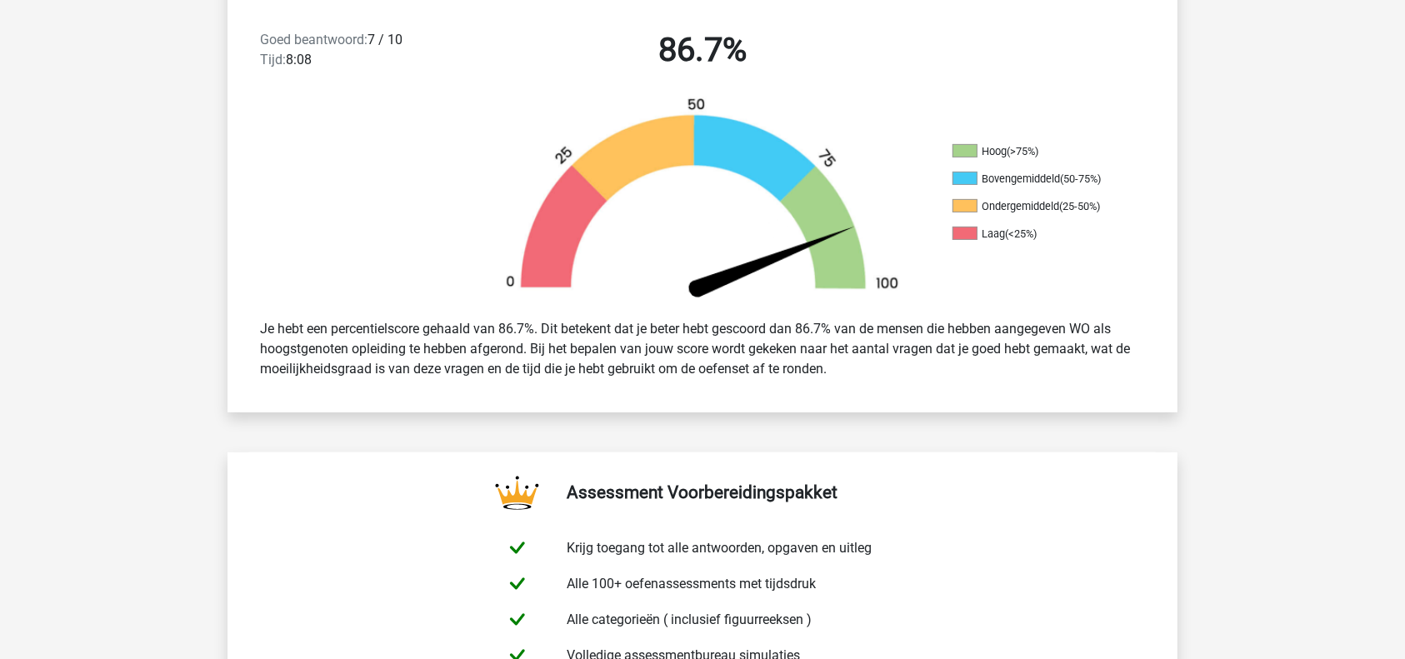
scroll to position [0, 0]
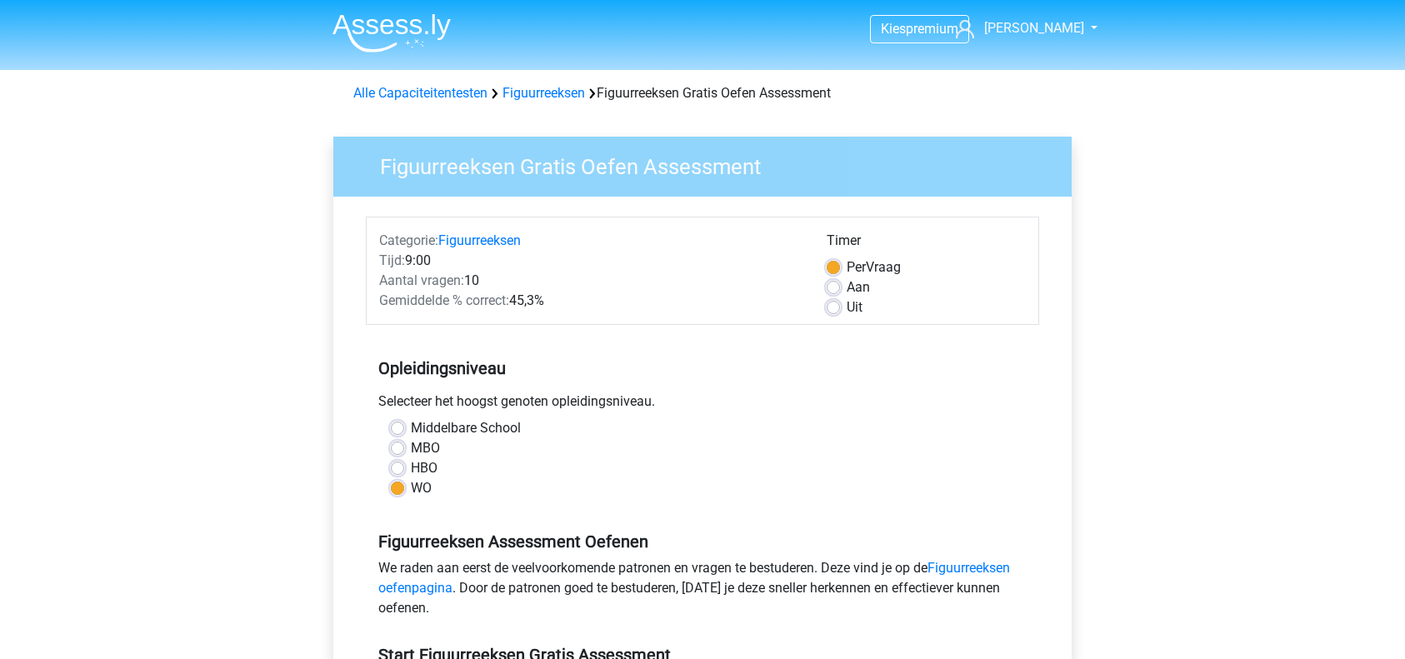
scroll to position [342, 0]
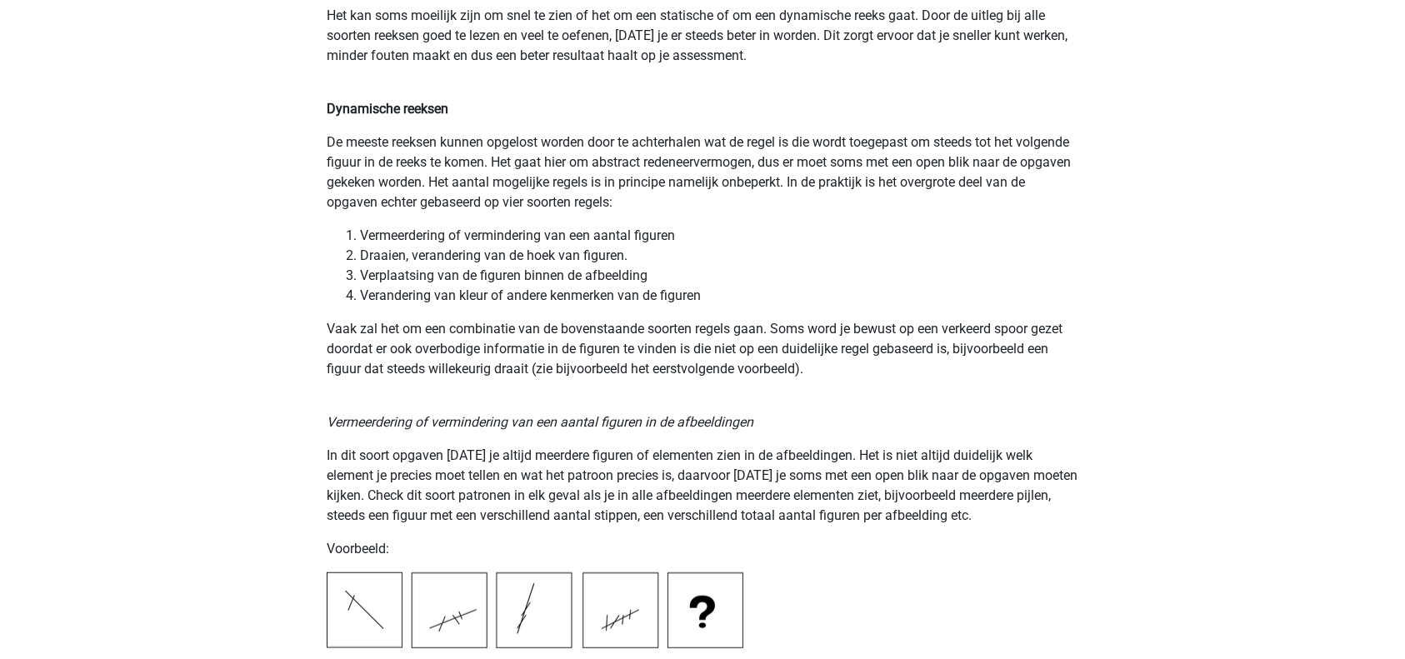
scroll to position [1228, 0]
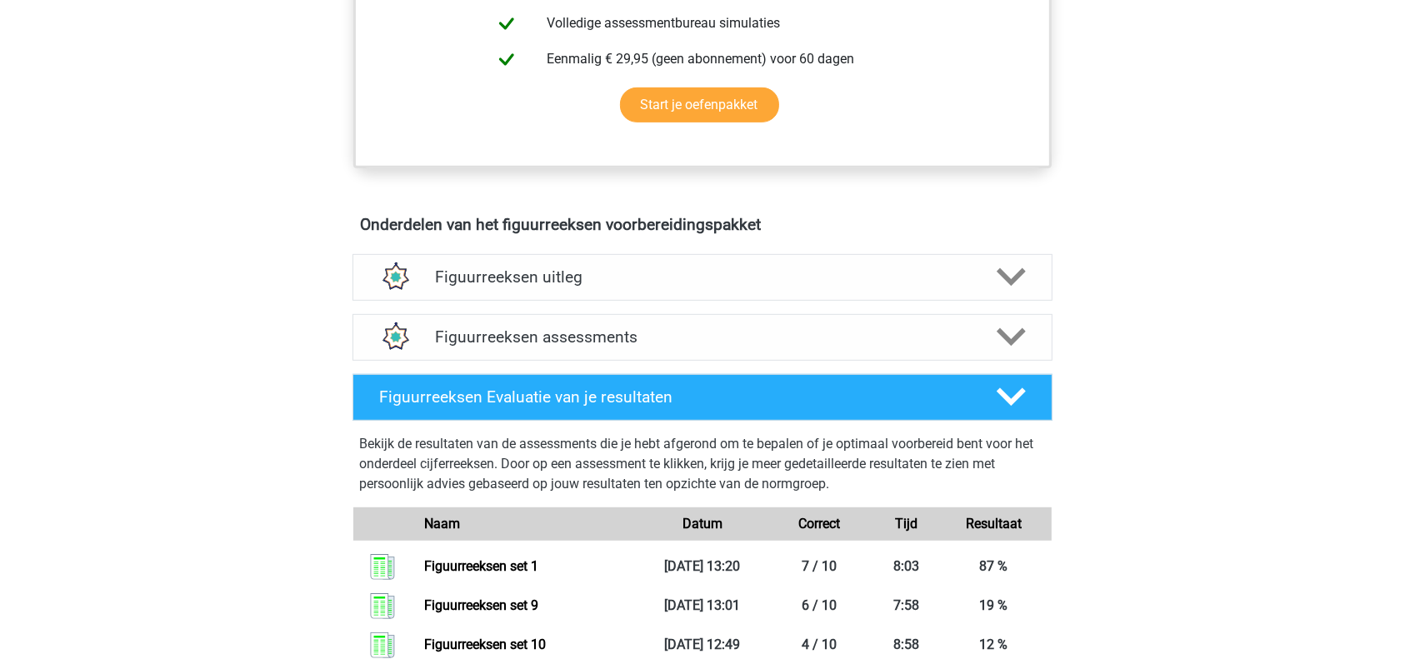
scroll to position [792, 0]
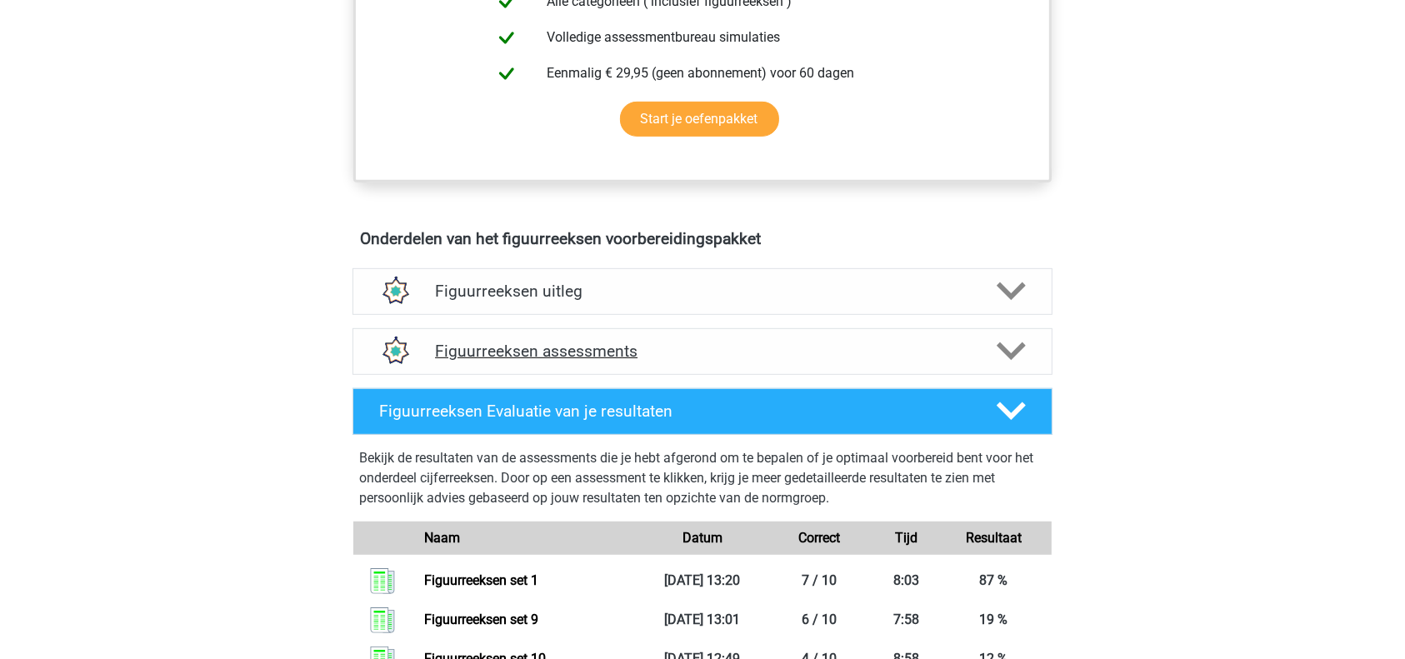
click at [739, 342] on h4 "Figuurreeksen assessments" at bounding box center [702, 351] width 535 height 19
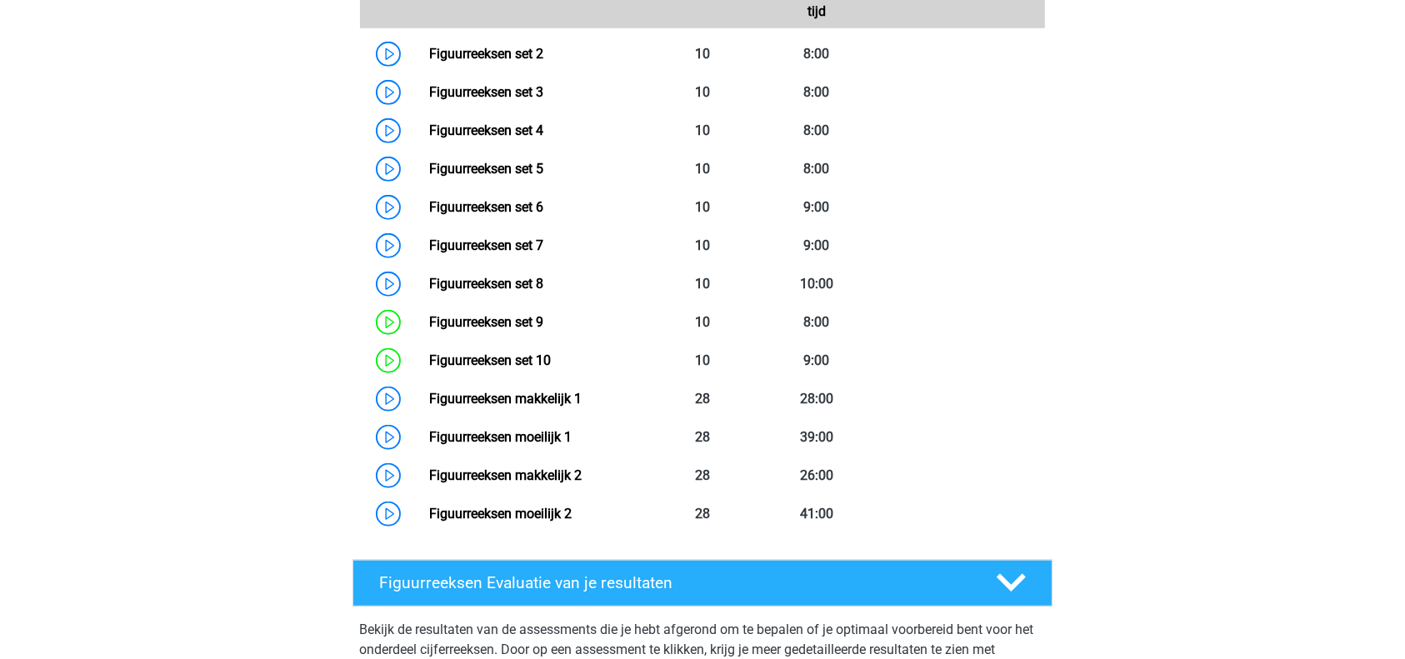
scroll to position [1277, 0]
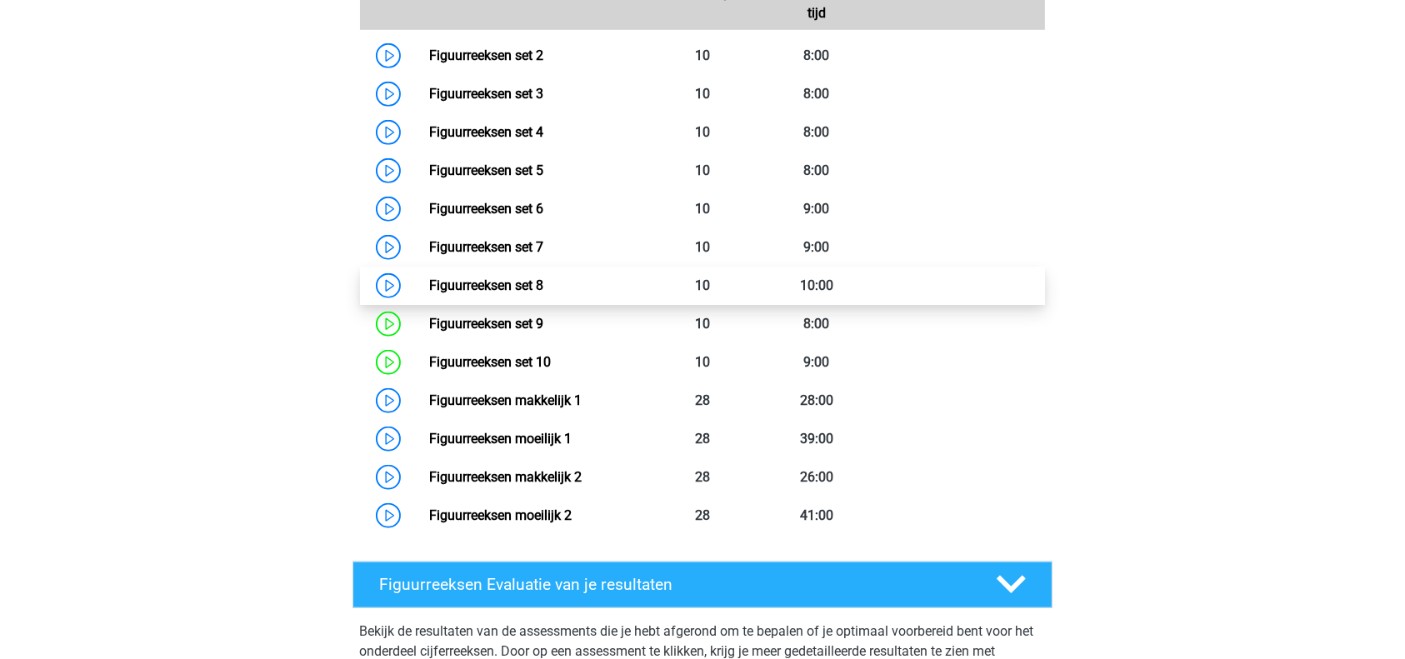
click at [543, 279] on link "Figuurreeksen set 8" at bounding box center [486, 285] width 114 height 16
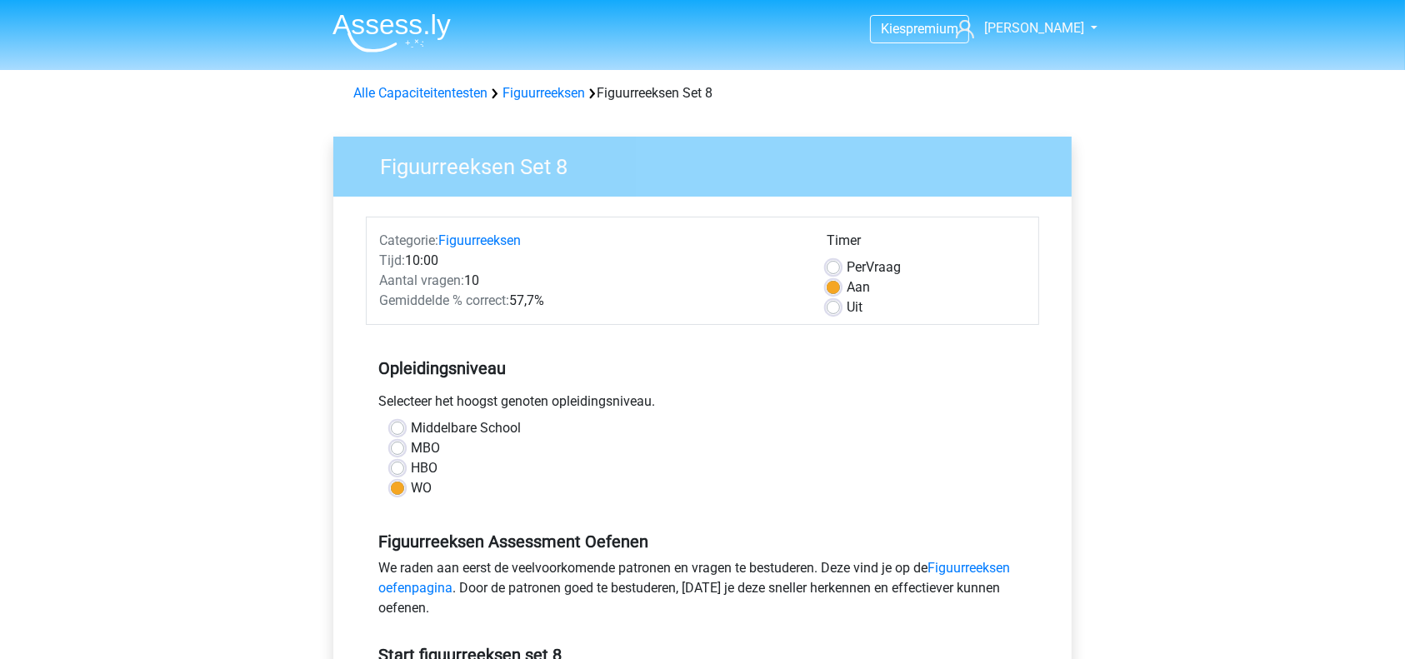
scroll to position [193, 0]
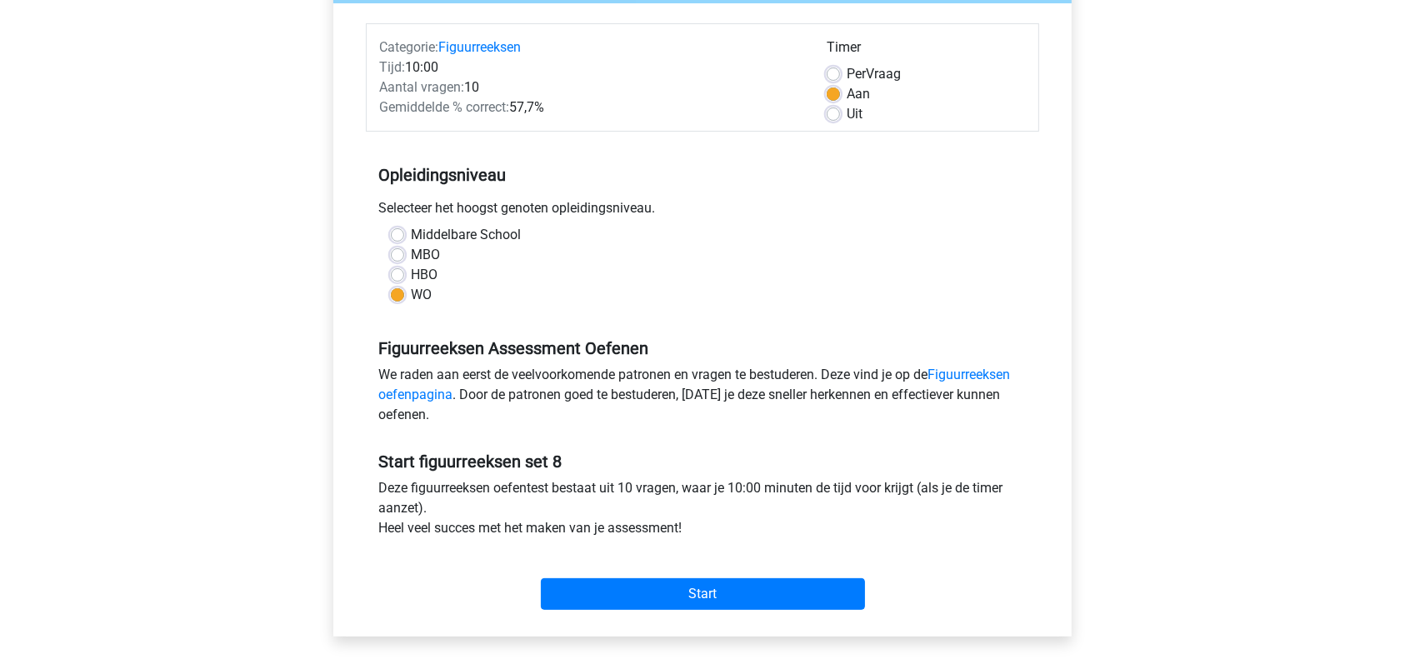
click at [847, 72] on label "Per Vraag" at bounding box center [874, 74] width 54 height 20
click at [839, 72] on input "Per Vraag" at bounding box center [833, 72] width 13 height 17
radio input "true"
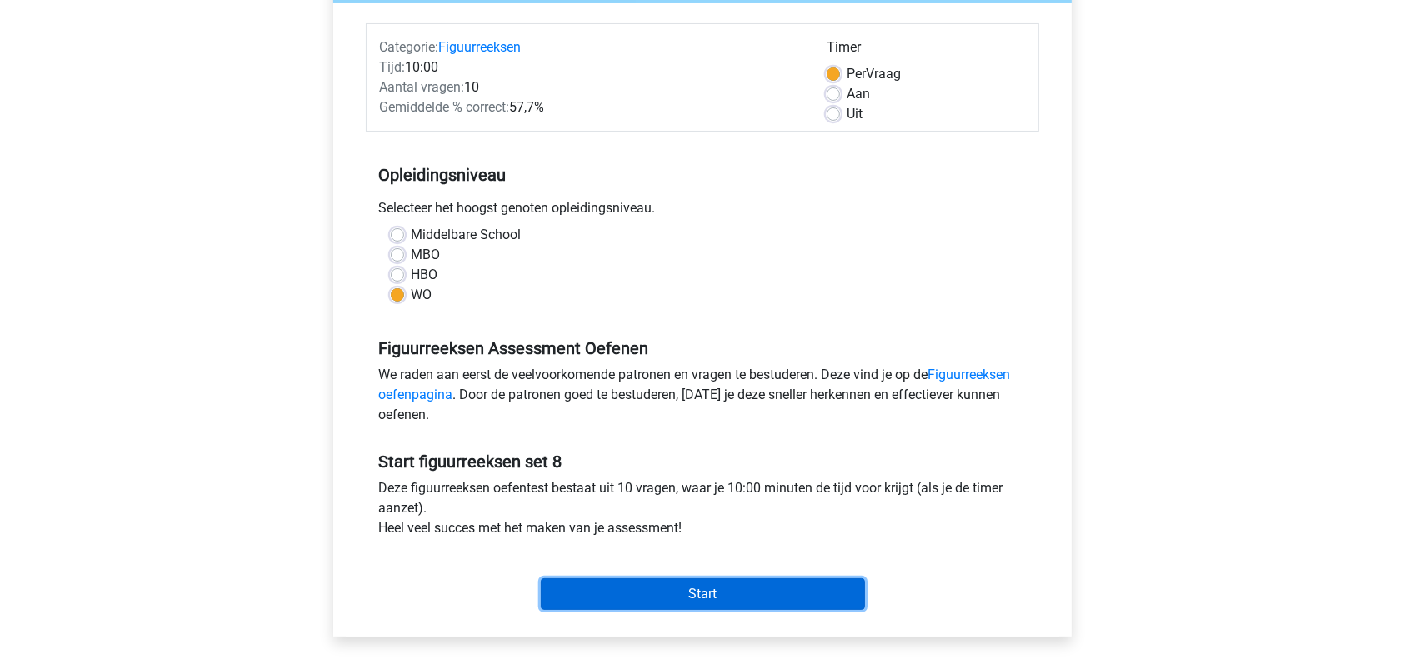
click at [737, 589] on input "Start" at bounding box center [703, 594] width 324 height 32
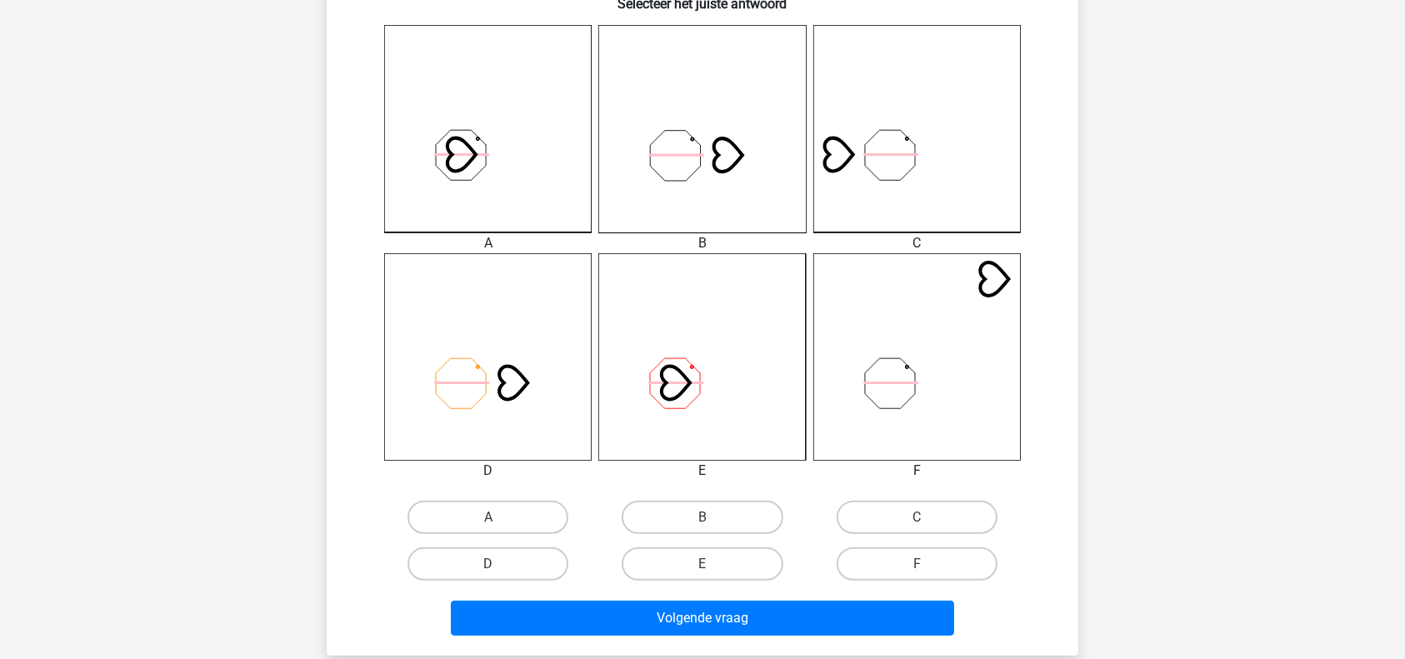
scroll to position [447, 0]
click at [686, 517] on label "B" at bounding box center [702, 516] width 161 height 33
click at [702, 517] on input "B" at bounding box center [707, 522] width 11 height 11
radio input "true"
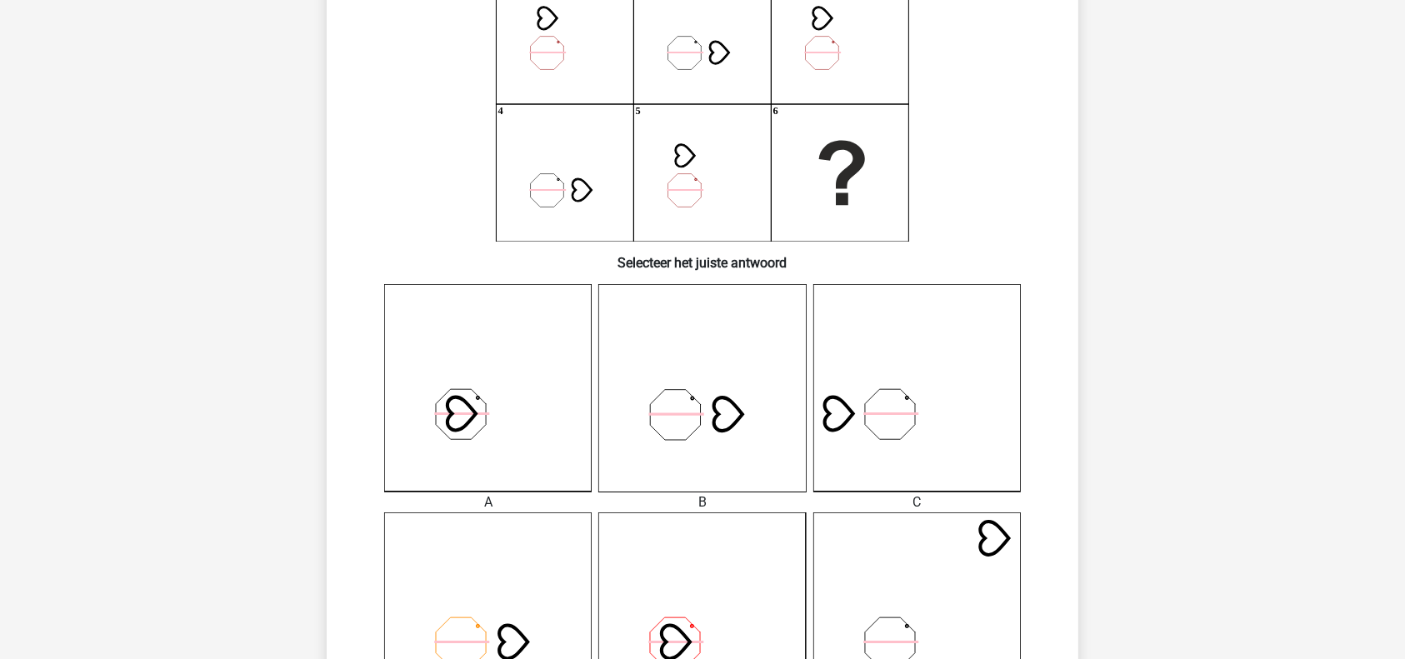
scroll to position [550, 0]
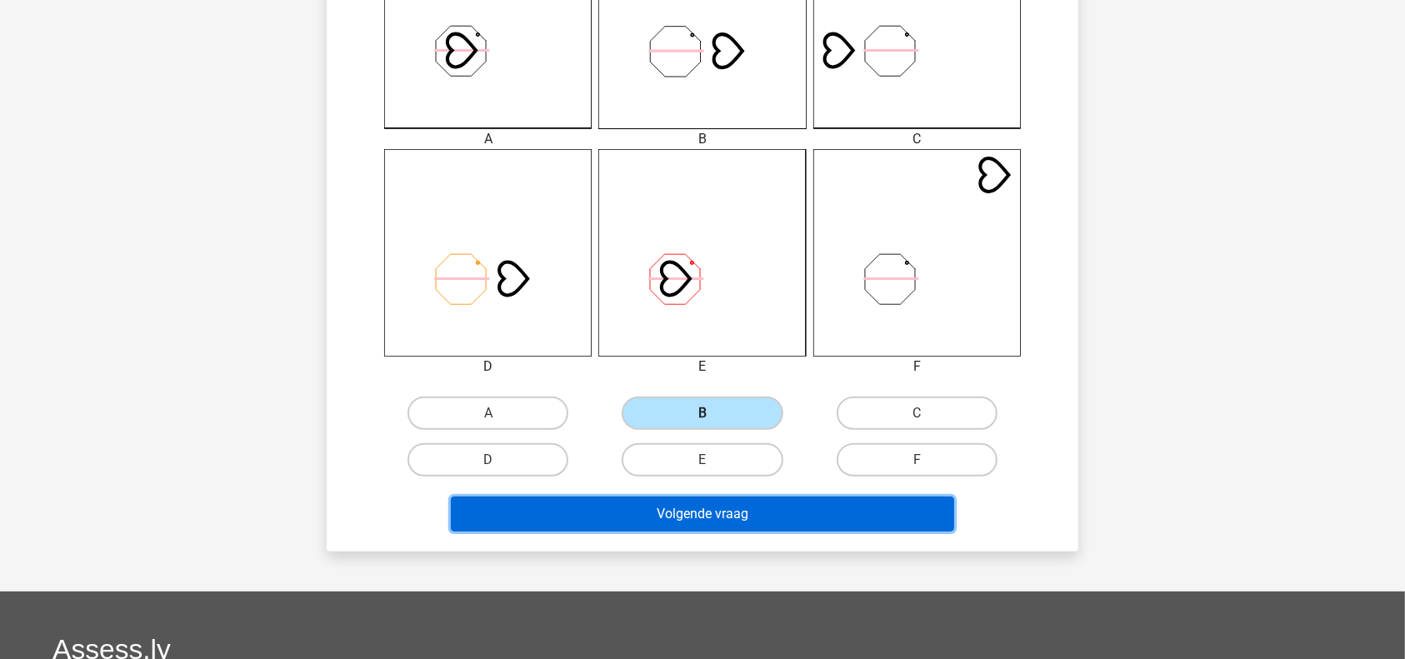
click at [686, 517] on button "Volgende vraag" at bounding box center [703, 514] width 504 height 35
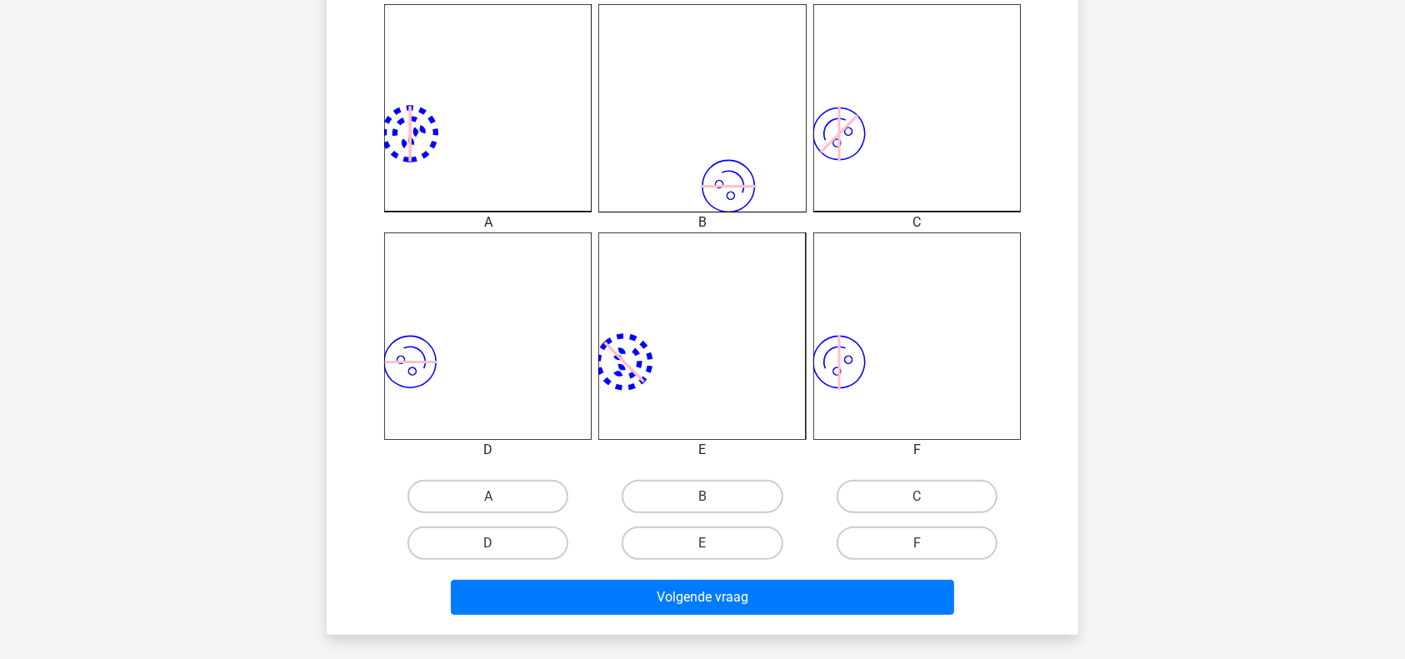
scroll to position [468, 0]
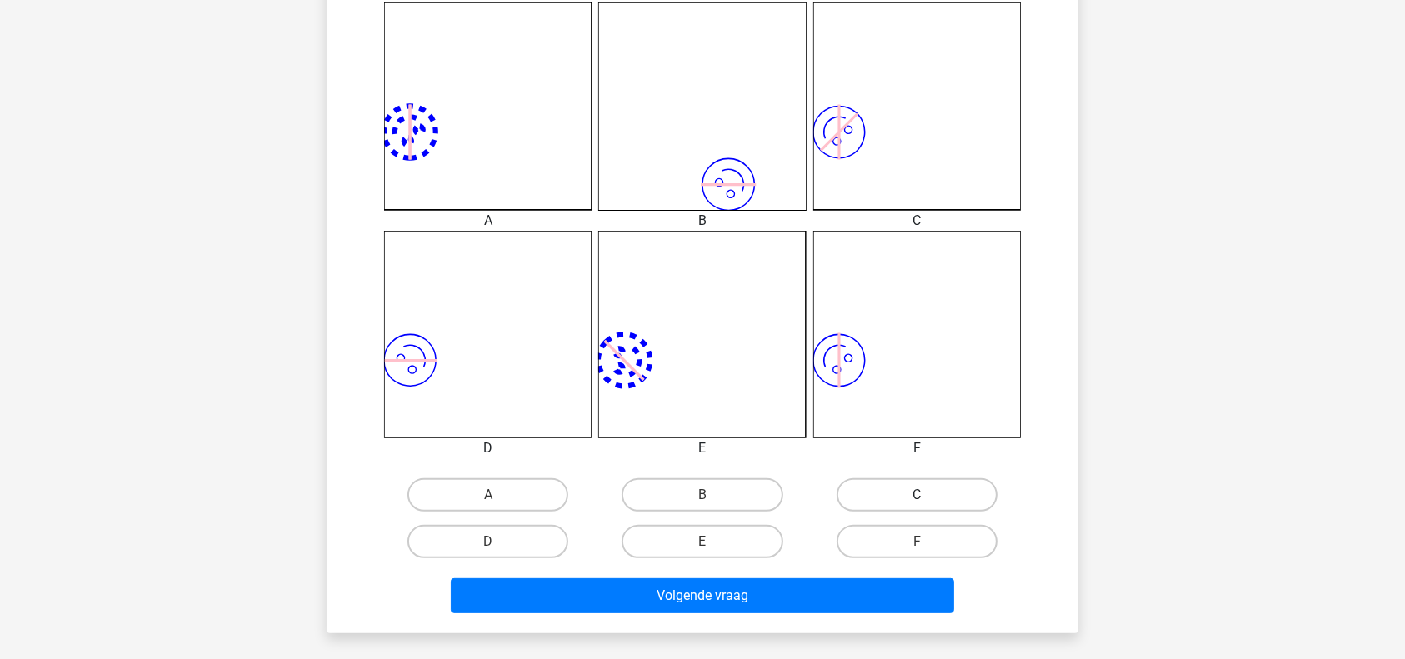
click at [949, 508] on label "C" at bounding box center [917, 494] width 161 height 33
click at [927, 506] on input "C" at bounding box center [922, 500] width 11 height 11
radio input "true"
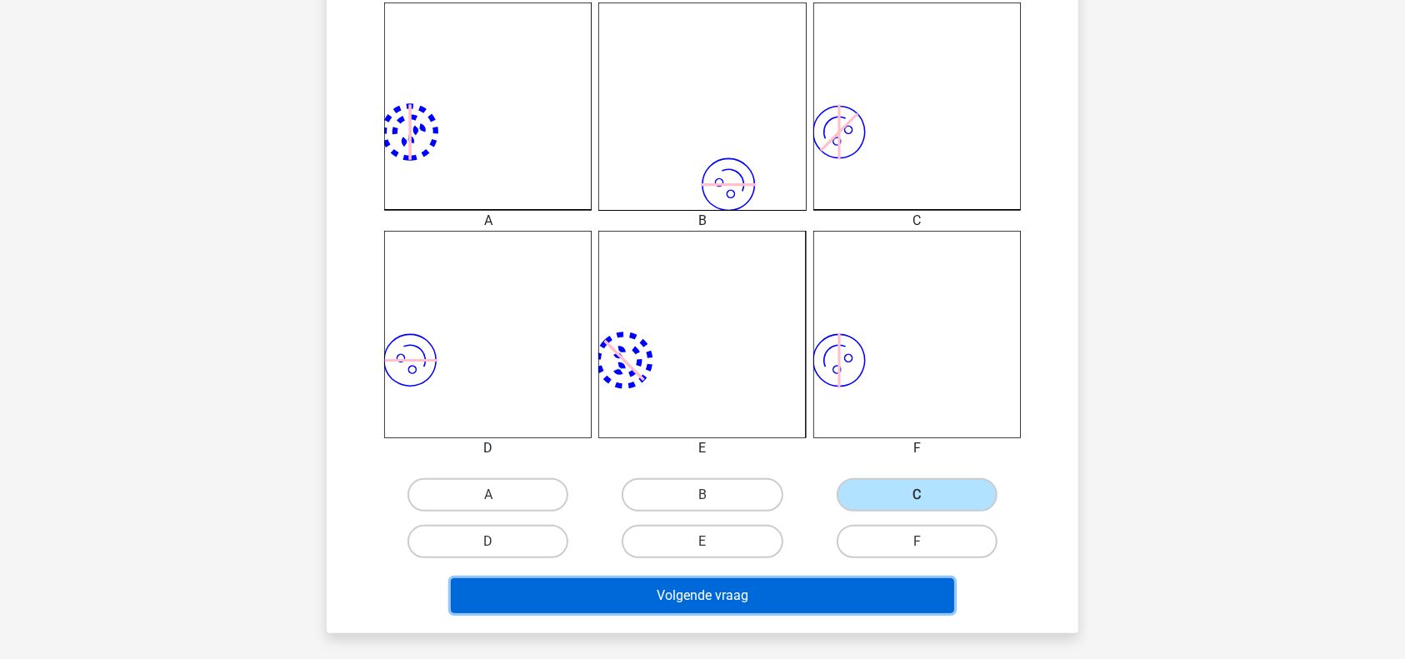
click at [812, 596] on button "Volgende vraag" at bounding box center [703, 595] width 504 height 35
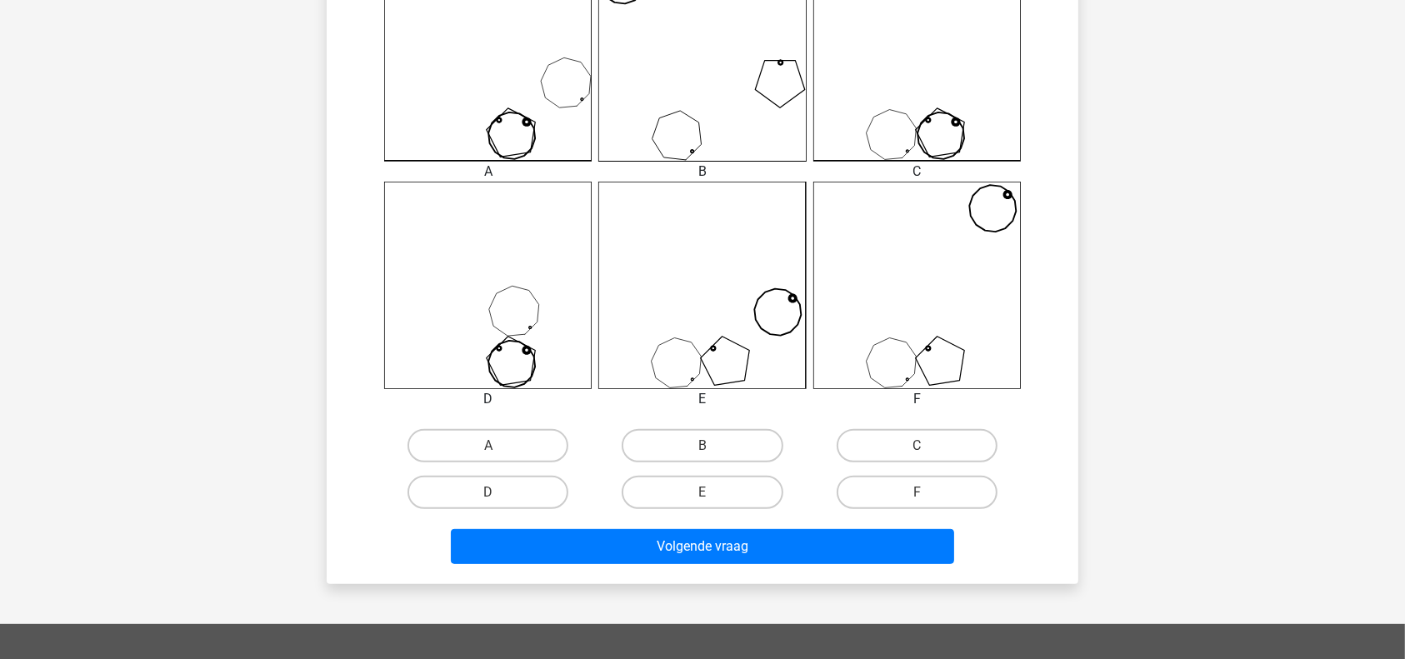
scroll to position [546, 0]
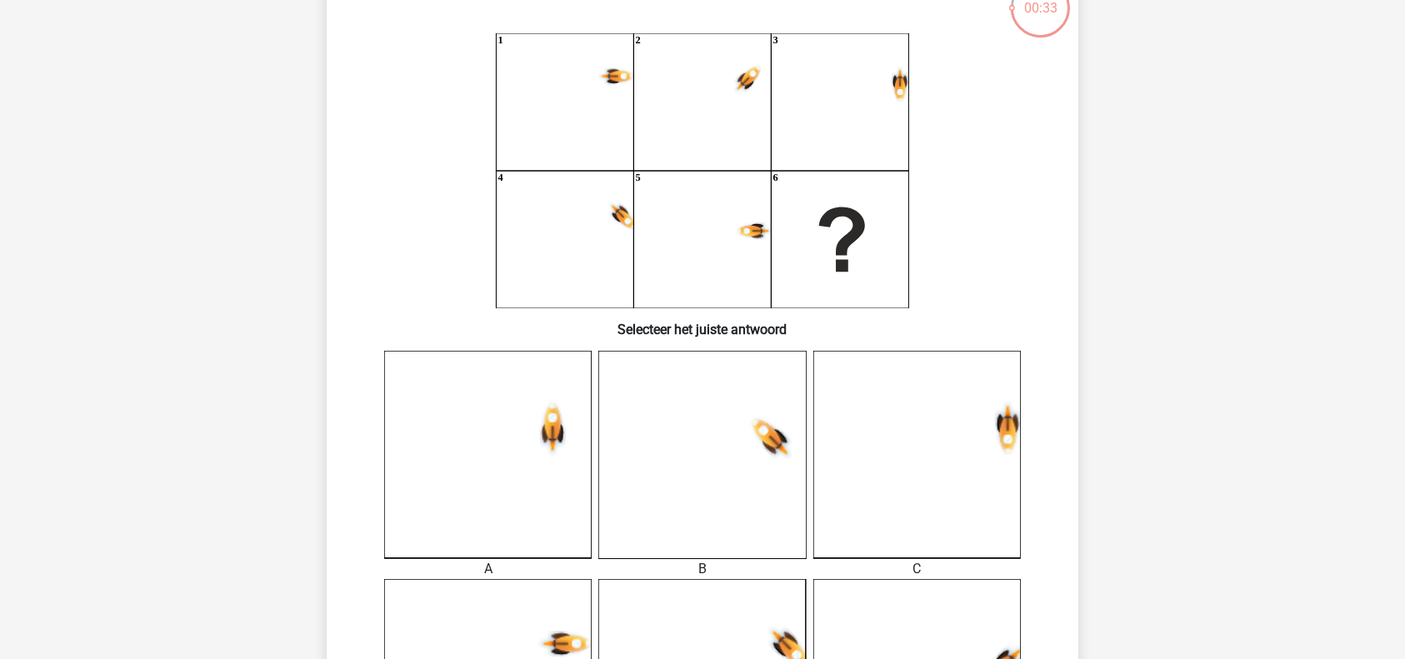
scroll to position [421, 0]
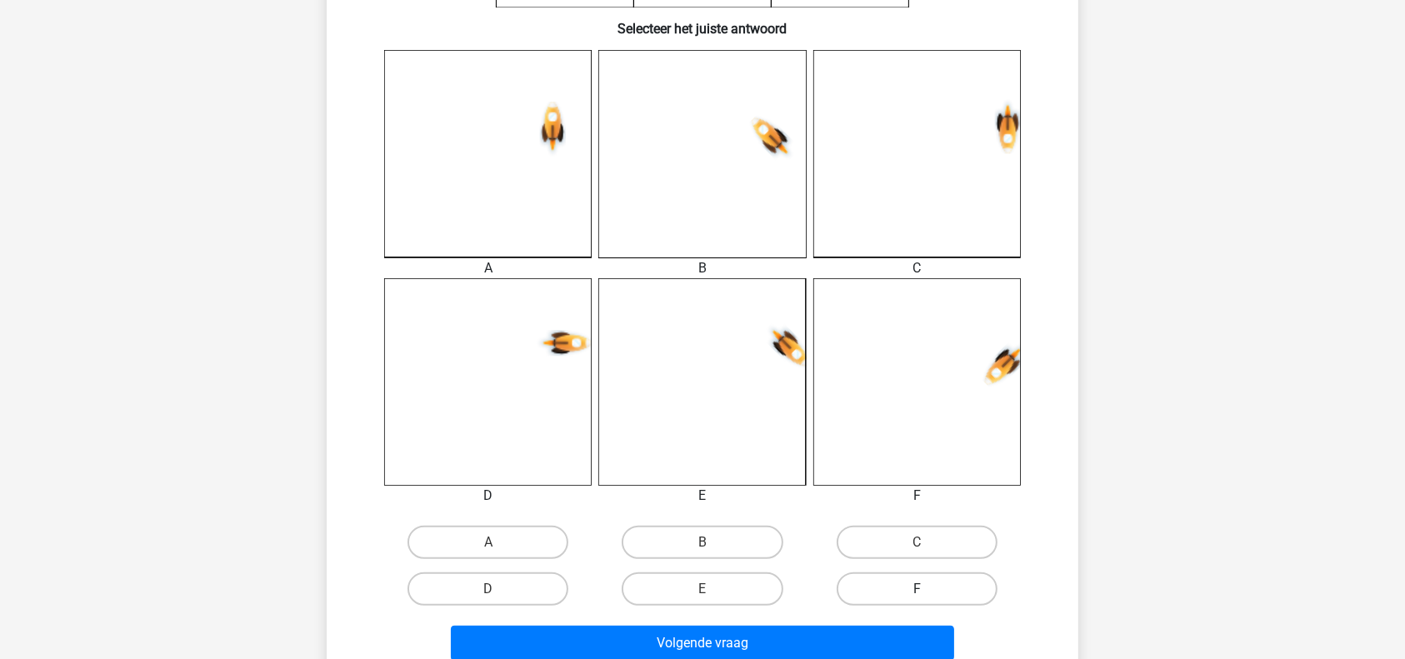
click at [881, 576] on label "F" at bounding box center [917, 588] width 161 height 33
click at [917, 589] on input "F" at bounding box center [922, 594] width 11 height 11
radio input "true"
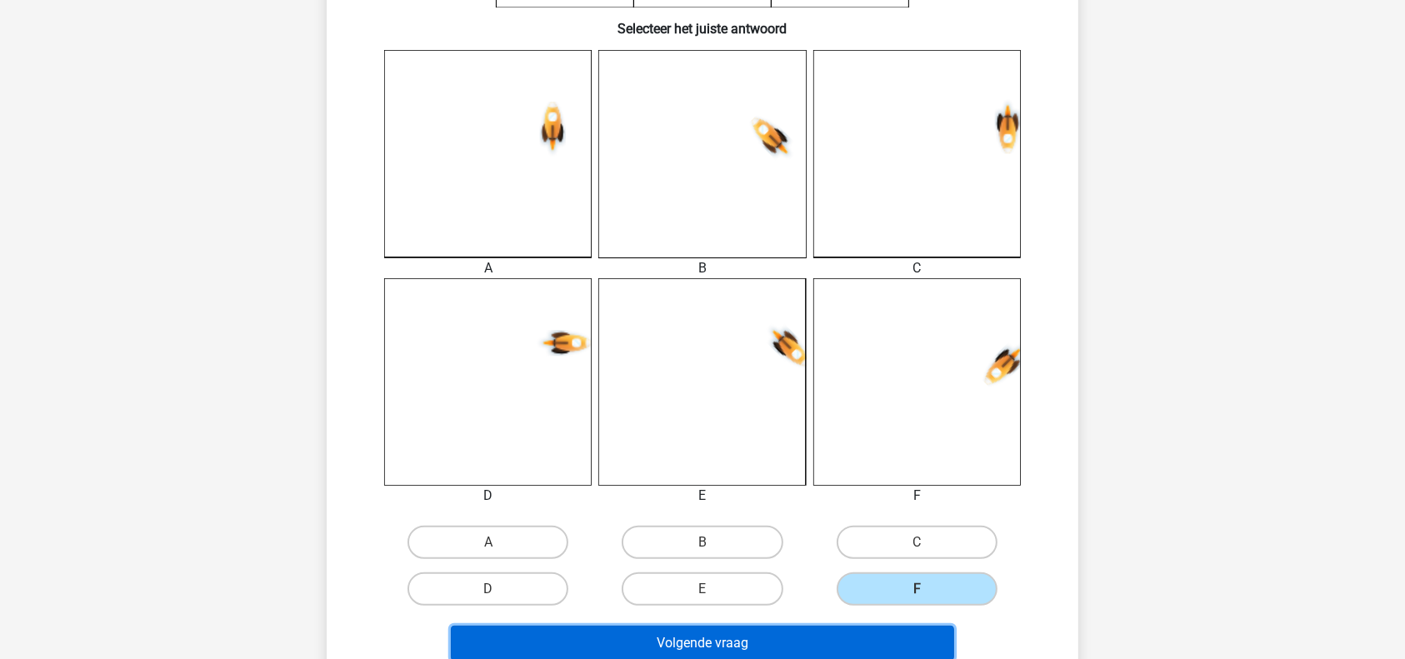
click at [774, 642] on button "Volgende vraag" at bounding box center [703, 643] width 504 height 35
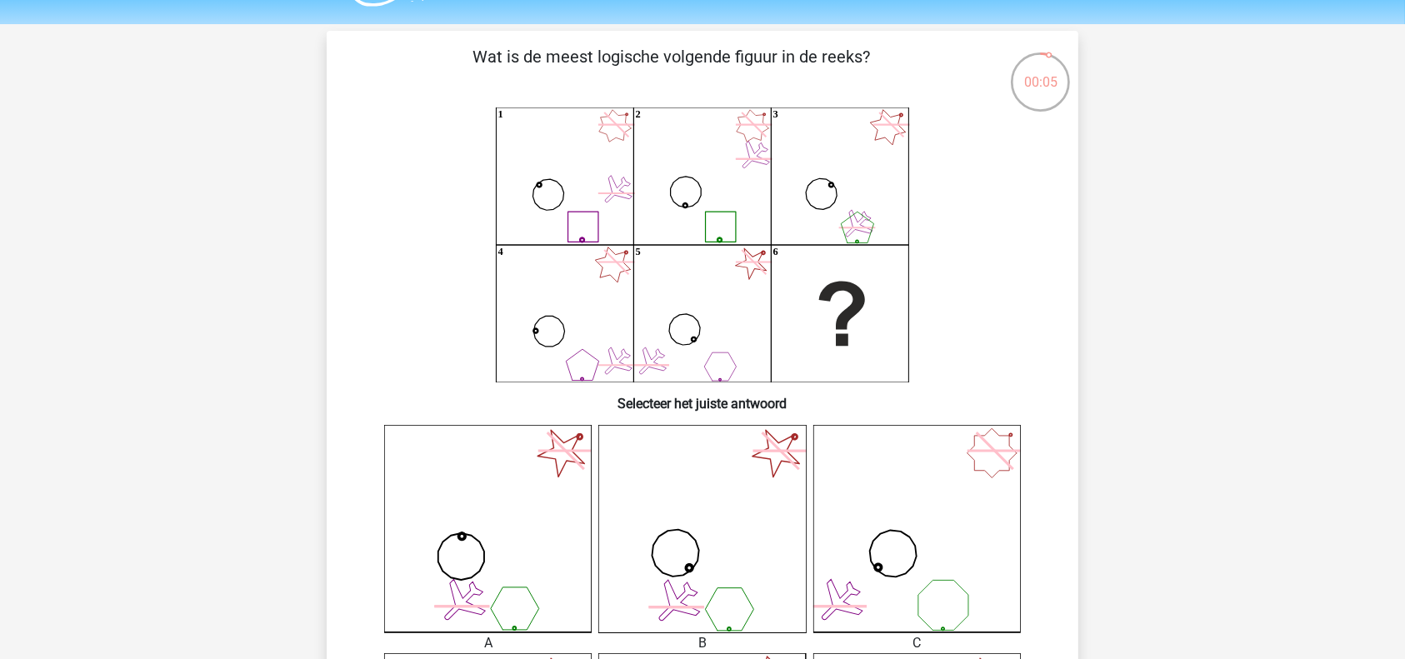
scroll to position [92, 0]
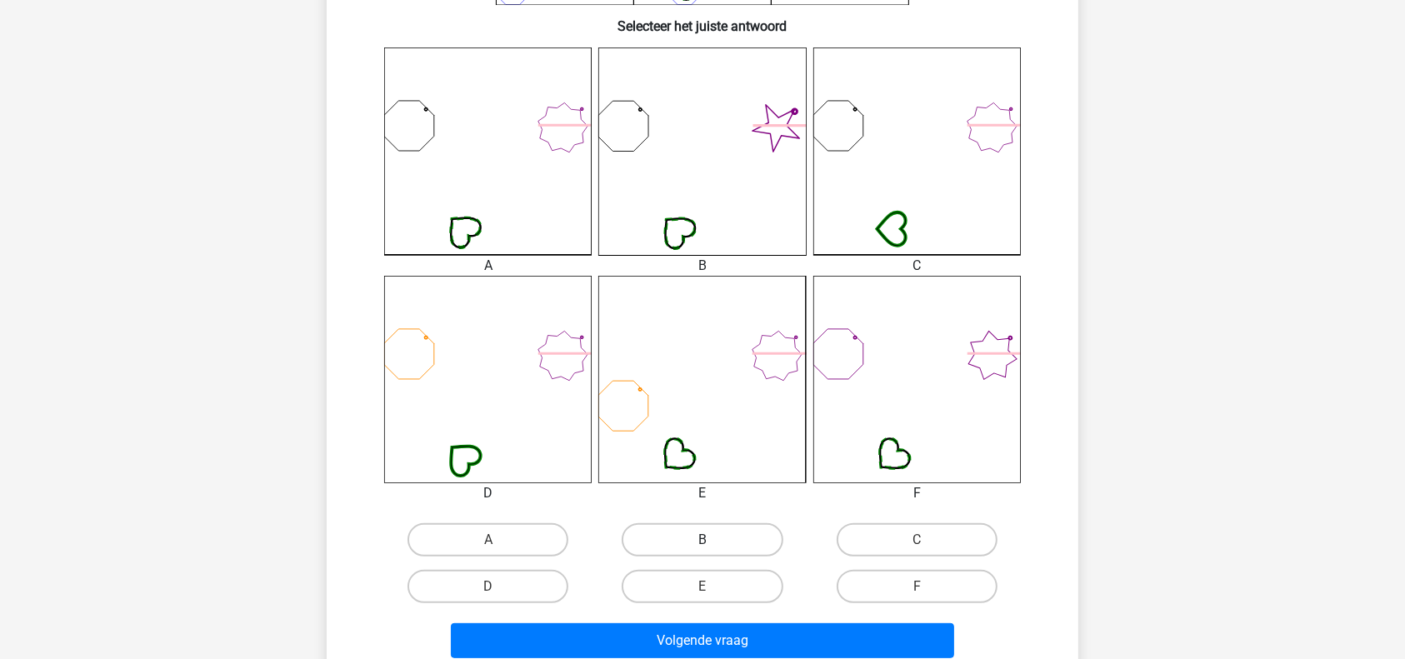
scroll to position [424, 0]
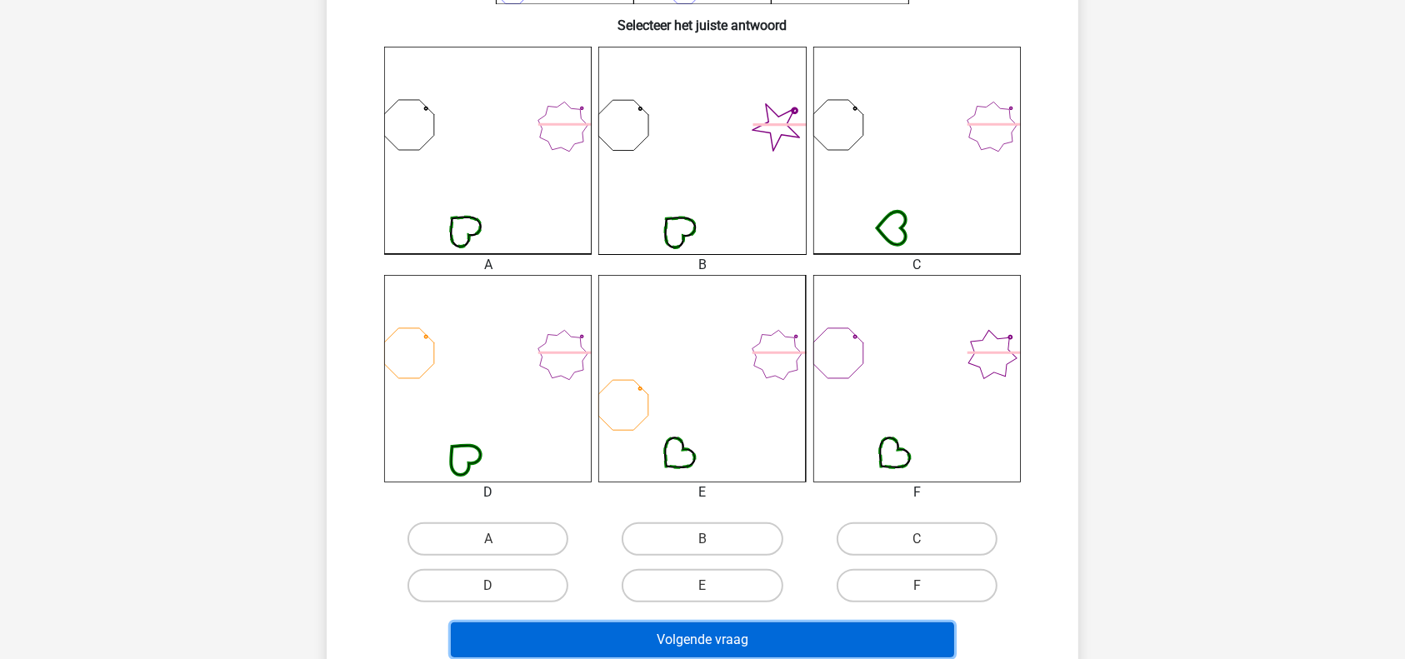
click at [701, 626] on button "Volgende vraag" at bounding box center [703, 639] width 504 height 35
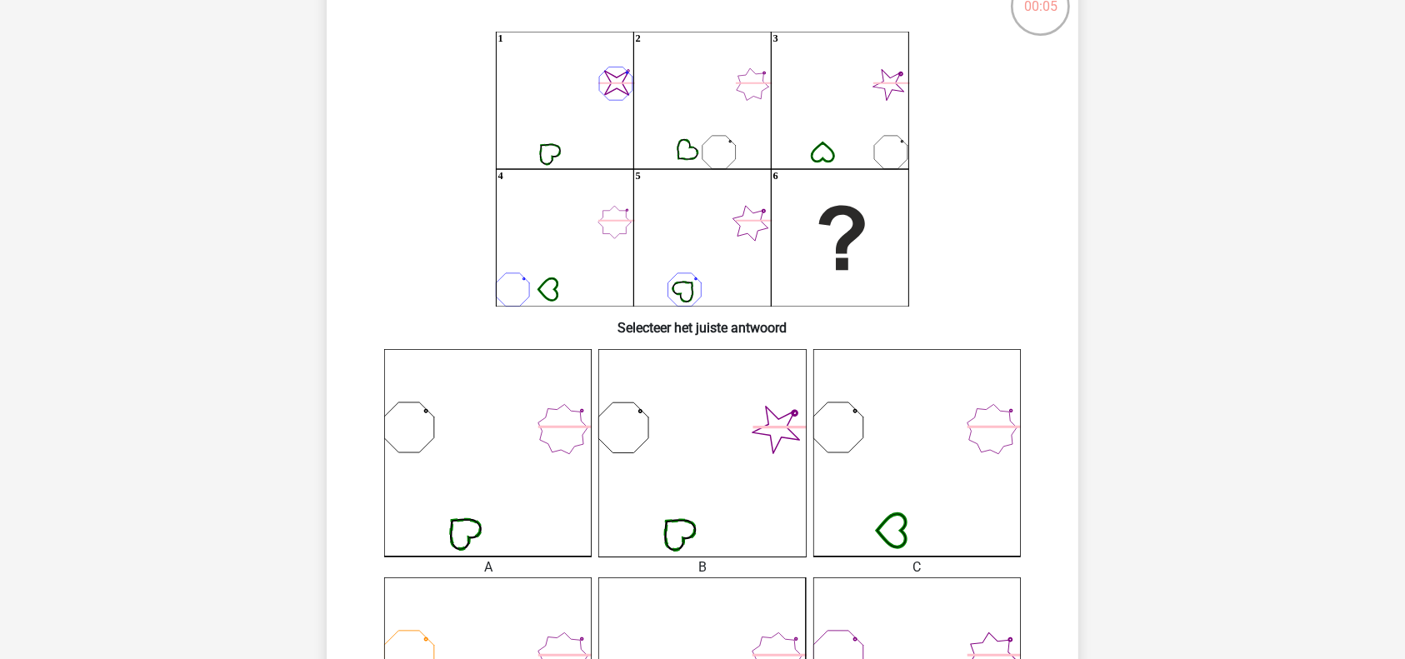
scroll to position [121, 0]
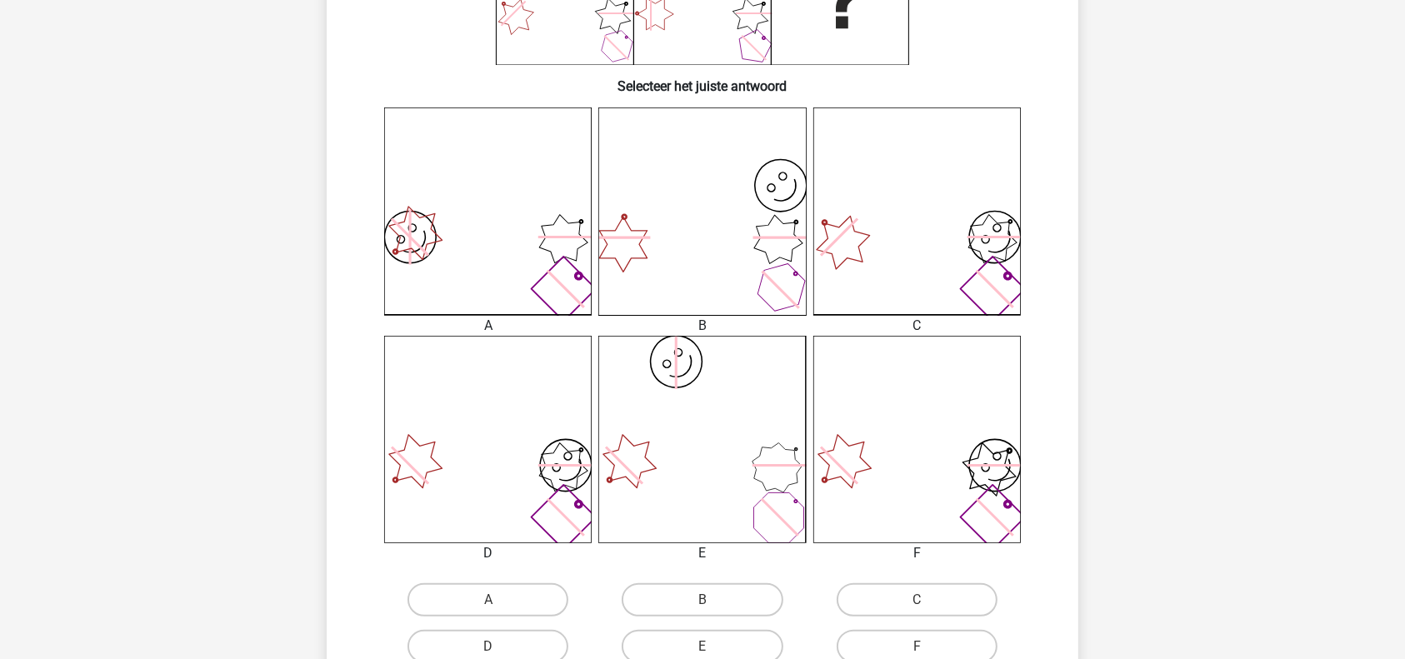
scroll to position [365, 0]
click at [720, 592] on label "B" at bounding box center [702, 598] width 161 height 33
click at [713, 598] on input "B" at bounding box center [707, 603] width 11 height 11
radio input "true"
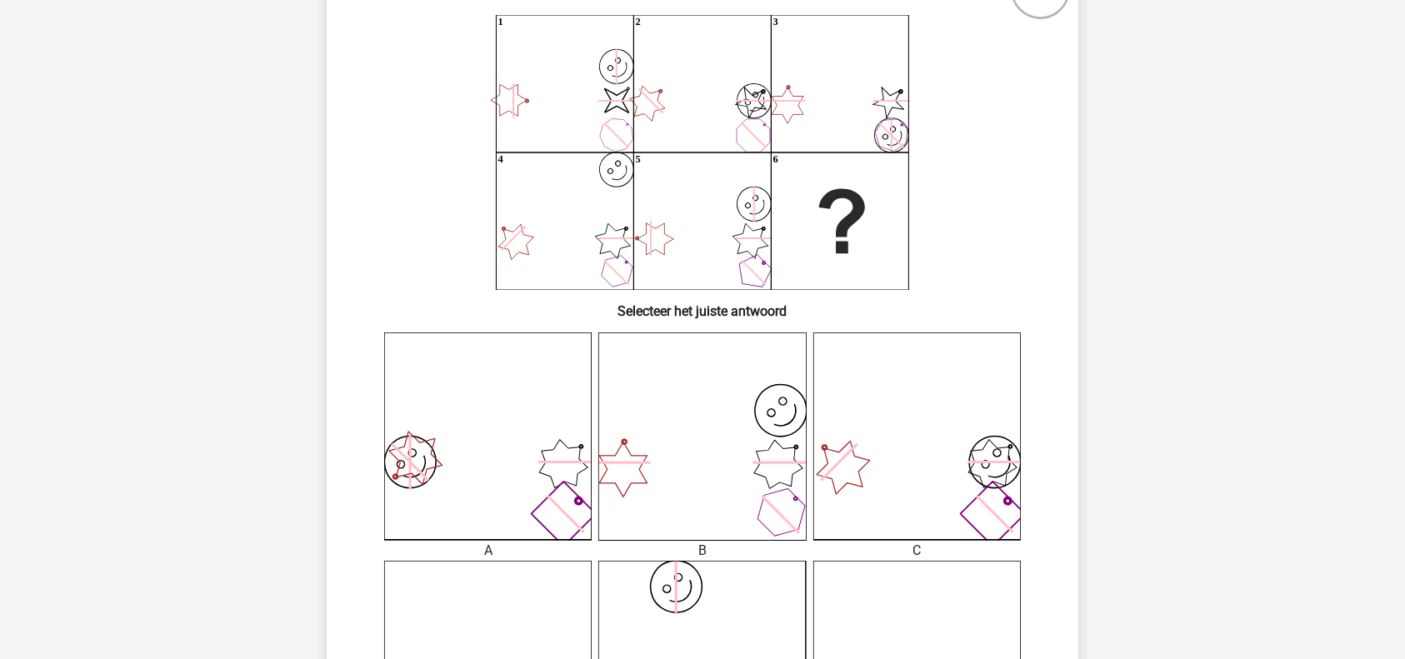
scroll to position [132, 0]
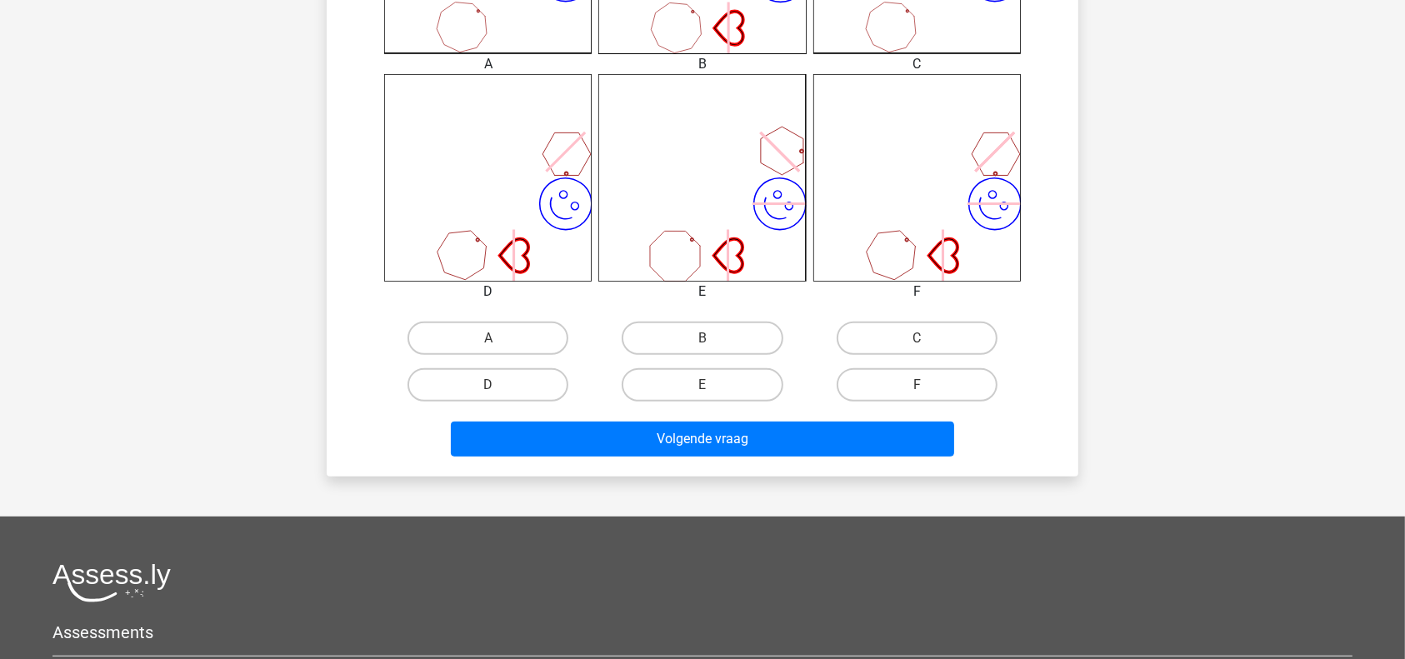
scroll to position [627, 0]
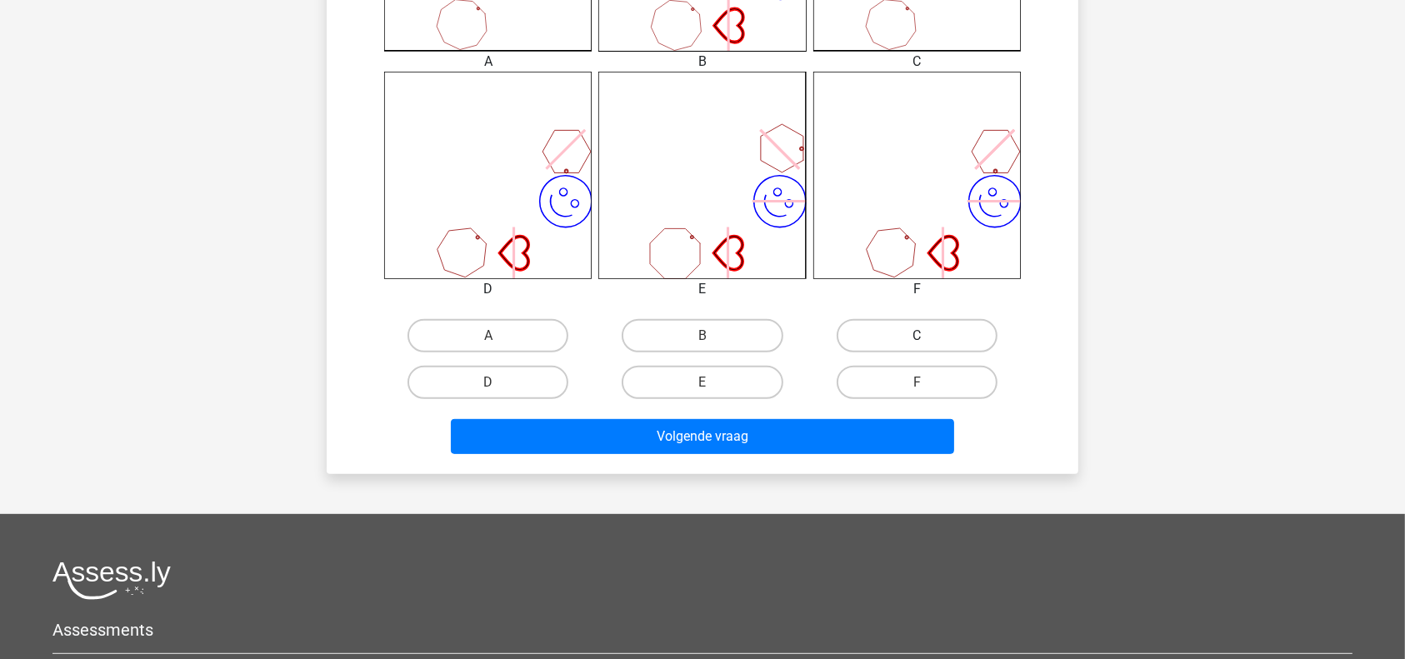
click at [906, 339] on label "C" at bounding box center [917, 335] width 161 height 33
click at [917, 339] on input "C" at bounding box center [922, 341] width 11 height 11
radio input "true"
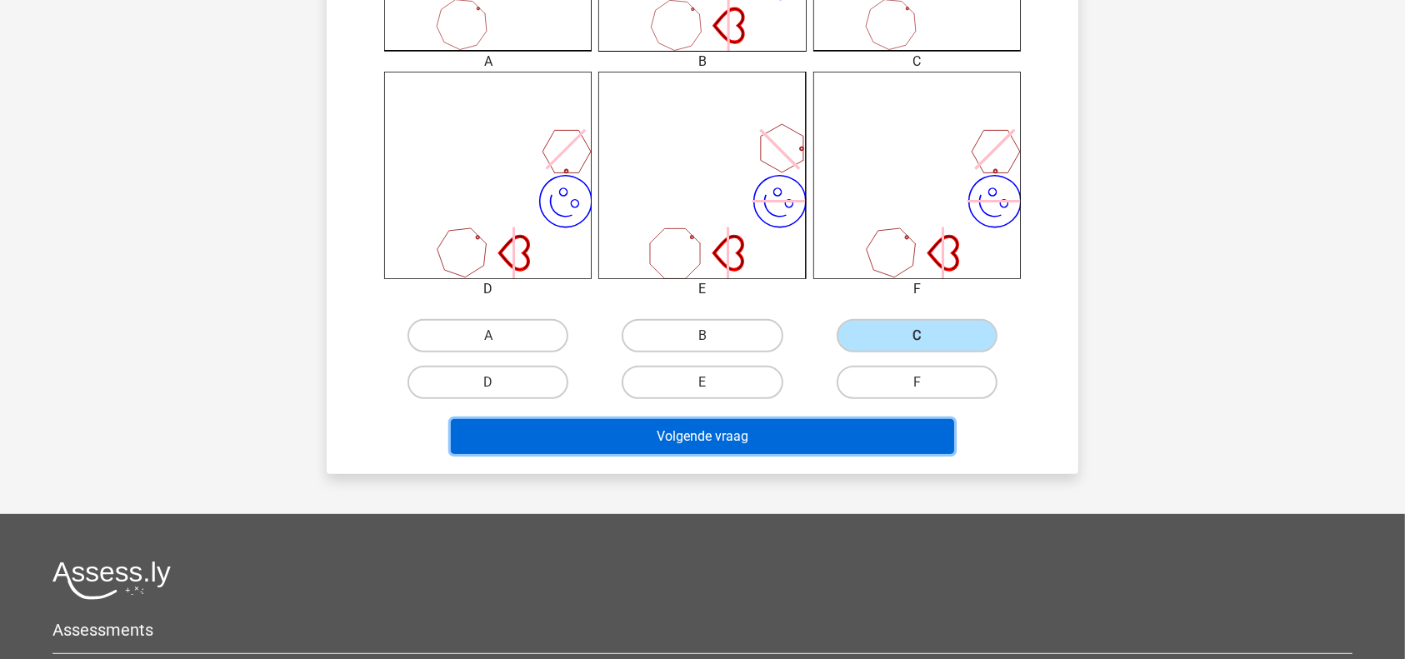
click at [769, 443] on button "Volgende vraag" at bounding box center [703, 436] width 504 height 35
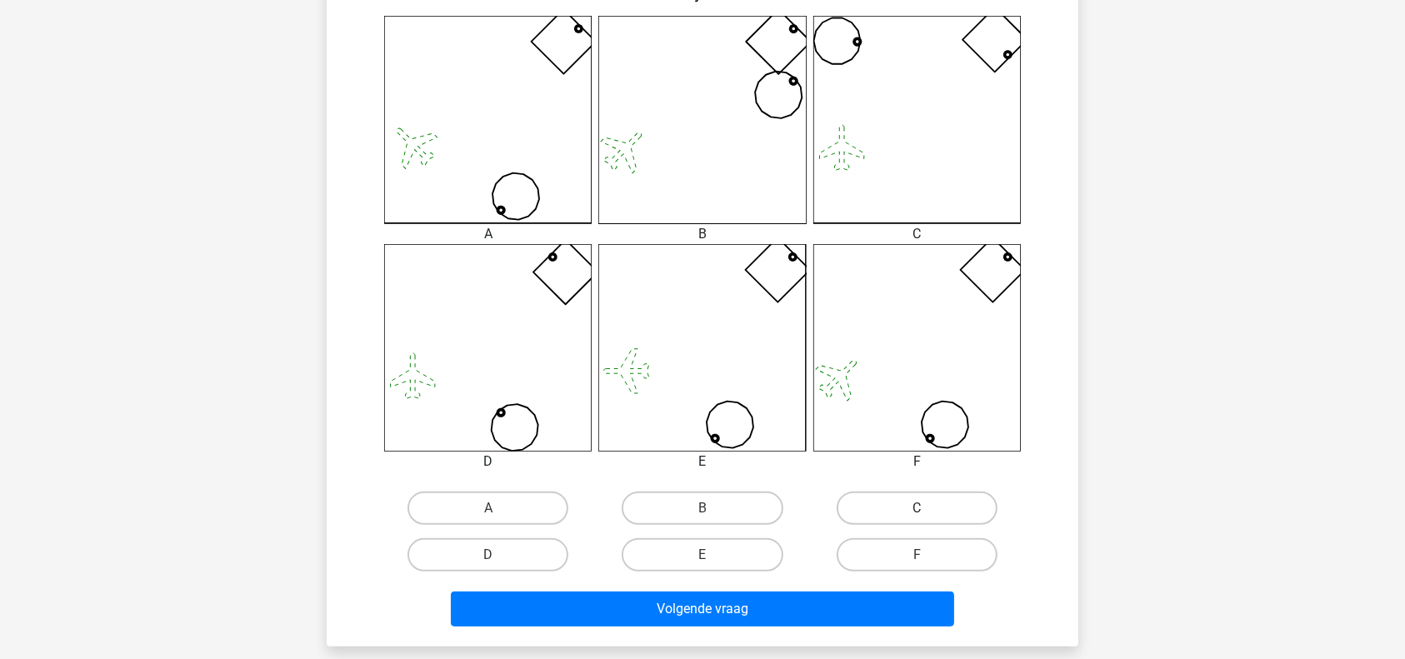
scroll to position [457, 0]
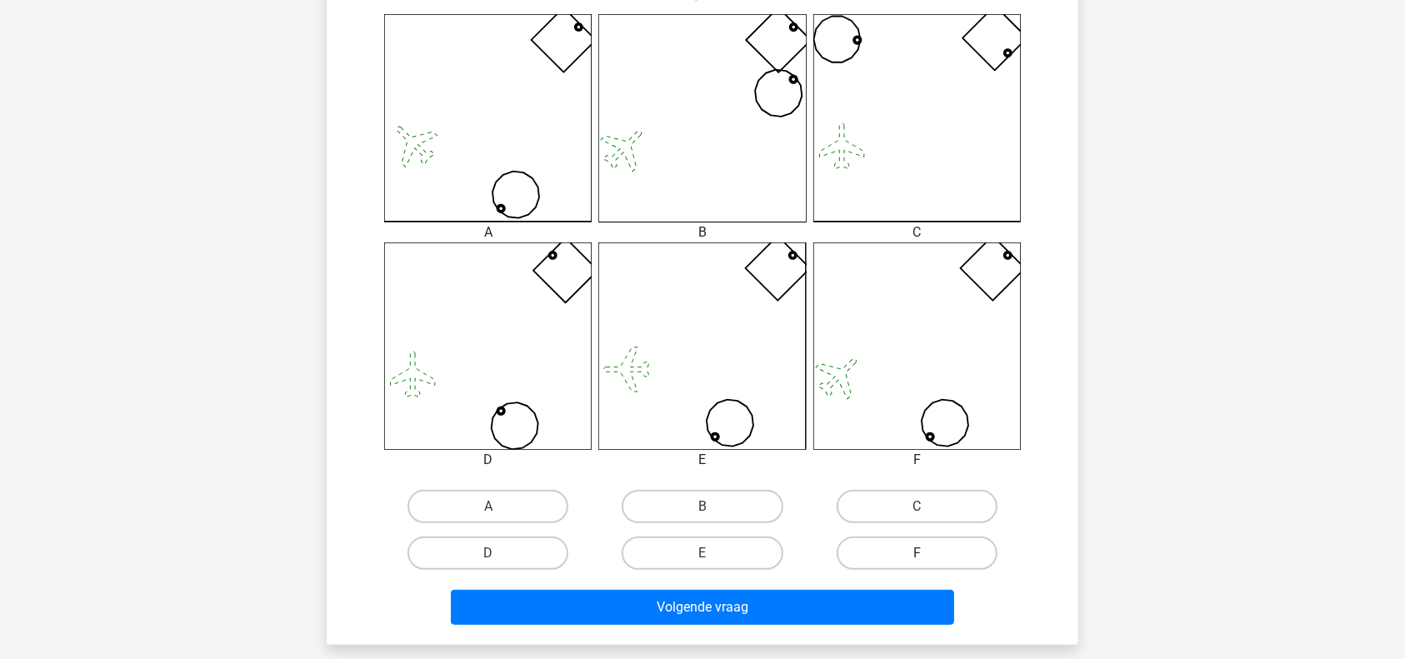
click at [900, 543] on label "F" at bounding box center [917, 553] width 161 height 33
click at [917, 553] on input "F" at bounding box center [922, 558] width 11 height 11
radio input "true"
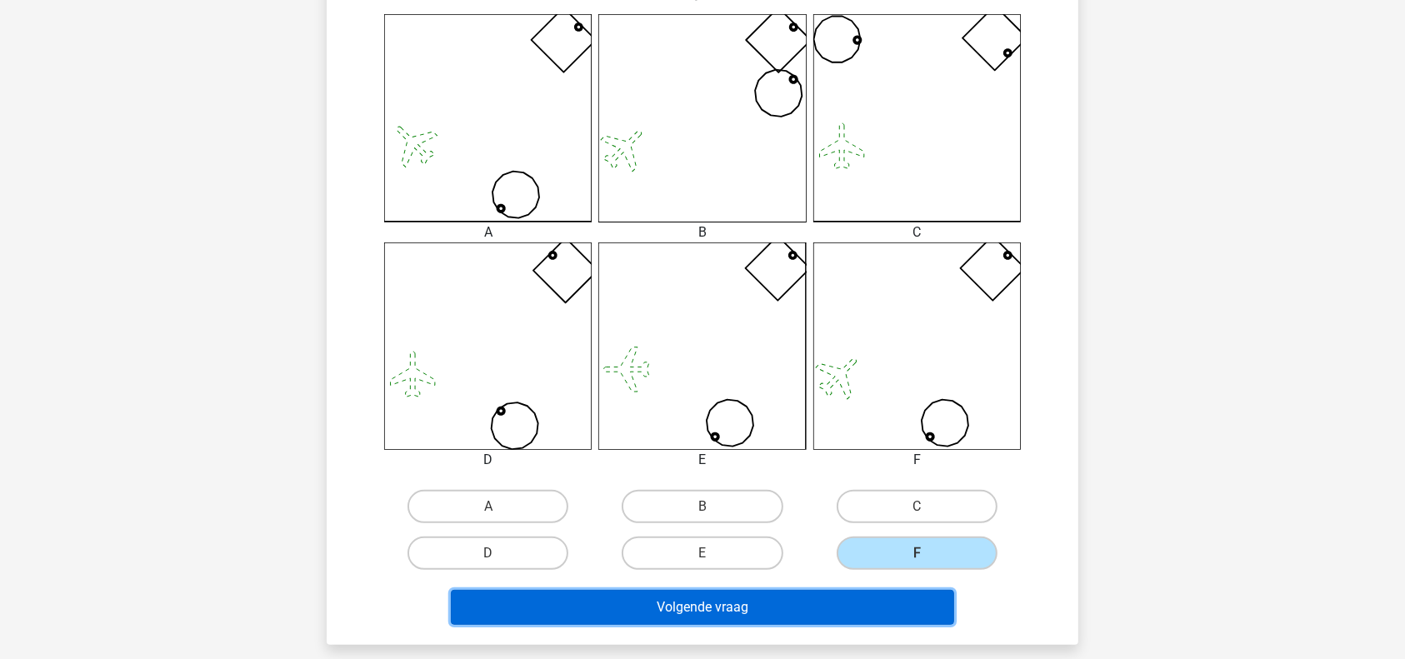
click at [807, 594] on button "Volgende vraag" at bounding box center [703, 607] width 504 height 35
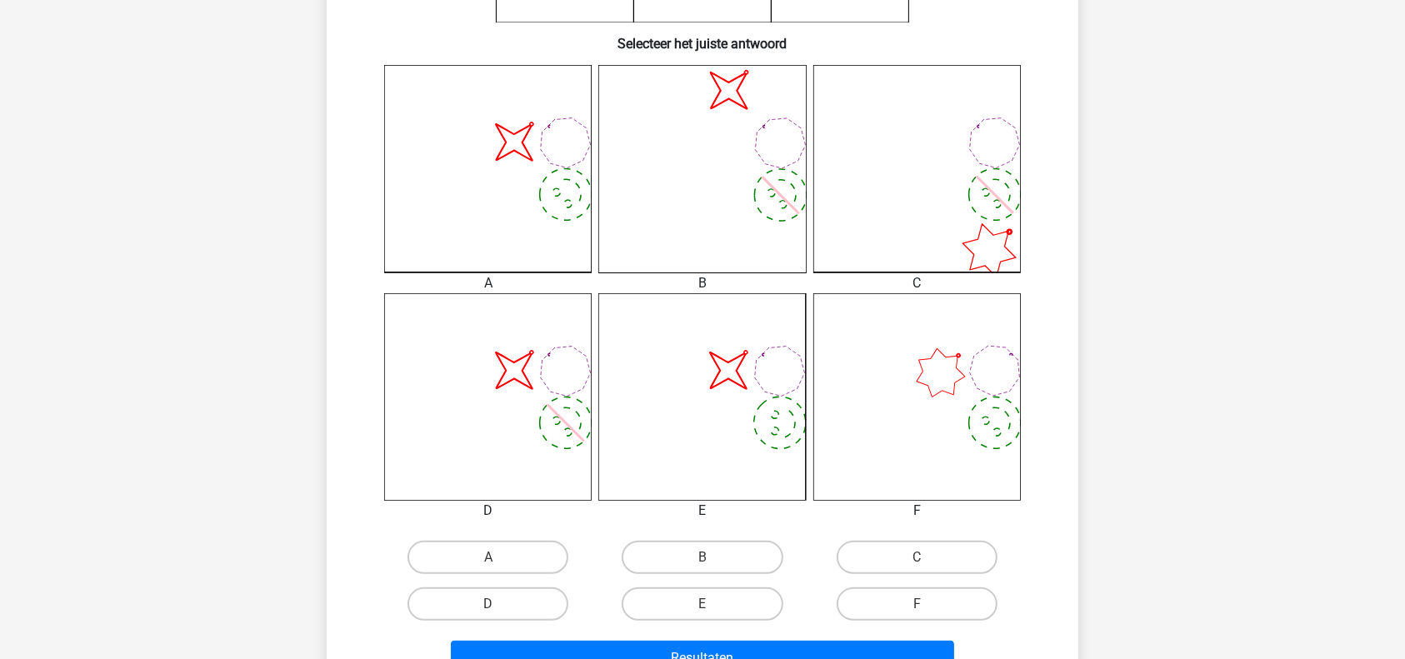
scroll to position [404, 0]
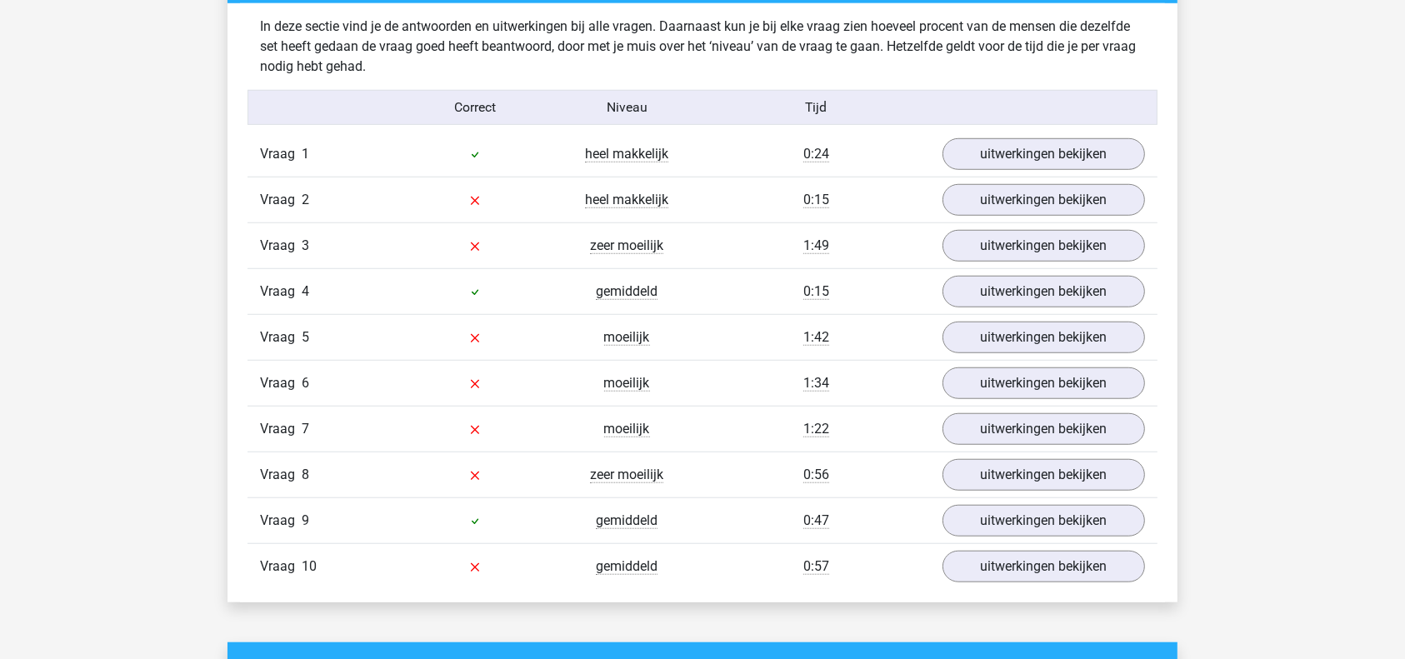
scroll to position [1359, 0]
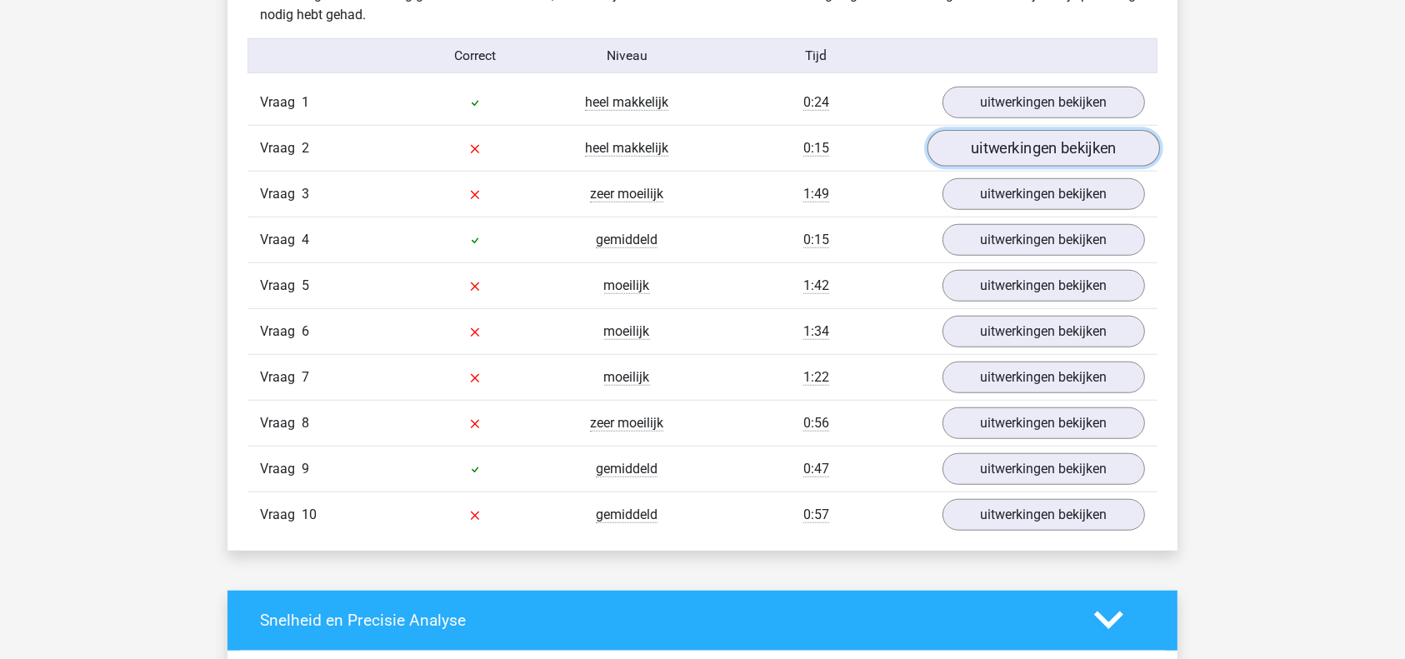
click at [1014, 143] on link "uitwerkingen bekijken" at bounding box center [1043, 148] width 232 height 37
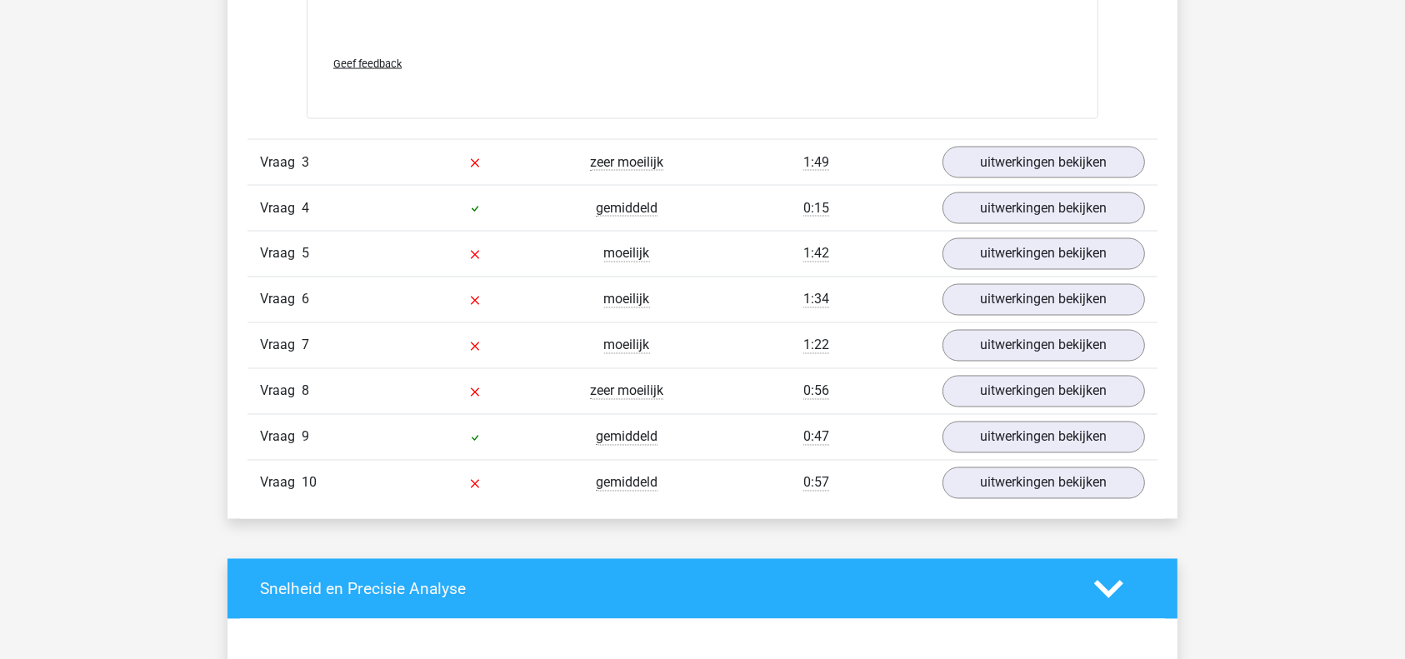
scroll to position [2927, 0]
click at [1024, 152] on link "uitwerkingen bekijken" at bounding box center [1043, 161] width 232 height 37
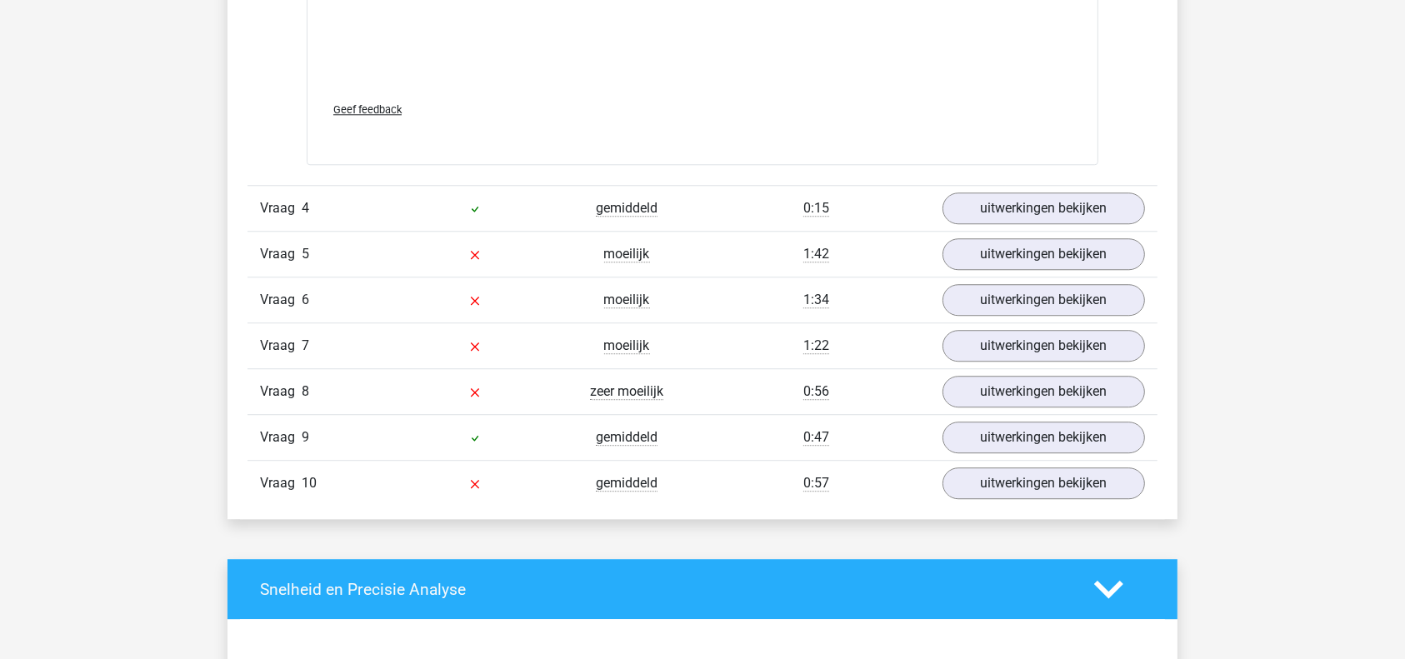
scroll to position [4451, 0]
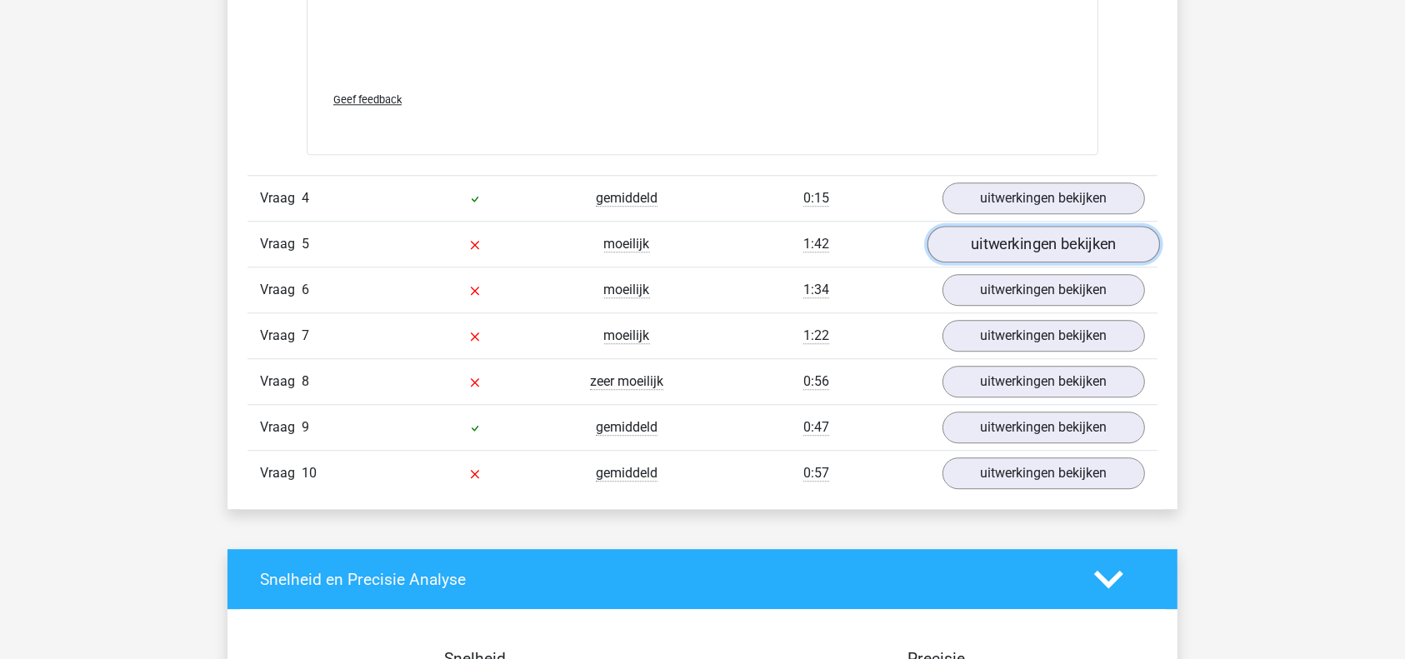
click at [1032, 249] on link "uitwerkingen bekijken" at bounding box center [1043, 244] width 232 height 37
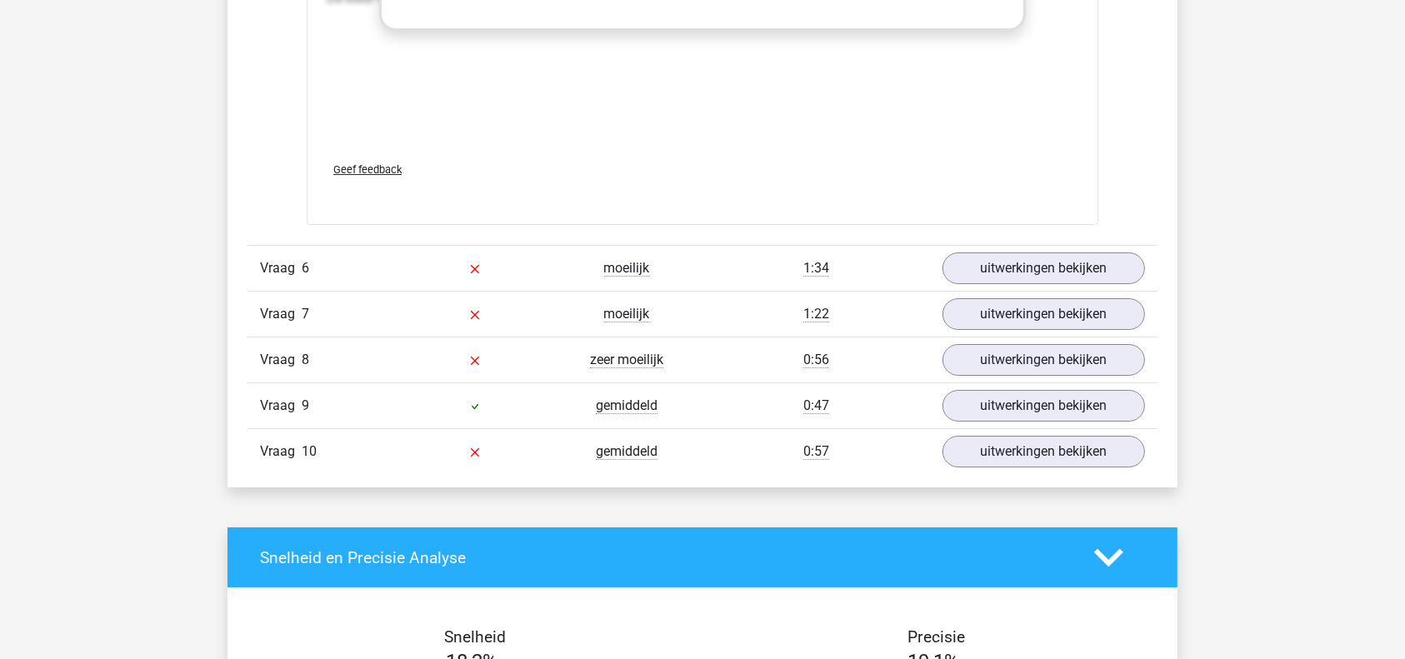
scroll to position [5988, 0]
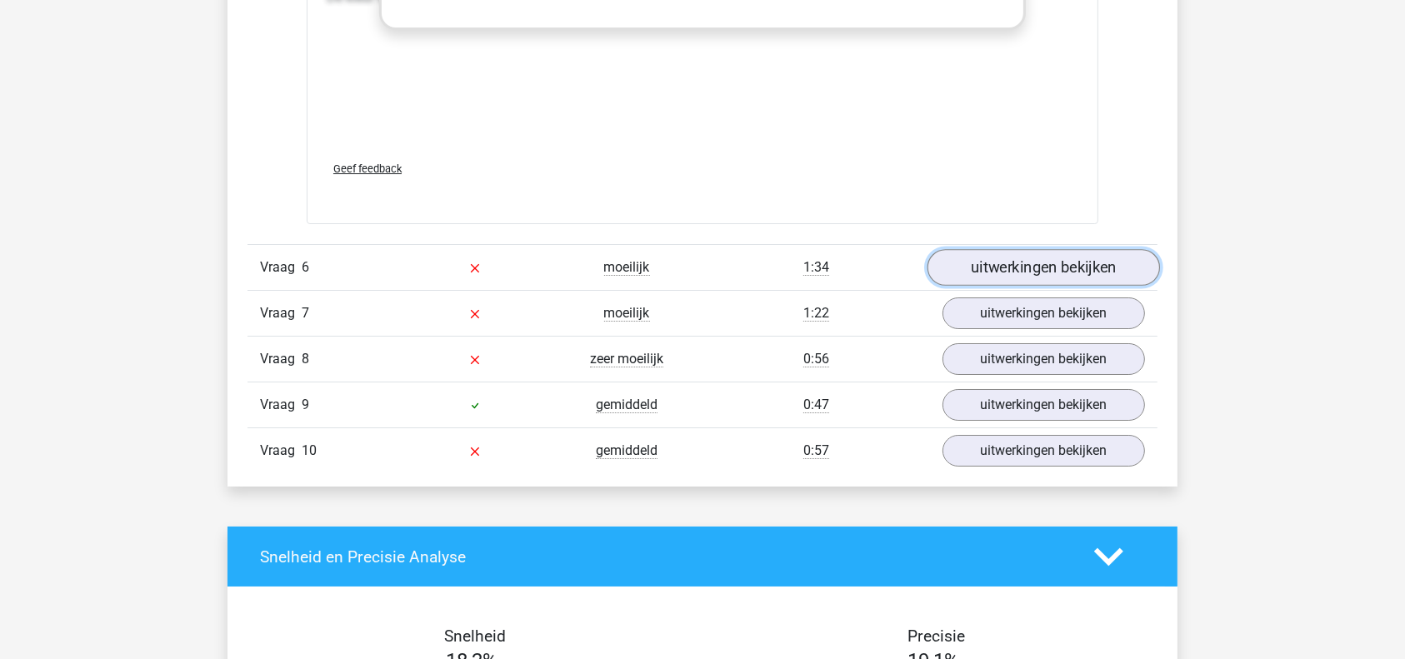
click at [1032, 252] on link "uitwerkingen bekijken" at bounding box center [1043, 268] width 232 height 37
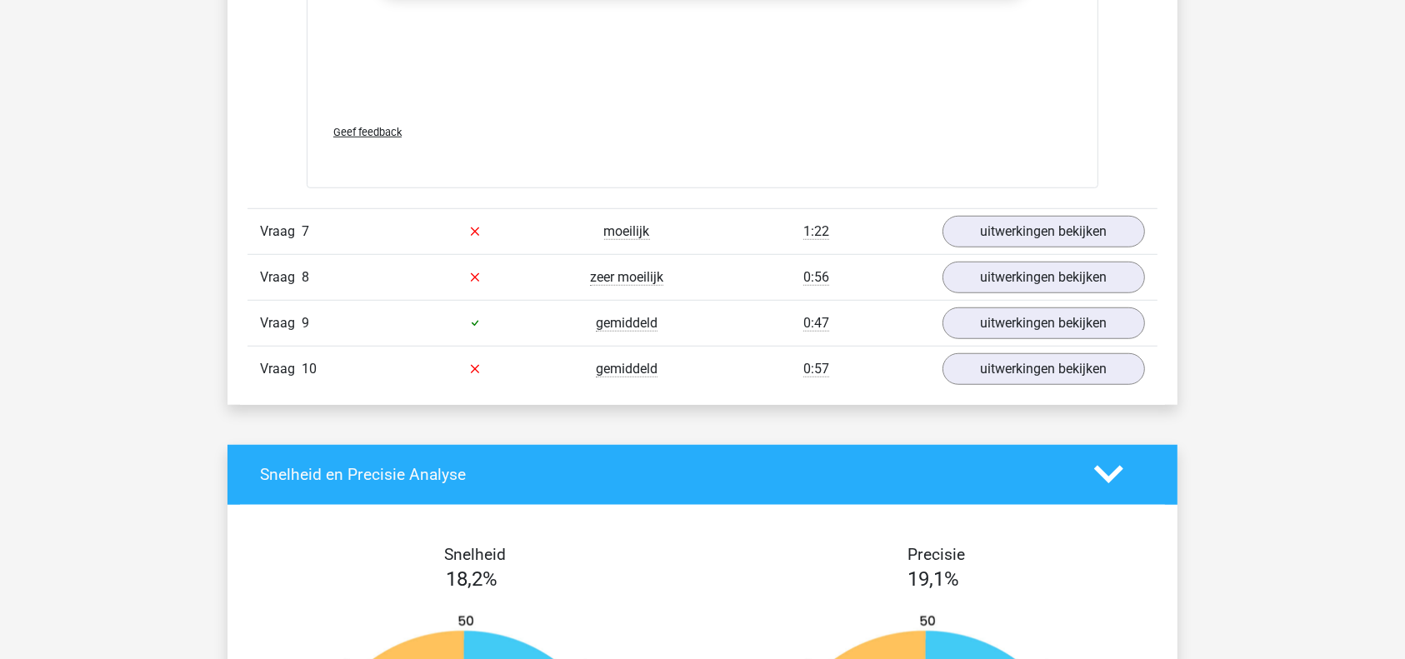
scroll to position [7586, 0]
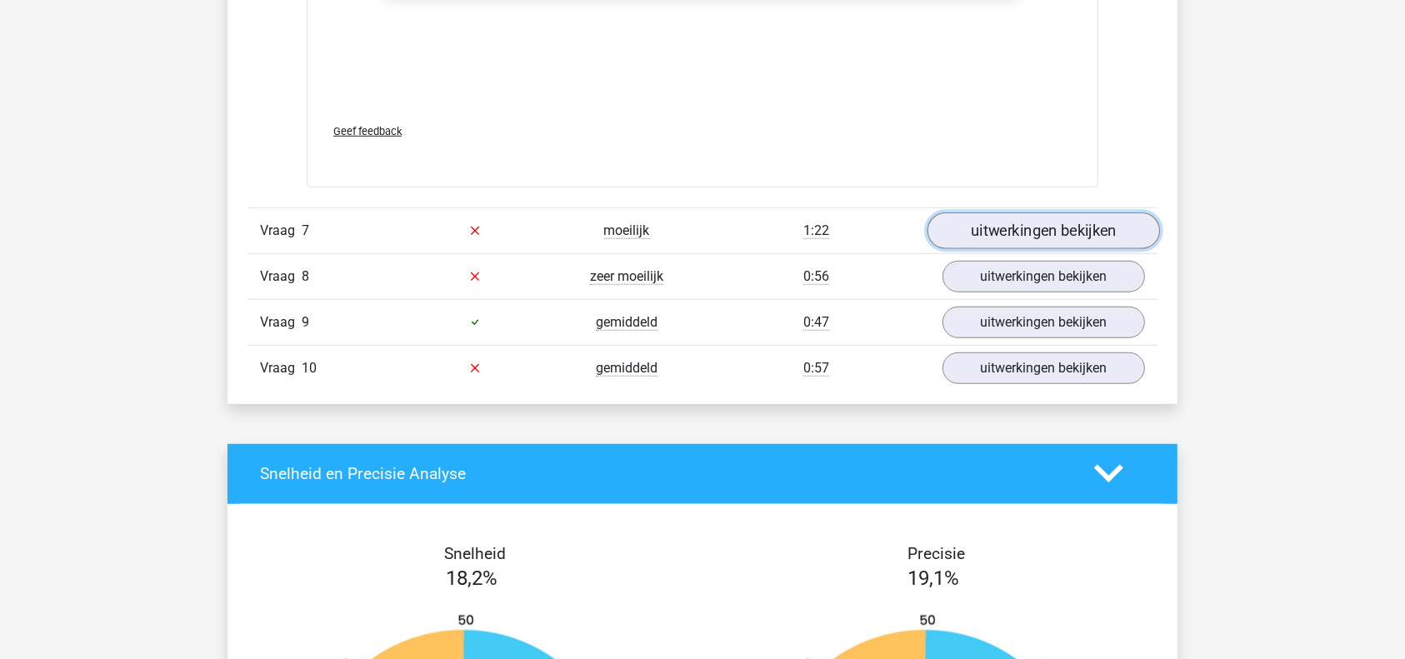
click at [1032, 229] on link "uitwerkingen bekijken" at bounding box center [1043, 230] width 232 height 37
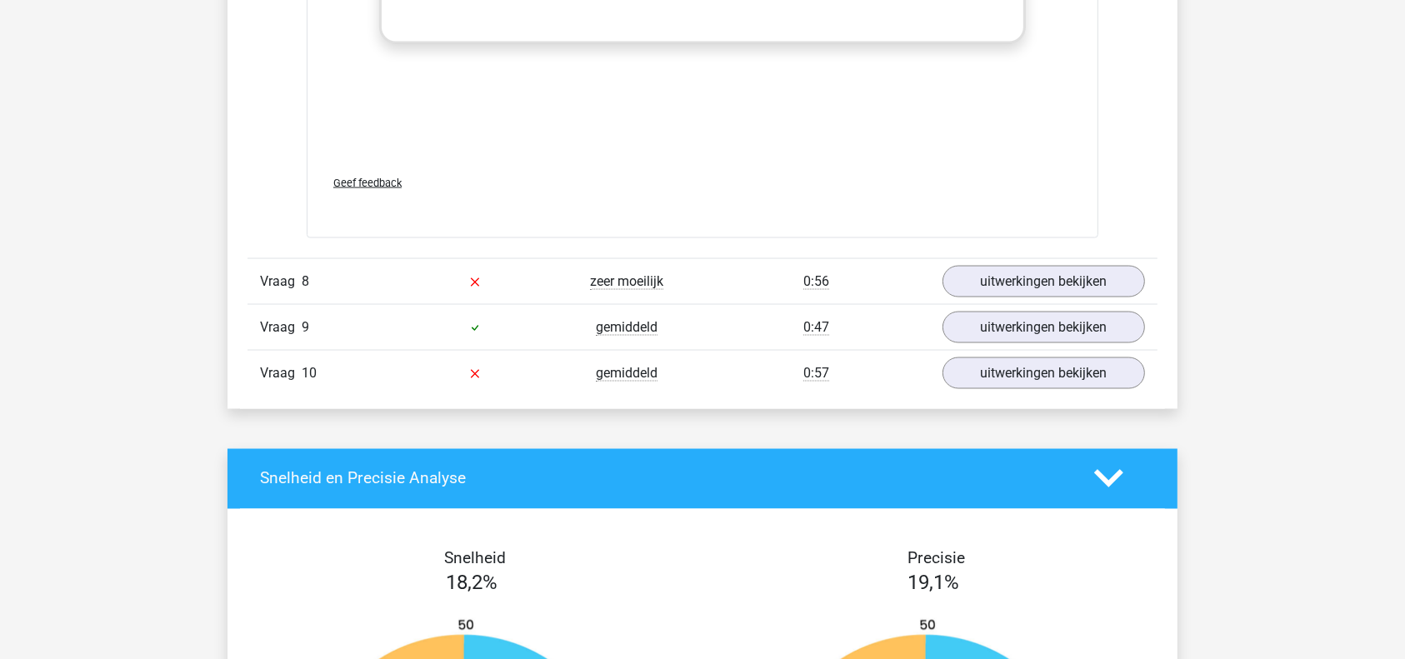
scroll to position [9104, 0]
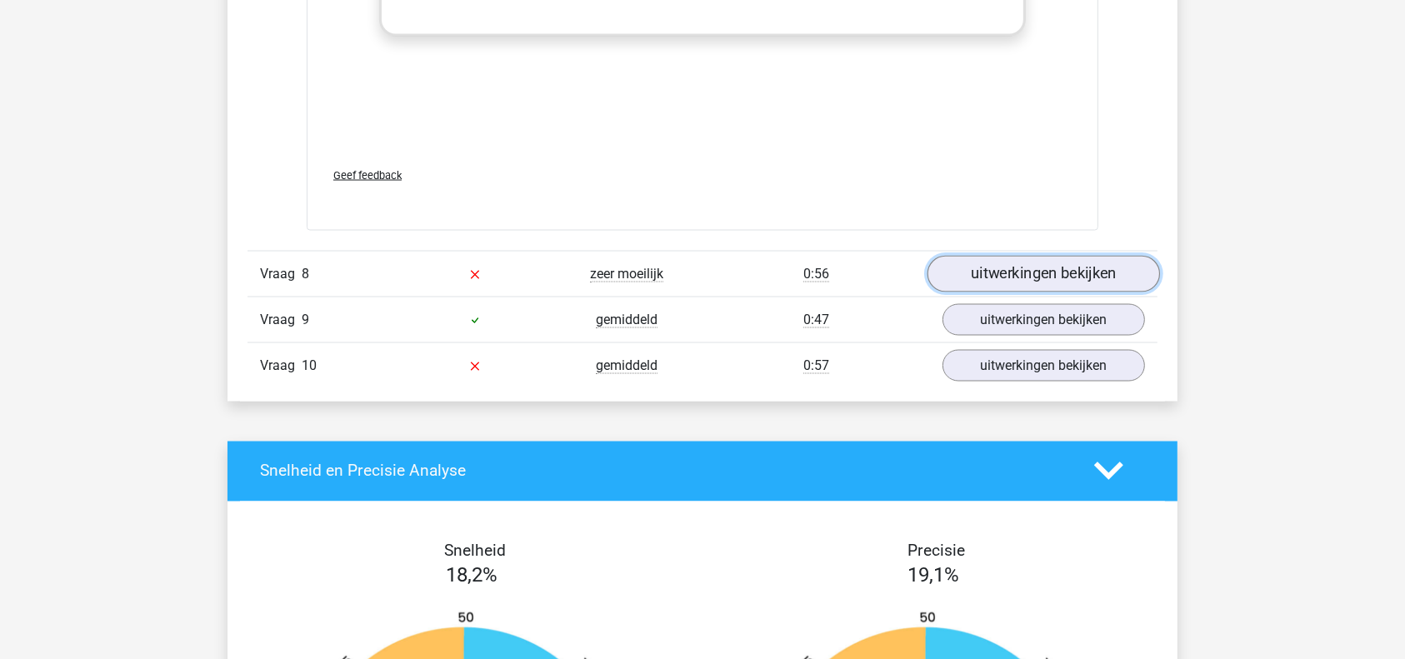
click at [1029, 274] on link "uitwerkingen bekijken" at bounding box center [1043, 274] width 232 height 37
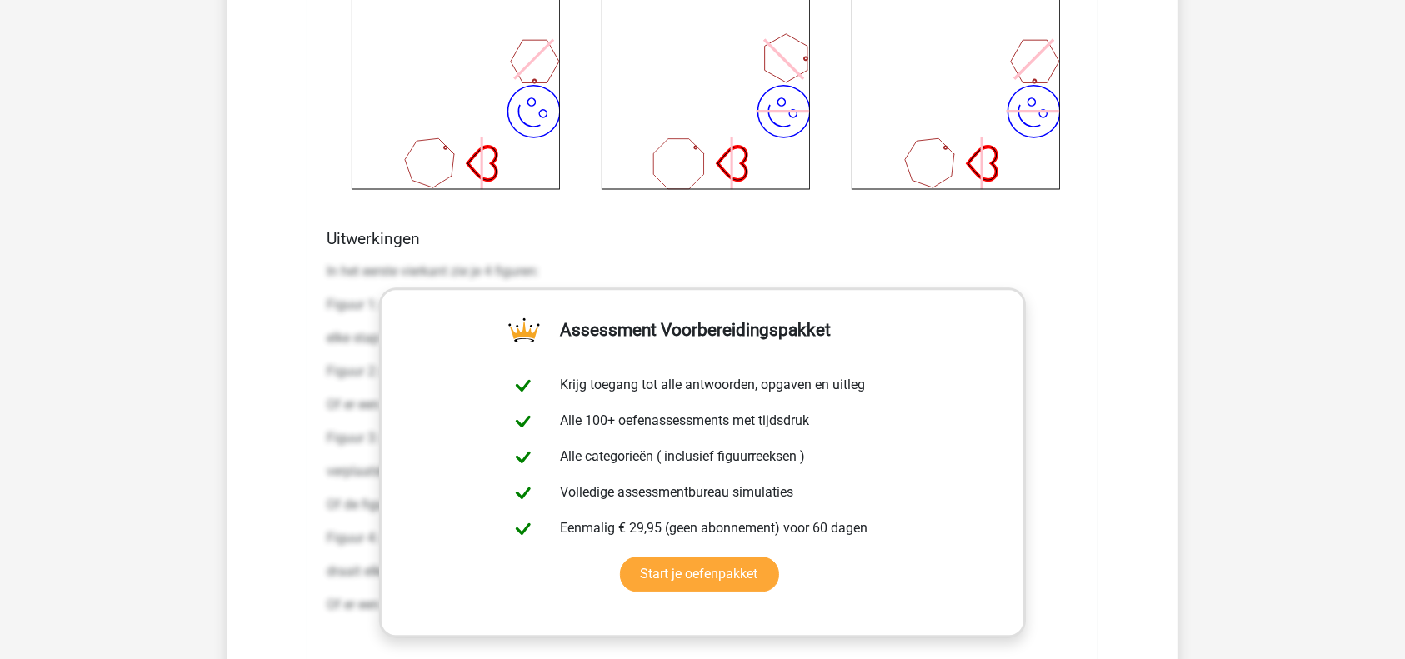
scroll to position [10586, 0]
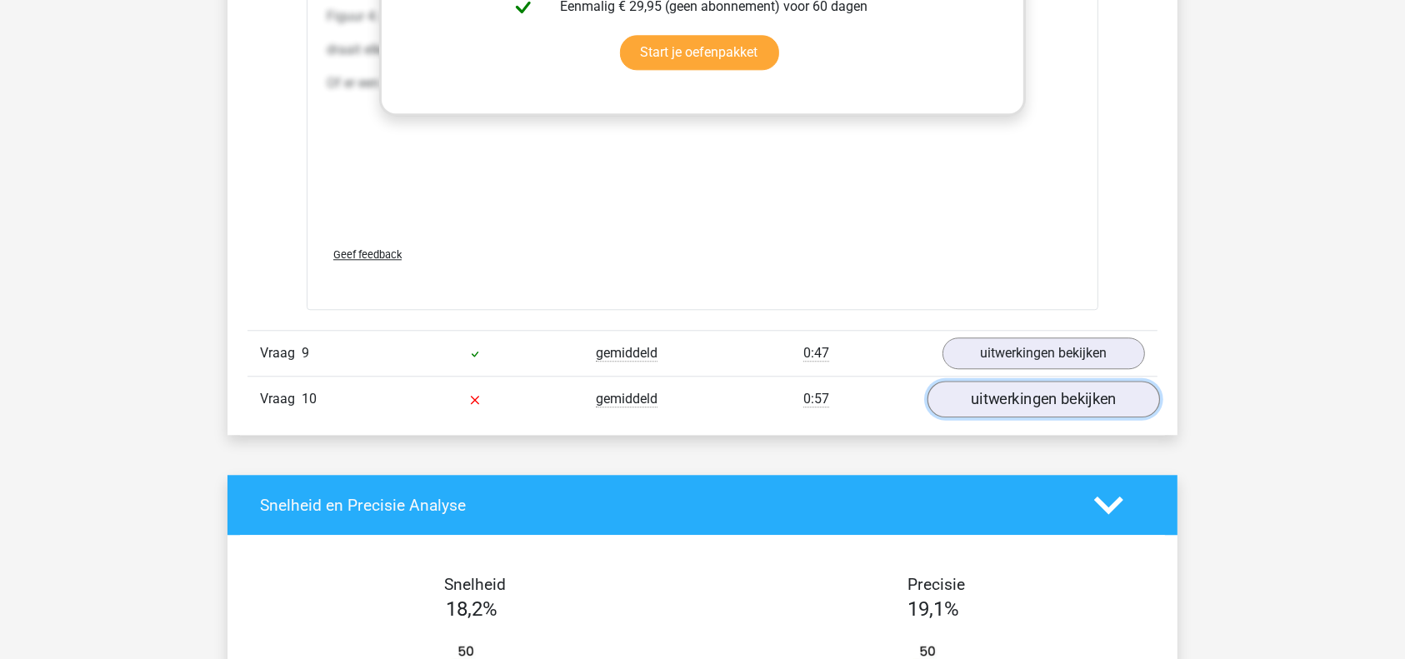
click at [1038, 401] on link "uitwerkingen bekijken" at bounding box center [1043, 399] width 232 height 37
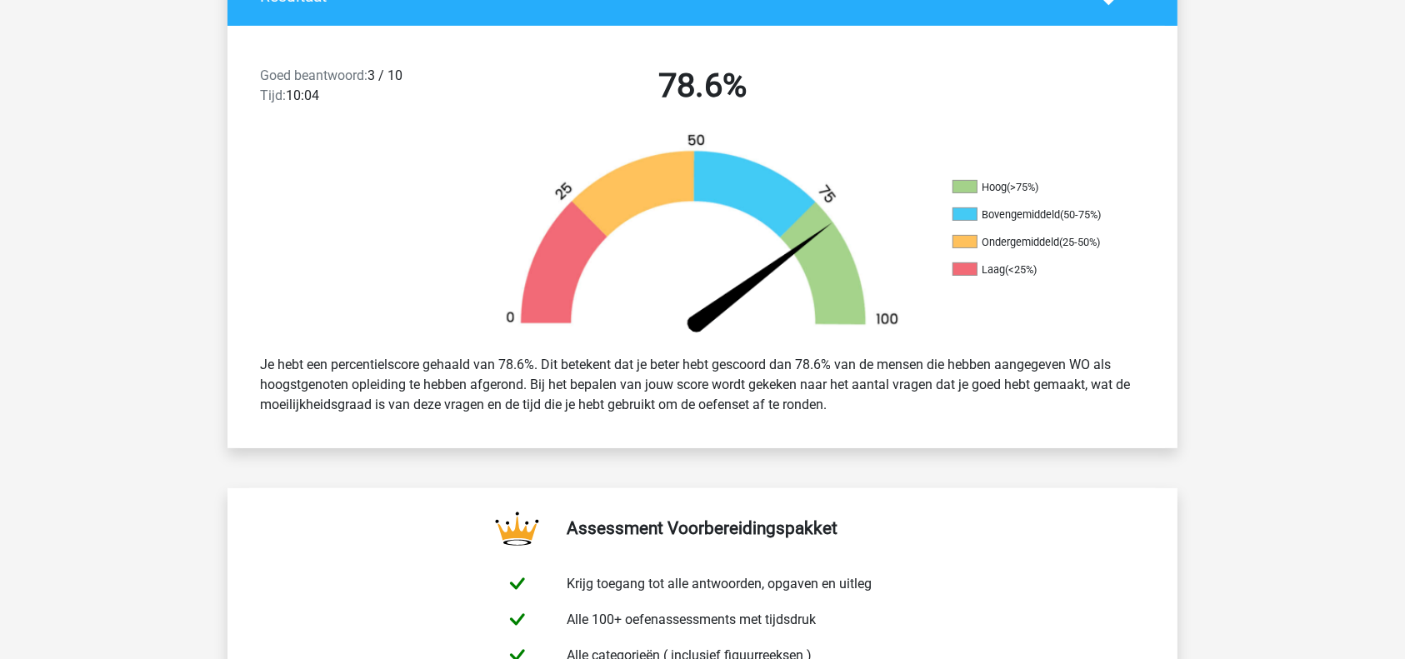
scroll to position [380, 0]
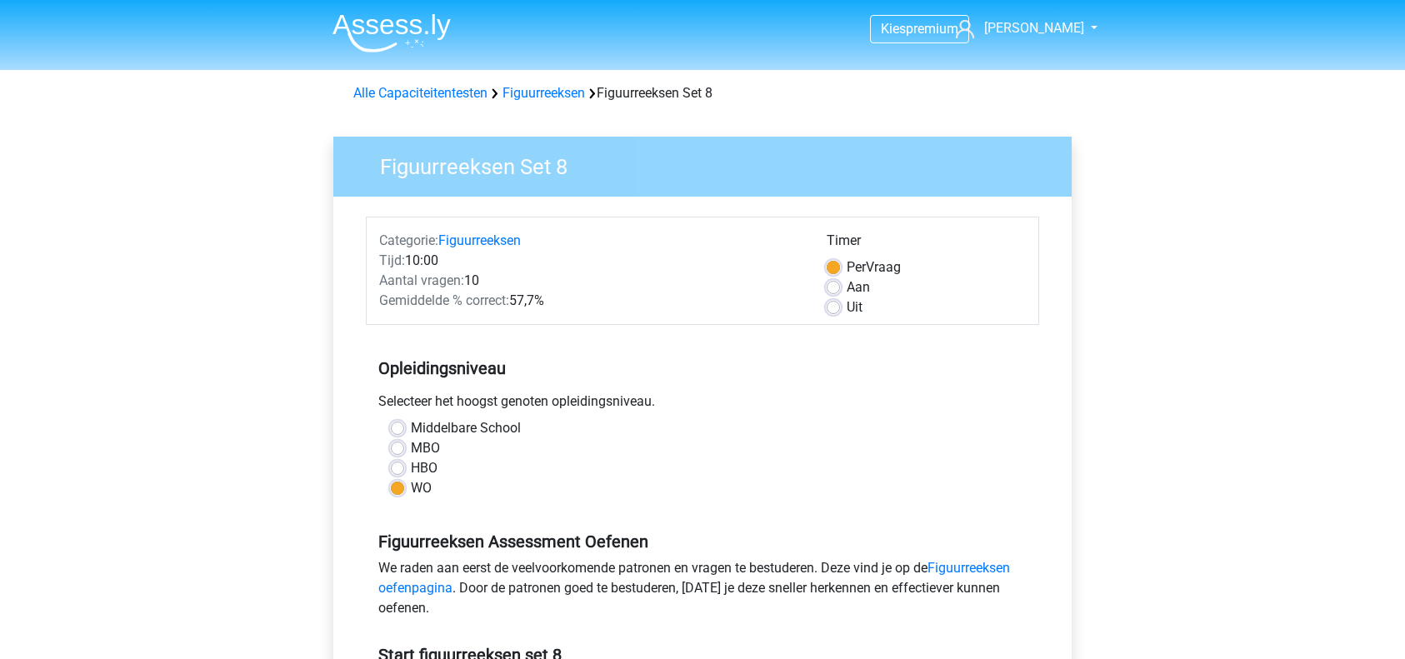
scroll to position [193, 0]
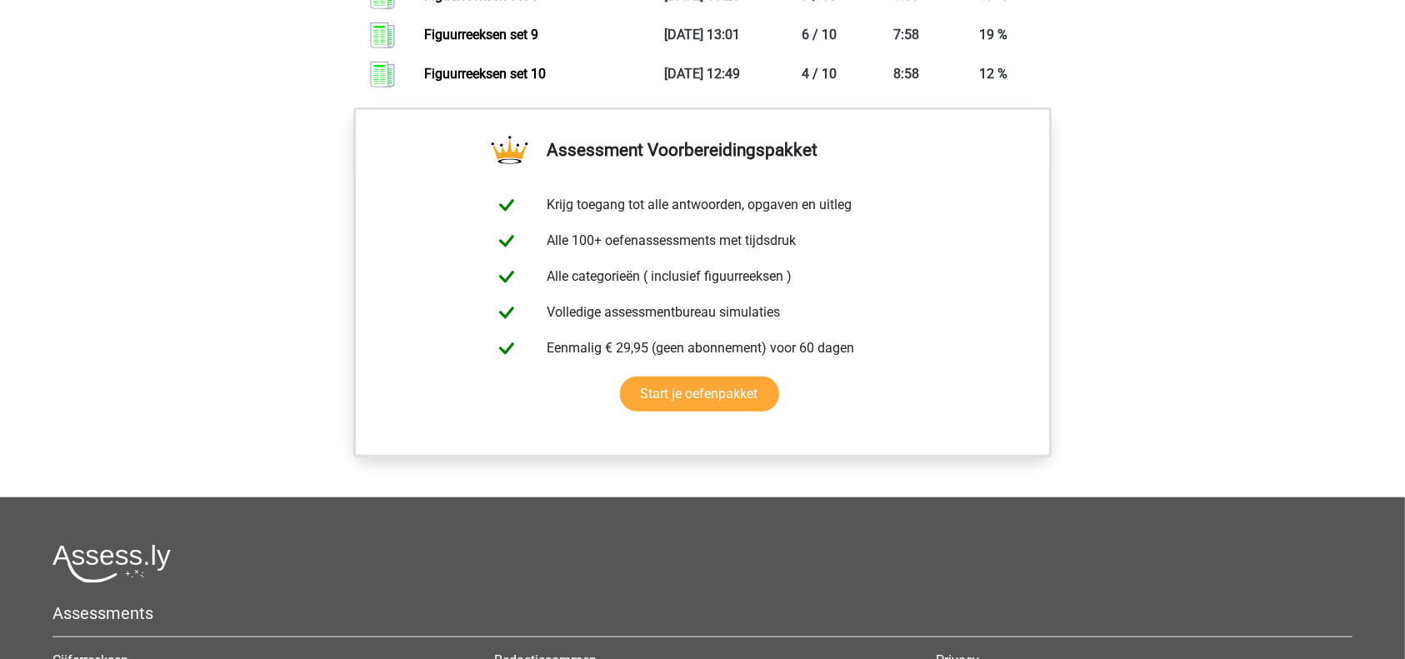
scroll to position [1047, 0]
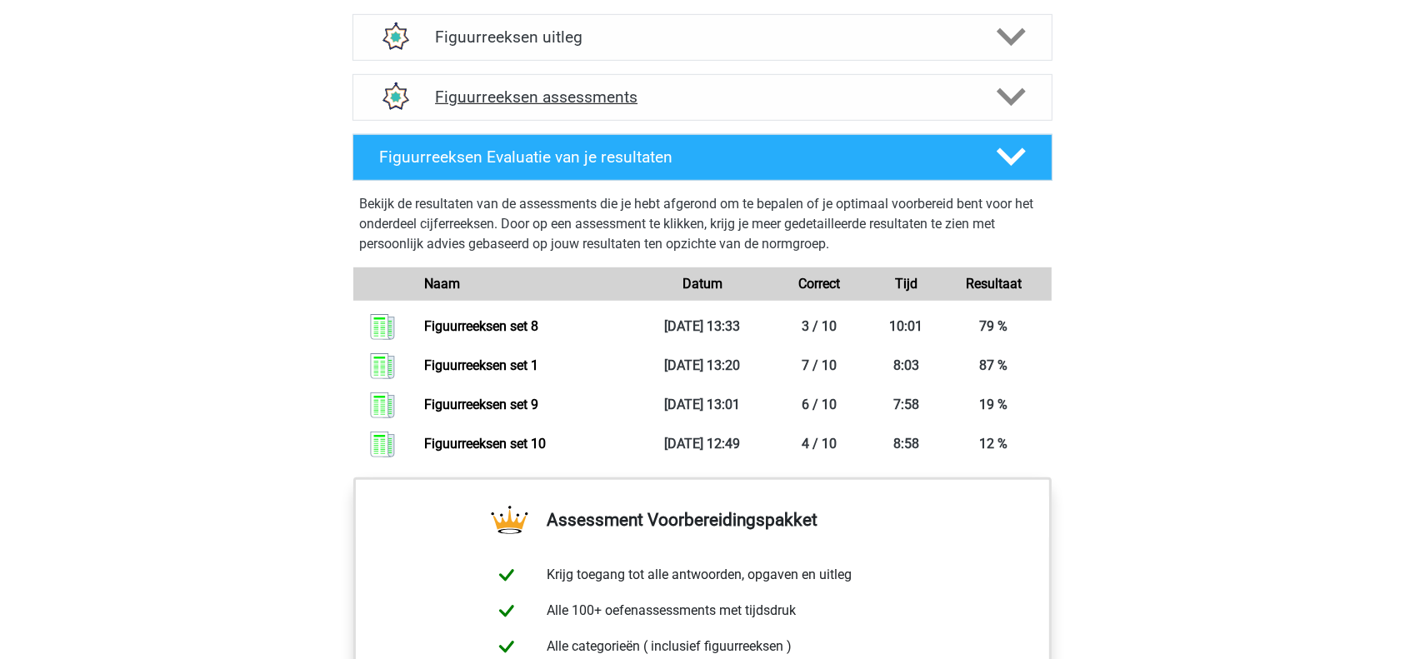
click at [708, 100] on h4 "Figuurreeksen assessments" at bounding box center [702, 96] width 535 height 19
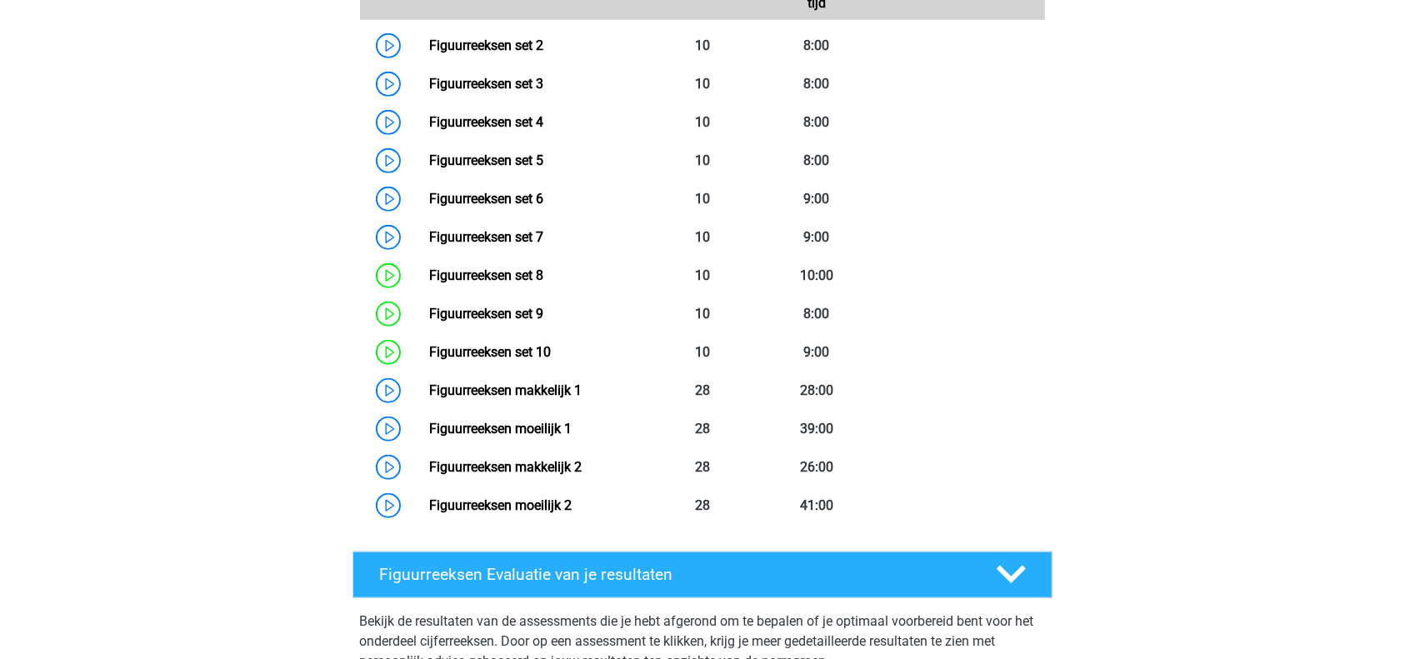
scroll to position [1226, 0]
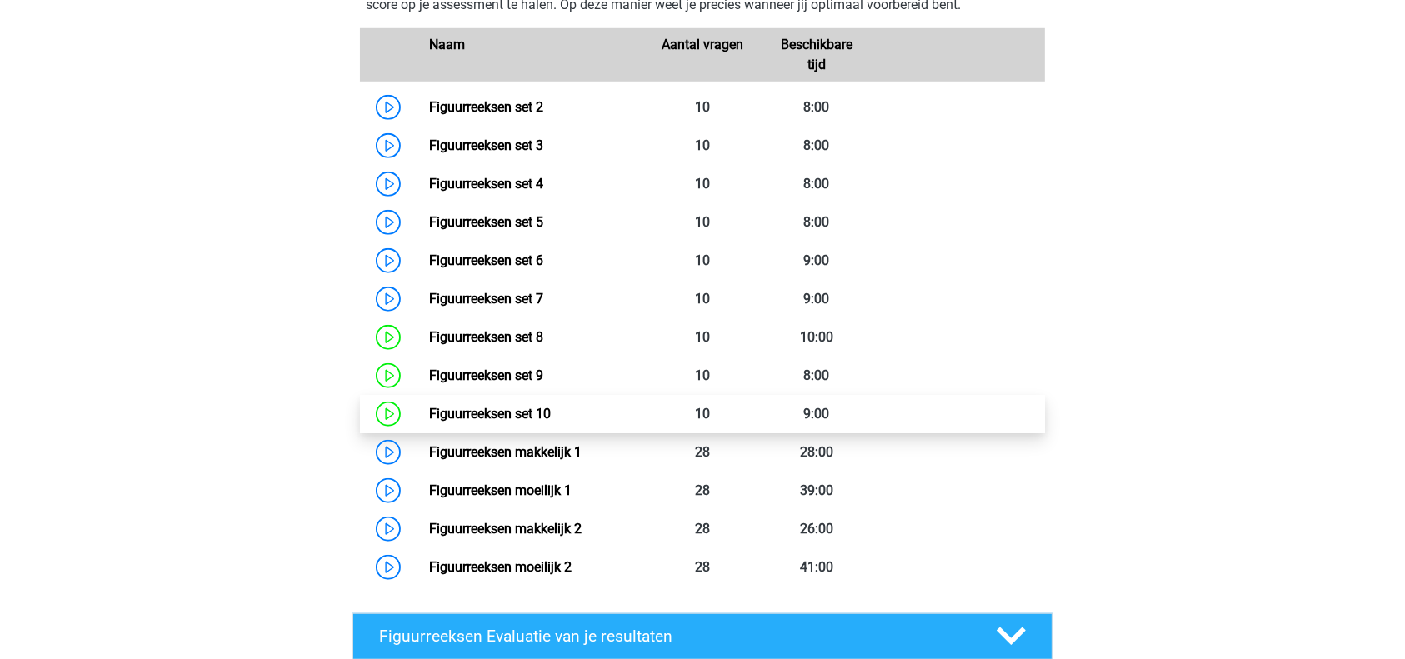
click at [507, 417] on link "Figuurreeksen set 10" at bounding box center [490, 414] width 122 height 16
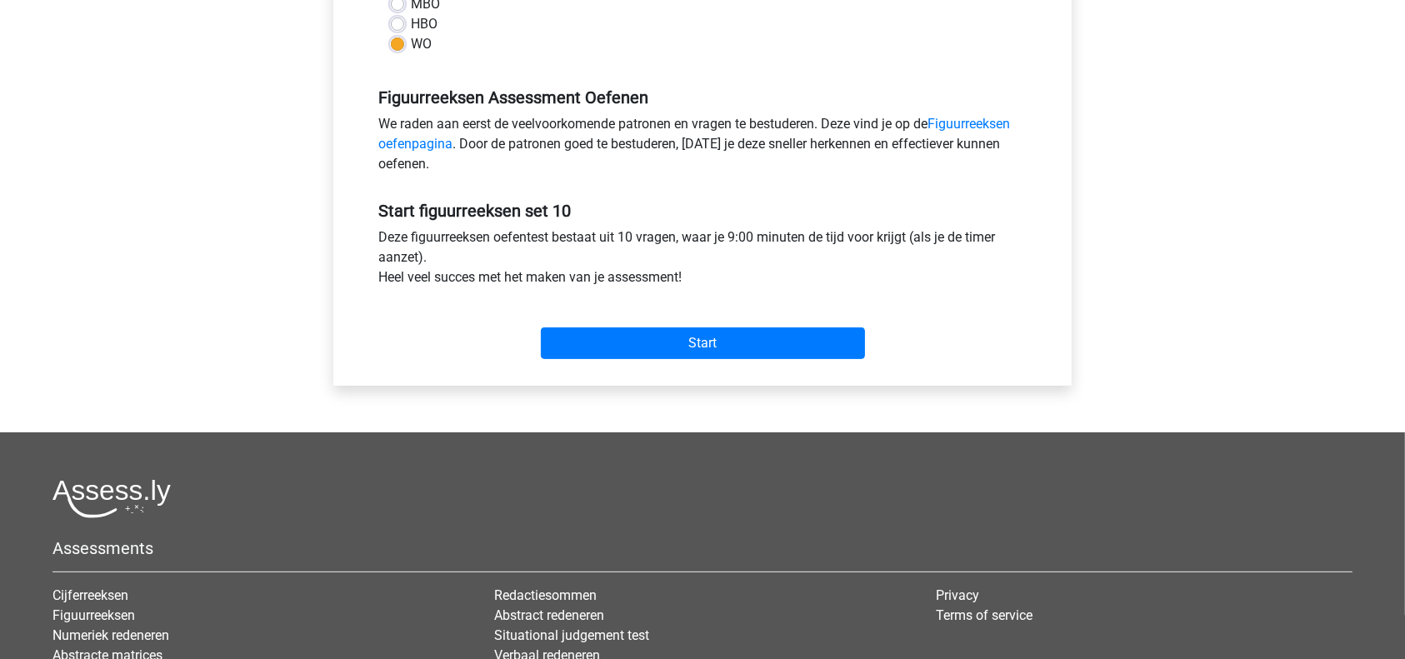
scroll to position [453, 0]
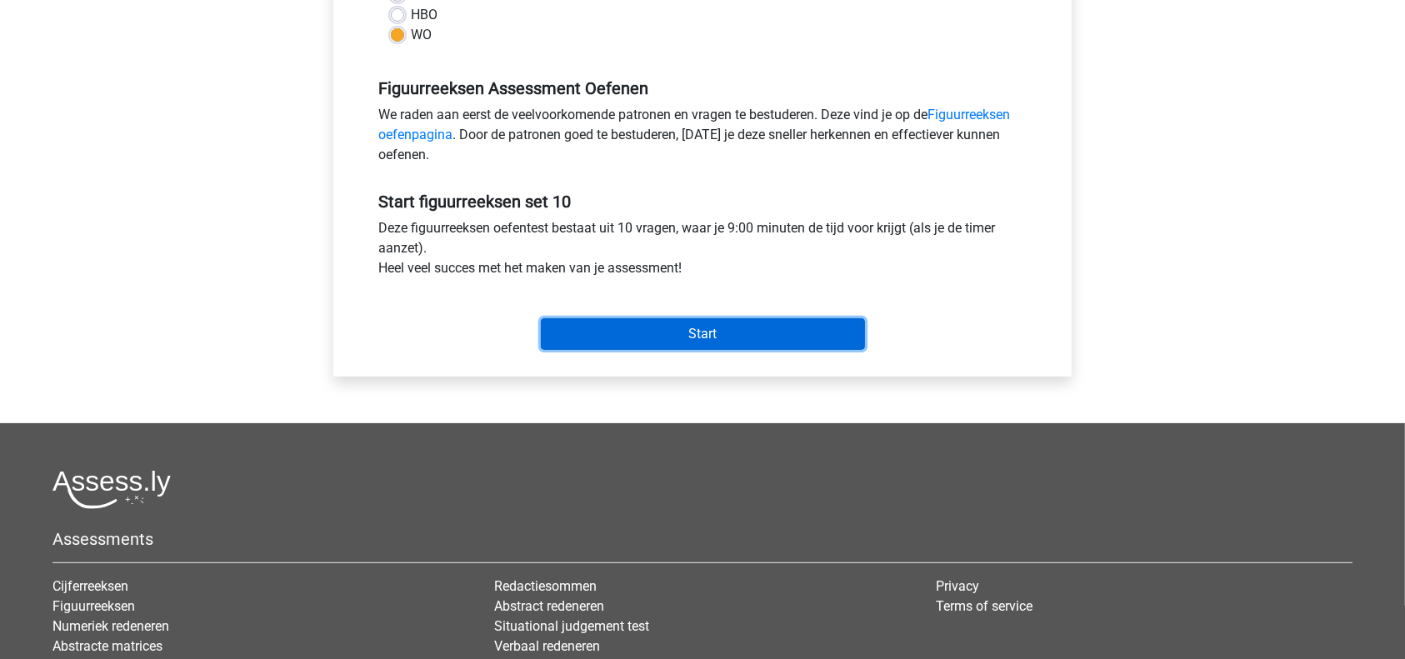
click at [669, 327] on input "Start" at bounding box center [703, 334] width 324 height 32
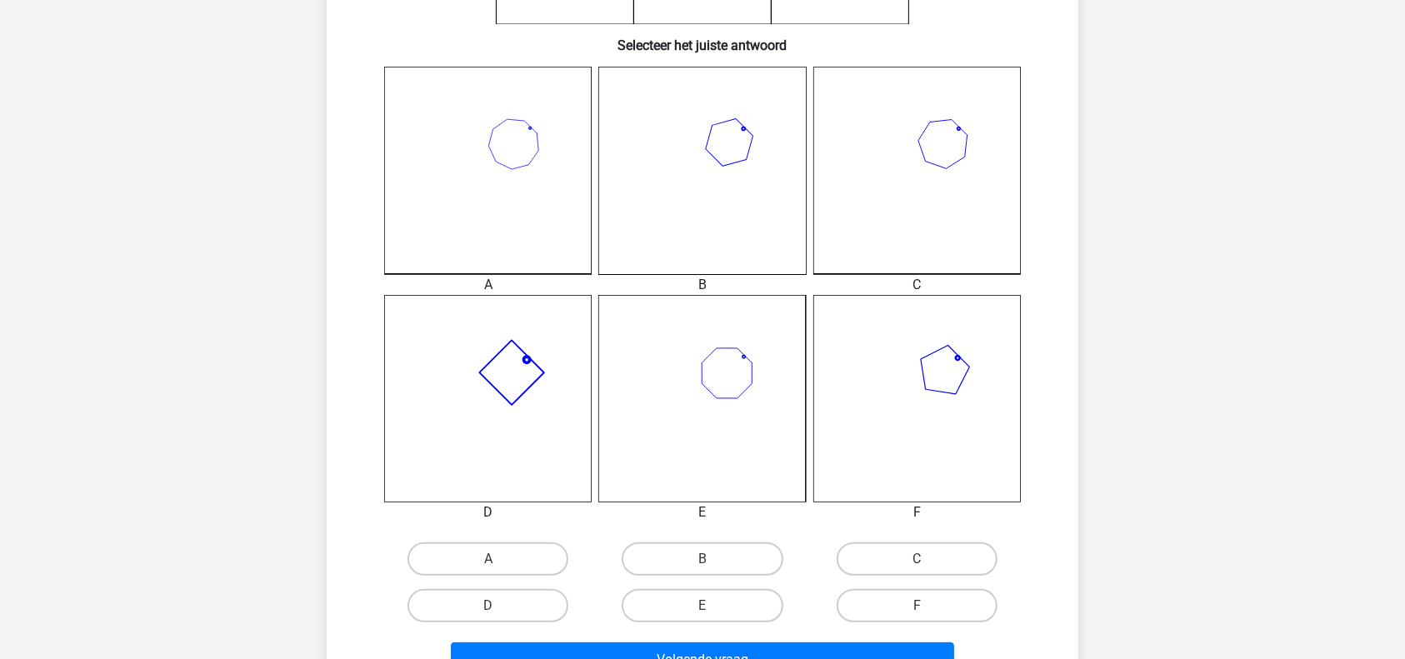
scroll to position [407, 0]
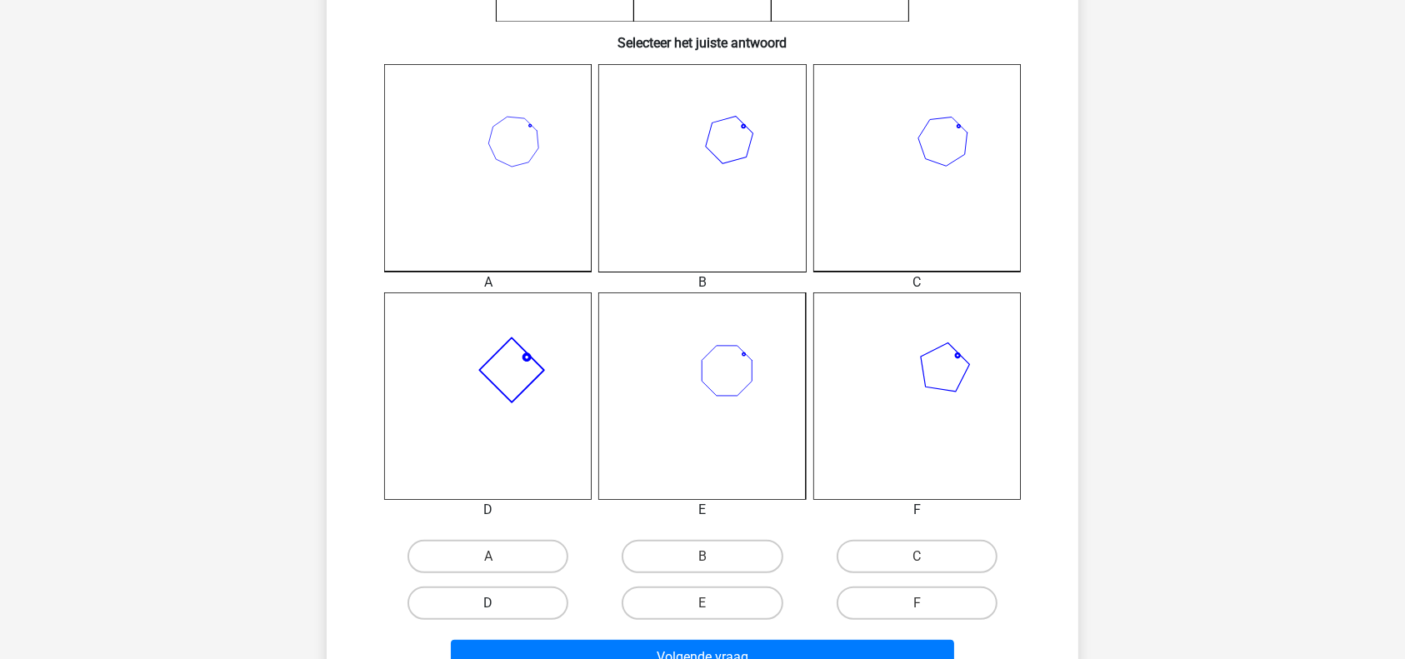
click at [506, 602] on label "D" at bounding box center [487, 603] width 161 height 33
click at [499, 603] on input "D" at bounding box center [493, 608] width 11 height 11
radio input "true"
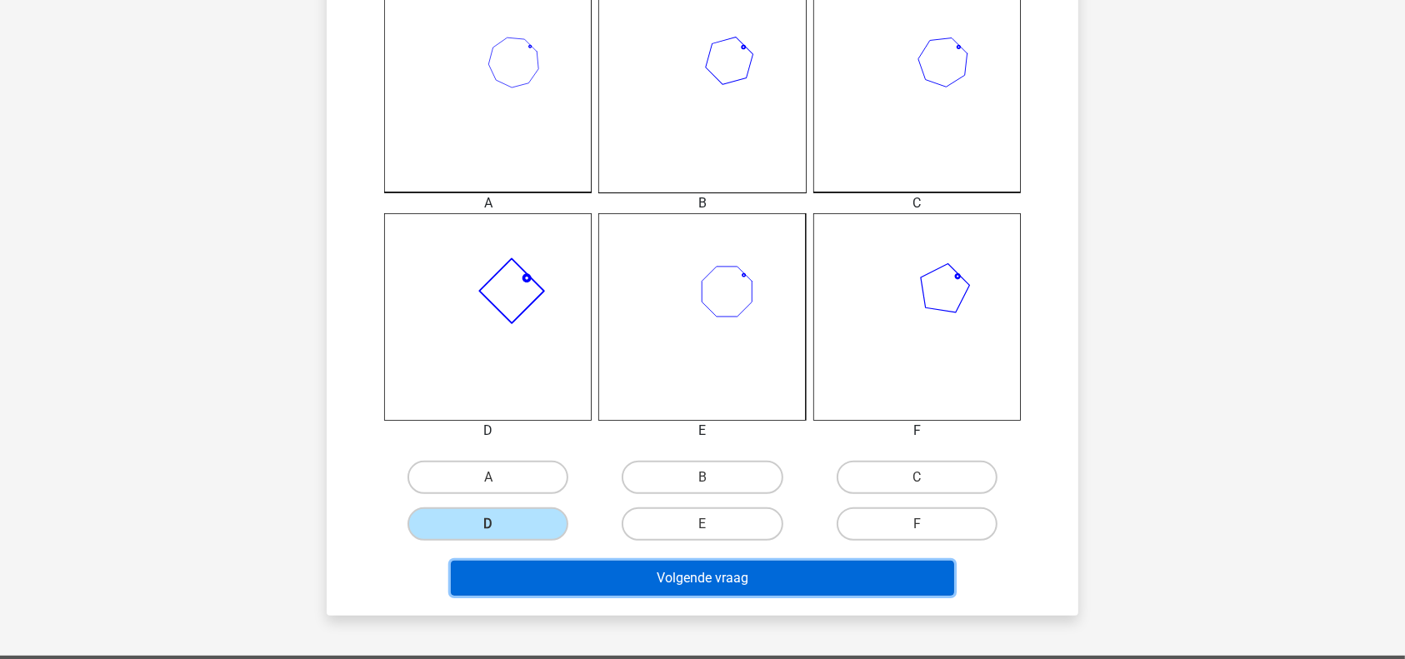
click at [640, 570] on button "Volgende vraag" at bounding box center [703, 578] width 504 height 35
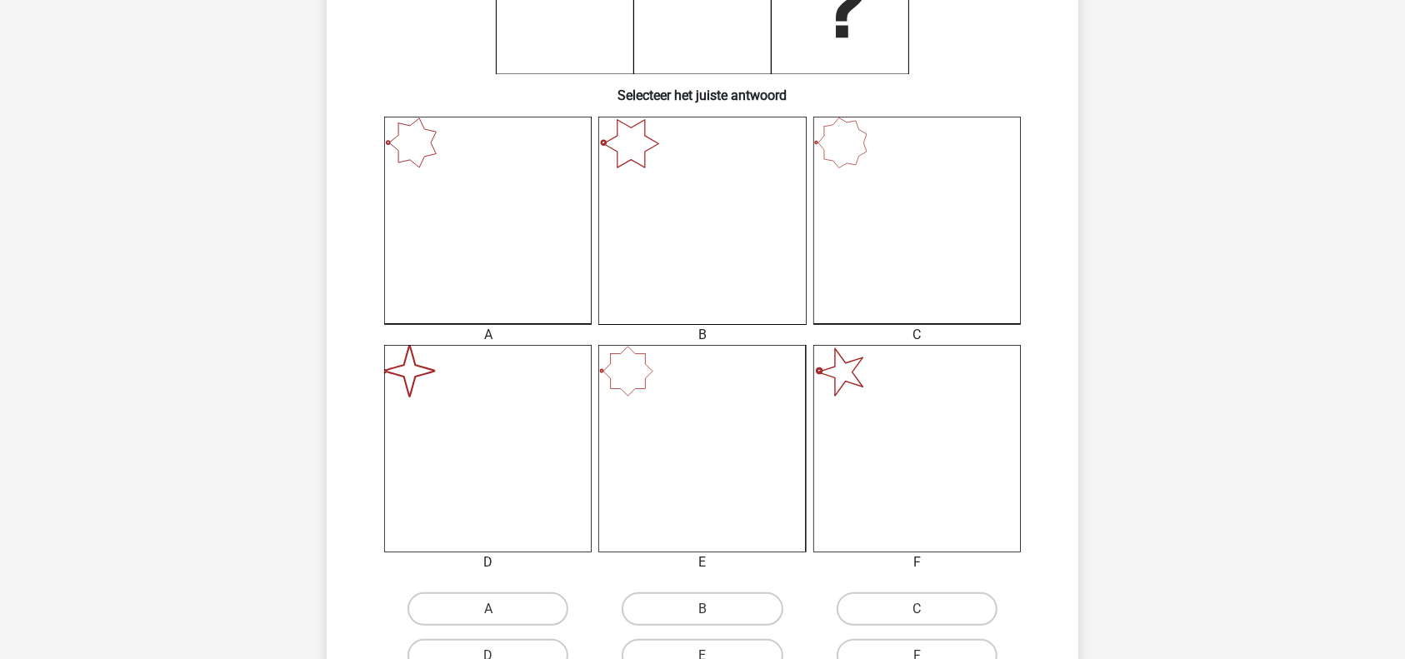
scroll to position [520, 0]
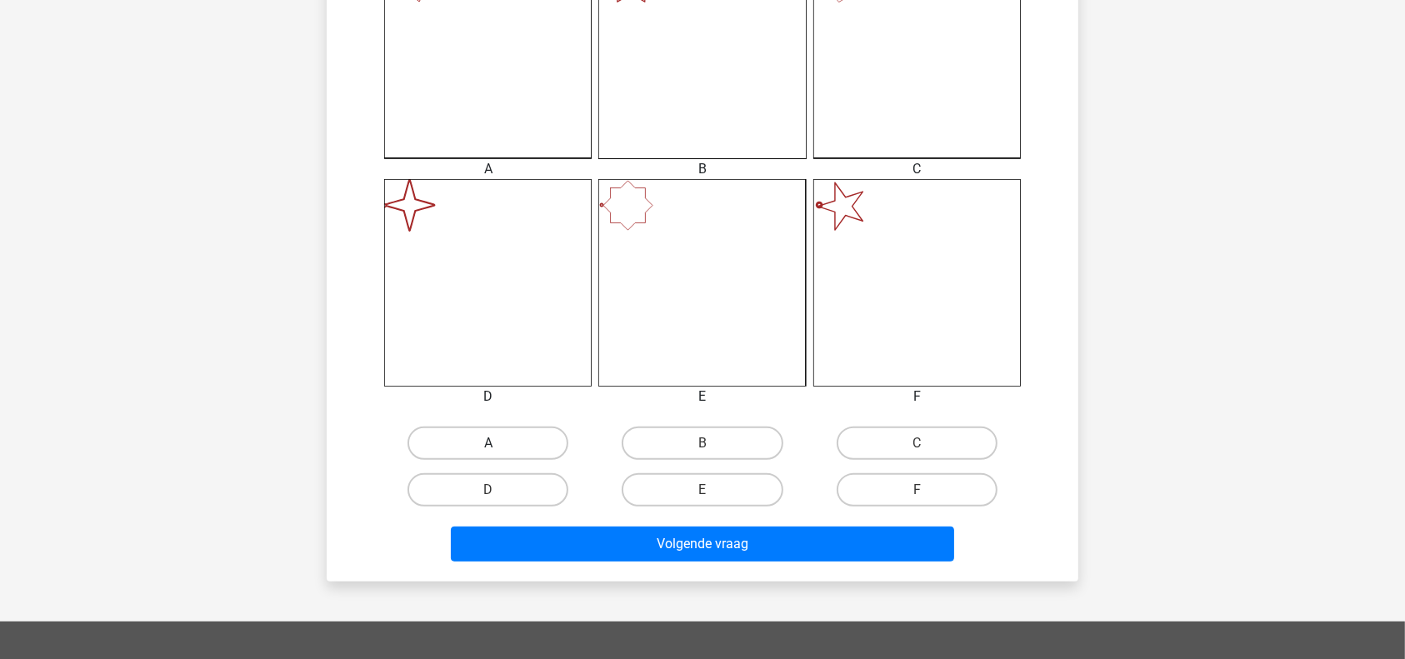
click at [516, 432] on label "A" at bounding box center [487, 443] width 161 height 33
click at [499, 443] on input "A" at bounding box center [493, 448] width 11 height 11
radio input "true"
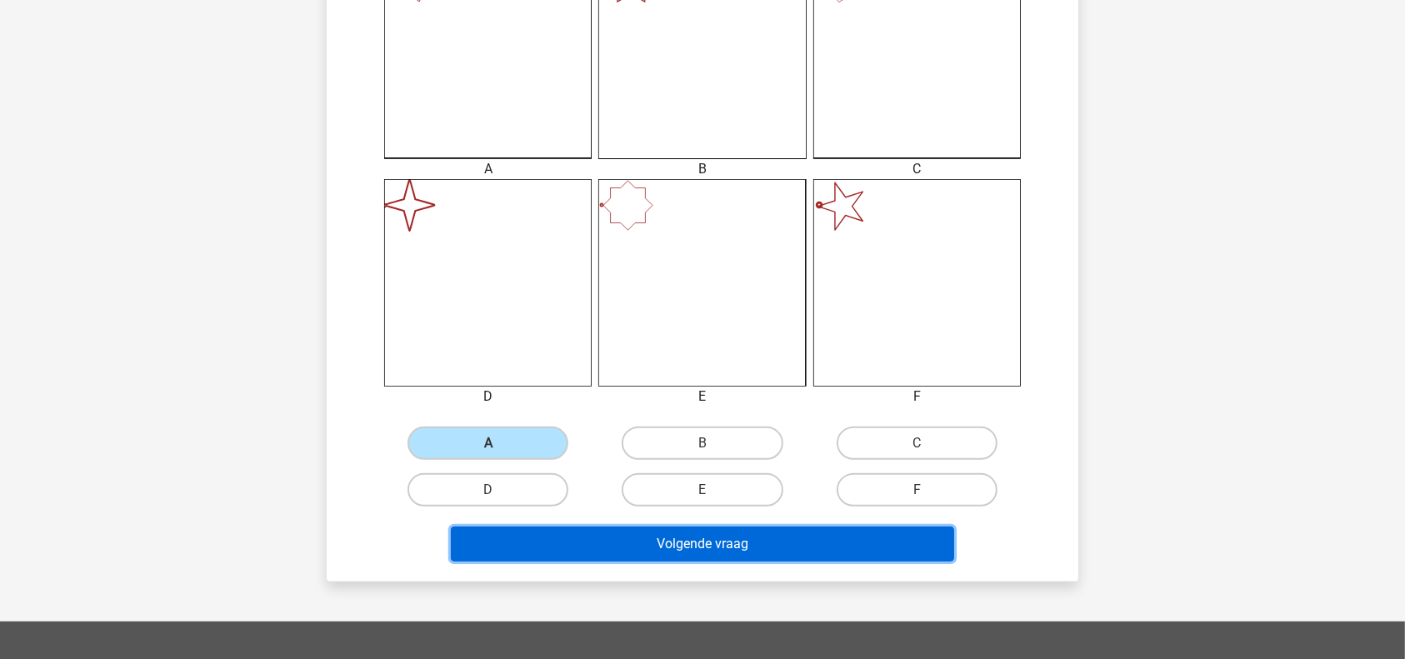
click at [677, 542] on button "Volgende vraag" at bounding box center [703, 544] width 504 height 35
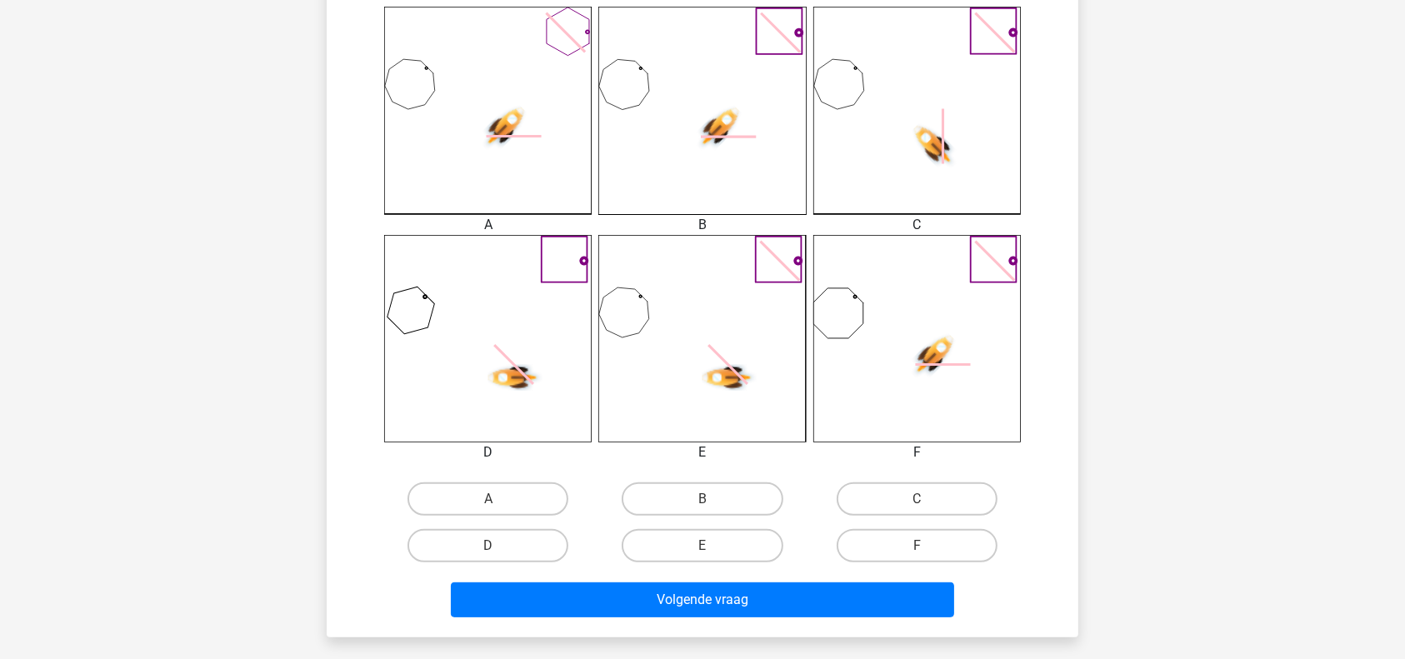
scroll to position [479, 0]
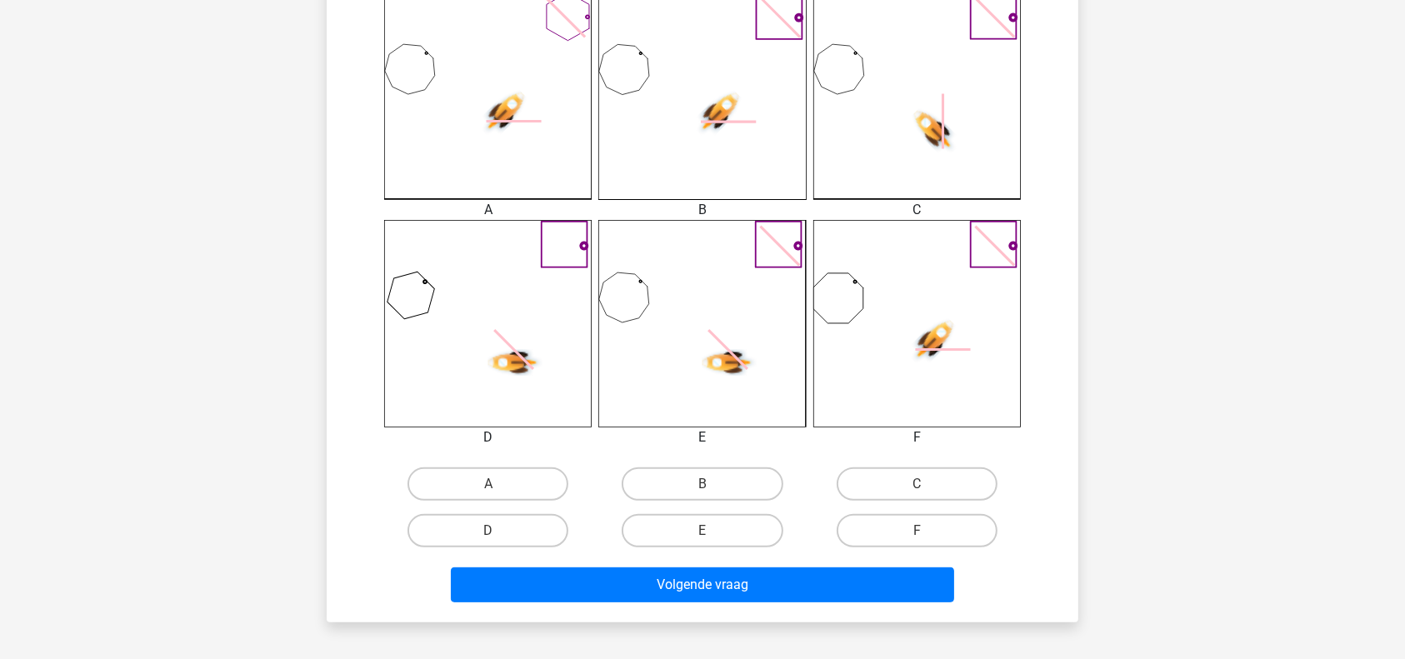
click at [909, 504] on div "C" at bounding box center [917, 484] width 214 height 47
click at [906, 490] on label "C" at bounding box center [917, 483] width 161 height 33
click at [917, 490] on input "C" at bounding box center [922, 489] width 11 height 11
radio input "true"
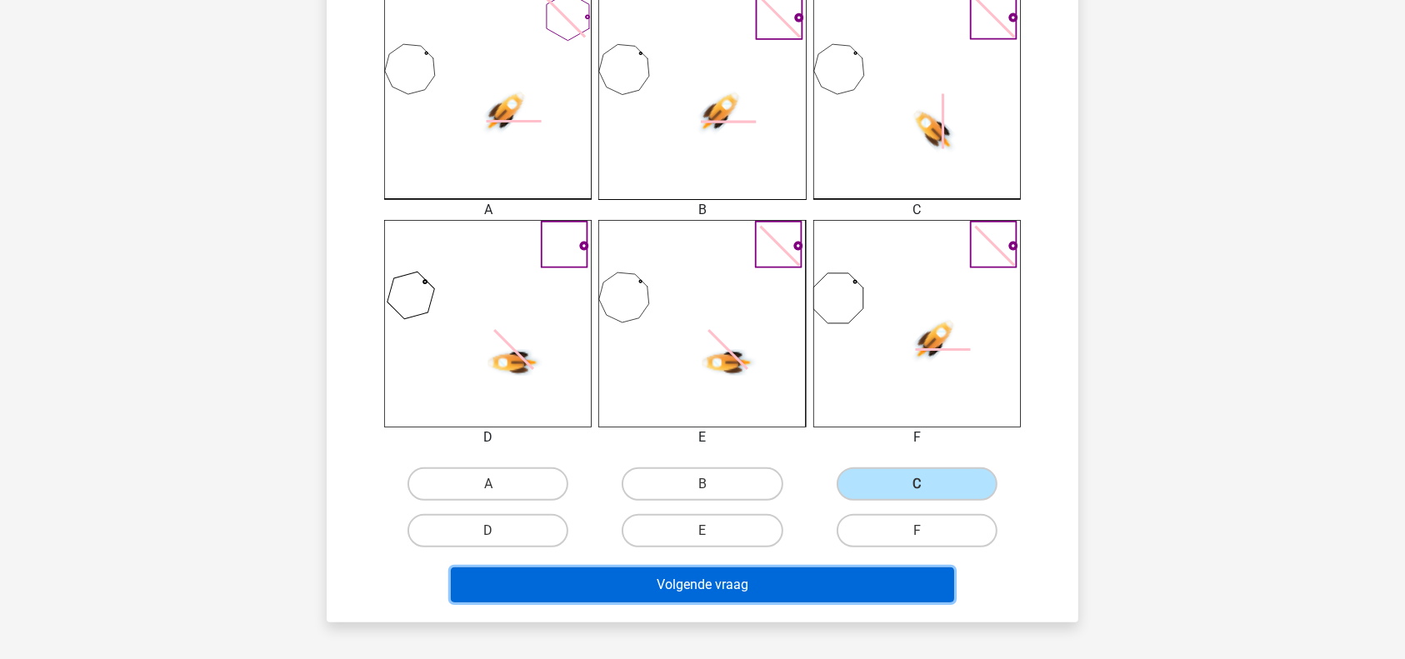
click at [738, 577] on button "Volgende vraag" at bounding box center [703, 584] width 504 height 35
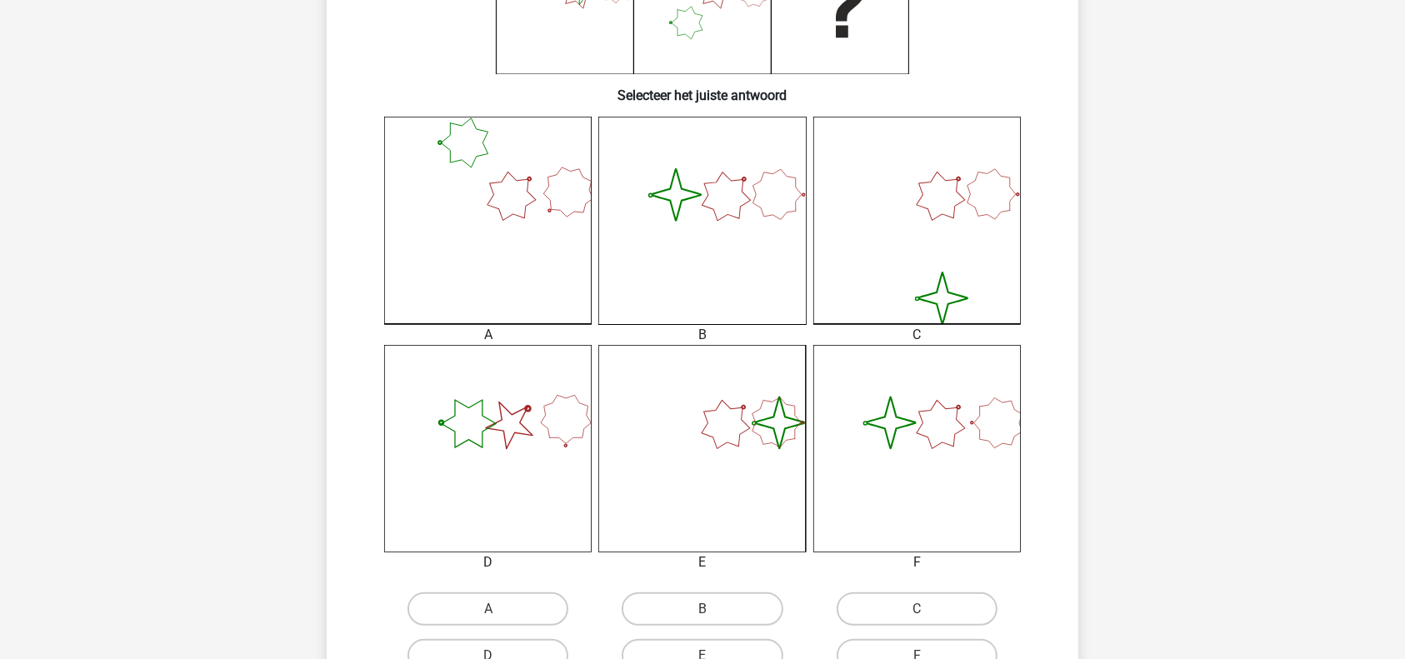
scroll to position [353, 0]
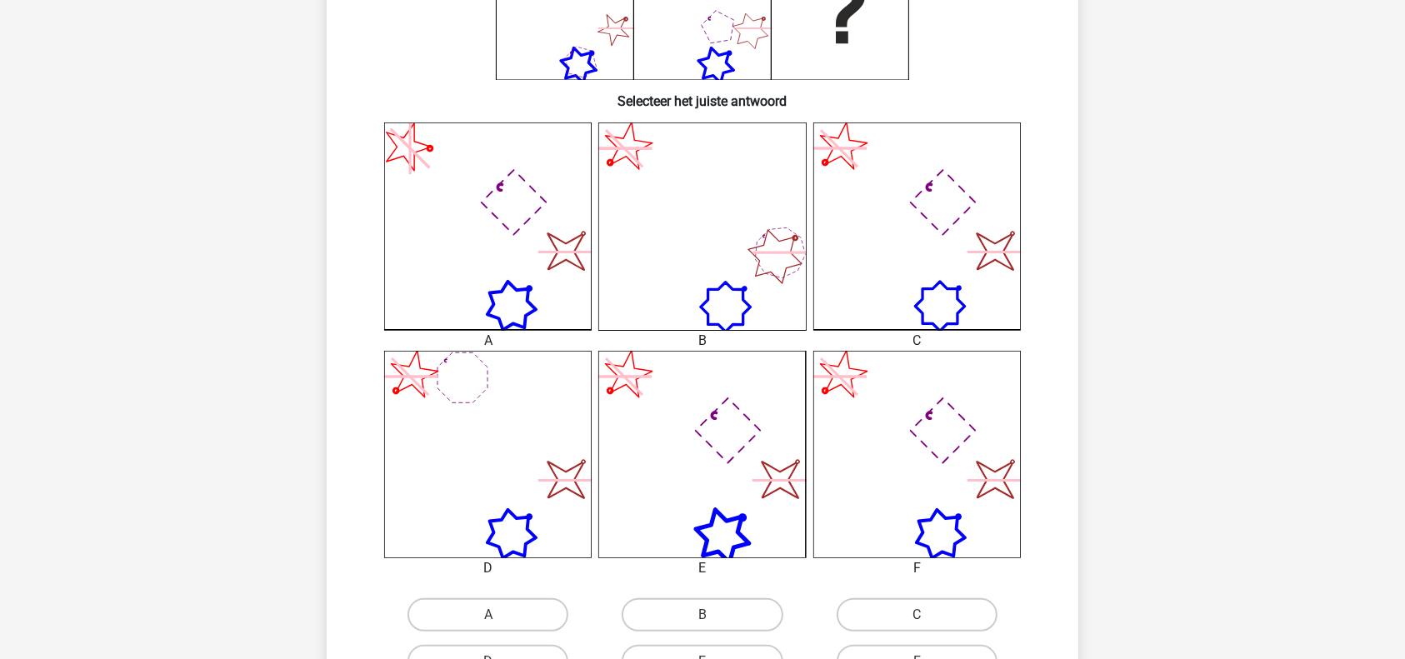
scroll to position [370, 0]
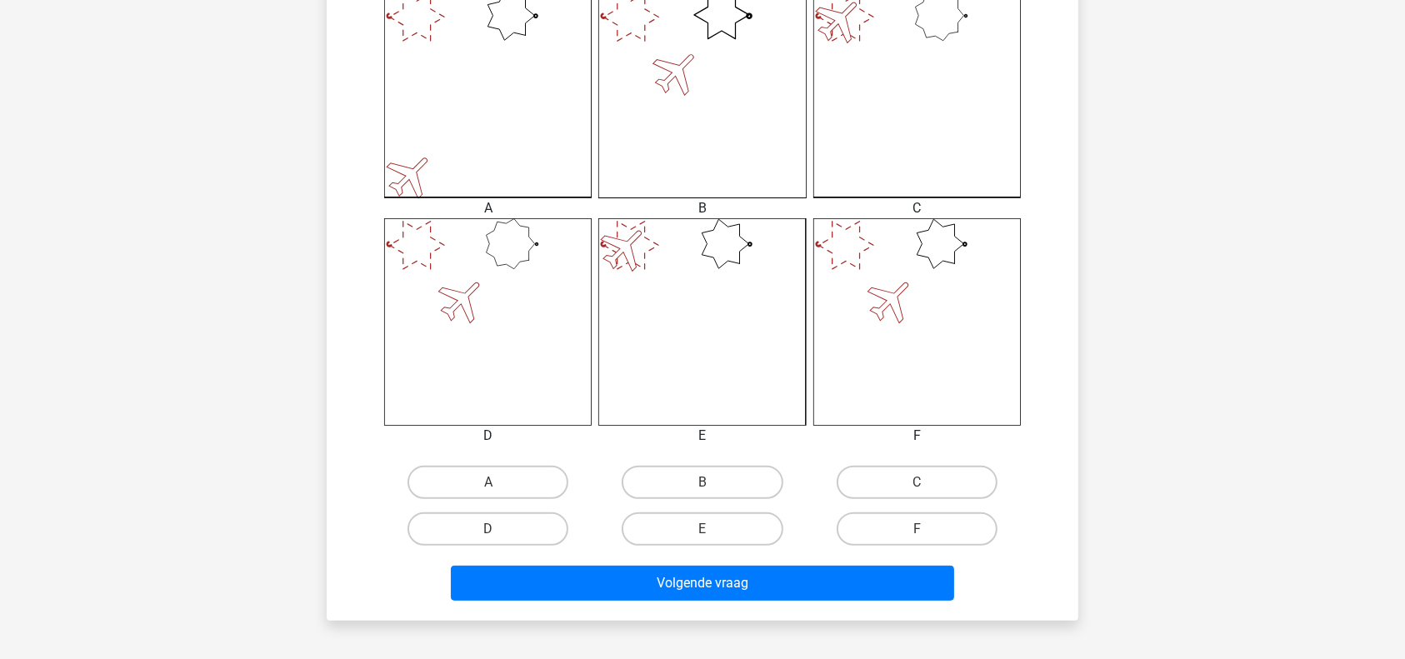
scroll to position [482, 0]
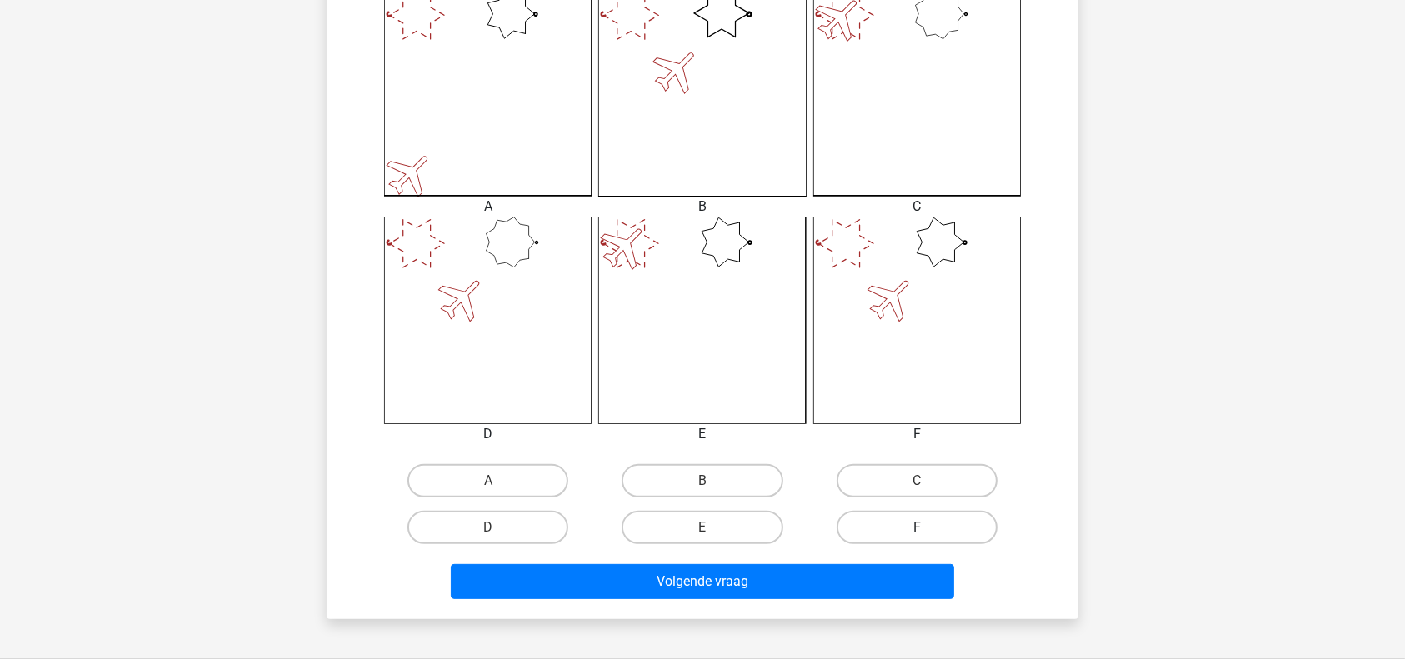
click at [922, 517] on label "F" at bounding box center [917, 527] width 161 height 33
click at [922, 527] on input "F" at bounding box center [922, 532] width 11 height 11
radio input "true"
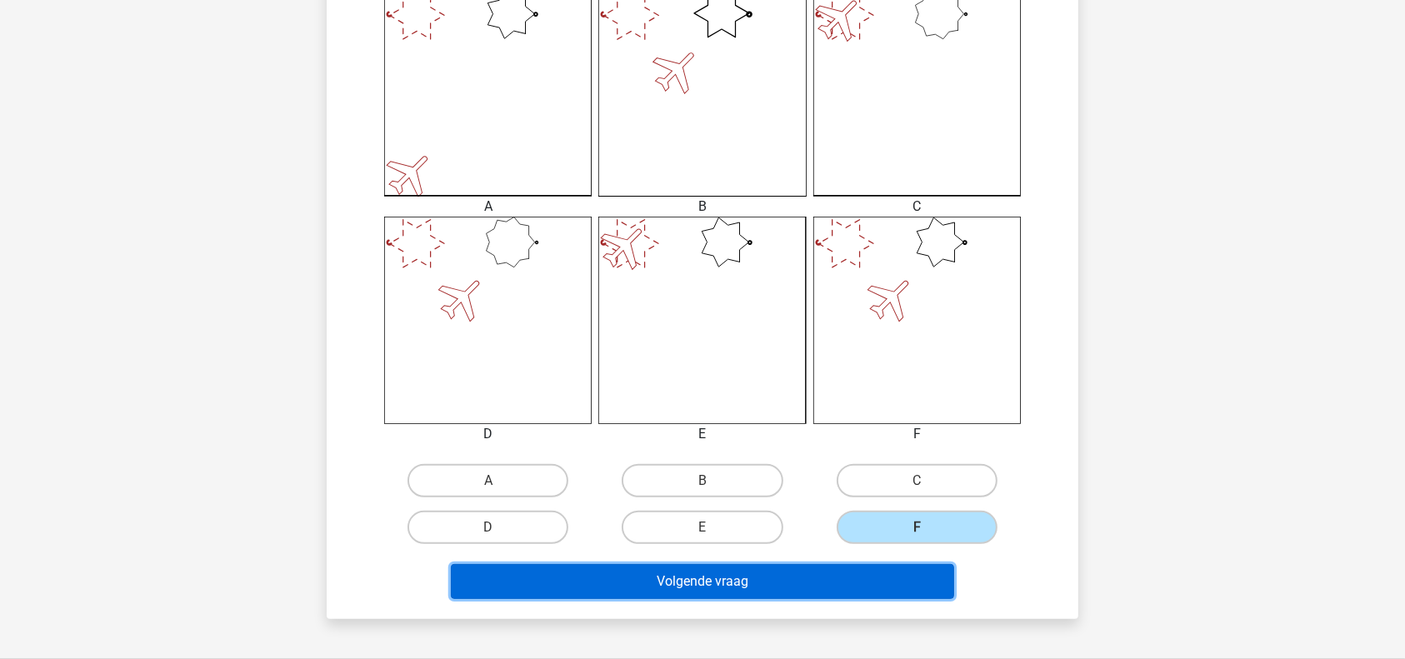
click at [843, 577] on button "Volgende vraag" at bounding box center [703, 581] width 504 height 35
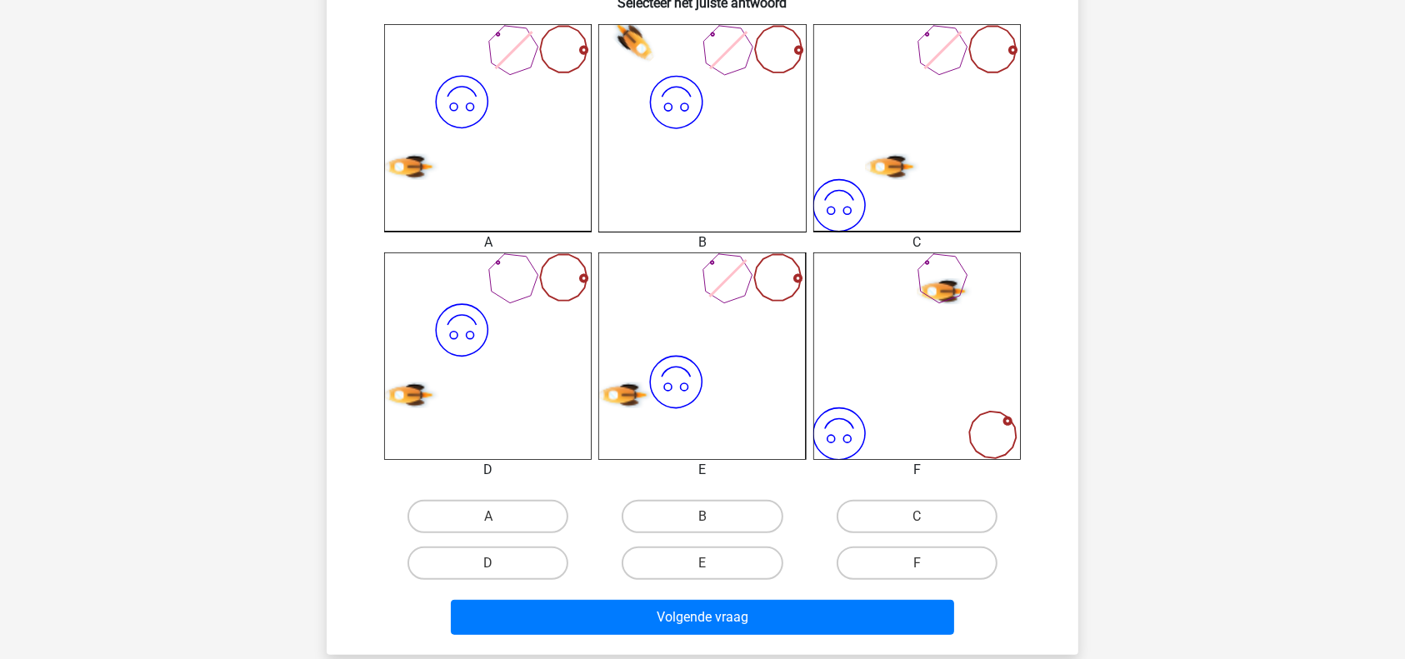
scroll to position [453, 0]
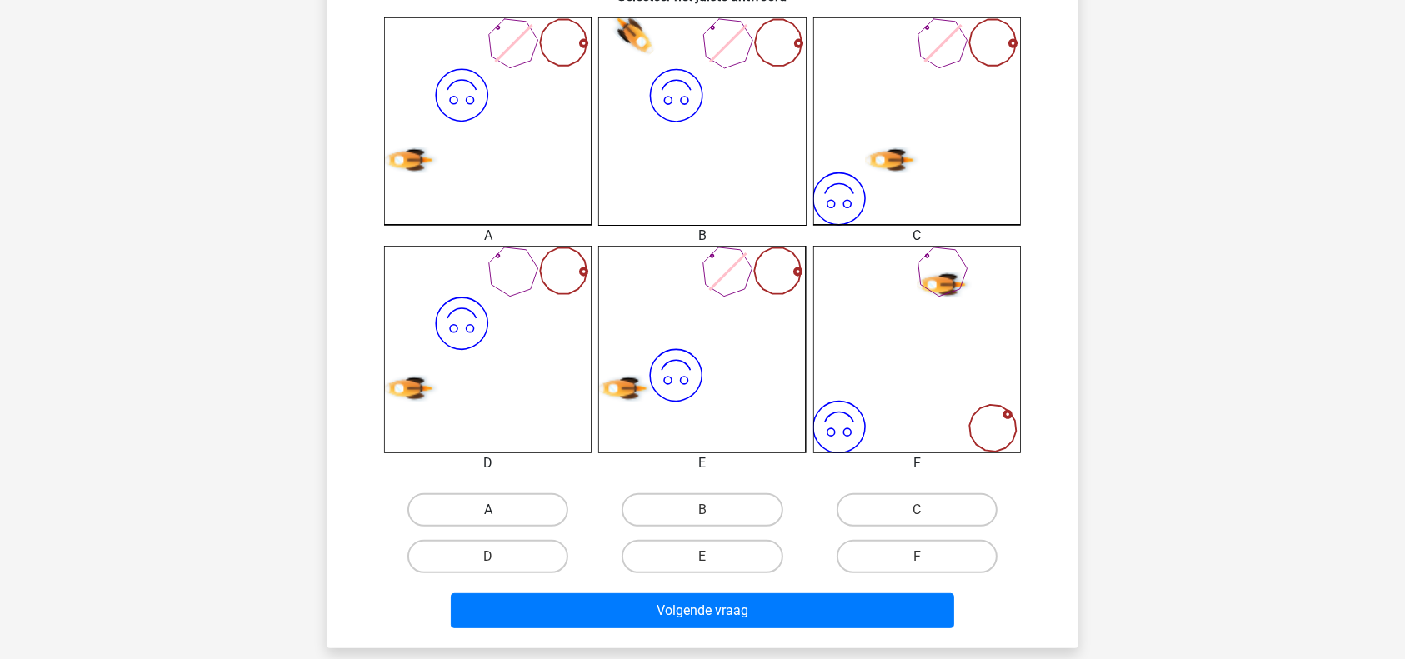
click at [500, 507] on label "A" at bounding box center [487, 509] width 161 height 33
click at [499, 510] on input "A" at bounding box center [493, 515] width 11 height 11
radio input "true"
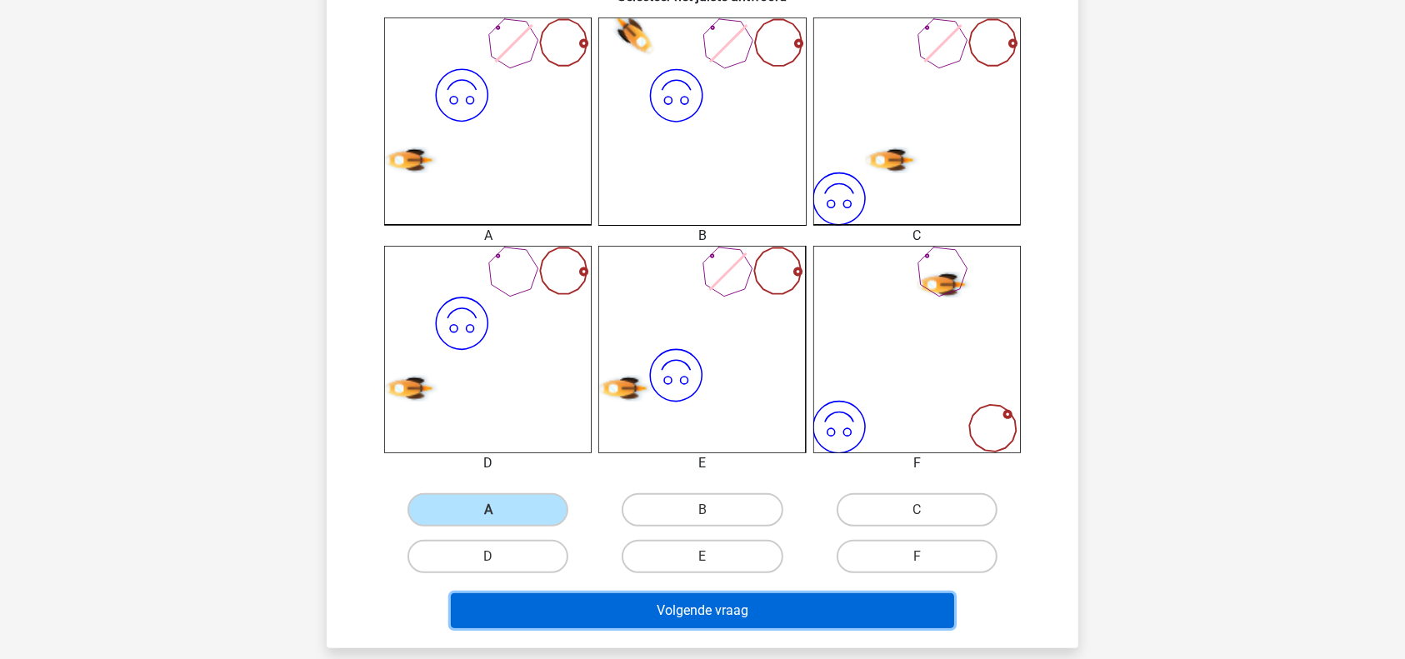
click at [594, 603] on button "Volgende vraag" at bounding box center [703, 610] width 504 height 35
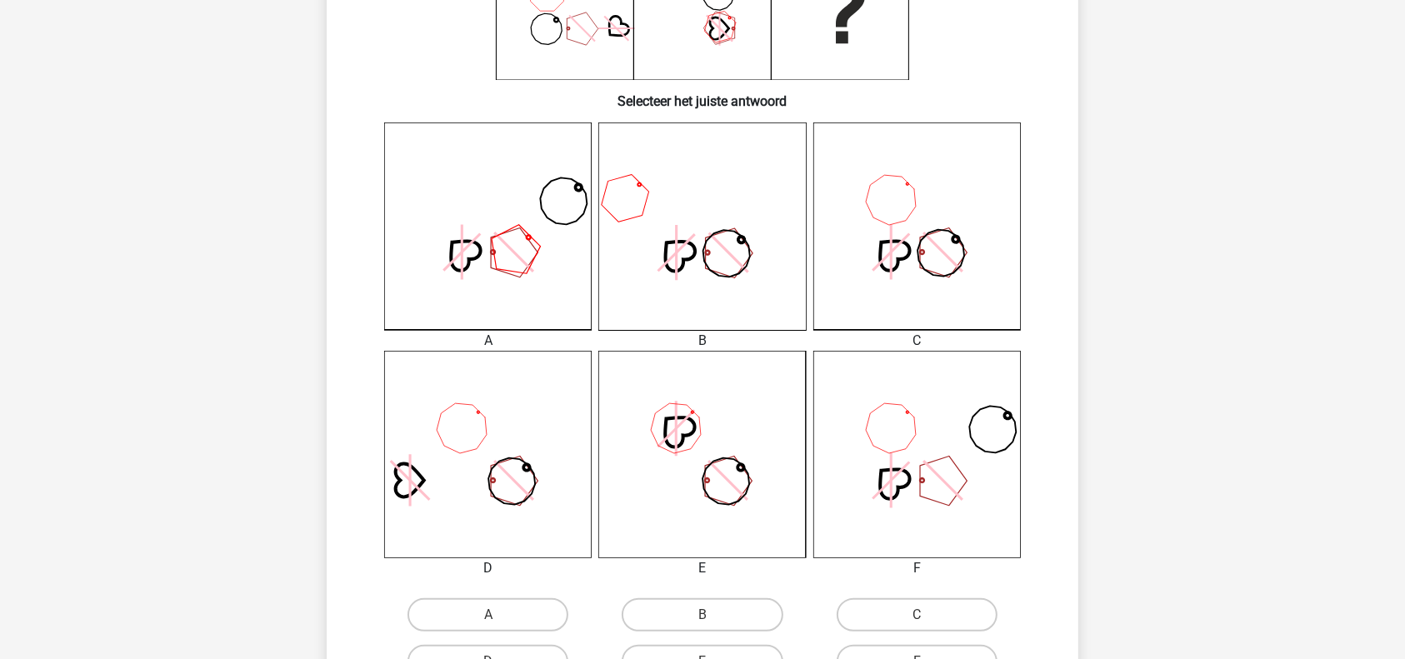
scroll to position [371, 0]
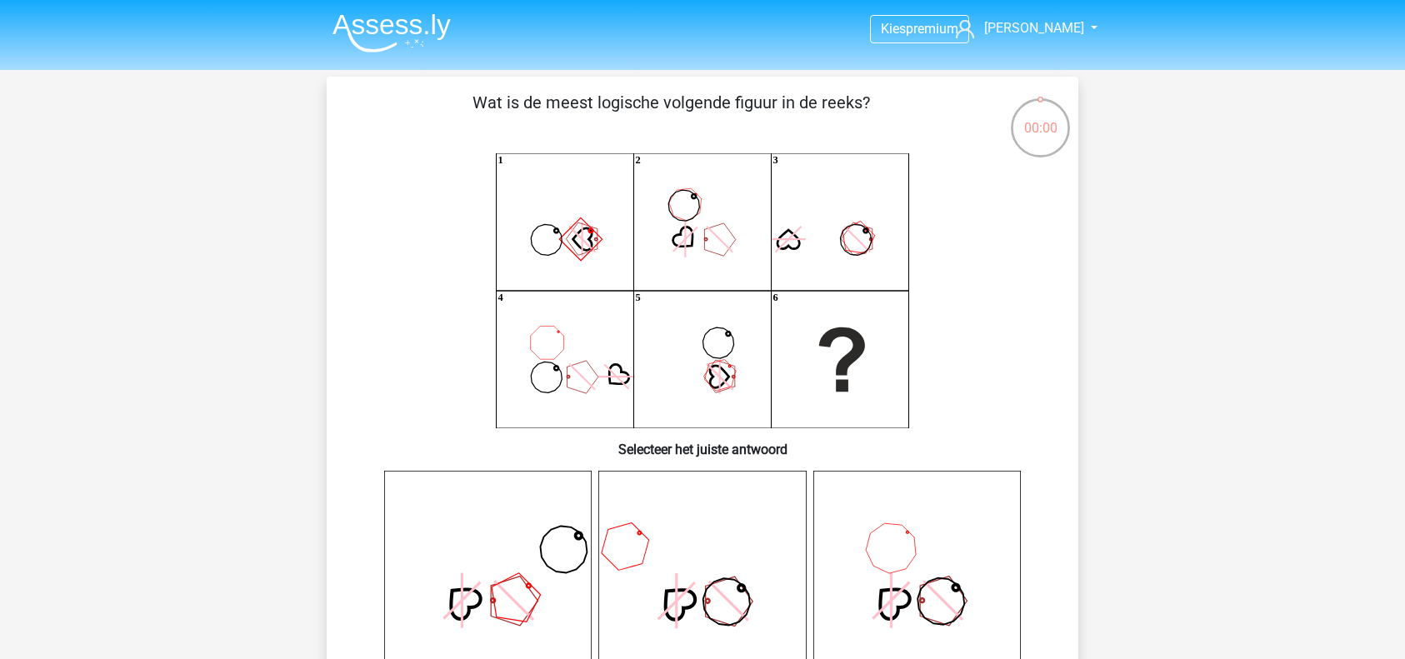
scroll to position [371, 0]
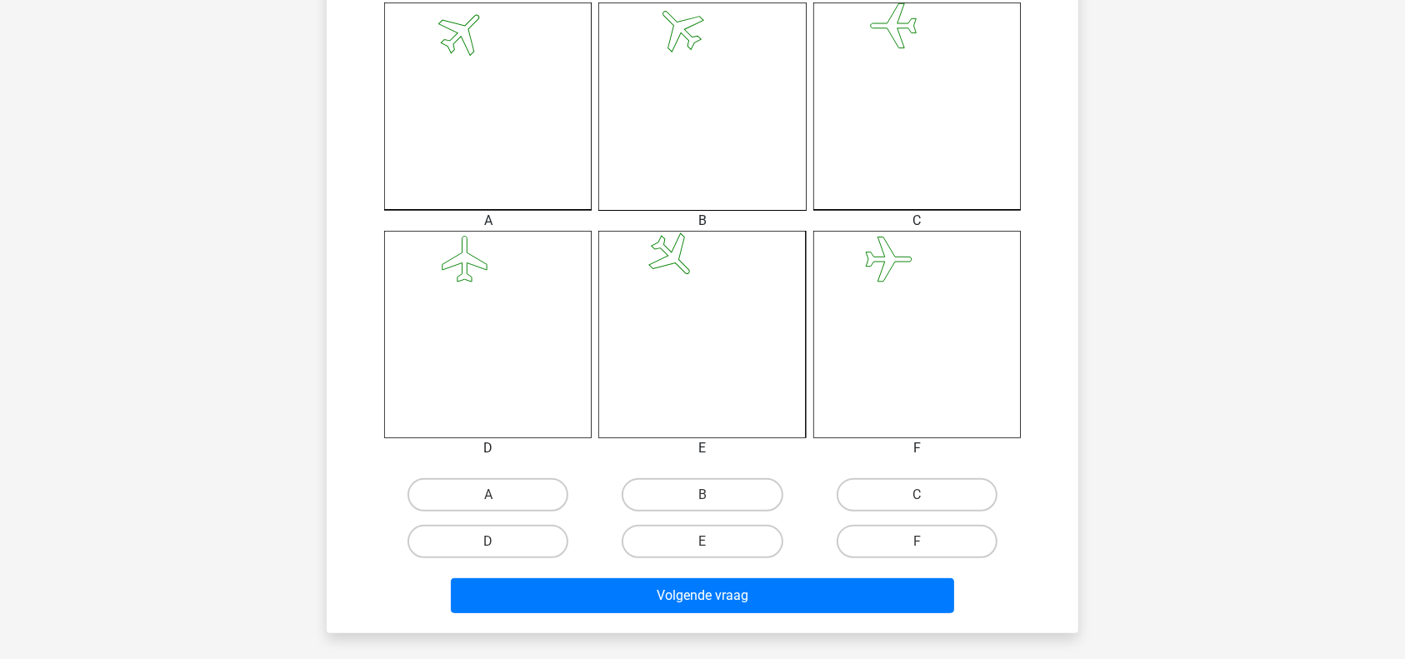
scroll to position [470, 0]
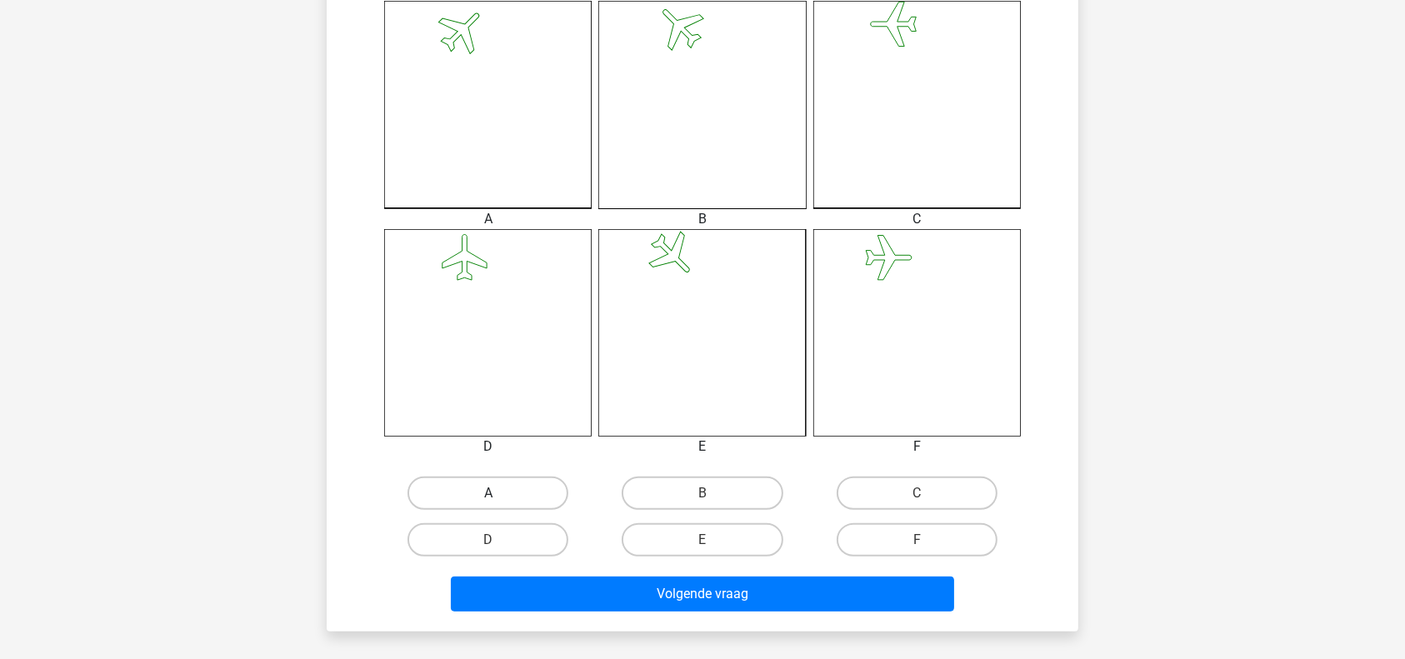
click at [518, 481] on label "A" at bounding box center [487, 493] width 161 height 33
click at [499, 493] on input "A" at bounding box center [493, 498] width 11 height 11
radio input "true"
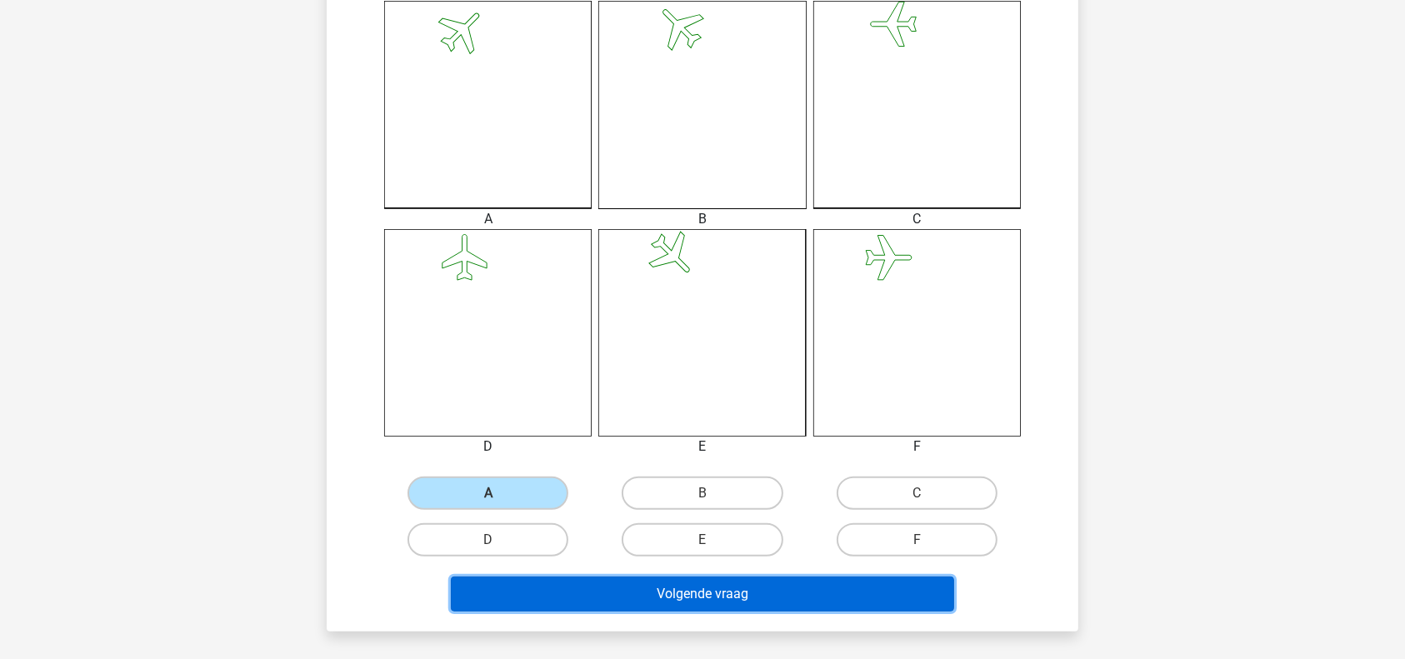
click at [584, 586] on button "Volgende vraag" at bounding box center [703, 594] width 504 height 35
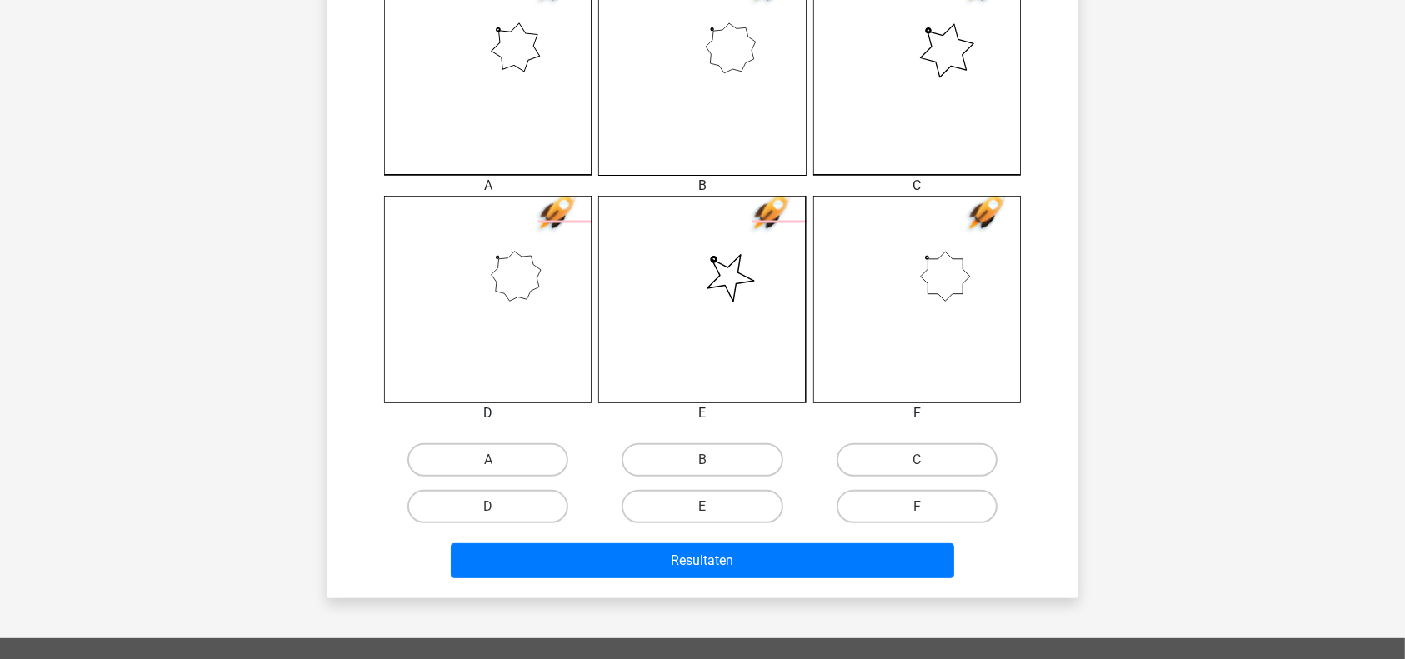
scroll to position [506, 0]
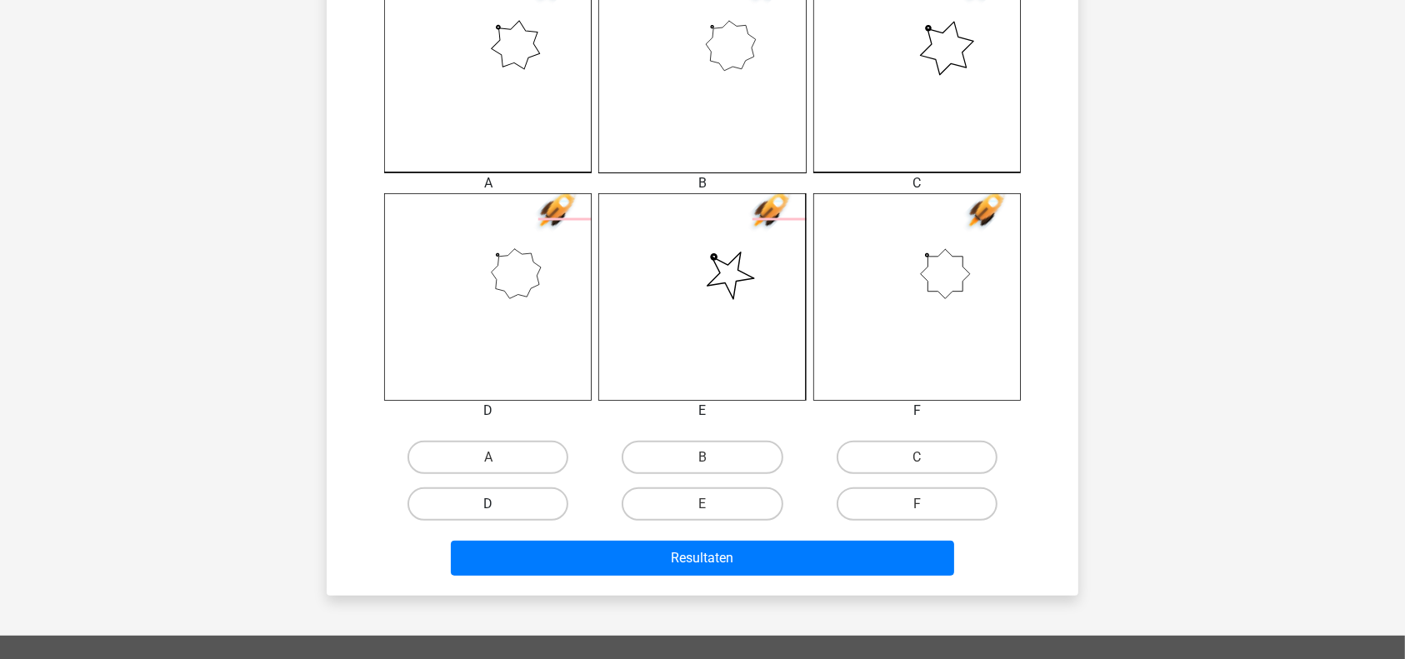
click at [502, 500] on label "D" at bounding box center [487, 503] width 161 height 33
click at [499, 504] on input "D" at bounding box center [493, 509] width 11 height 11
radio input "true"
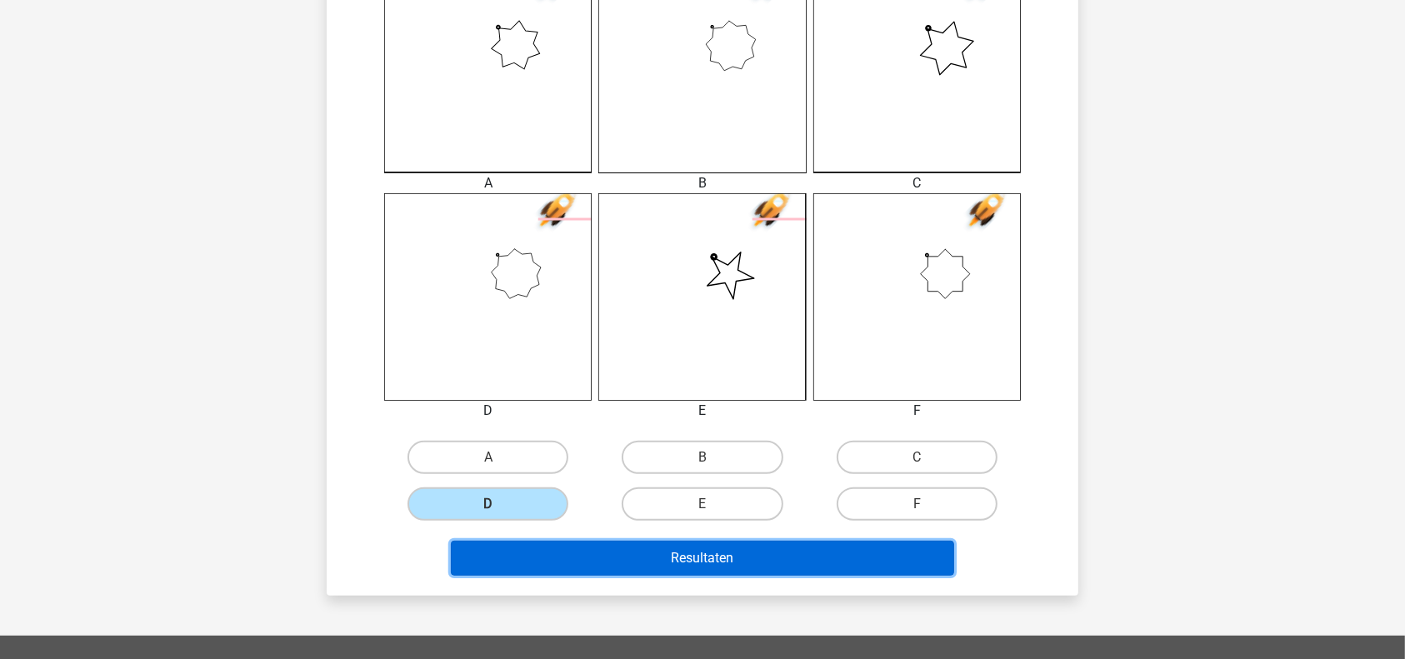
click at [610, 553] on button "Resultaten" at bounding box center [703, 558] width 504 height 35
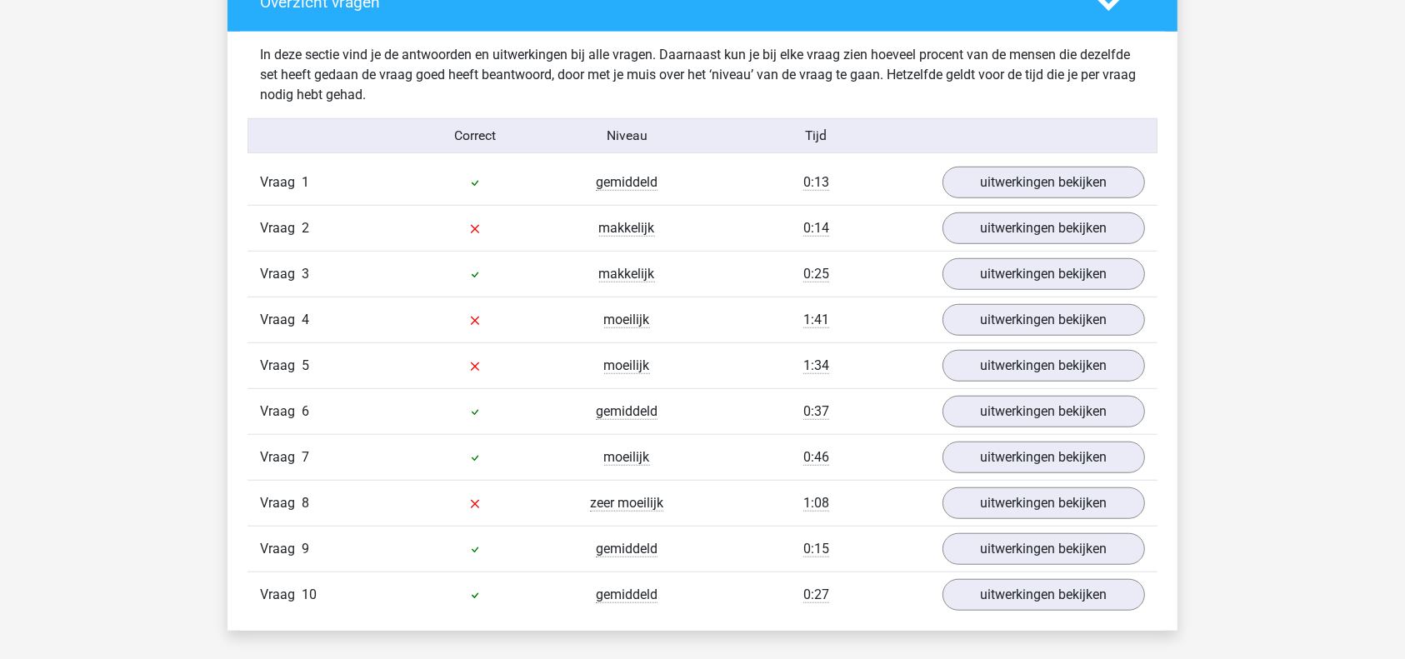
scroll to position [1327, 0]
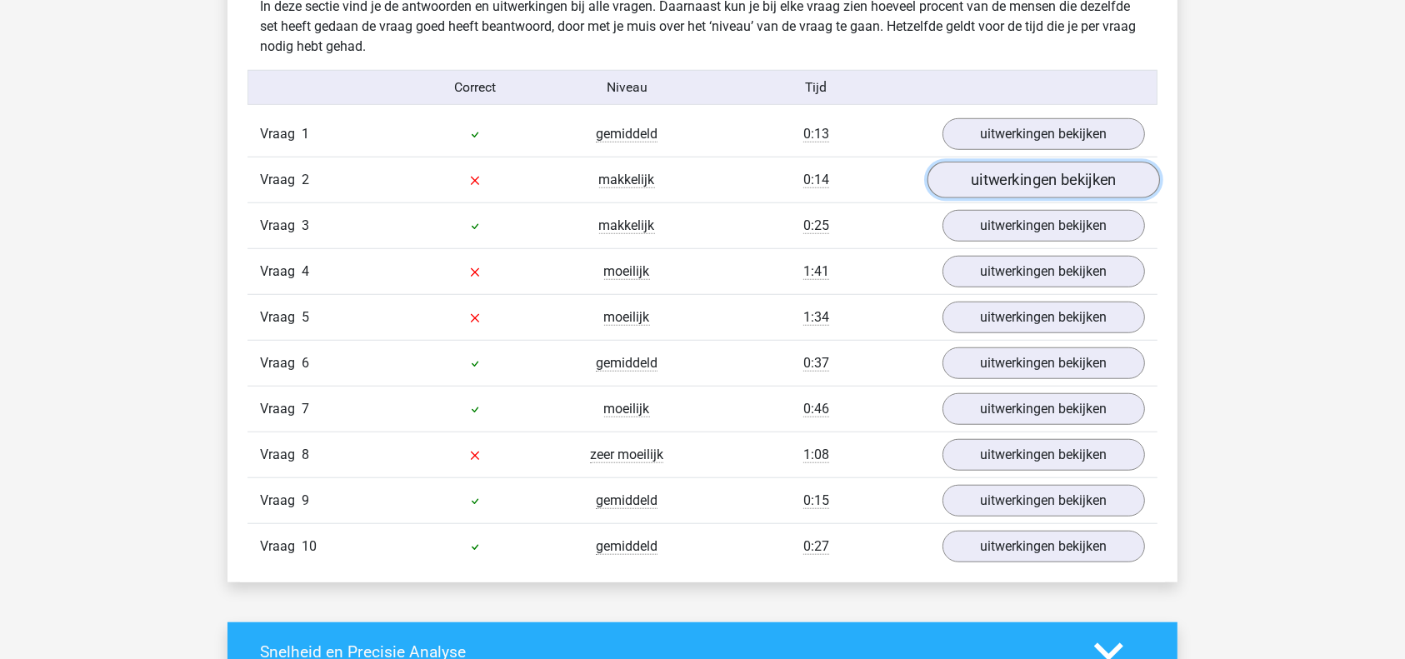
click at [1073, 165] on link "uitwerkingen bekijken" at bounding box center [1043, 180] width 232 height 37
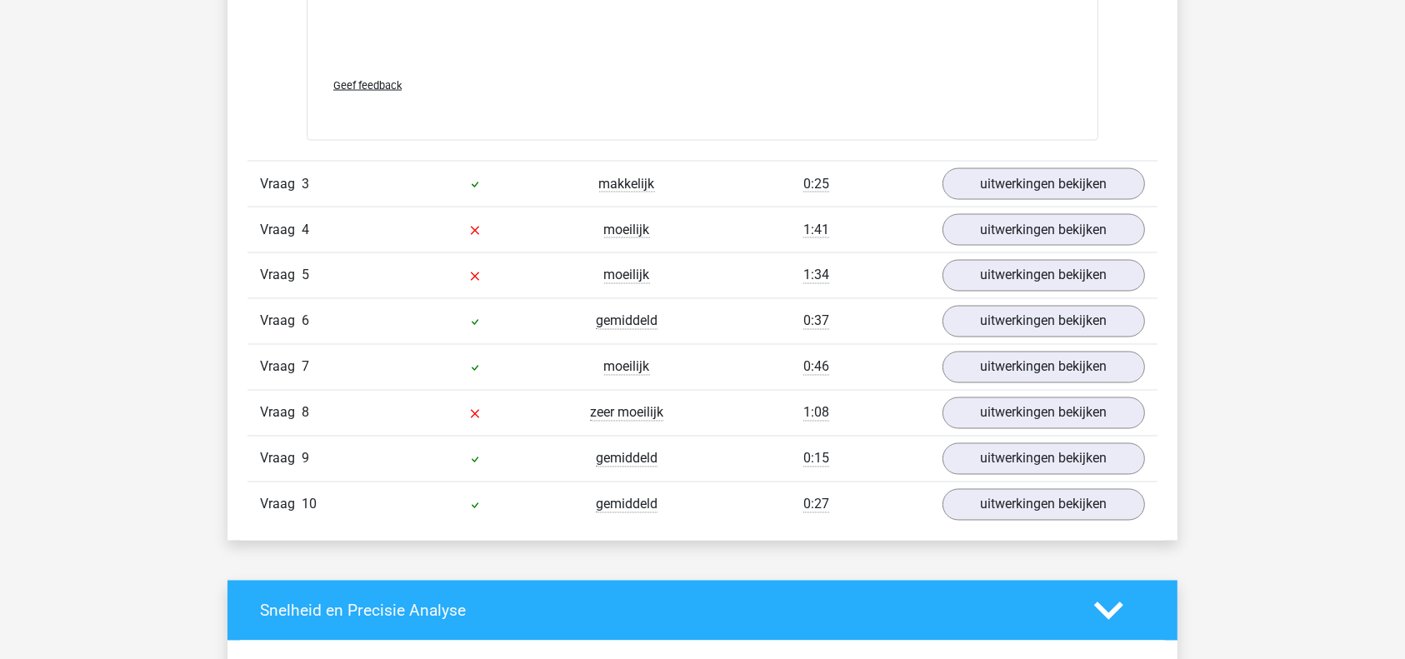
scroll to position [2903, 0]
click at [1008, 222] on link "uitwerkingen bekijken" at bounding box center [1043, 230] width 232 height 37
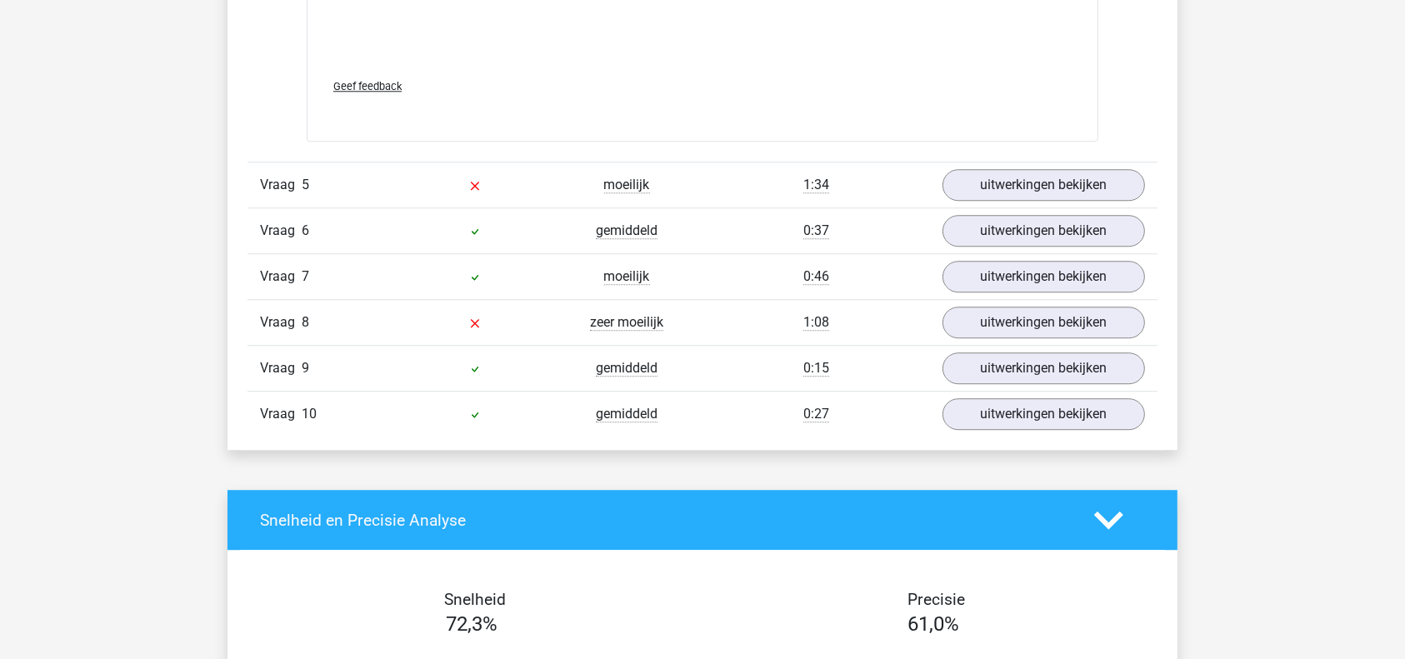
scroll to position [4517, 0]
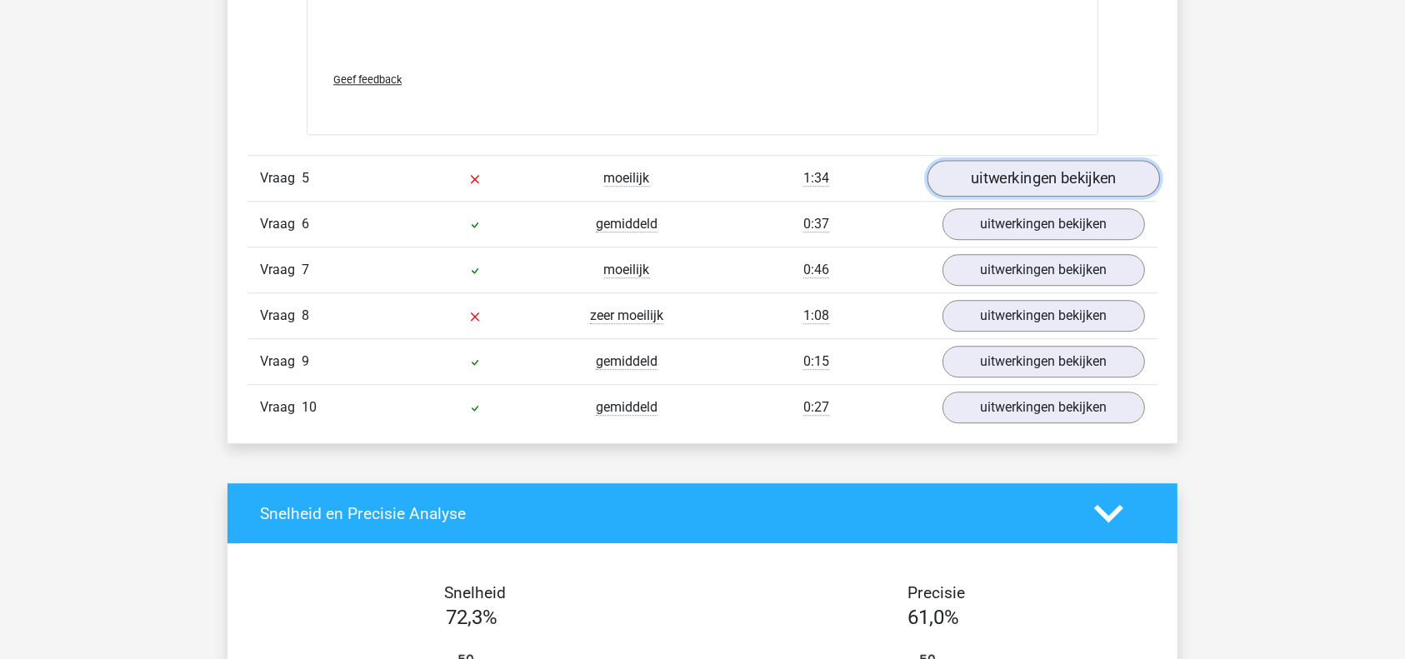
click at [1037, 182] on link "uitwerkingen bekijken" at bounding box center [1043, 178] width 232 height 37
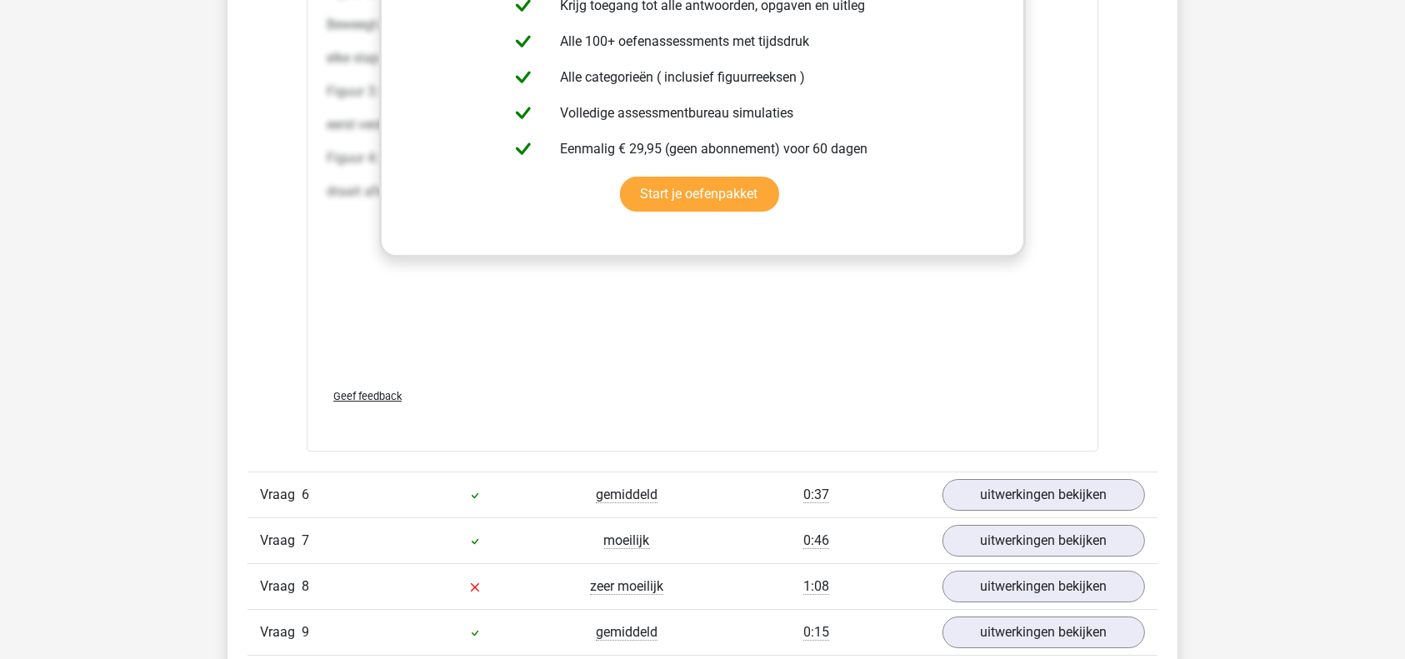
scroll to position [5924, 0]
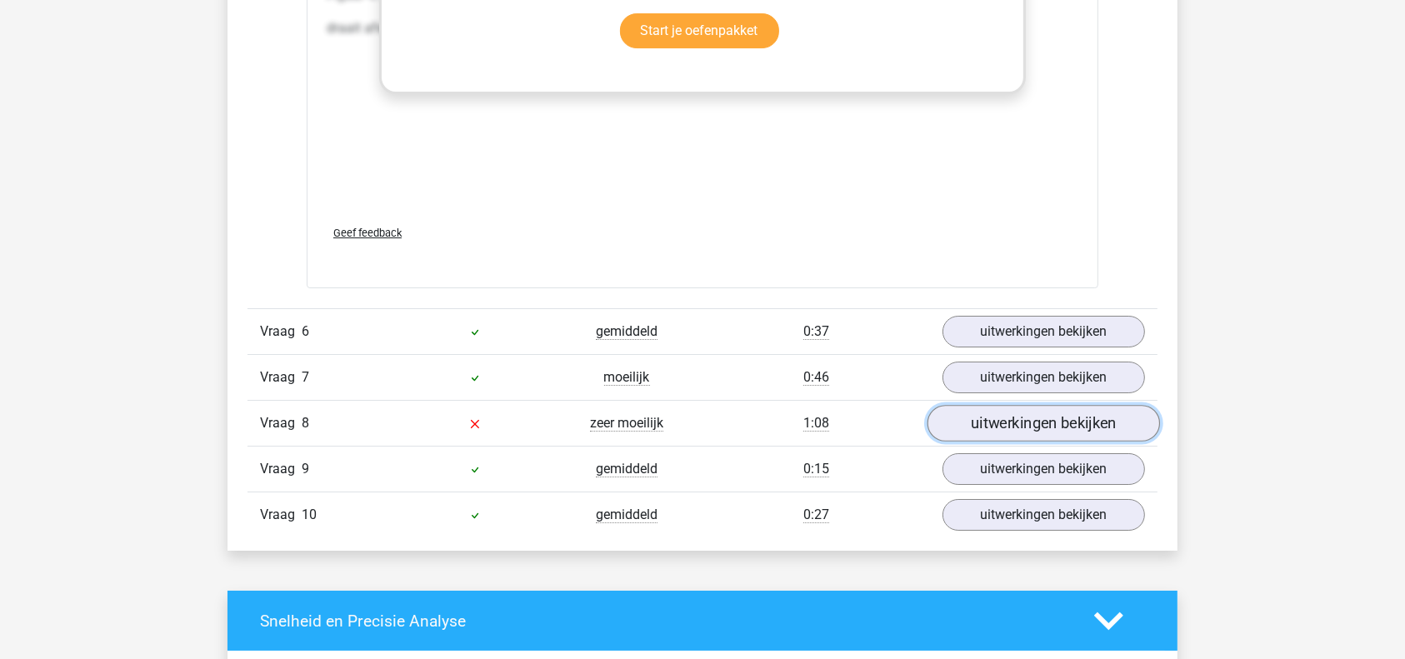
click at [1039, 416] on link "uitwerkingen bekijken" at bounding box center [1043, 424] width 232 height 37
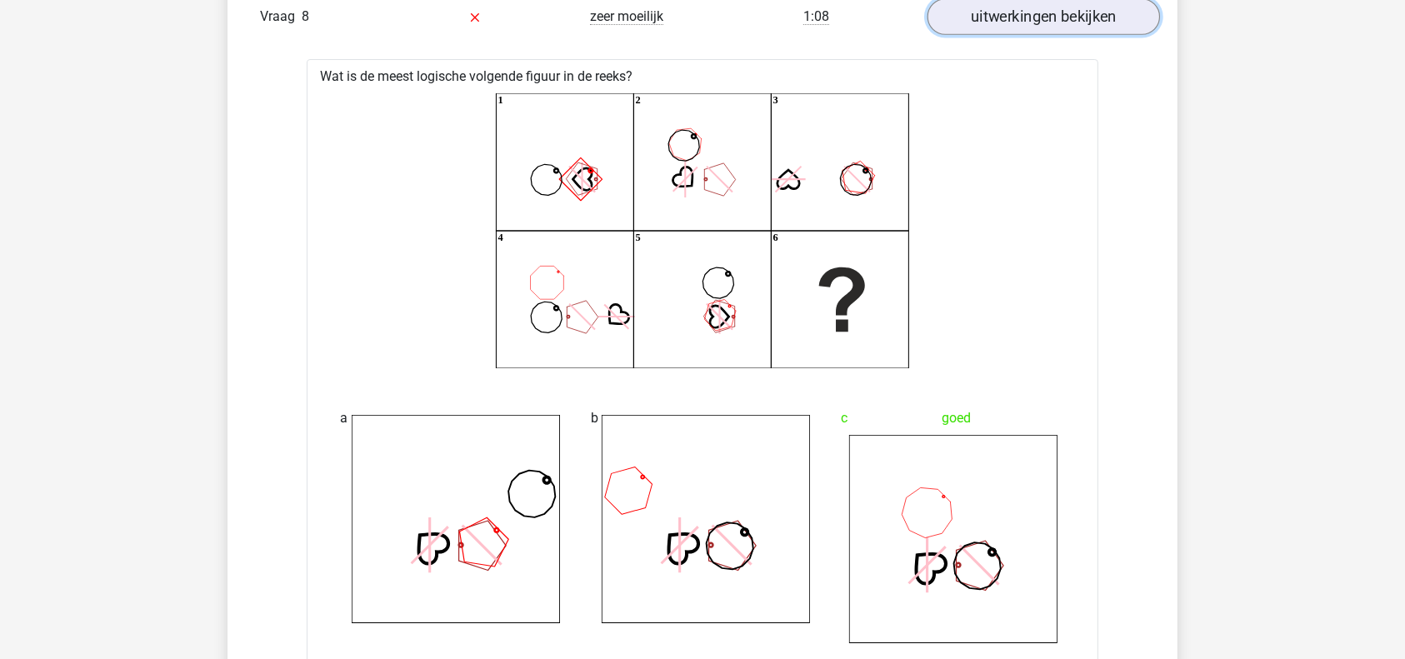
scroll to position [6332, 0]
